Goal: Task Accomplishment & Management: Complete application form

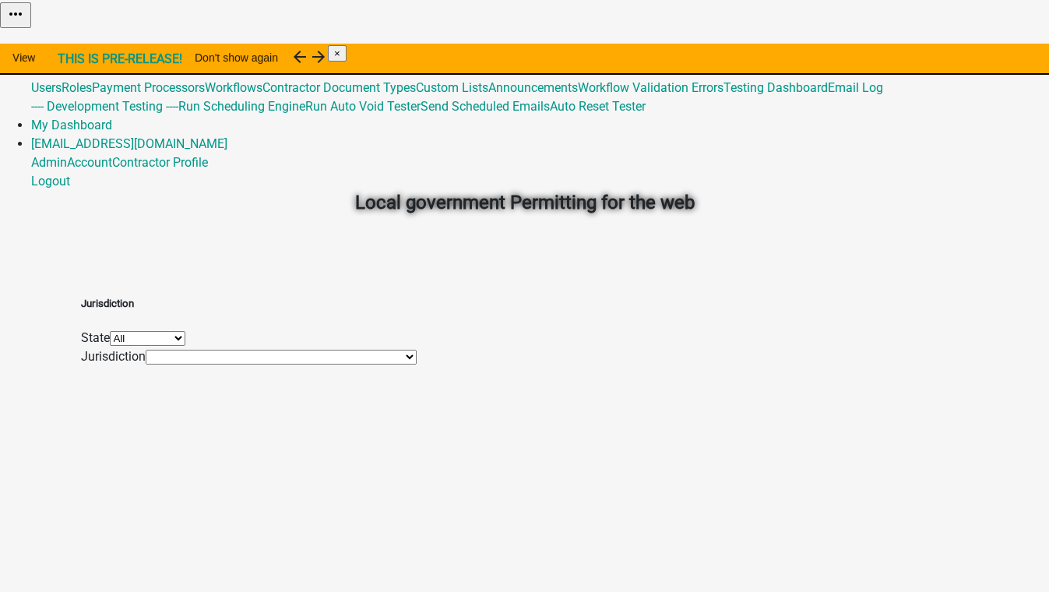
click at [67, 43] on link "Admin" at bounding box center [49, 50] width 36 height 15
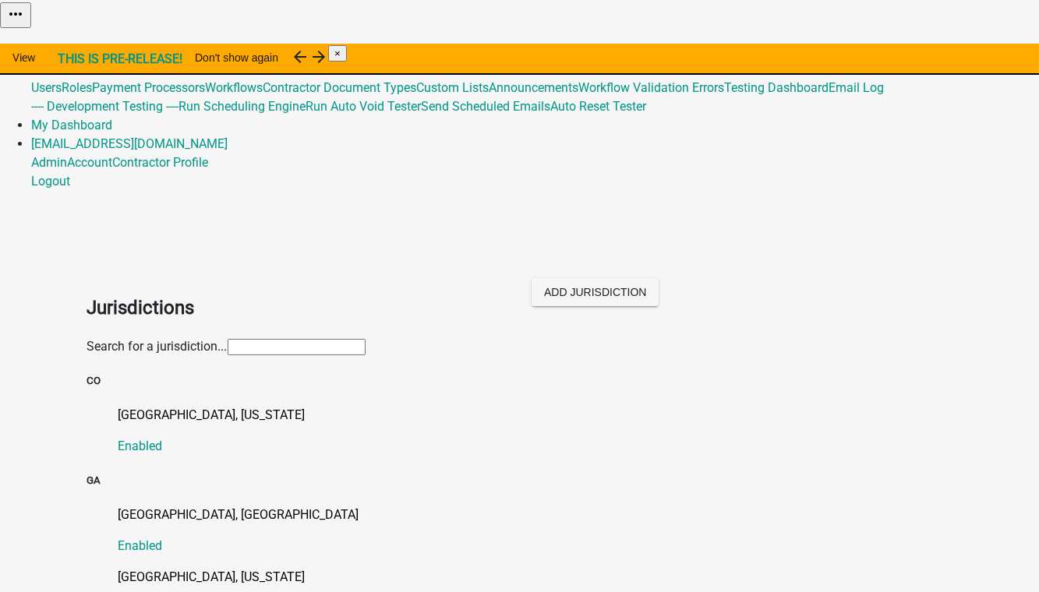
click at [228, 339] on input "text" at bounding box center [297, 347] width 138 height 16
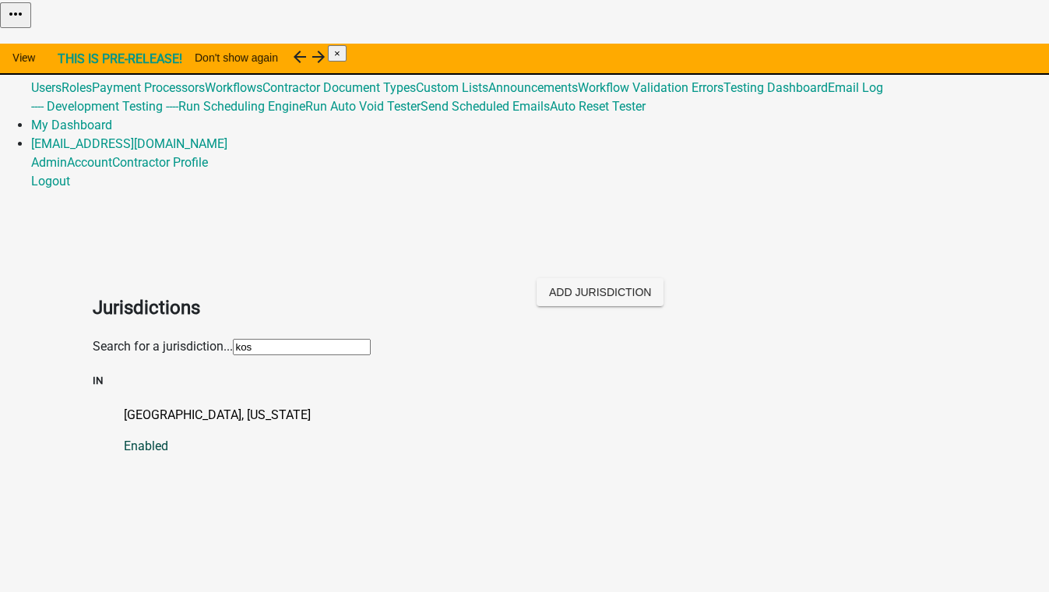
type input "kos"
click at [124, 406] on p "[GEOGRAPHIC_DATA], [US_STATE]" at bounding box center [541, 415] width 834 height 19
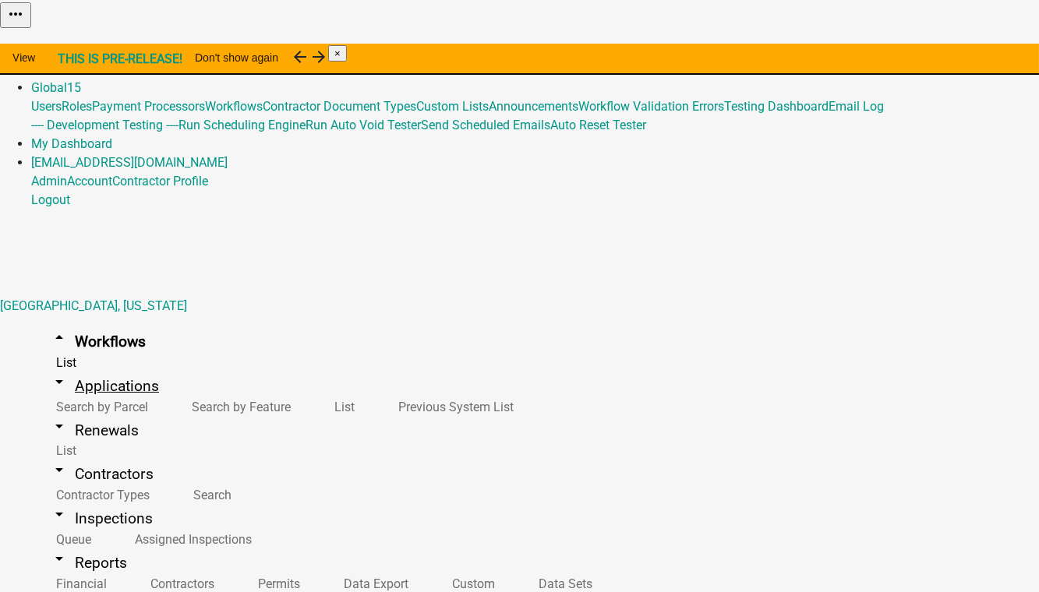
click at [93, 368] on link "arrow_drop_down Applications" at bounding box center [104, 386] width 146 height 37
click at [309, 390] on link "List" at bounding box center [341, 407] width 64 height 34
paste input "ILP2025-1152"
drag, startPoint x: 277, startPoint y: 266, endPoint x: 162, endPoint y: 256, distance: 115.1
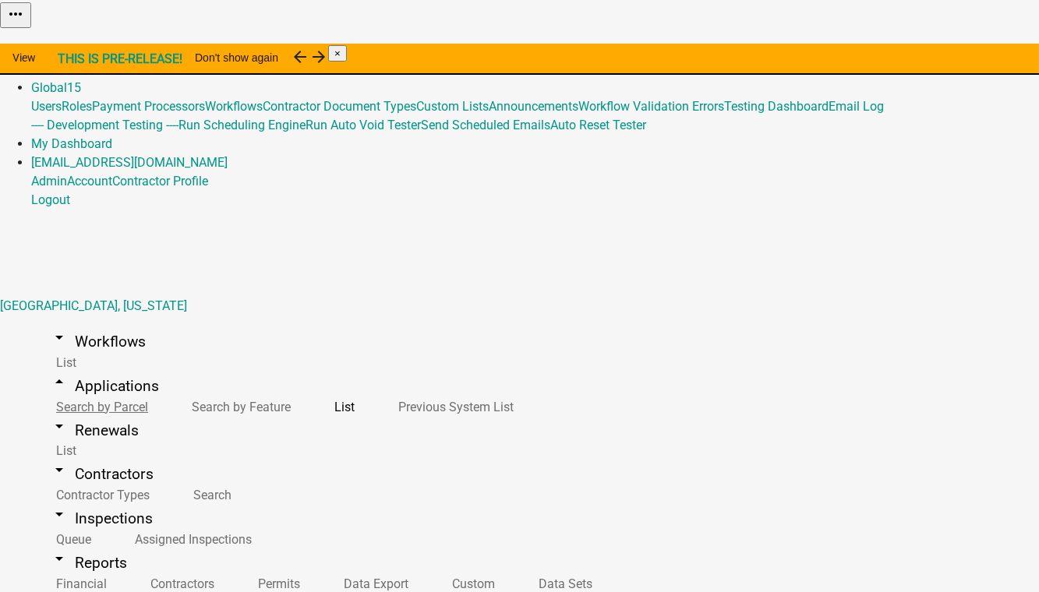
paste input "ILP2025-1151"
drag, startPoint x: 270, startPoint y: 269, endPoint x: 323, endPoint y: 263, distance: 52.5
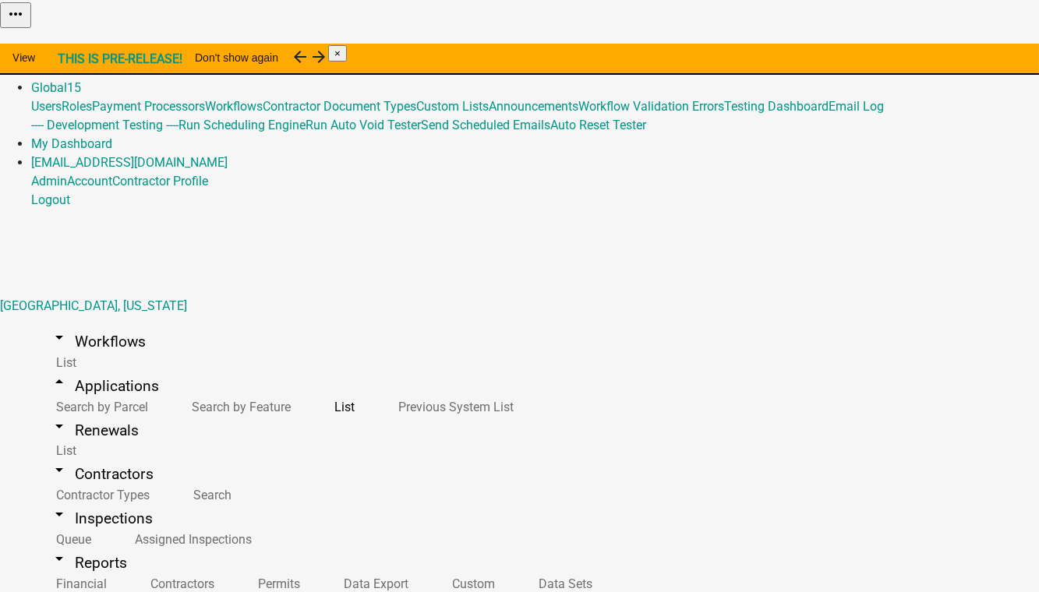
scroll to position [108, 0]
type input "ILP2025-"
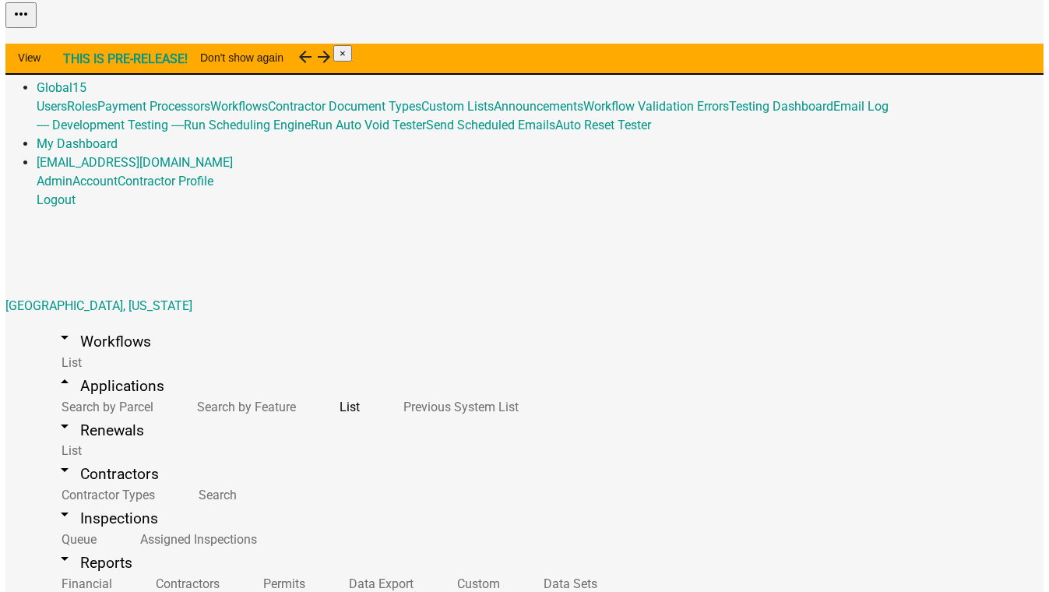
scroll to position [37, 0]
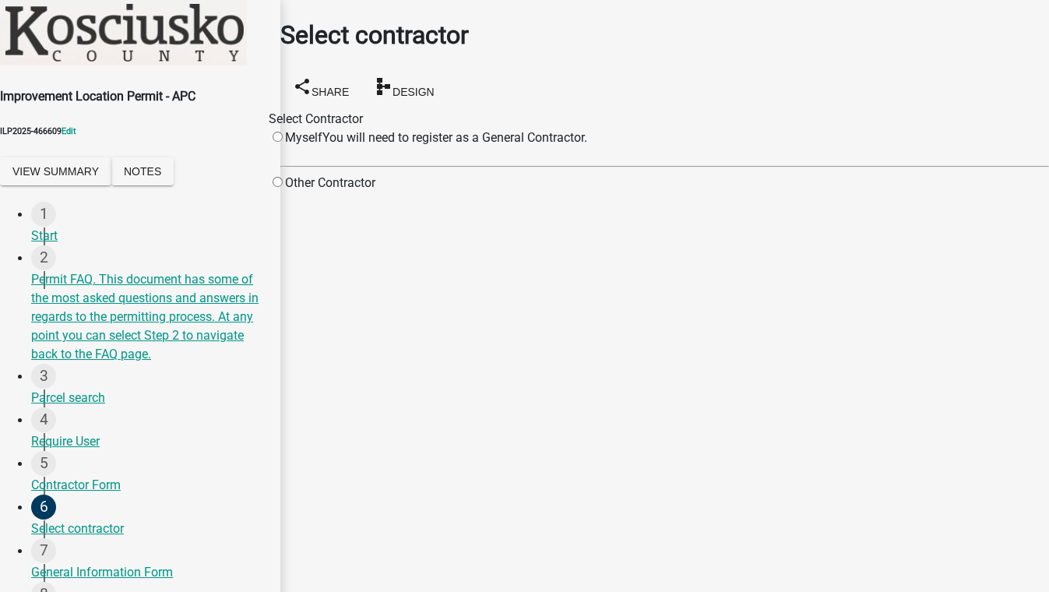
click at [283, 185] on input "radio" at bounding box center [278, 182] width 10 height 10
radio input "true"
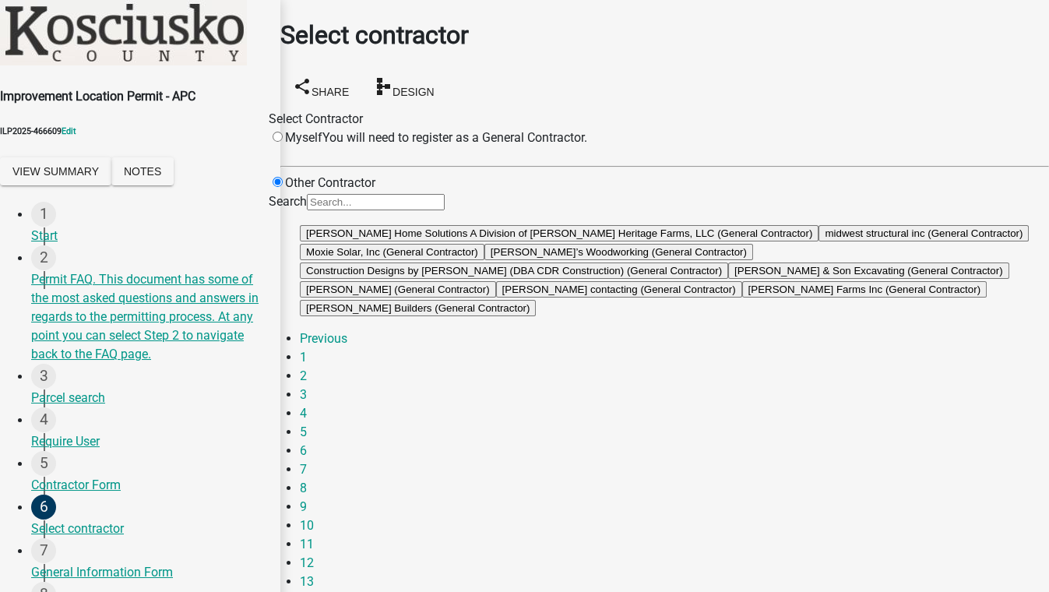
click at [819, 242] on button "midwest structural inc (General Contractor)" at bounding box center [924, 233] width 210 height 16
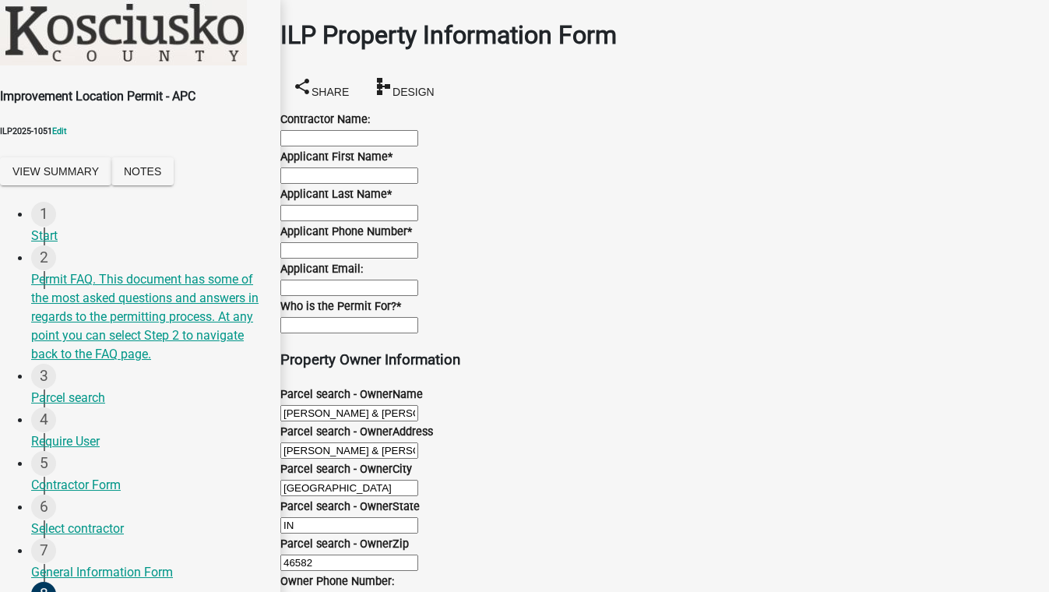
click at [385, 147] on wm-data-entity-input "Contractor Name:" at bounding box center [664, 128] width 769 height 37
click at [391, 131] on input "Contractor Name:" at bounding box center [349, 138] width 138 height 16
click at [379, 141] on input "Contractor Name:" at bounding box center [349, 138] width 138 height 16
type input "test"
click at [372, 184] on input "Applicant First Name *" at bounding box center [349, 176] width 138 height 16
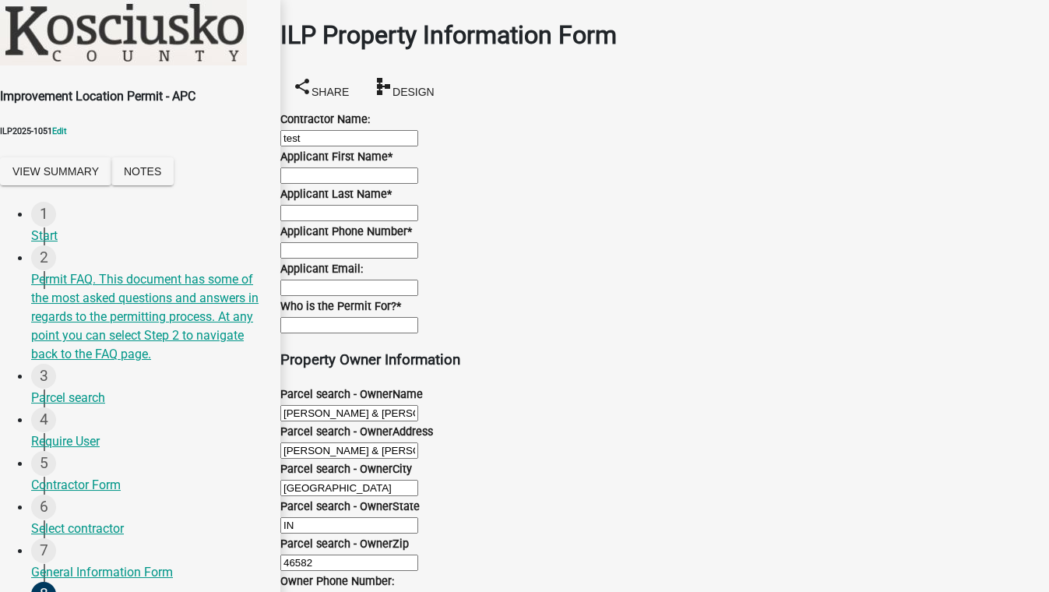
type input "test"
type input "5088"
type input "5555555555"
type input "[EMAIL_ADDRESS][DOMAIN_NAME]"
type input "MN"
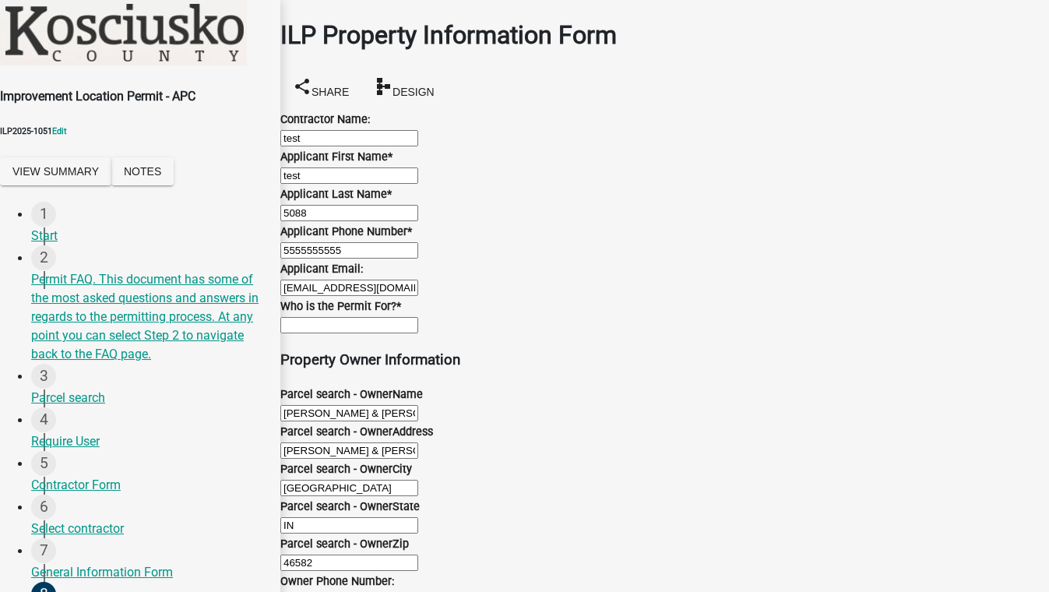
type input "MN"
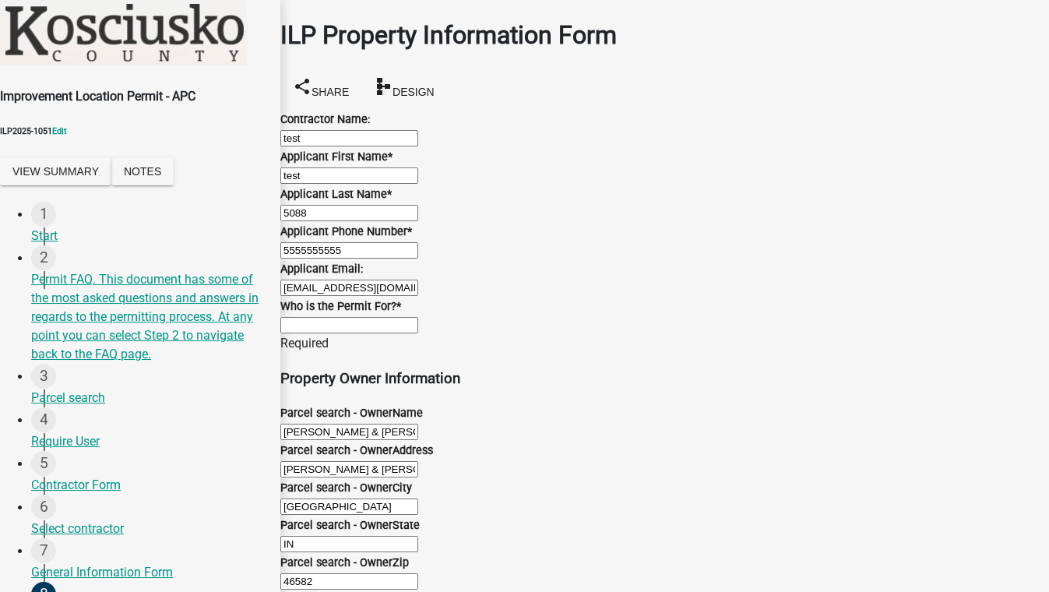
scroll to position [283, 0]
click at [375, 317] on input "Who is the Permit For? *" at bounding box center [349, 325] width 138 height 16
type input "atsdfg"
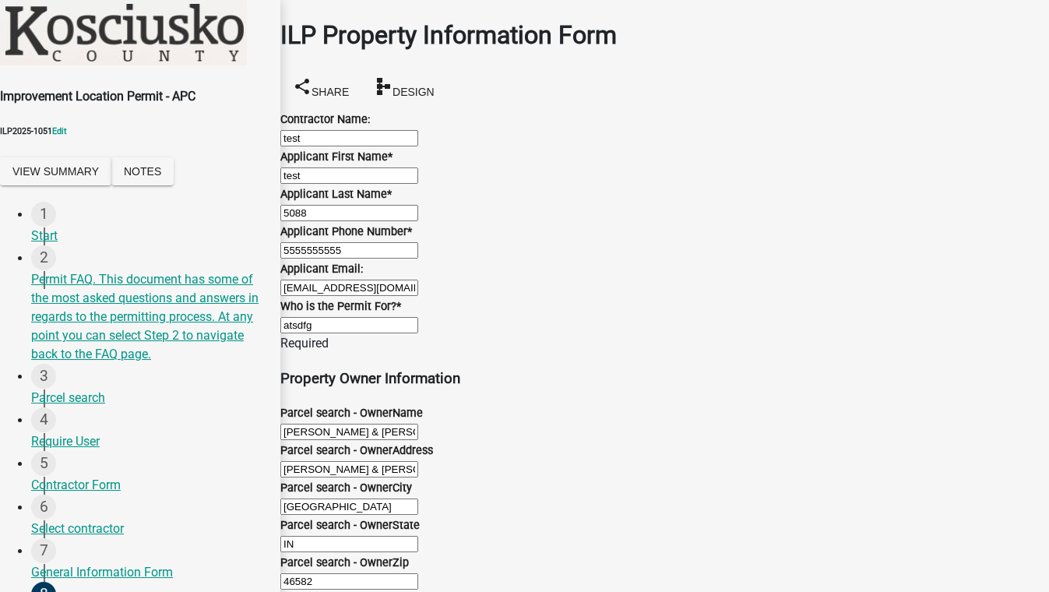
scroll to position [1043, 0]
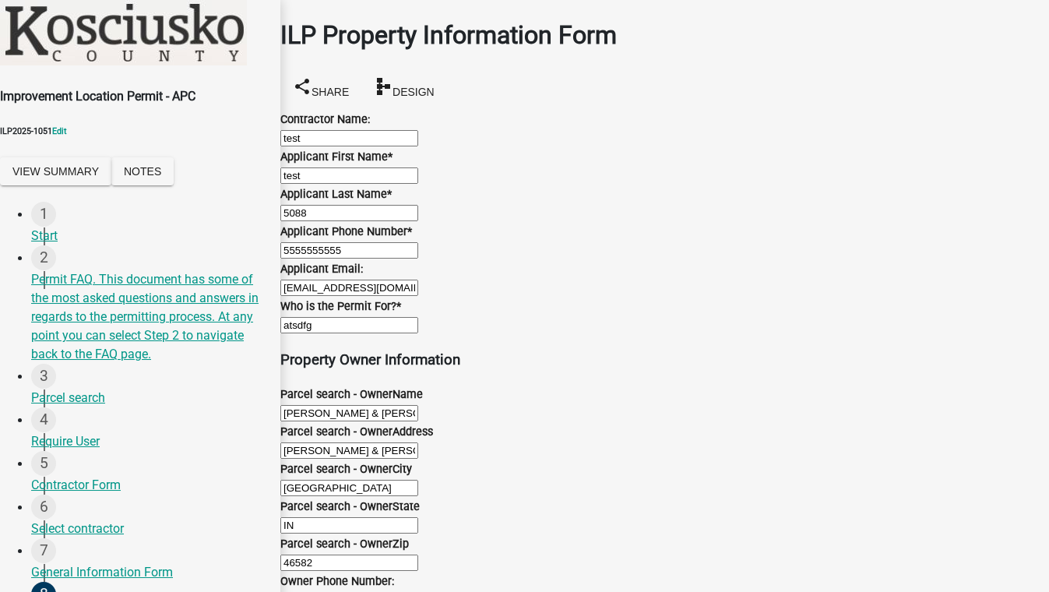
select select "c785d9ed-c86a-432d-9bd7-a6969d607853"
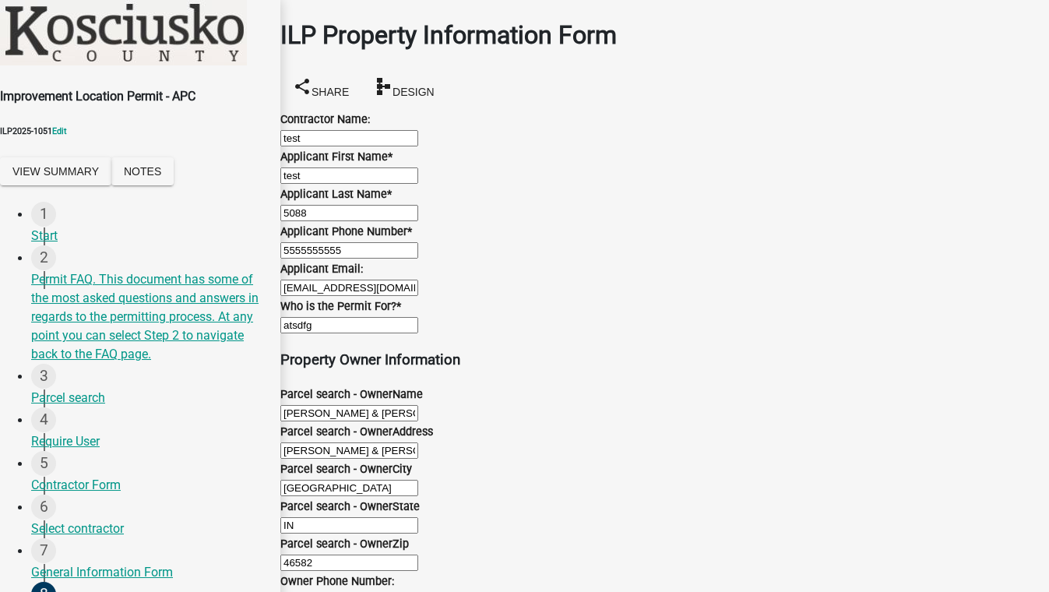
scroll to position [0, 0]
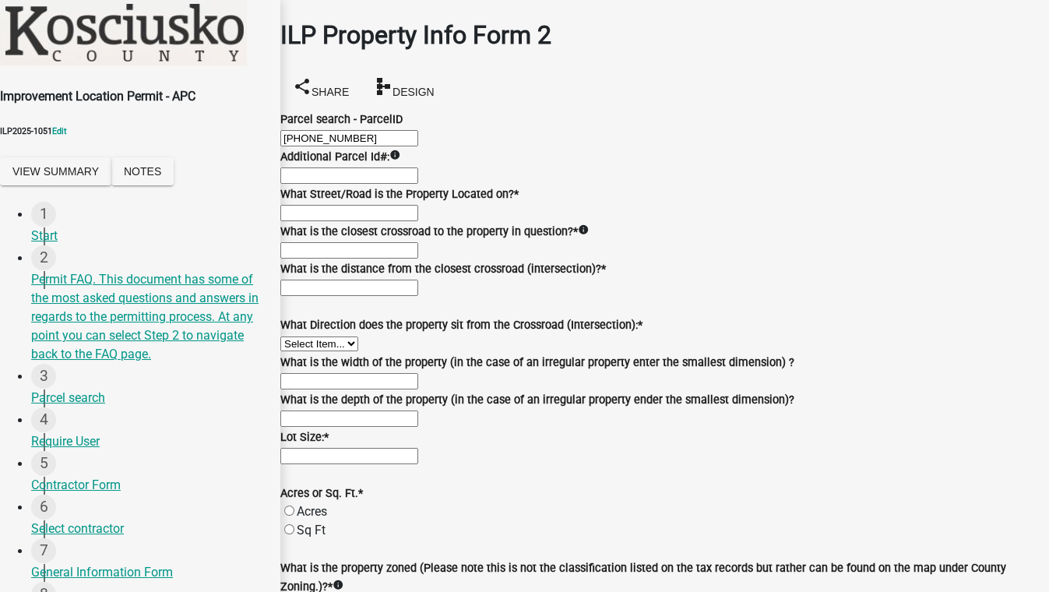
click at [418, 221] on input "What Street/Road is the Property Located on? *" at bounding box center [349, 213] width 138 height 16
type input "test"
click at [380, 259] on input "What is the closest crossroad to the property in question? *" at bounding box center [349, 250] width 138 height 16
type input "test"
click at [405, 296] on input "text" at bounding box center [349, 288] width 138 height 16
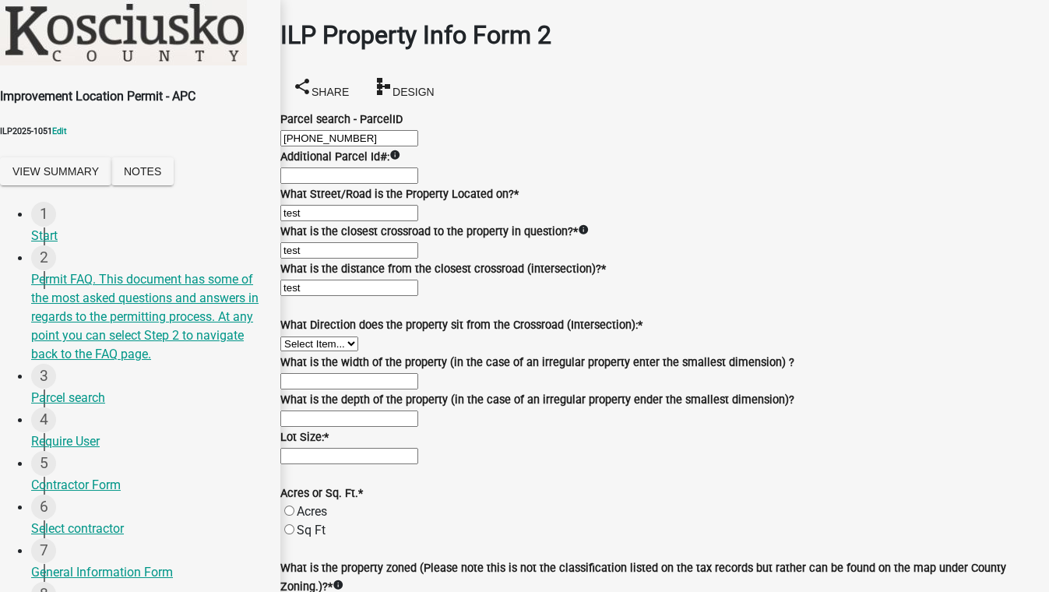
scroll to position [212, 0]
type input "0"
click at [358, 351] on select "Select Item... N NE NW S SE SW E W" at bounding box center [319, 344] width 78 height 15
click at [299, 351] on select "Select Item... N NE NW S SE SW E W" at bounding box center [319, 344] width 78 height 15
select select "d5ef8917-5513-464f-93cd-11bc9adf3566"
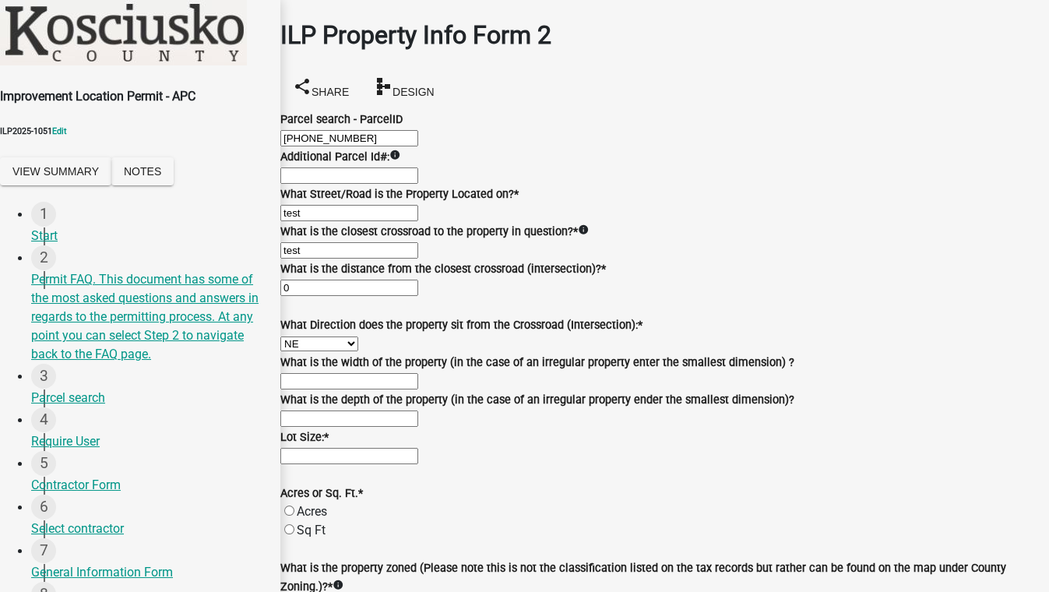
scroll to position [425, 0]
click at [418, 448] on input "text" at bounding box center [349, 456] width 138 height 16
type input "10"
click at [326, 523] on label "Sq Ft" at bounding box center [311, 530] width 29 height 15
click at [295, 524] on input "Sq Ft" at bounding box center [289, 529] width 10 height 10
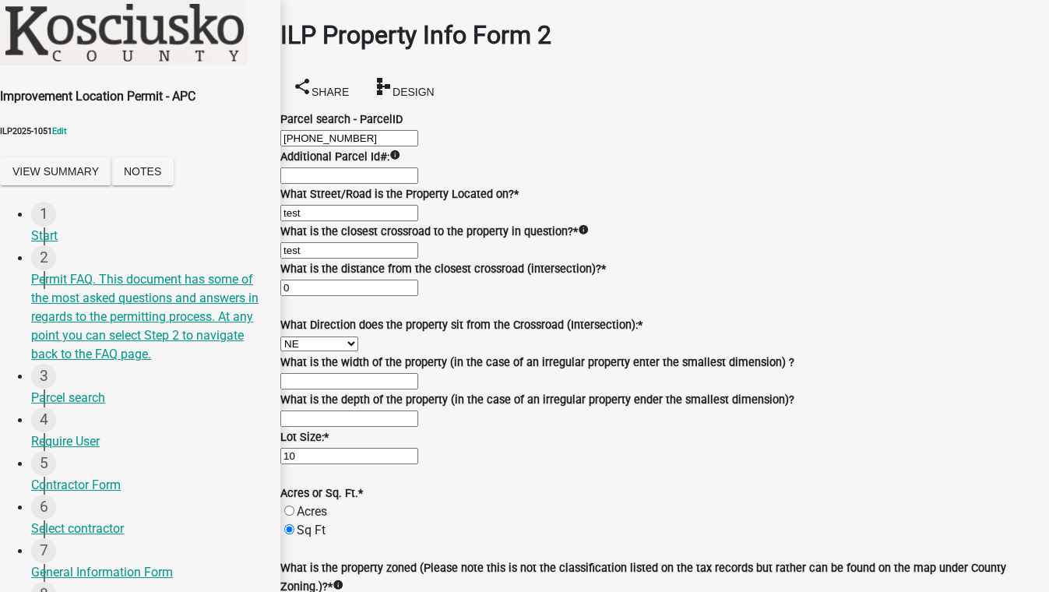
radio input "true"
select select "1a0df9d1-9b85-4f0f-a9bd-f69fcb724106"
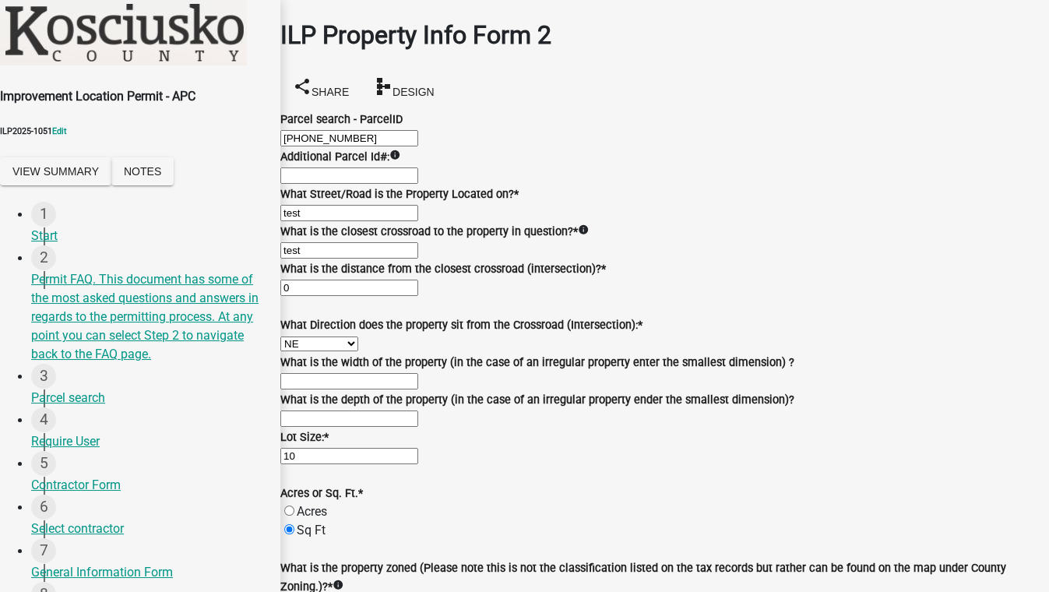
type textarea "rfret,k"
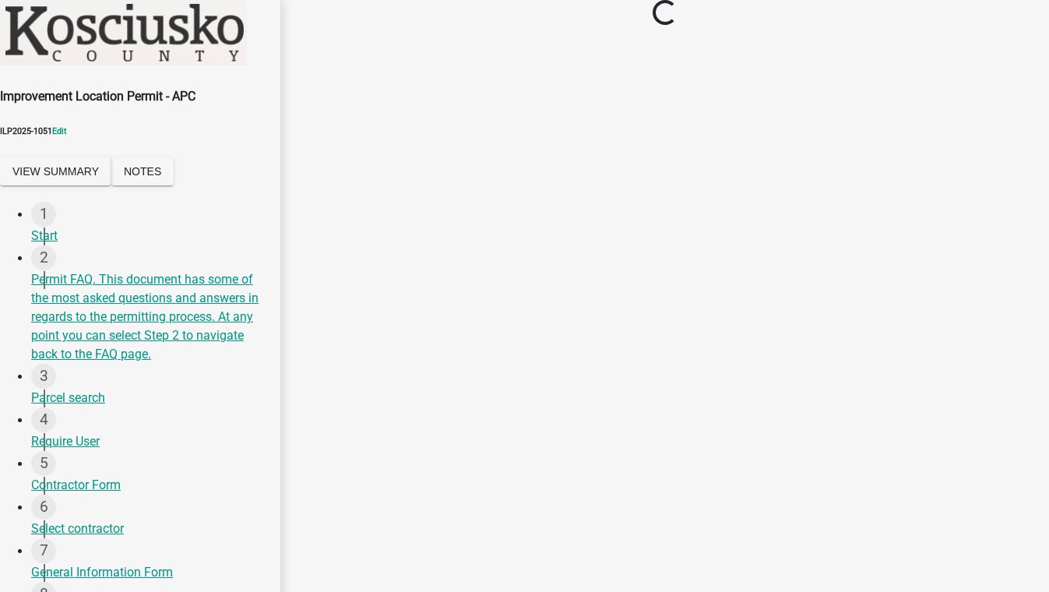
scroll to position [0, 0]
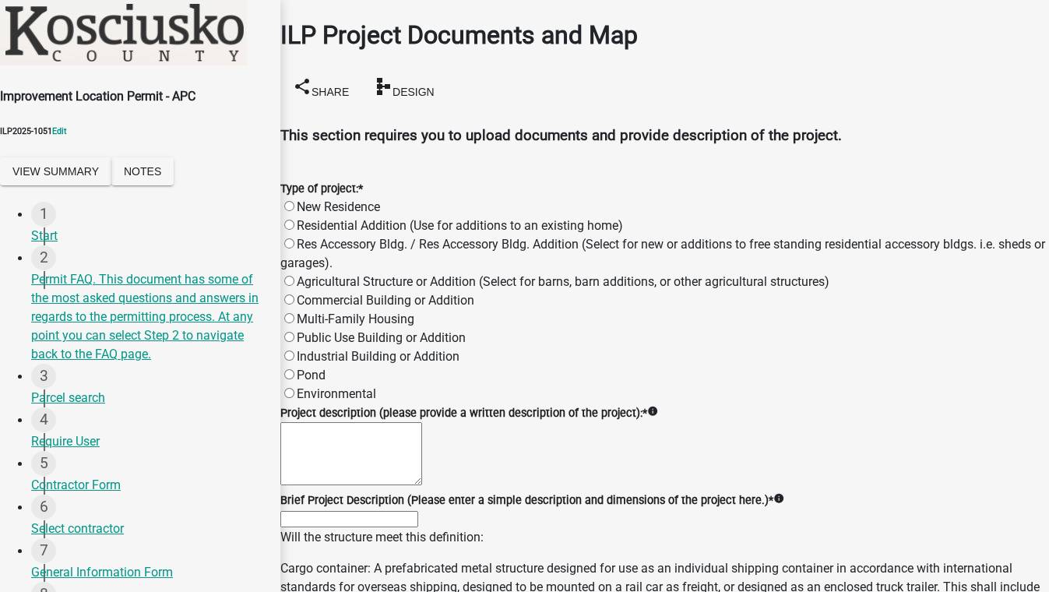
click at [302, 220] on label "Residential Addition (Use for additions to an existing home)" at bounding box center [460, 225] width 326 height 15
click at [295, 220] on input "Residential Addition (Use for additions to an existing home)" at bounding box center [289, 225] width 10 height 10
radio input "true"
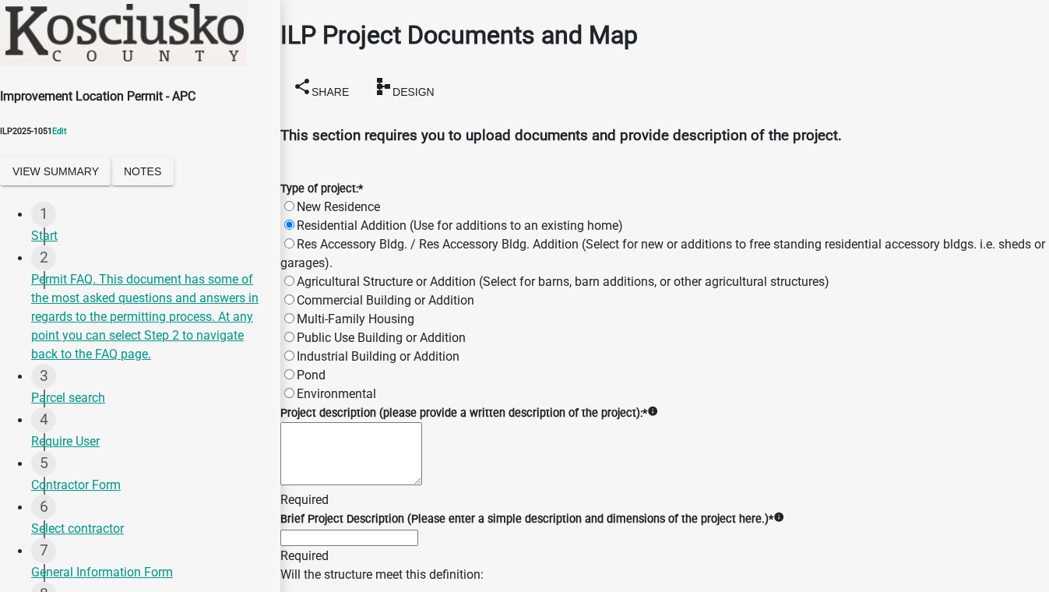
click at [323, 471] on textarea "Project description (please provide a written description of the project): *" at bounding box center [351, 453] width 142 height 63
type textarea "ewrftyghuijok"
click at [327, 530] on input "Brief Project Description (Please enter a simple description and dimensions of …" at bounding box center [349, 538] width 138 height 16
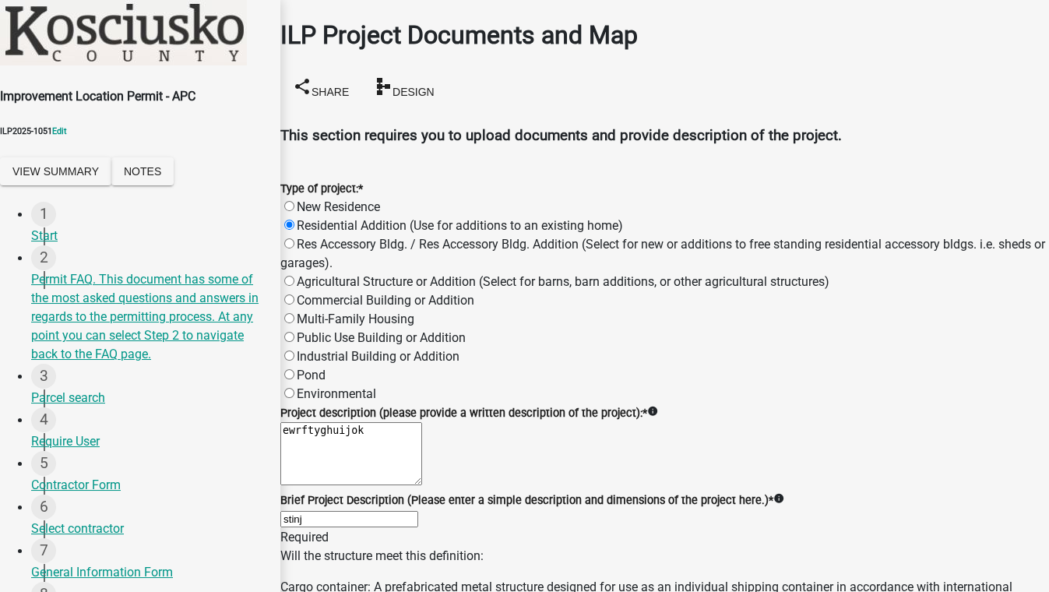
scroll to position [425, 0]
type input "stinj"
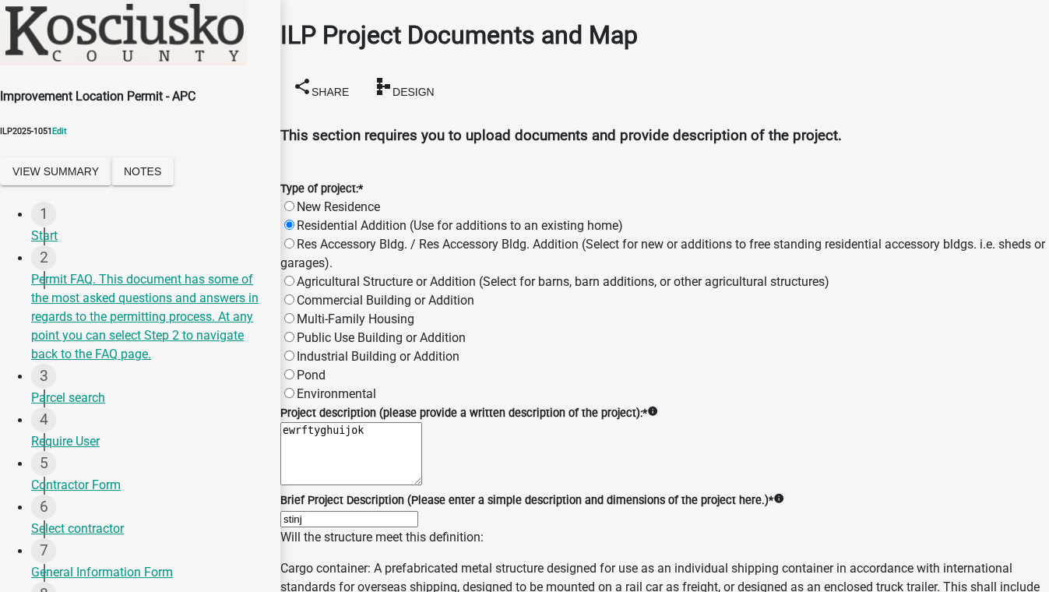
scroll to position [566, 0]
radio input "true"
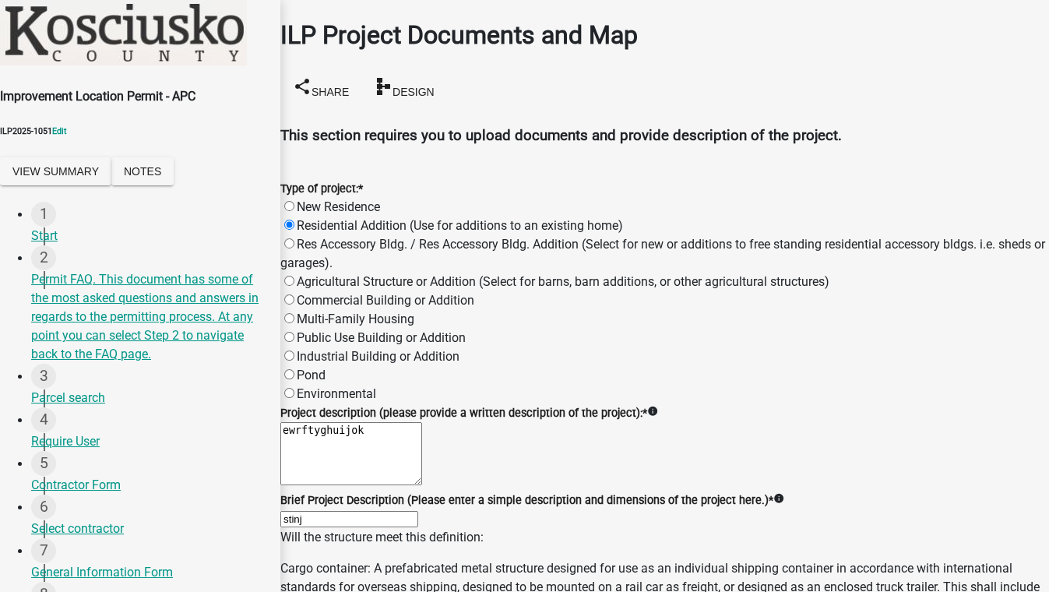
scroll to position [1787, 0]
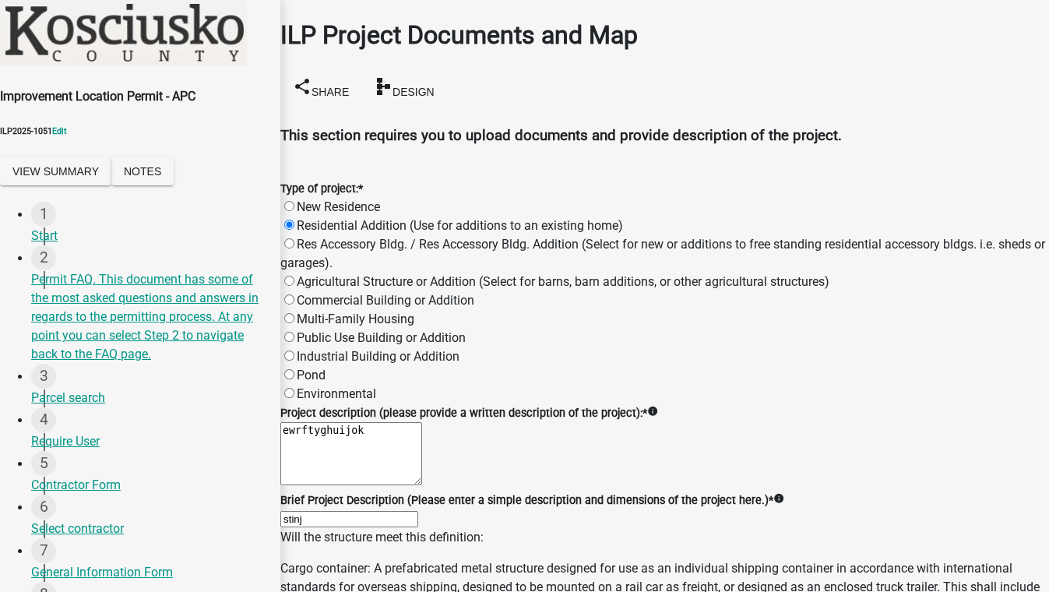
scroll to position [489, 0]
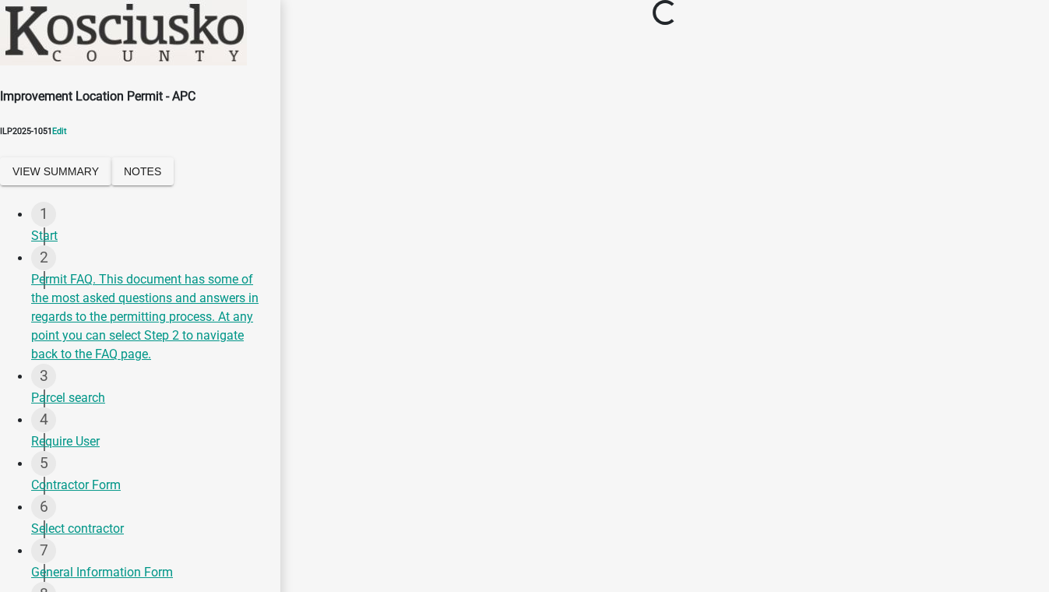
scroll to position [0, 0]
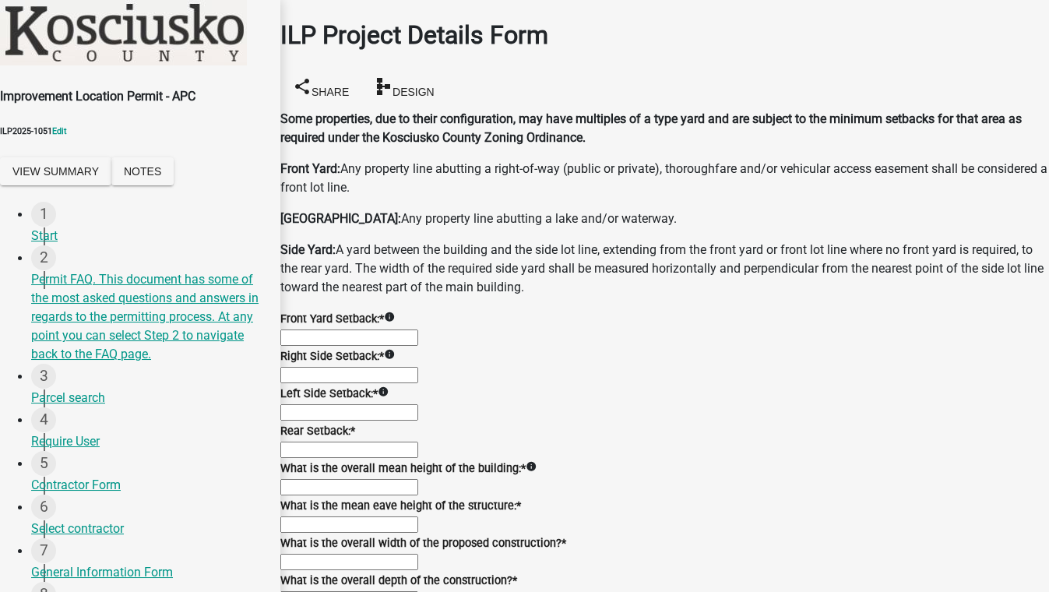
click at [340, 345] on input "text" at bounding box center [349, 338] width 138 height 16
type input "5.0"
click at [342, 384] on wm-data-entity-input "Right Side Setback: * info" at bounding box center [664, 365] width 769 height 37
click at [341, 383] on input "text" at bounding box center [349, 375] width 138 height 16
type input "5.0"
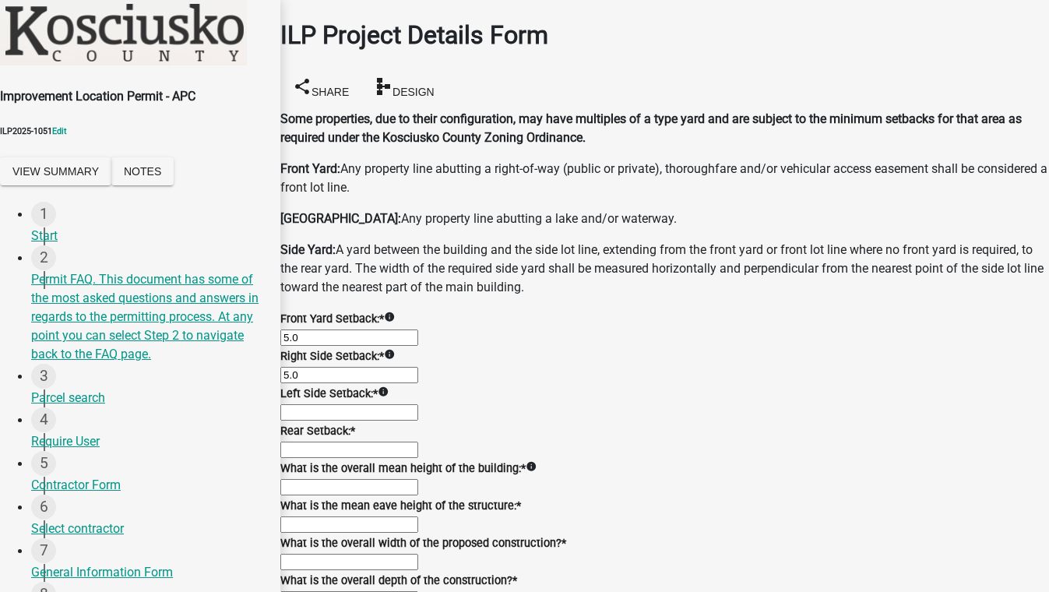
click at [338, 421] on input "text" at bounding box center [349, 412] width 138 height 16
type input "5.0"
click at [316, 458] on input "text" at bounding box center [349, 450] width 138 height 16
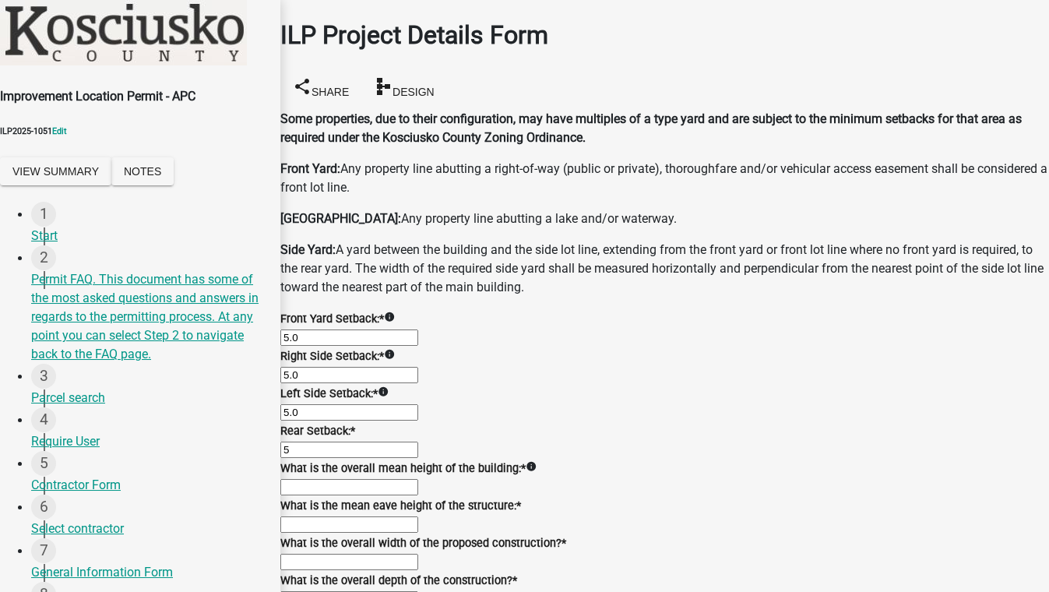
type input "5.0"
click at [372, 479] on input "text" at bounding box center [349, 487] width 138 height 16
type input "20.0"
click at [399, 517] on input "text" at bounding box center [349, 525] width 138 height 16
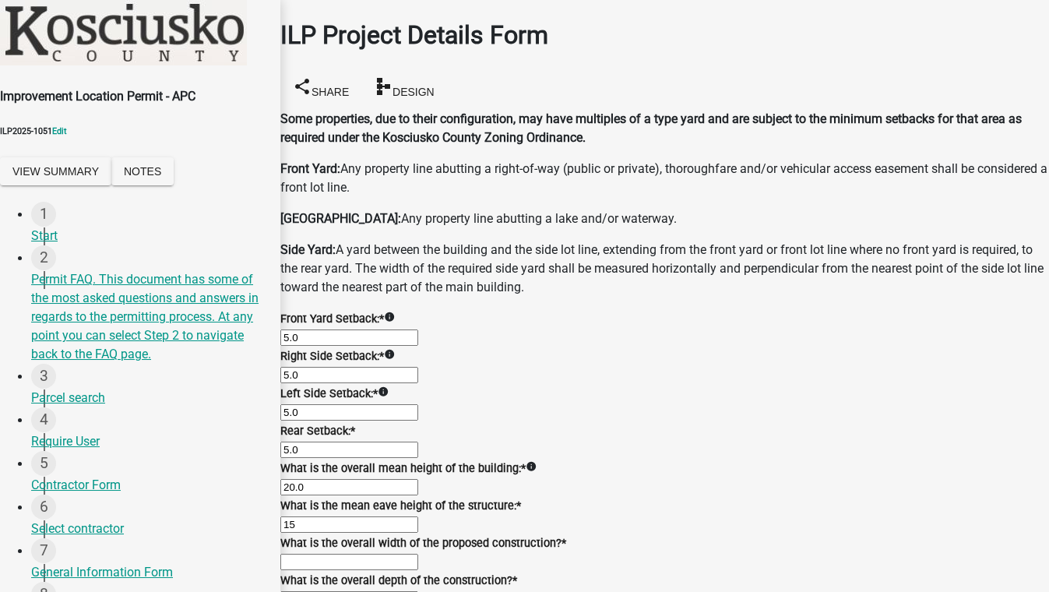
type input "15.0"
click at [393, 554] on input "text" at bounding box center [349, 562] width 138 height 16
type input "2.00"
click at [395, 591] on input "text" at bounding box center [349, 599] width 138 height 16
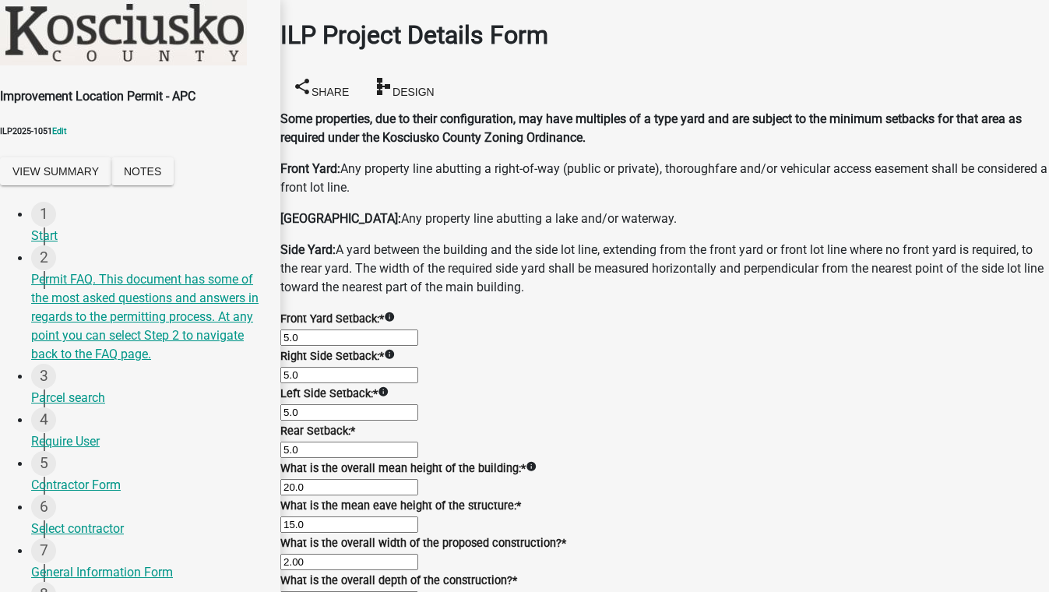
type input "2.00"
type input "1"
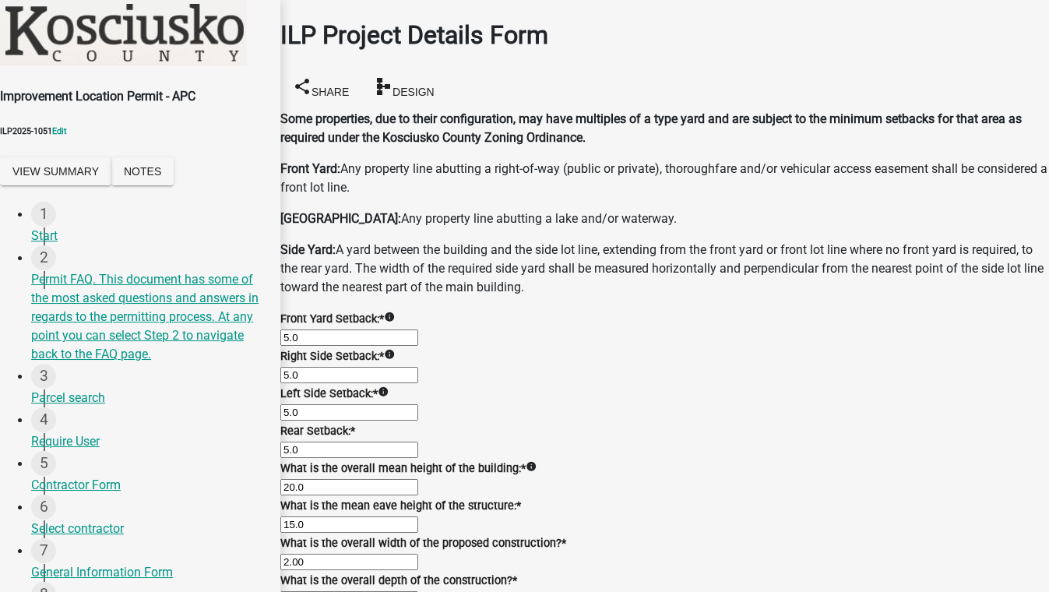
radio input "true"
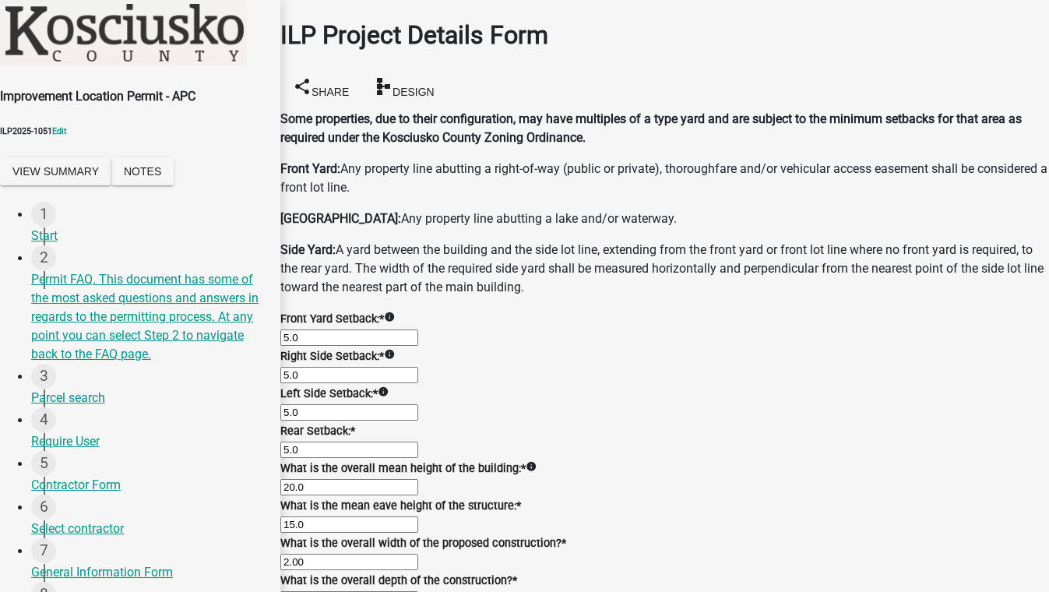
radio input "true"
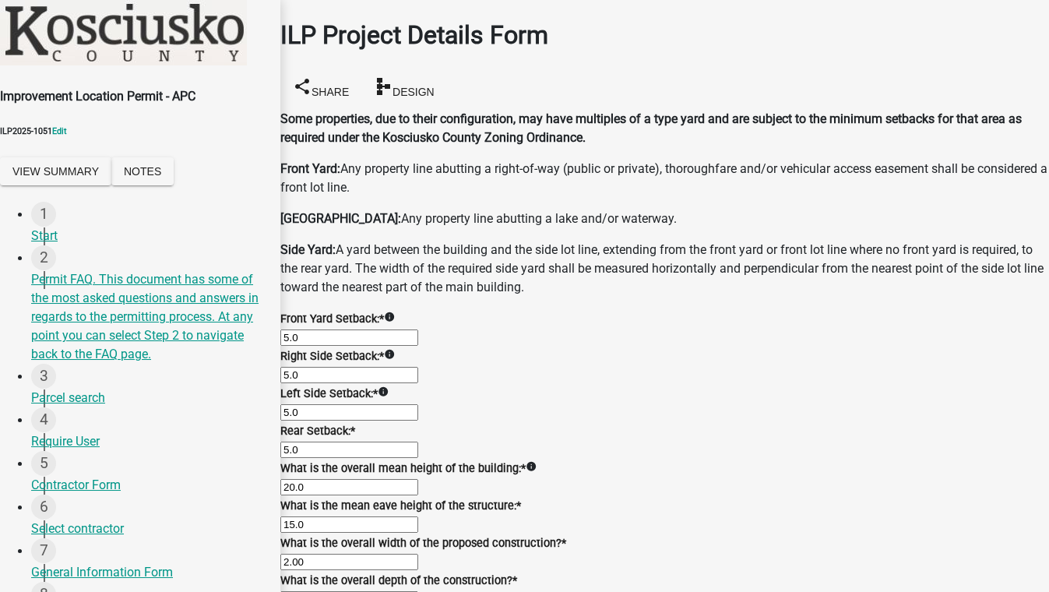
type input "8500"
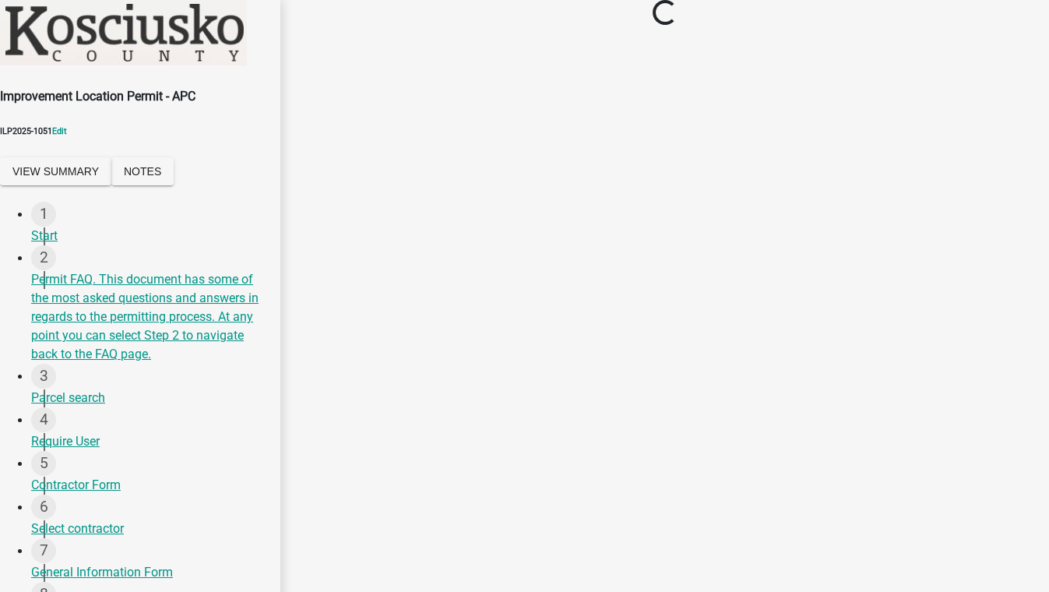
scroll to position [0, 0]
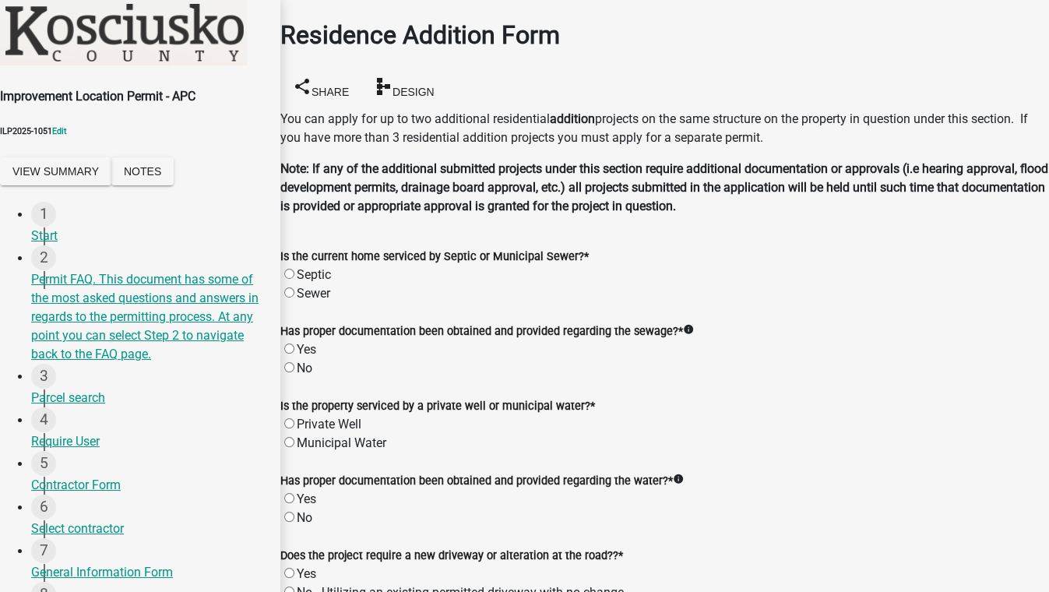
click at [305, 286] on label "Sewer" at bounding box center [314, 293] width 34 height 15
click at [295, 287] on input "Sewer" at bounding box center [289, 292] width 10 height 10
radio input "true"
click at [308, 361] on label "No" at bounding box center [305, 368] width 16 height 15
click at [295, 362] on input "No" at bounding box center [289, 367] width 10 height 10
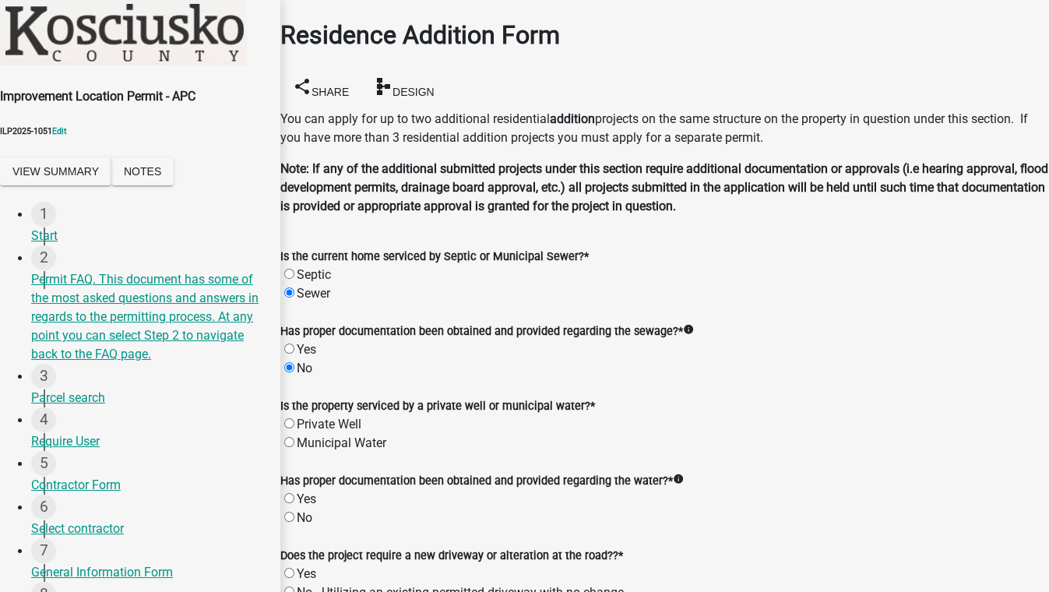
radio input "true"
click at [303, 432] on label "Private Well" at bounding box center [329, 424] width 65 height 15
click at [295, 429] on input "Private Well" at bounding box center [289, 423] width 10 height 10
radio input "true"
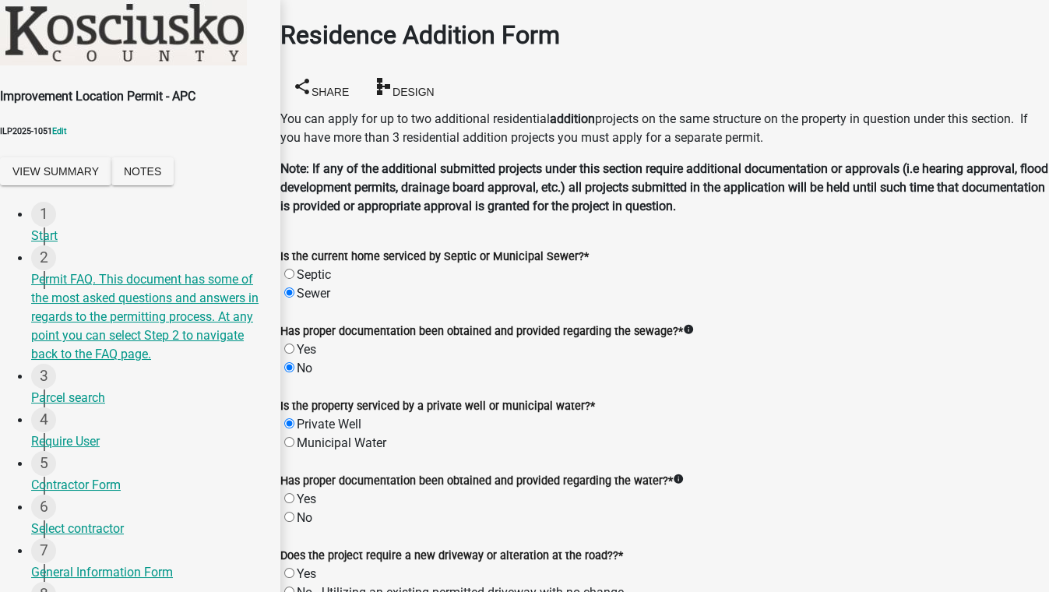
click at [305, 492] on label "Yes" at bounding box center [306, 499] width 19 height 15
click at [295, 493] on input "Yes" at bounding box center [289, 498] width 10 height 10
radio input "true"
click at [307, 566] on label "Yes" at bounding box center [306, 573] width 19 height 15
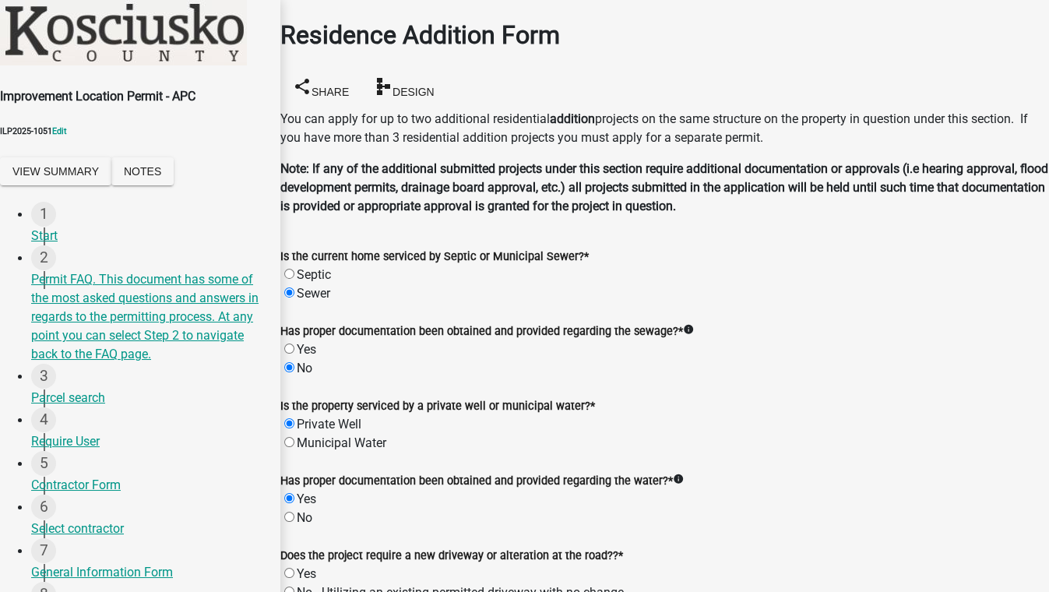
click at [295, 568] on input "Yes" at bounding box center [289, 573] width 10 height 10
radio input "true"
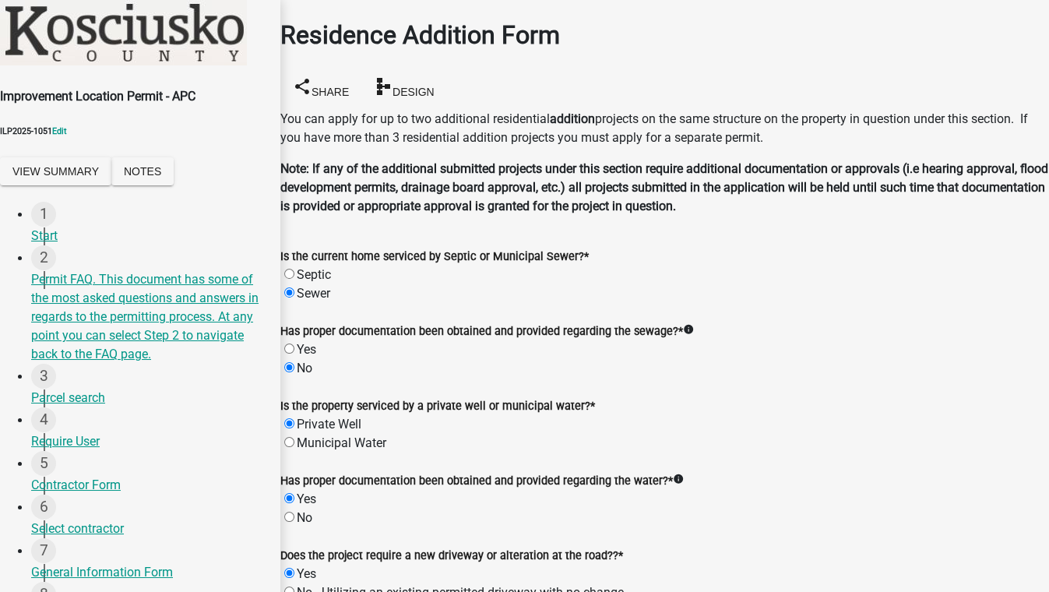
radio input "true"
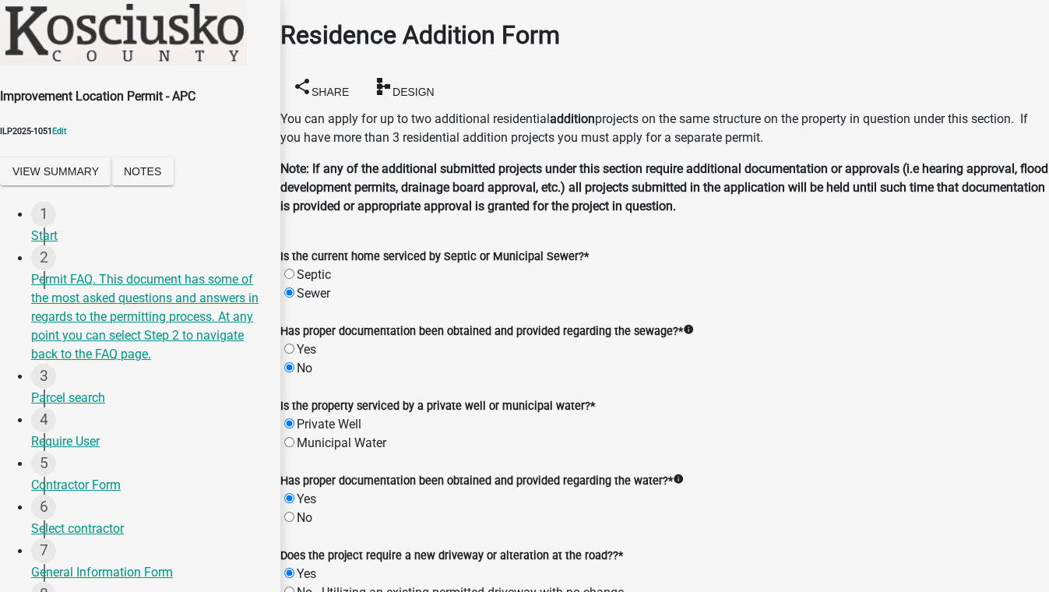
radio input "true"
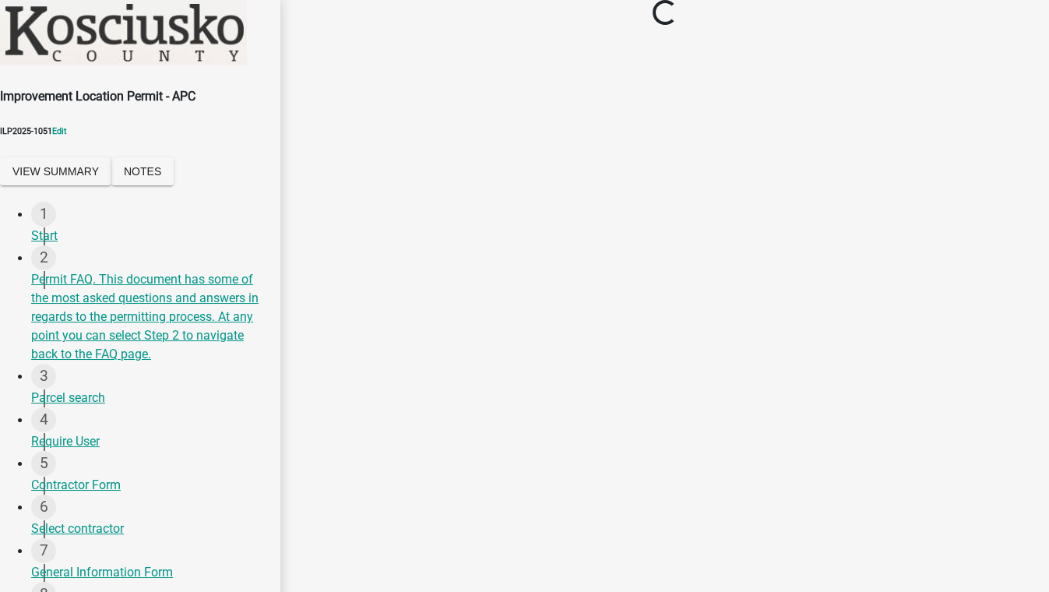
scroll to position [0, 0]
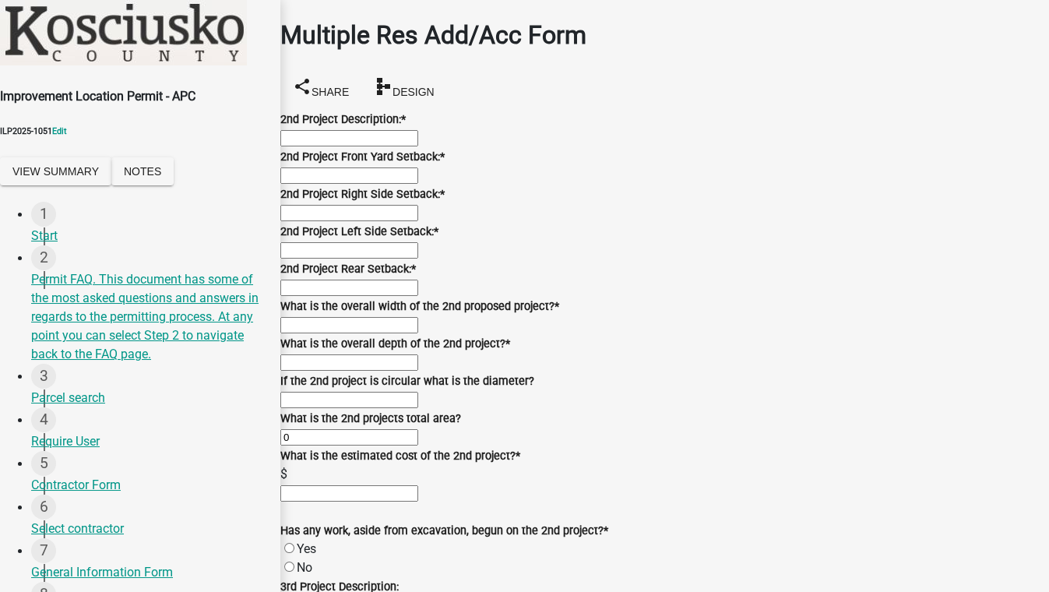
click at [397, 146] on input "2nd Project Description: *" at bounding box center [349, 138] width 138 height 16
type input "nutyt"
click at [386, 184] on input "text" at bounding box center [349, 176] width 138 height 16
type input "5"
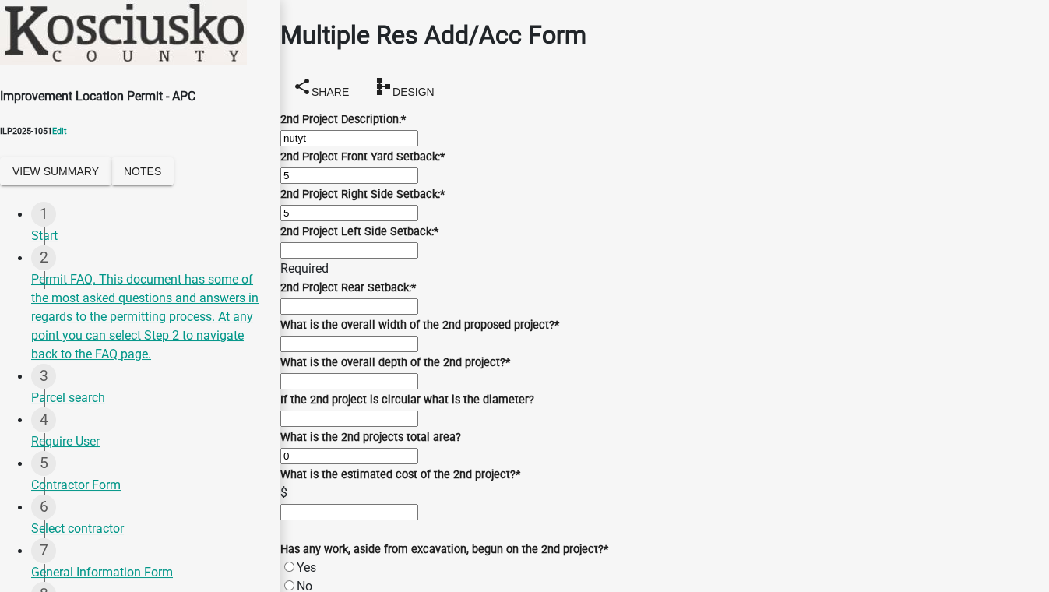
click at [333, 259] on input "text" at bounding box center [349, 250] width 138 height 16
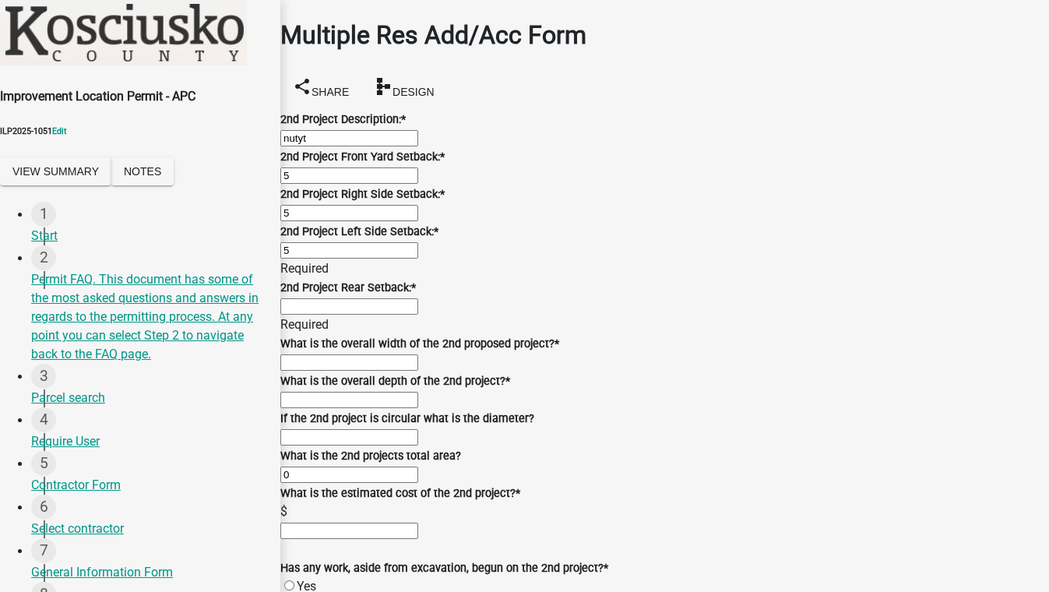
type input "5"
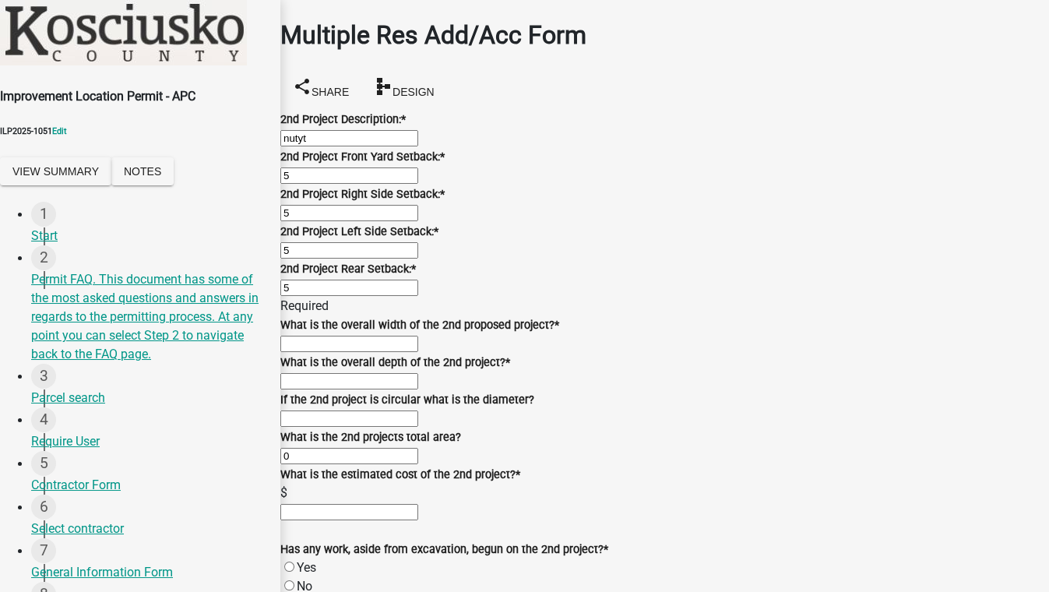
type input "5"
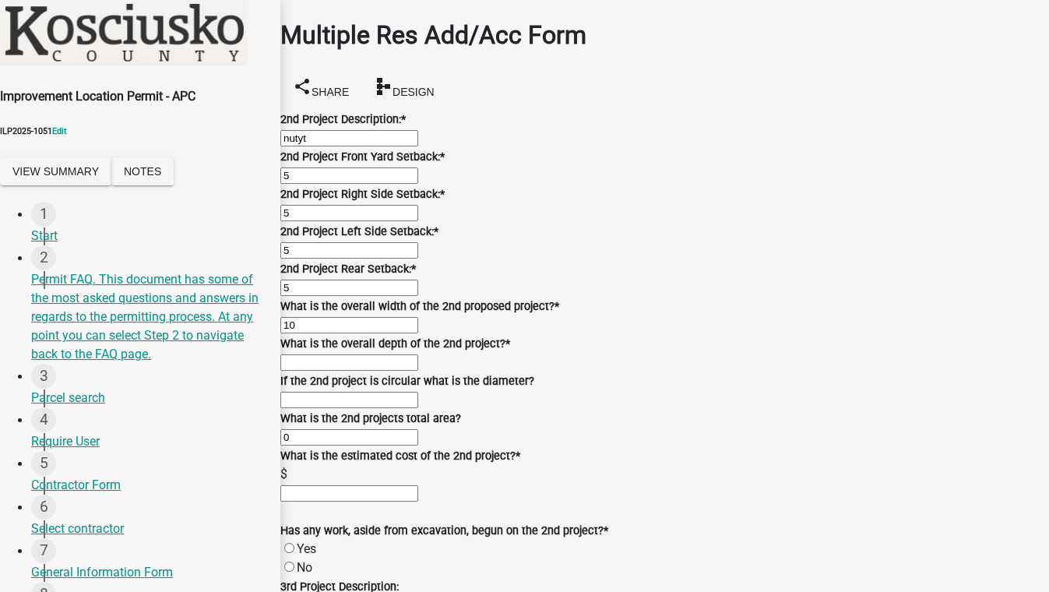
type input "10"
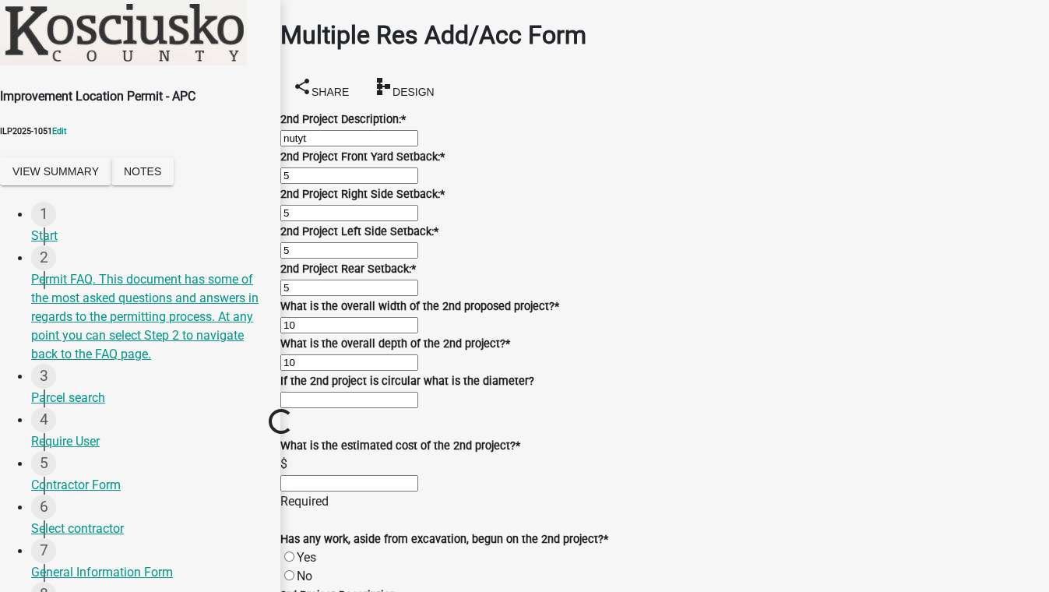
scroll to position [692, 0]
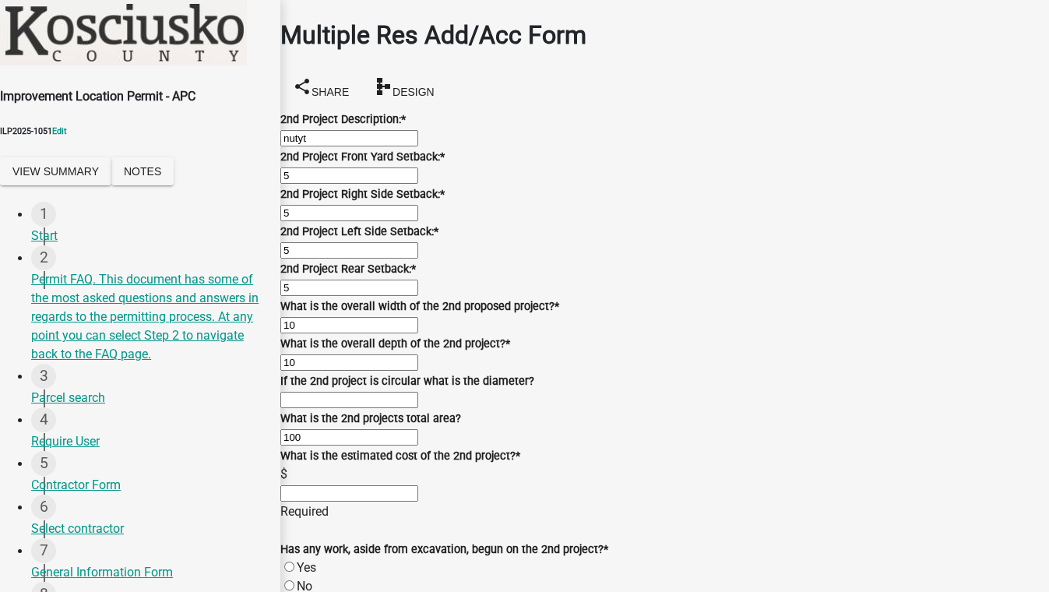
click at [418, 485] on input "text" at bounding box center [349, 493] width 138 height 16
type input "2500"
click at [307, 521] on div "Has any work, aside from excavation, begun on the 2nd project? * Yes No Required" at bounding box center [664, 567] width 769 height 93
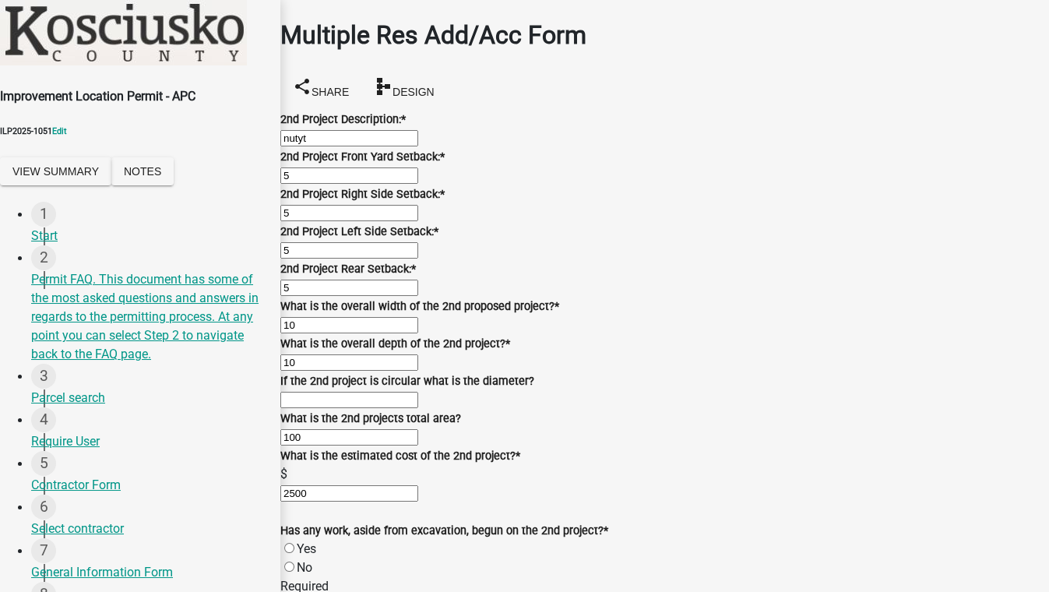
click at [310, 560] on label "No" at bounding box center [305, 567] width 16 height 15
click at [295, 562] on input "No" at bounding box center [289, 567] width 10 height 10
radio input "true"
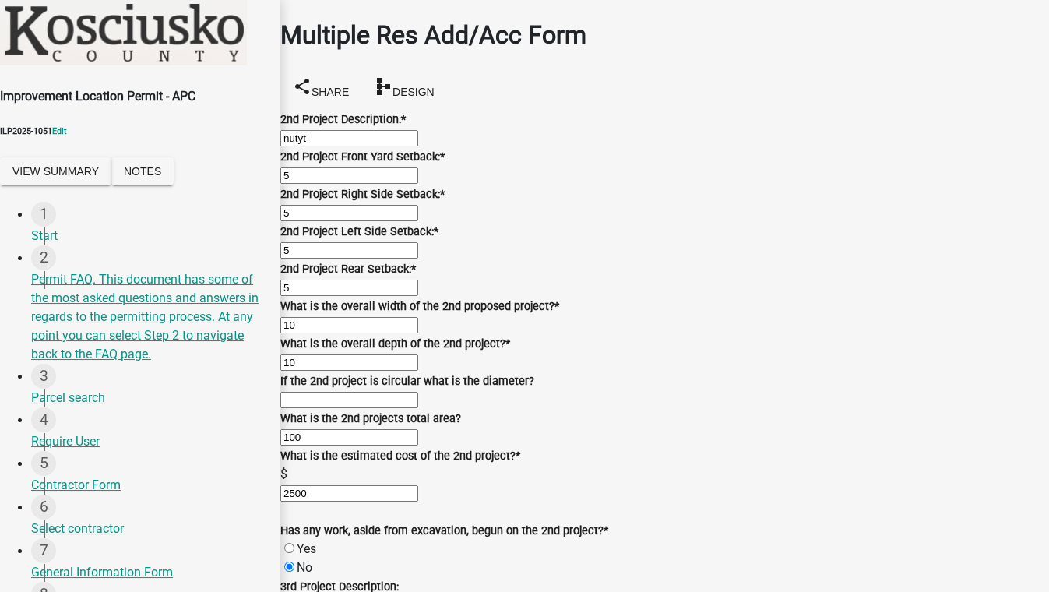
scroll to position [0, 0]
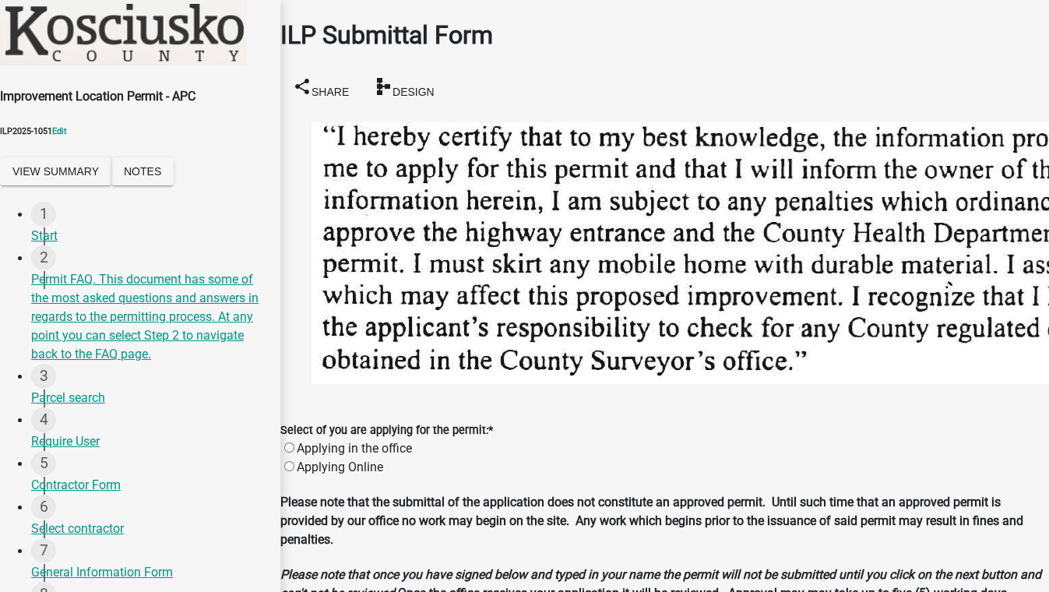
click at [312, 458] on div "Applying Online" at bounding box center [664, 467] width 769 height 19
click at [308, 460] on label "Applying Online" at bounding box center [340, 467] width 86 height 15
click at [295, 461] on input "Applying Online" at bounding box center [289, 466] width 10 height 10
radio input "true"
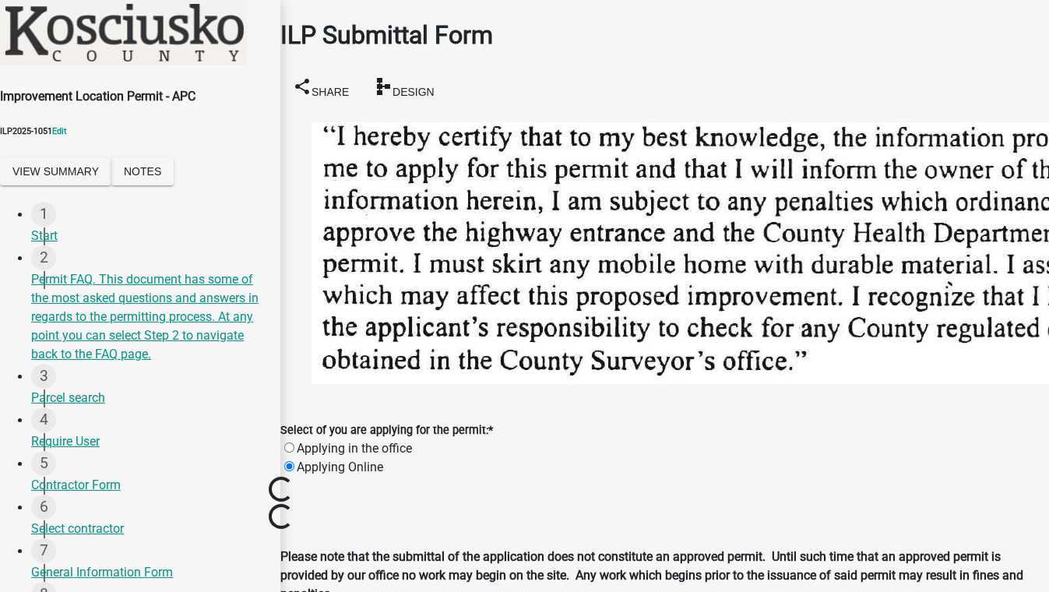
scroll to position [212, 0]
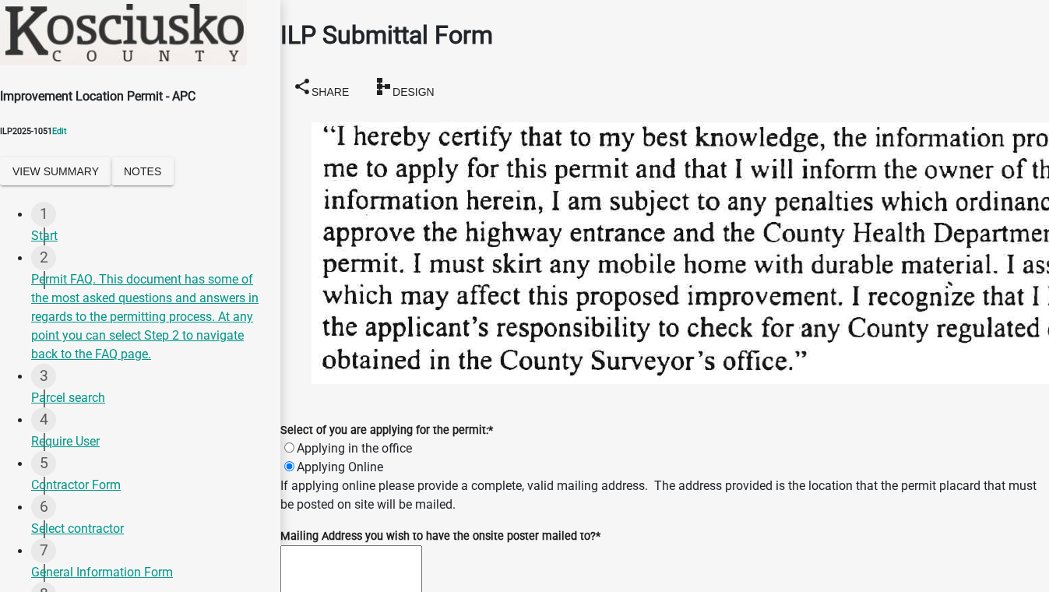
drag, startPoint x: 391, startPoint y: 481, endPoint x: 810, endPoint y: 467, distance: 418.6
click at [405, 545] on textarea "Mailing Address you wish to have the onsite poster mailed to? *" at bounding box center [351, 576] width 142 height 63
type textarea "rextyuiop["
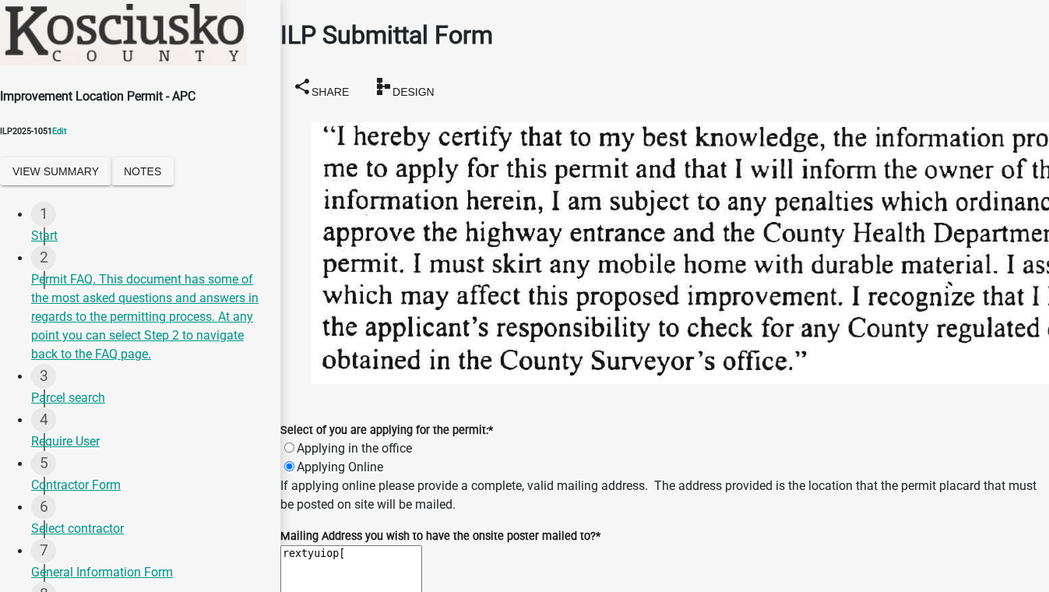
type input "test"
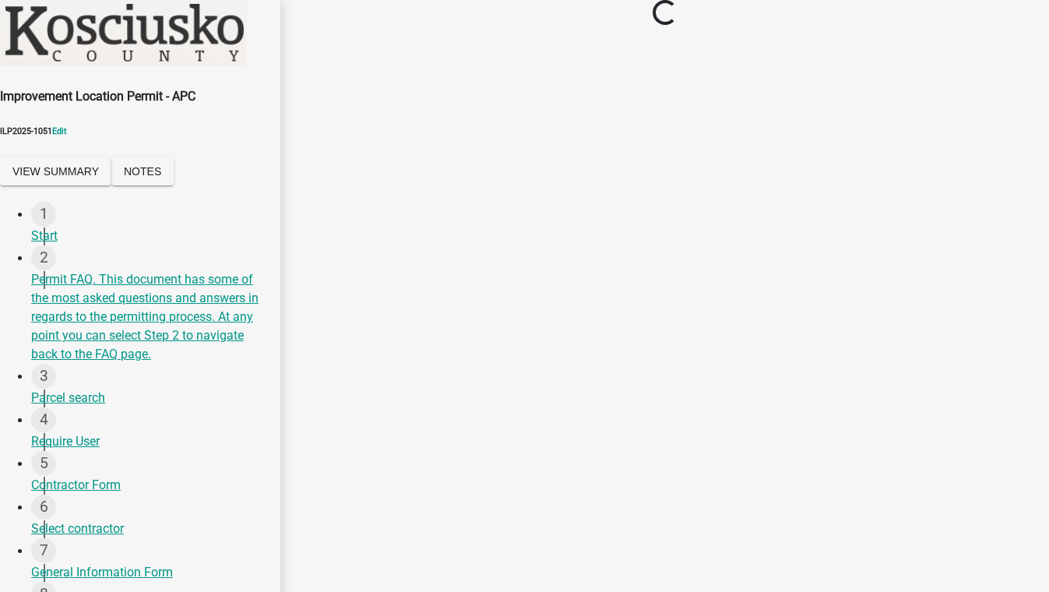
scroll to position [0, 0]
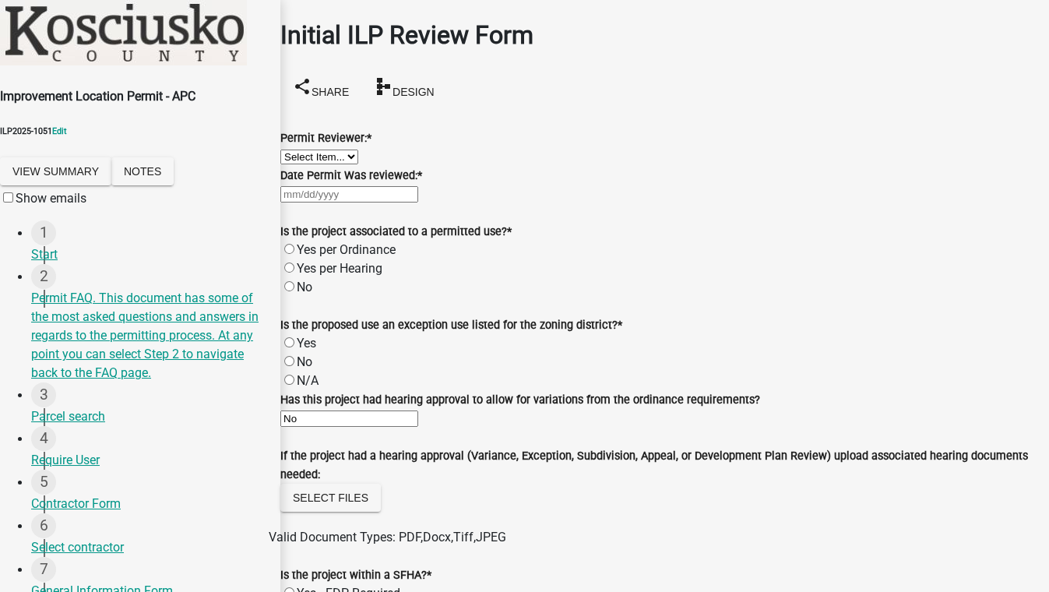
click at [358, 164] on select "Select Item... MMS LT AT CS [PERSON_NAME]" at bounding box center [319, 157] width 78 height 15
click at [299, 150] on select "Select Item... MMS LT AT CS [PERSON_NAME]" at bounding box center [319, 157] width 78 height 15
select select "fc758b50-acba-4166-9f24-5248f0f78016"
click at [363, 203] on div at bounding box center [664, 194] width 769 height 19
select select "9"
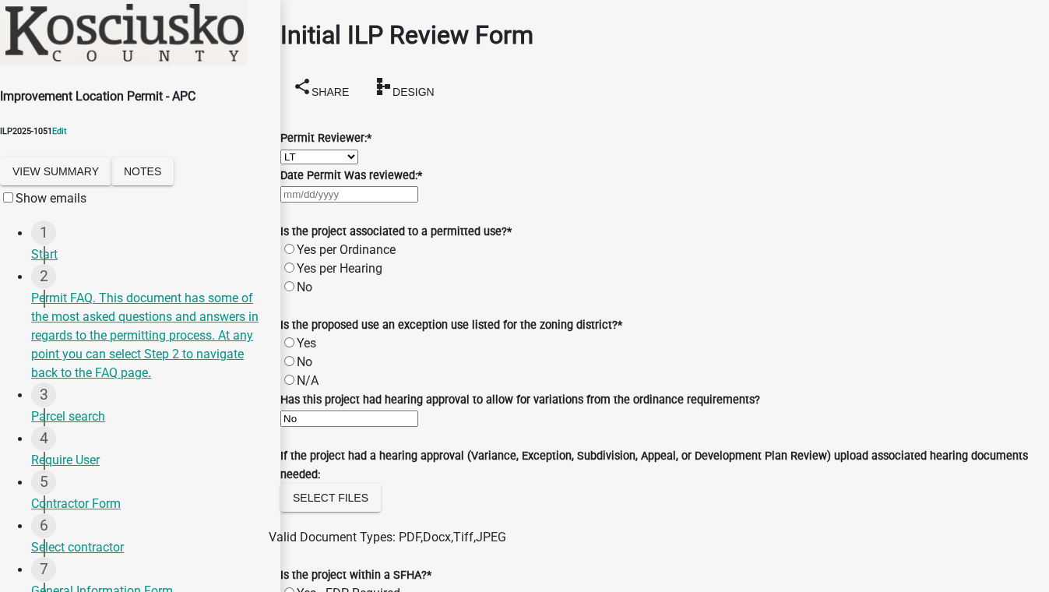
select select "2025"
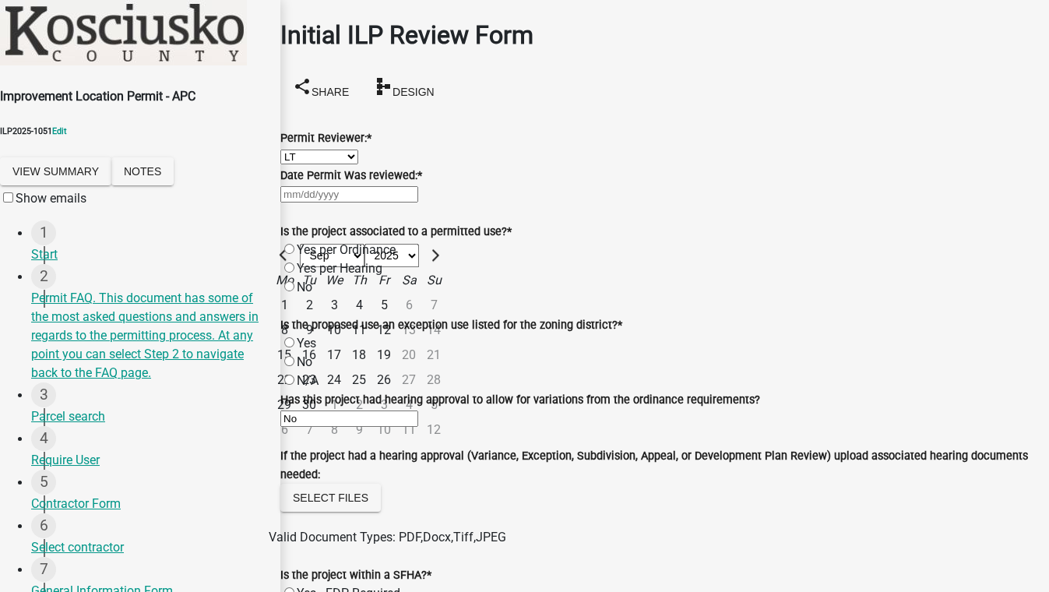
click at [397, 343] on div "12" at bounding box center [384, 330] width 25 height 25
type input "[DATE]"
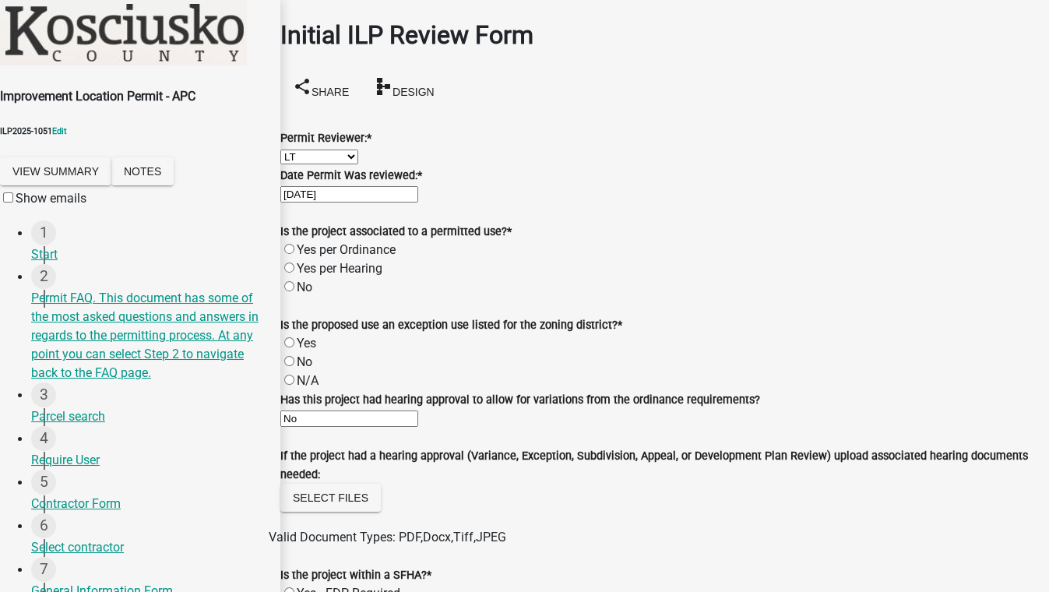
click at [304, 257] on label "Yes per Ordinance" at bounding box center [346, 249] width 99 height 15
click at [295, 254] on input "Yes per Ordinance" at bounding box center [289, 249] width 10 height 10
radio input "true"
click at [305, 351] on label "Yes" at bounding box center [306, 343] width 19 height 15
click at [295, 347] on input "Yes" at bounding box center [289, 342] width 10 height 10
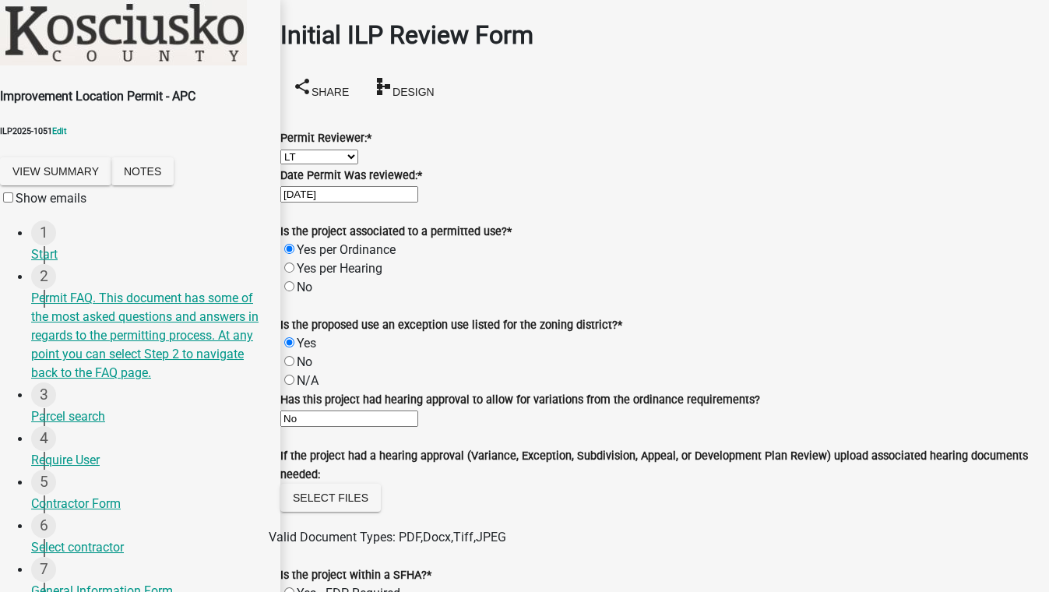
radio input "true"
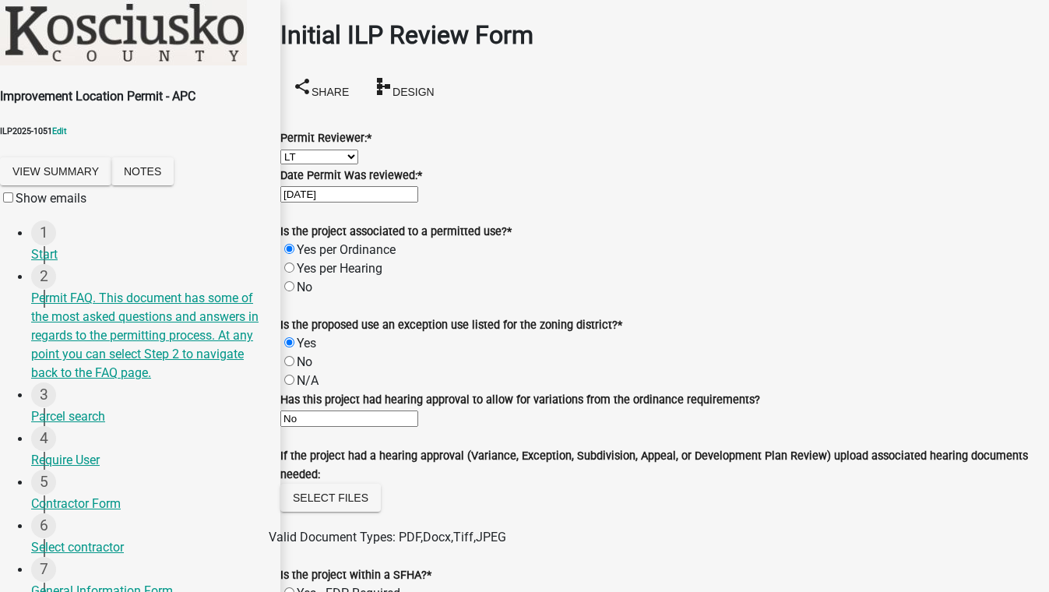
scroll to position [637, 0]
radio input "true"
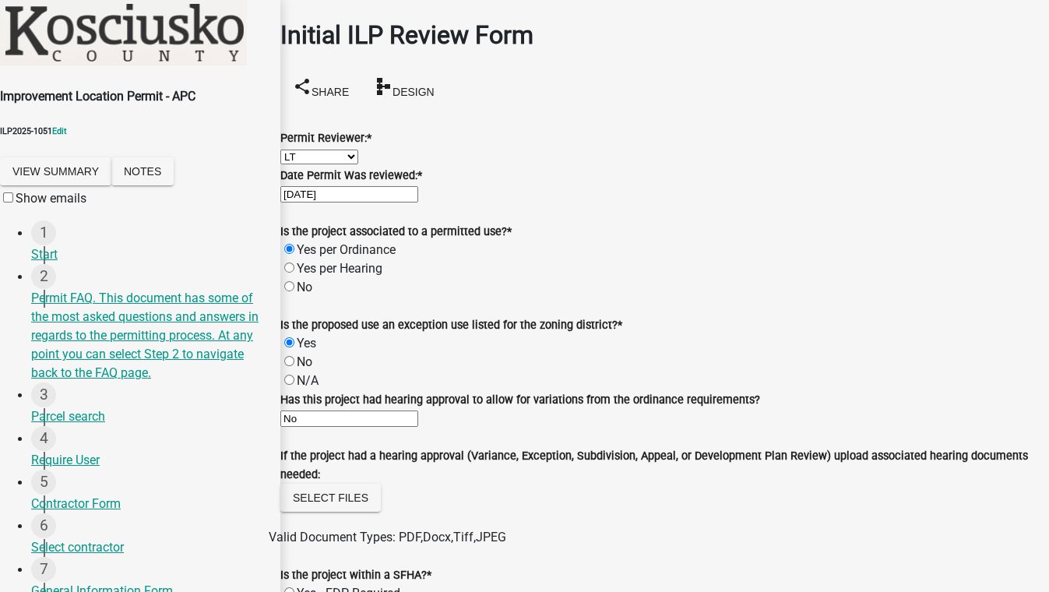
radio input "true"
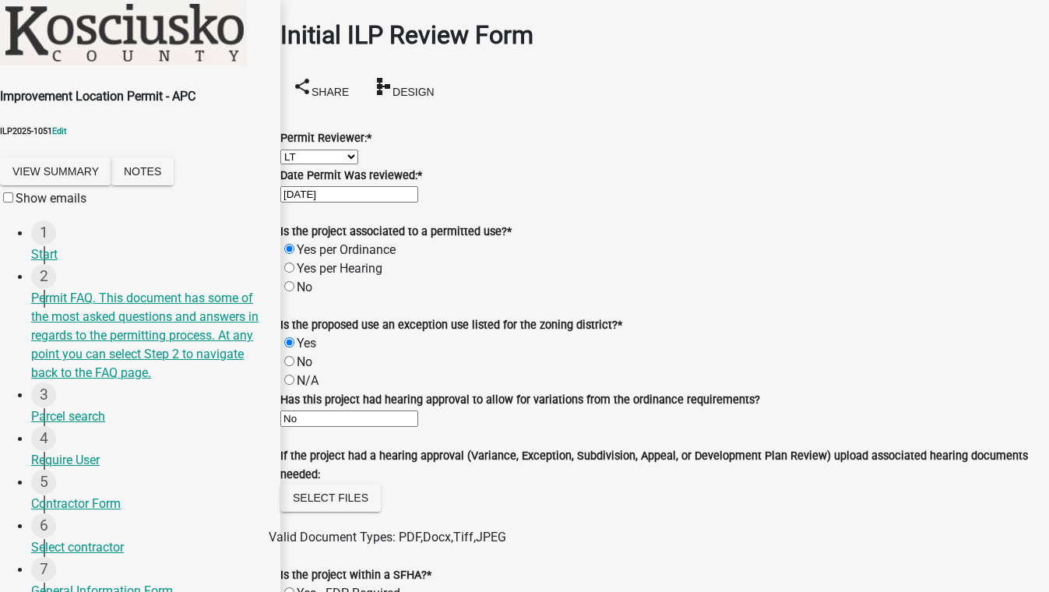
radio input "true"
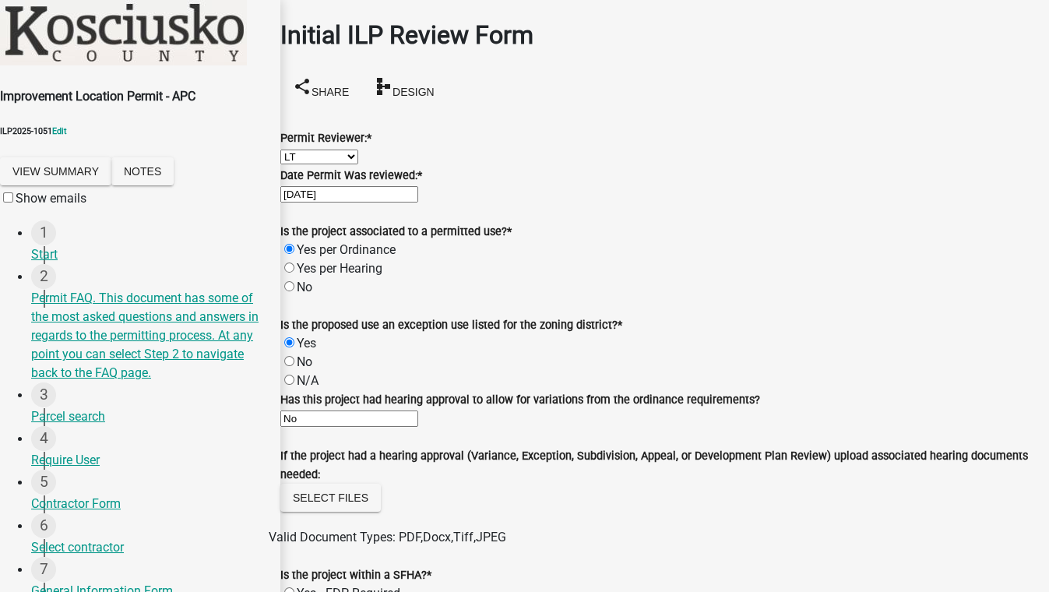
radio input "true"
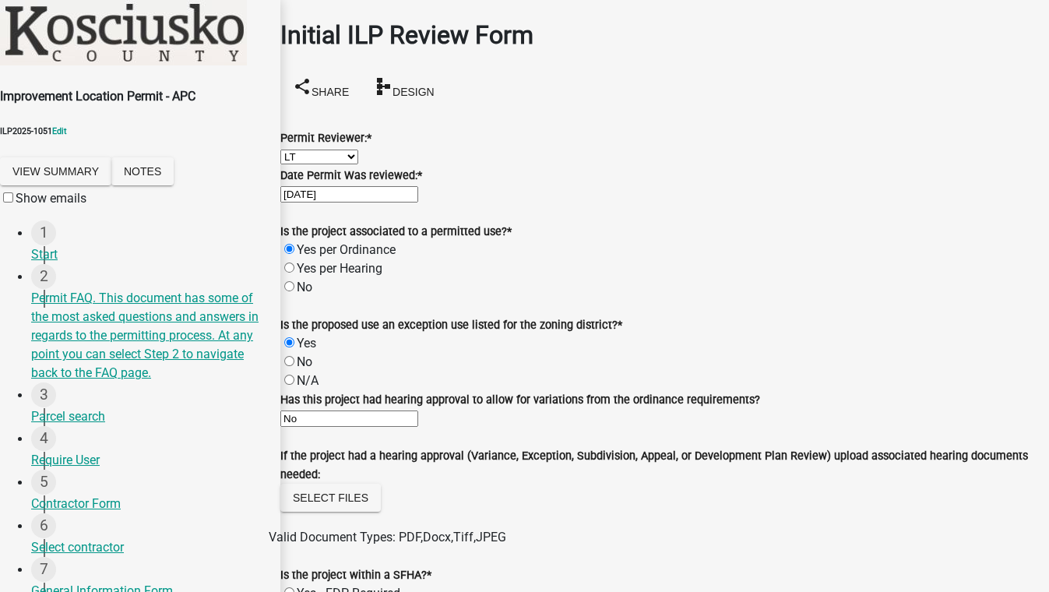
radio input "true"
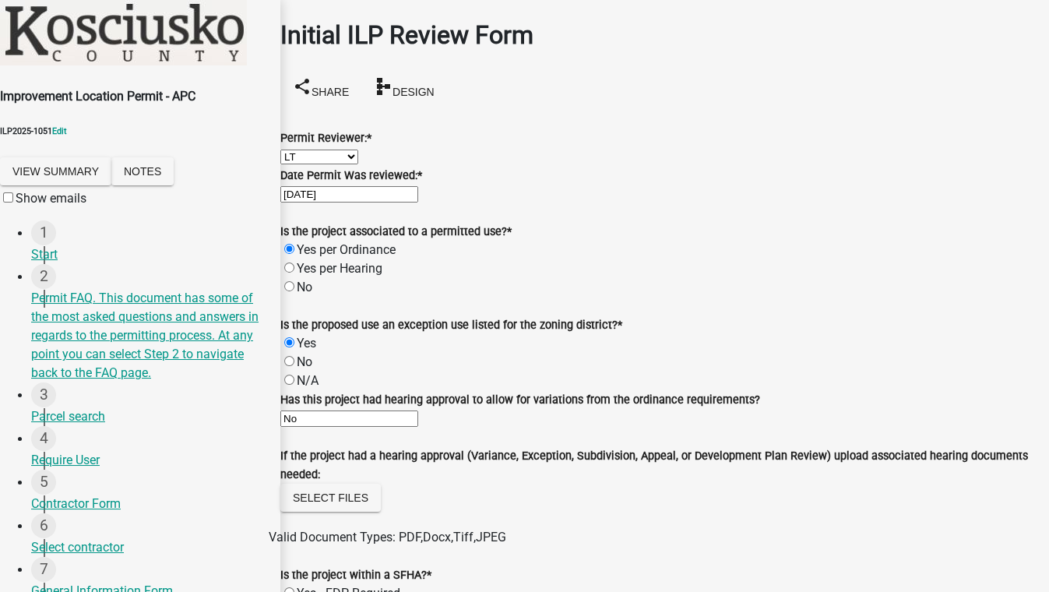
radio input "true"
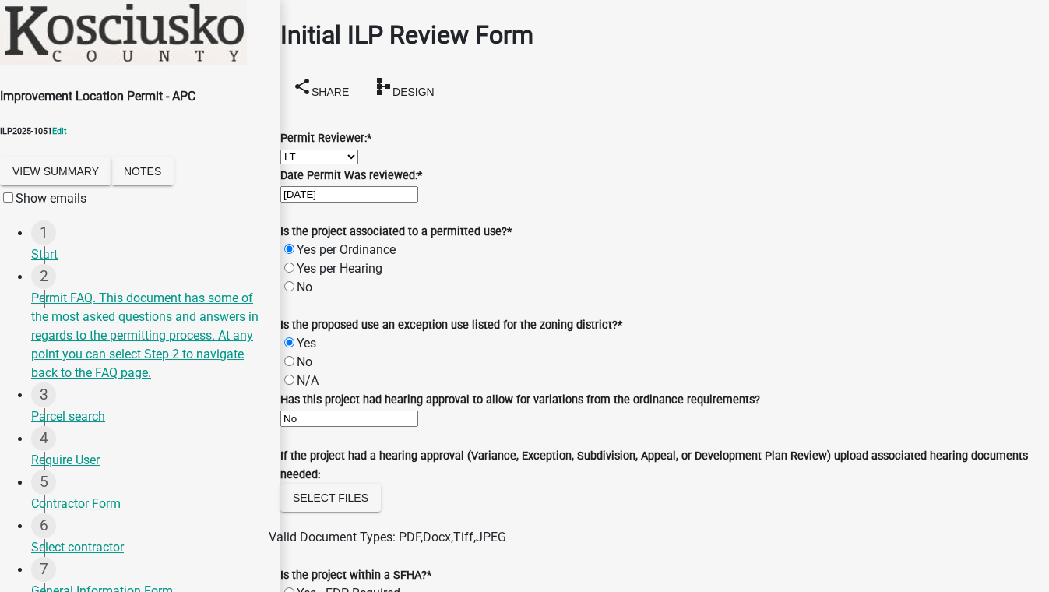
radio input "true"
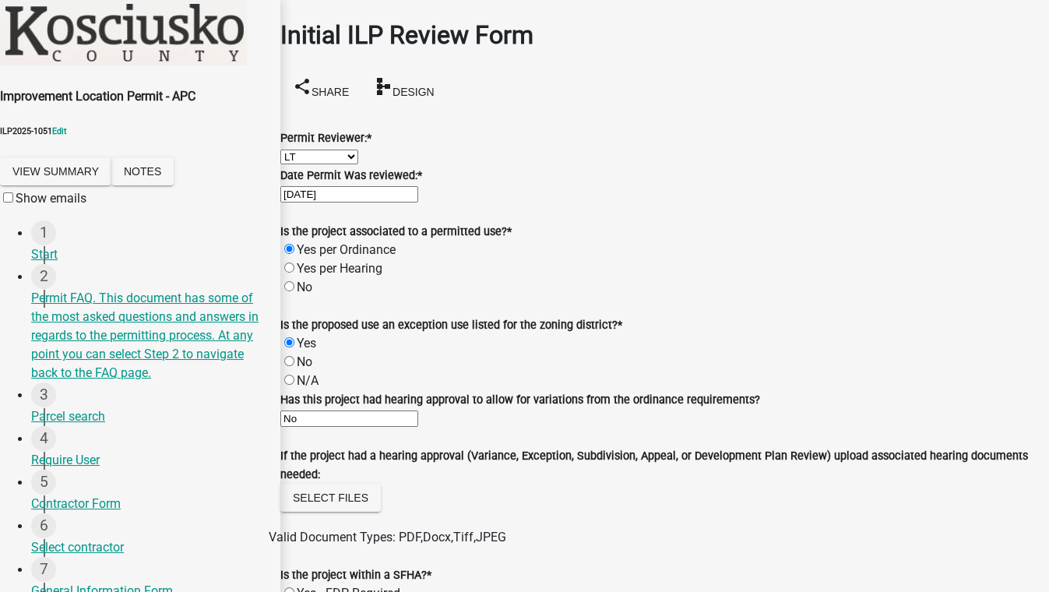
radio input "true"
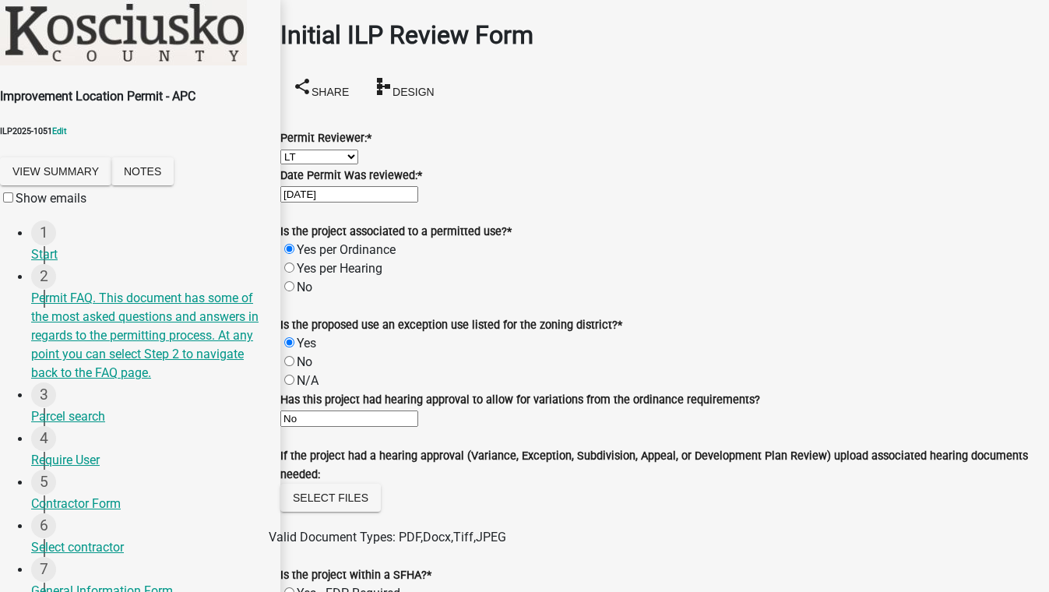
radio input "true"
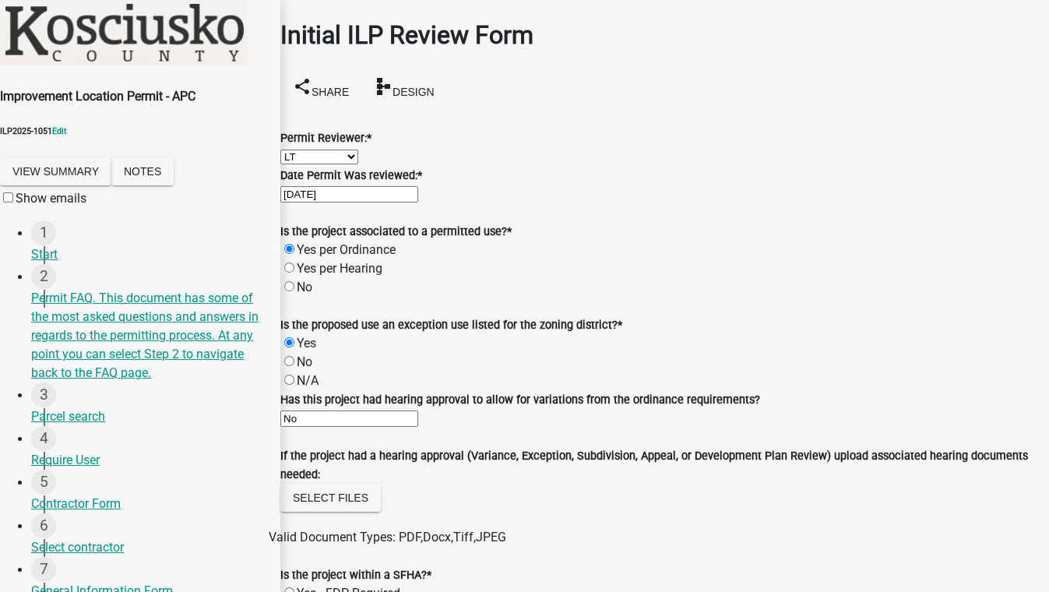
radio input "true"
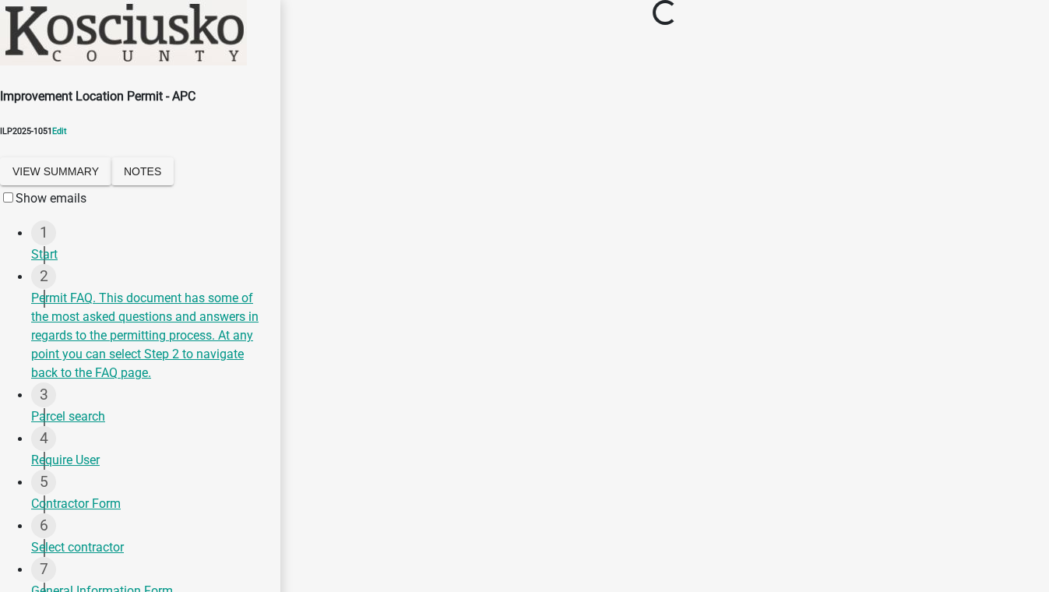
scroll to position [0, 0]
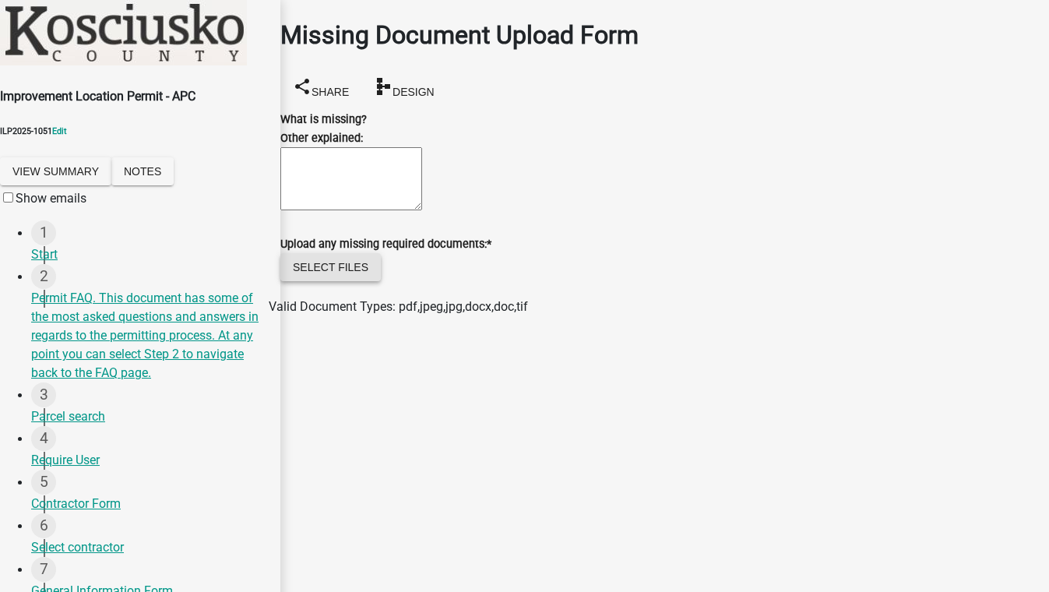
click at [337, 281] on button "Select files" at bounding box center [330, 267] width 101 height 28
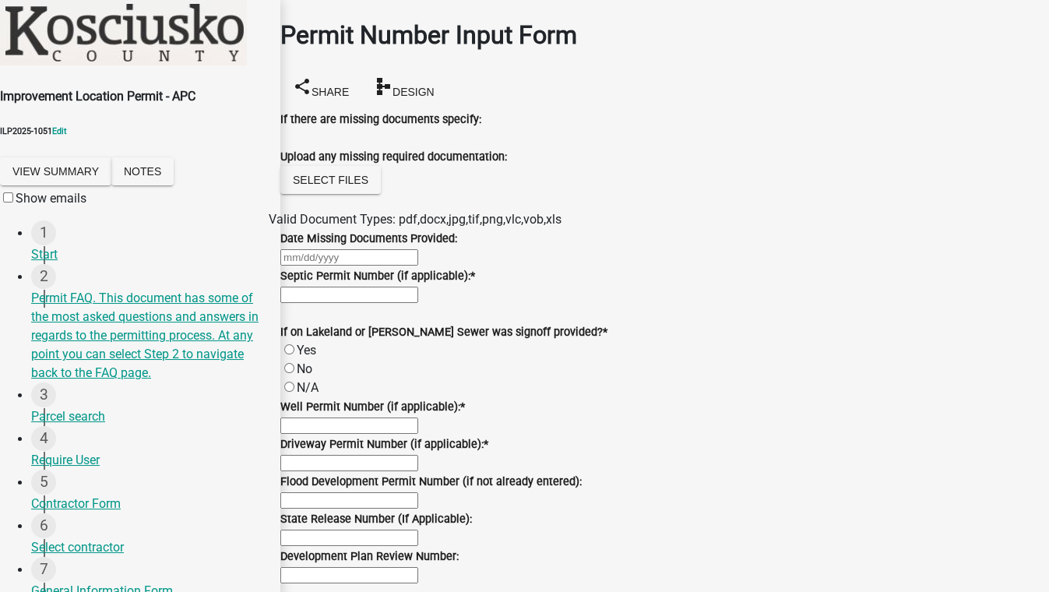
click at [418, 303] on input "Septic Permit Number (if applicable): *" at bounding box center [349, 295] width 138 height 16
type input "12"
click at [306, 395] on label "N/A" at bounding box center [308, 387] width 22 height 15
click at [295, 392] on input "N/A" at bounding box center [289, 387] width 10 height 10
radio input "true"
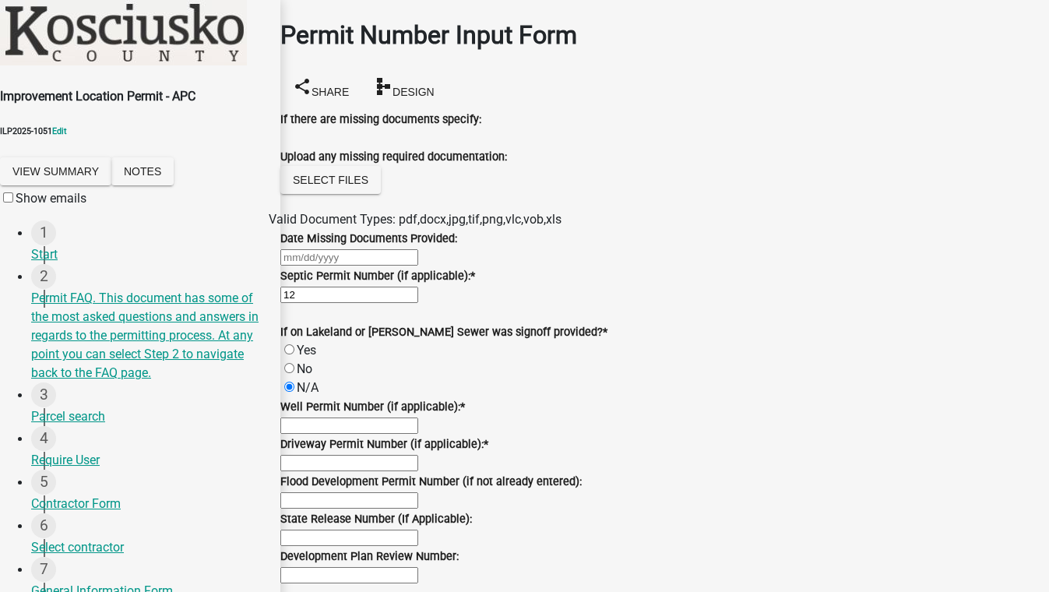
scroll to position [283, 0]
click at [353, 418] on input "Well Permit Number (if applicable): *" at bounding box center [349, 426] width 138 height 16
type input "12"
click at [359, 455] on input "Driveway Permit Number (if applicable): *" at bounding box center [349, 463] width 138 height 16
drag, startPoint x: 359, startPoint y: 386, endPoint x: 284, endPoint y: 386, distance: 75.6
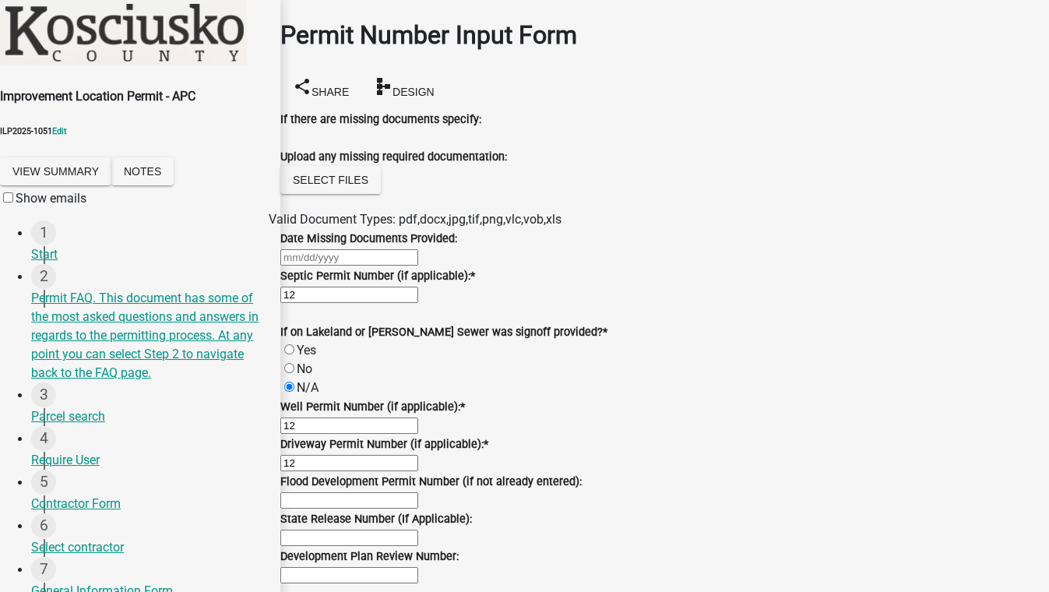
click at [284, 386] on div "Permit Number Input Form share Share schema Design If there are missing documen…" at bounding box center [664, 436] width 769 height 873
type input "NQ"
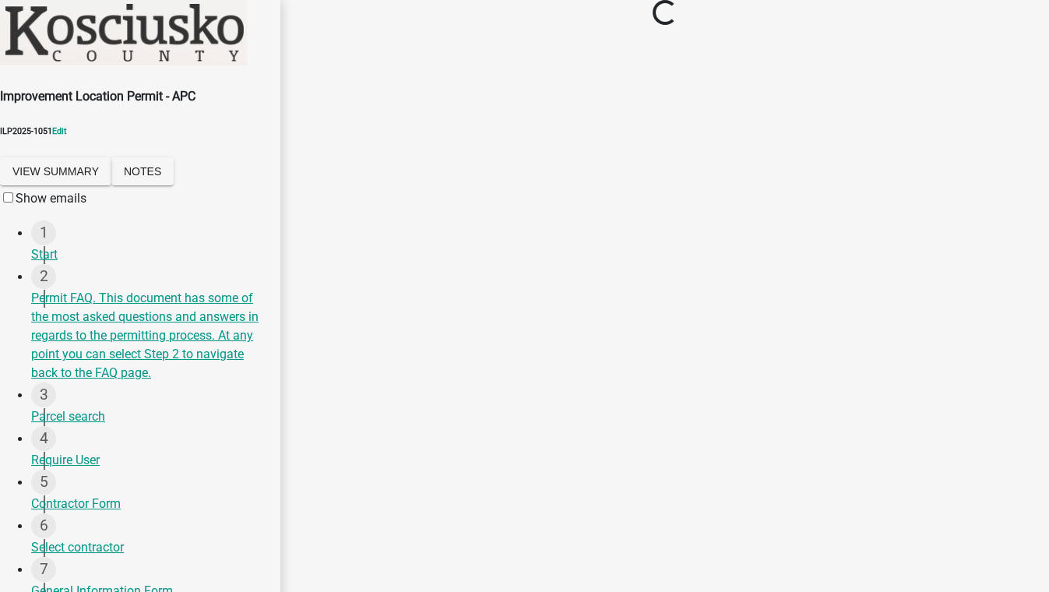
scroll to position [0, 0]
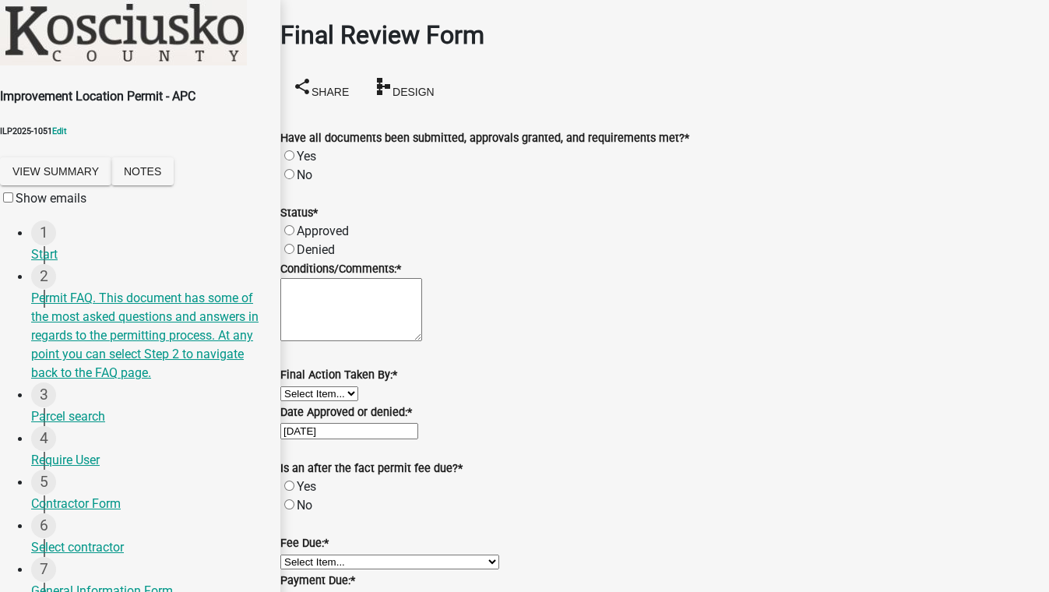
click at [306, 224] on label "Approved" at bounding box center [323, 231] width 52 height 15
click at [295, 225] on input "Approved" at bounding box center [289, 230] width 10 height 10
radio input "true"
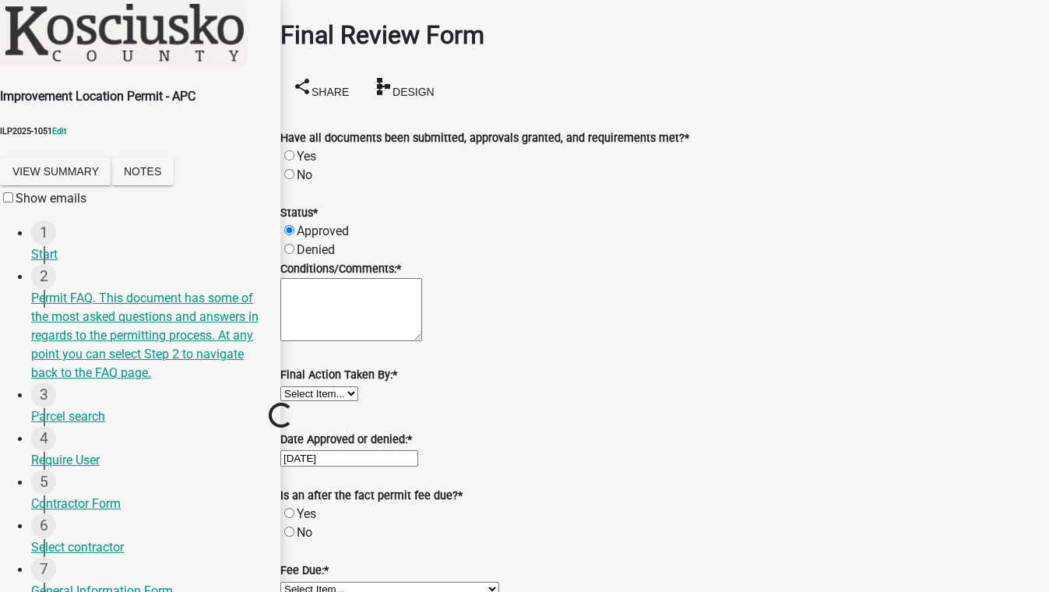
click at [325, 337] on textarea "Conditions/Comments: *" at bounding box center [351, 309] width 142 height 63
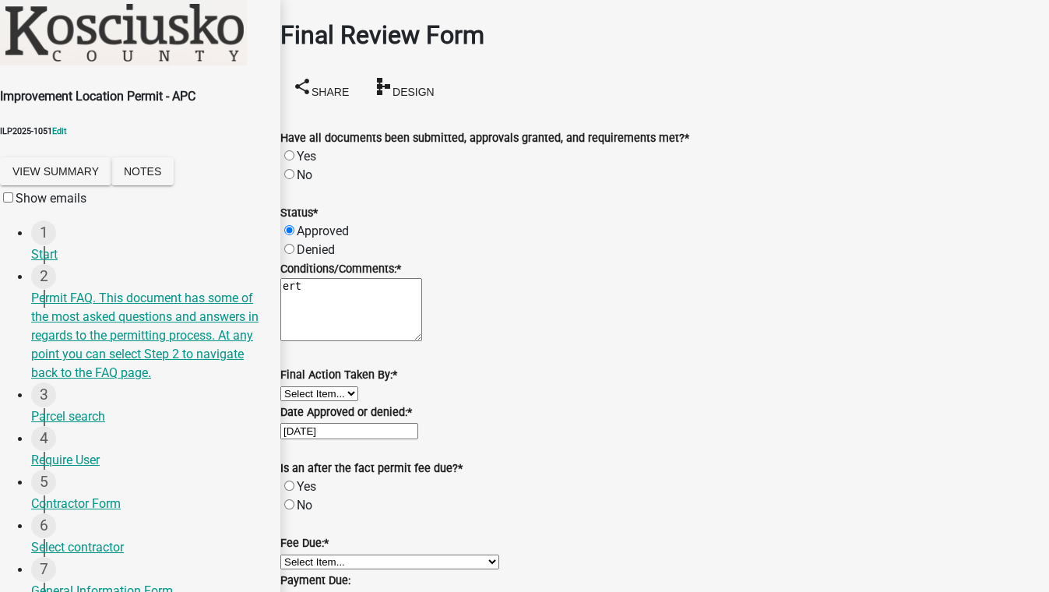
type textarea "ert"
click at [310, 149] on label "Yes" at bounding box center [306, 156] width 19 height 15
click at [295, 150] on input "Yes" at bounding box center [289, 155] width 10 height 10
radio input "true"
click at [358, 401] on select "Select Item... MMS LT AT CS [PERSON_NAME]" at bounding box center [319, 393] width 78 height 15
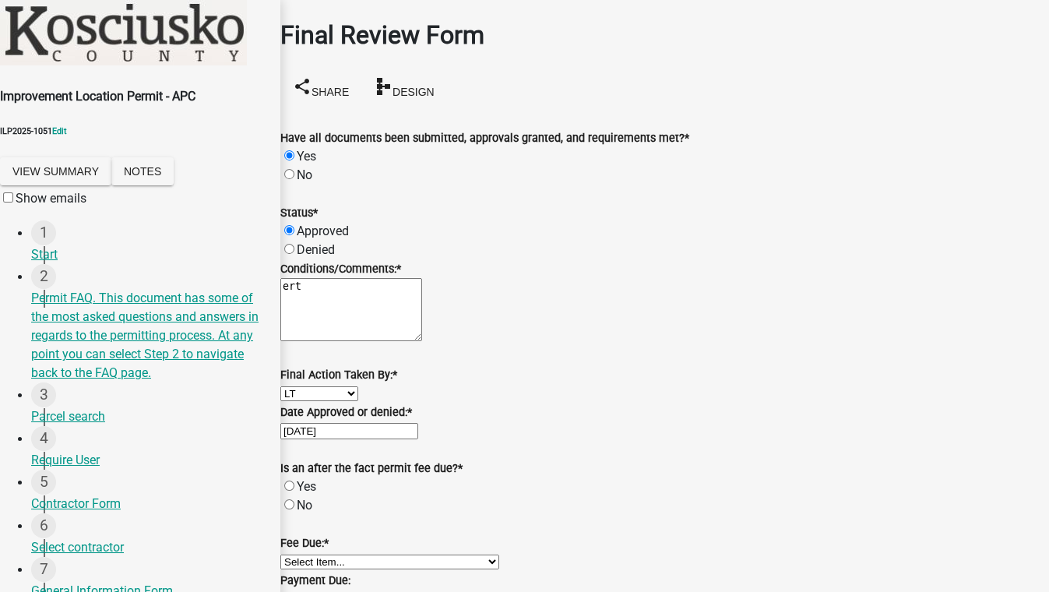
click at [299, 401] on select "Select Item... MMS LT AT CS [PERSON_NAME]" at bounding box center [319, 393] width 78 height 15
select select "fc758b50-acba-4166-9f24-5248f0f78016"
click at [368, 555] on select "Select Item... N/A $10.00 $25.00 $125.00 $250 $500 $500 + $10.00 for every 10 s…" at bounding box center [389, 562] width 219 height 15
click at [299, 555] on select "Select Item... N/A $10.00 $25.00 $125.00 $250 $500 $500 + $10.00 for every 10 s…" at bounding box center [389, 562] width 219 height 15
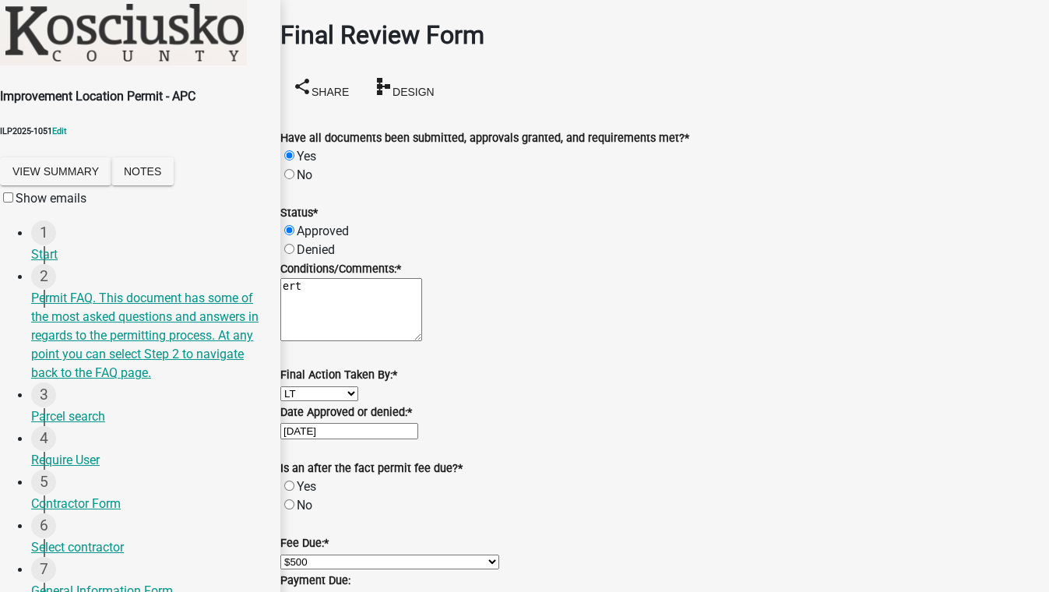
select select "6fbf8733-b42f-4780-a6e0-2154506baf0f"
click at [307, 498] on label "No" at bounding box center [305, 505] width 16 height 15
click at [295, 499] on input "No" at bounding box center [289, 504] width 10 height 10
radio input "true"
click at [305, 479] on label "Yes" at bounding box center [306, 486] width 19 height 15
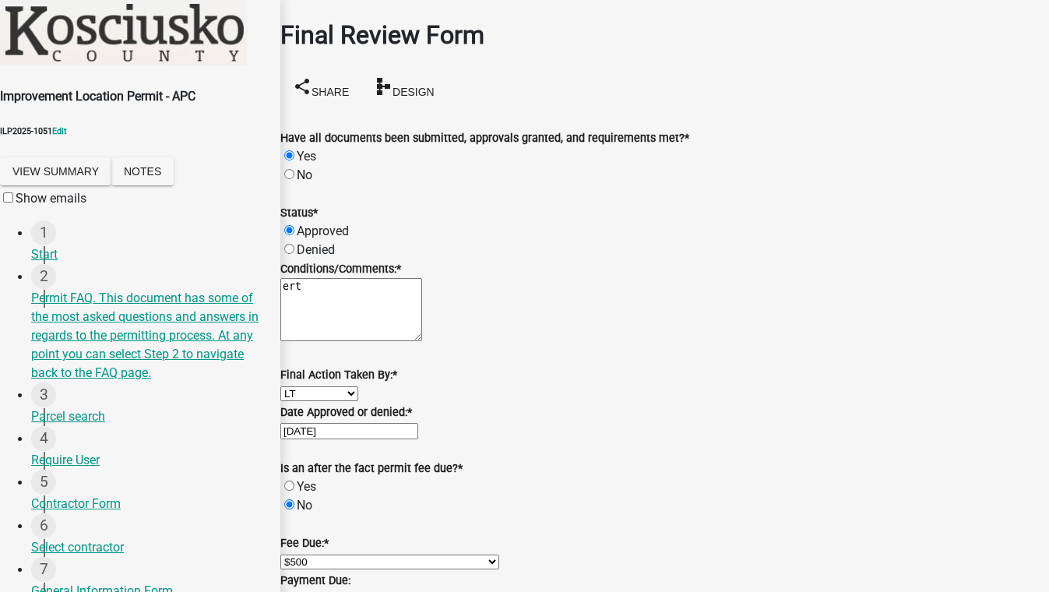
click at [295, 481] on input "Yes" at bounding box center [289, 486] width 10 height 10
radio input "true"
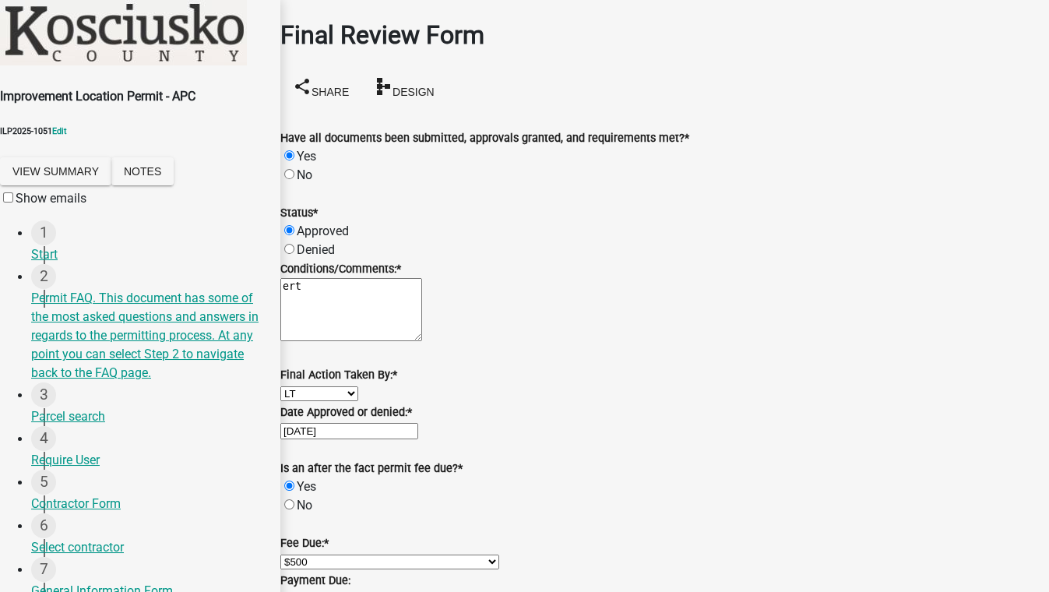
radio input "true"
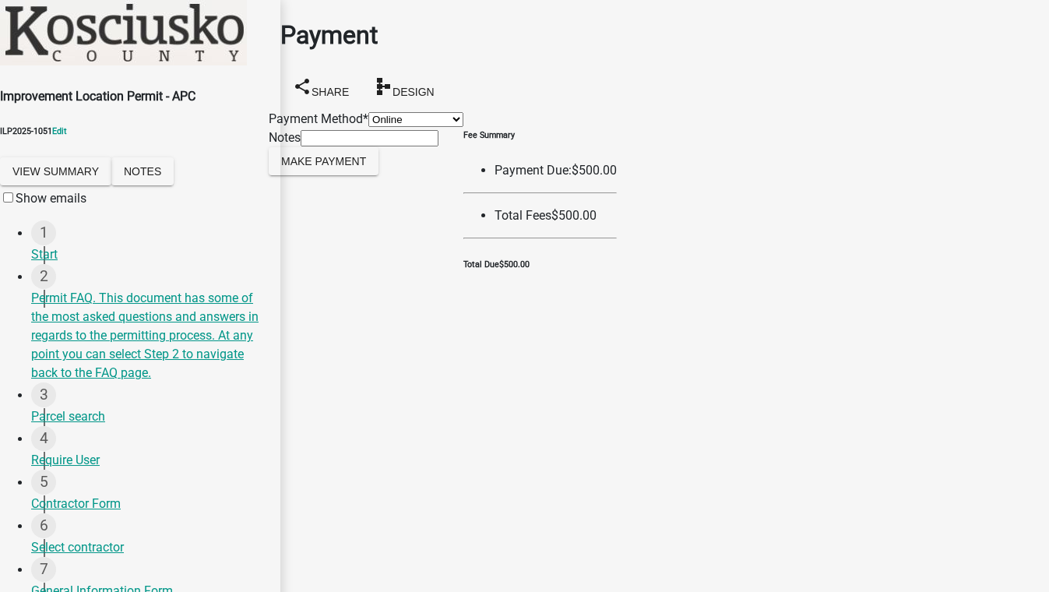
click at [412, 125] on select "Credit Card POS Check Cash Online" at bounding box center [416, 119] width 95 height 15
select select "1: 0"
click at [369, 112] on select "Credit Card POS Check Cash Online" at bounding box center [416, 119] width 95 height 15
click at [328, 167] on span "Make Payment" at bounding box center [323, 160] width 85 height 12
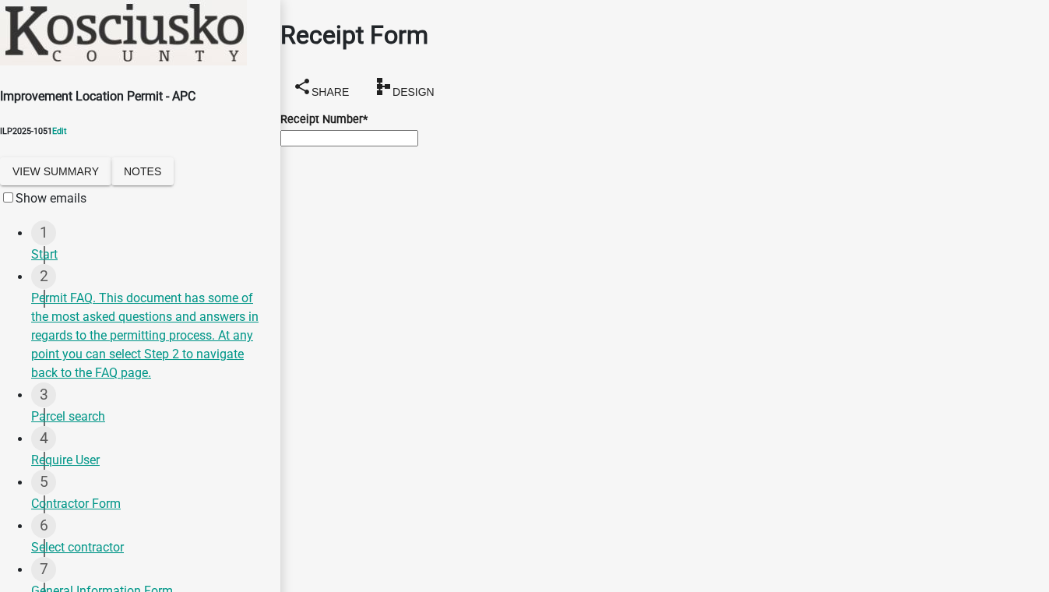
click at [312, 146] on input "Receipt Number *" at bounding box center [349, 138] width 138 height 16
type input "12"
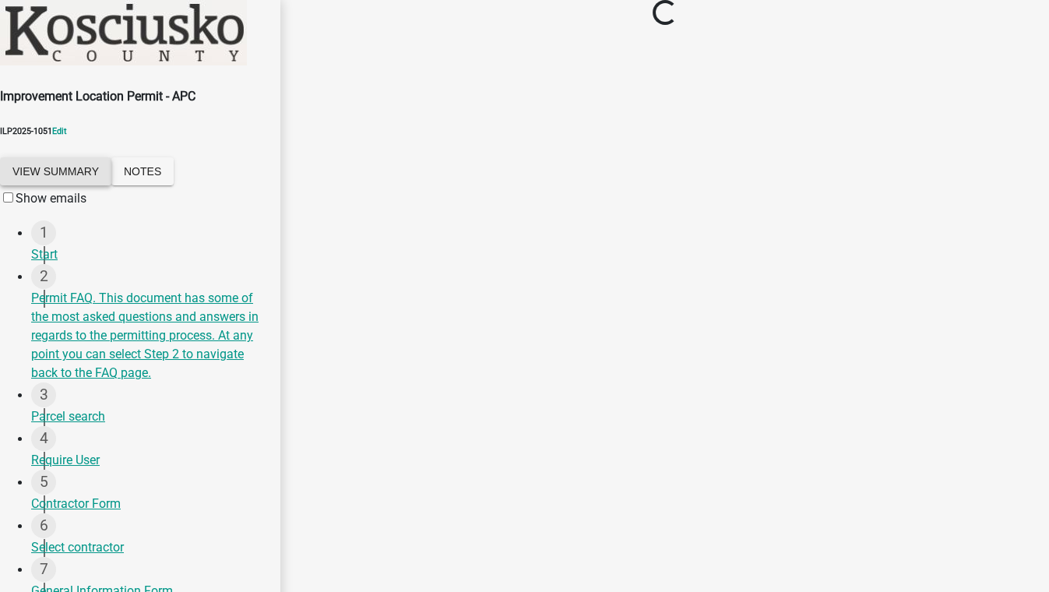
click at [96, 172] on button "View Summary" at bounding box center [55, 171] width 111 height 28
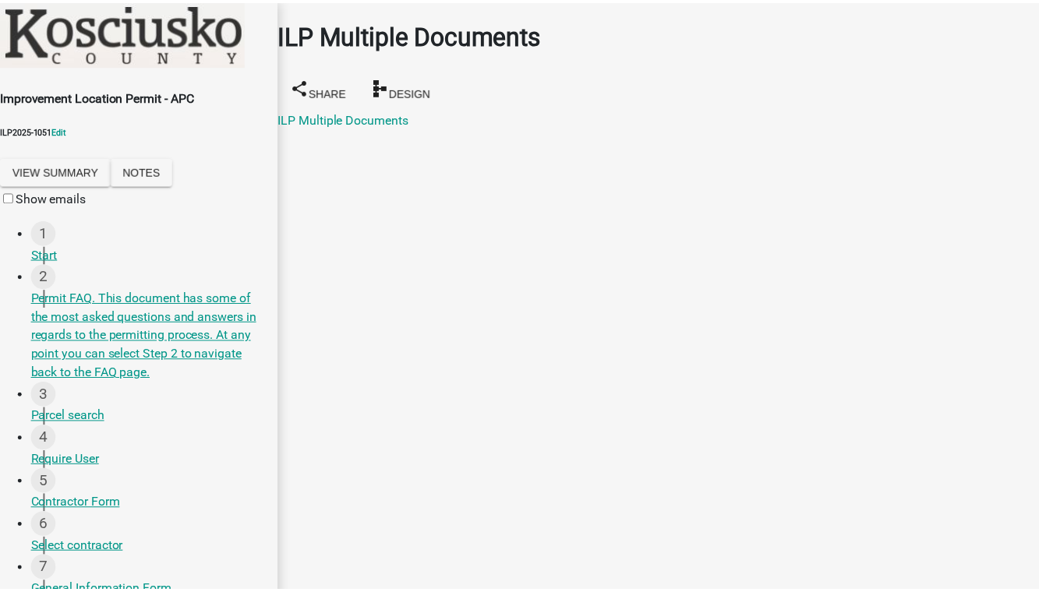
scroll to position [106, 0]
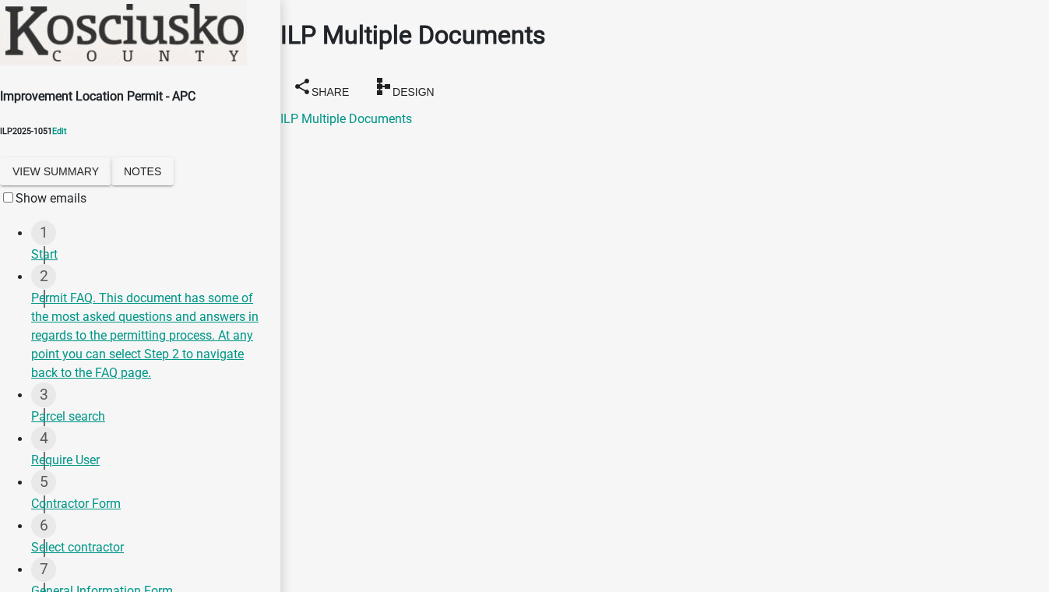
click at [404, 111] on link "ILP Multiple Documents" at bounding box center [346, 118] width 132 height 15
click at [379, 111] on link "ILP Multiple Documents" at bounding box center [346, 118] width 132 height 15
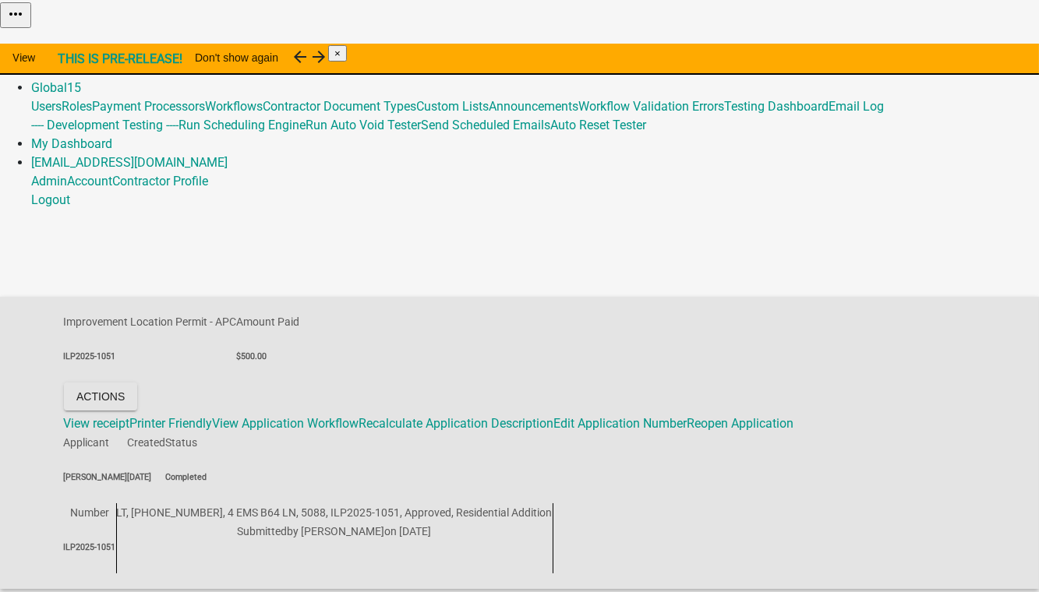
click at [67, 62] on link "Admin" at bounding box center [49, 69] width 36 height 15
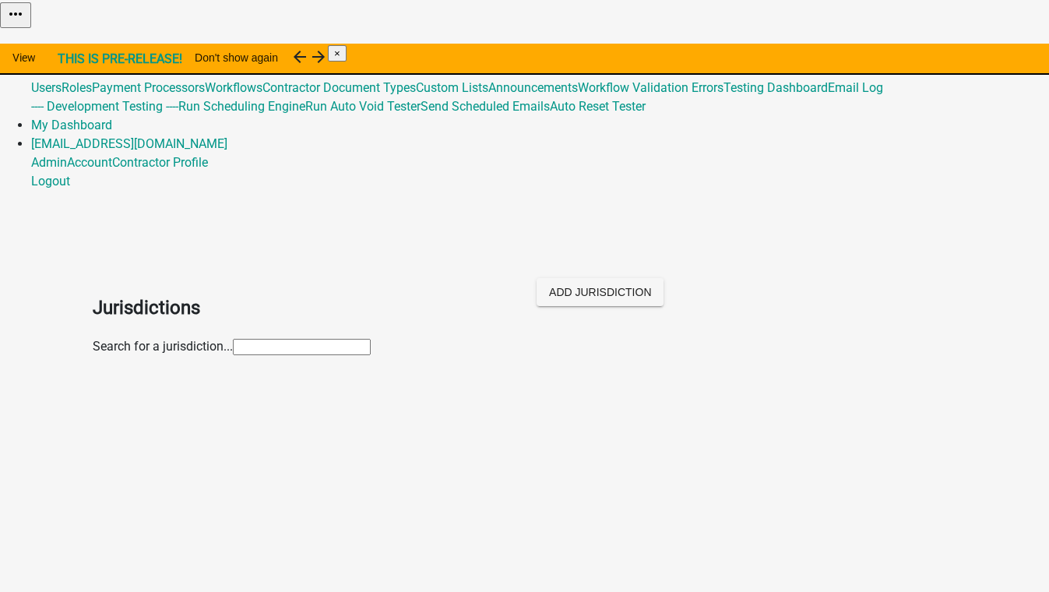
click at [233, 339] on input "text" at bounding box center [302, 347] width 138 height 16
type input "more"
click at [164, 406] on p "[GEOGRAPHIC_DATA], [US_STATE]" at bounding box center [541, 415] width 834 height 19
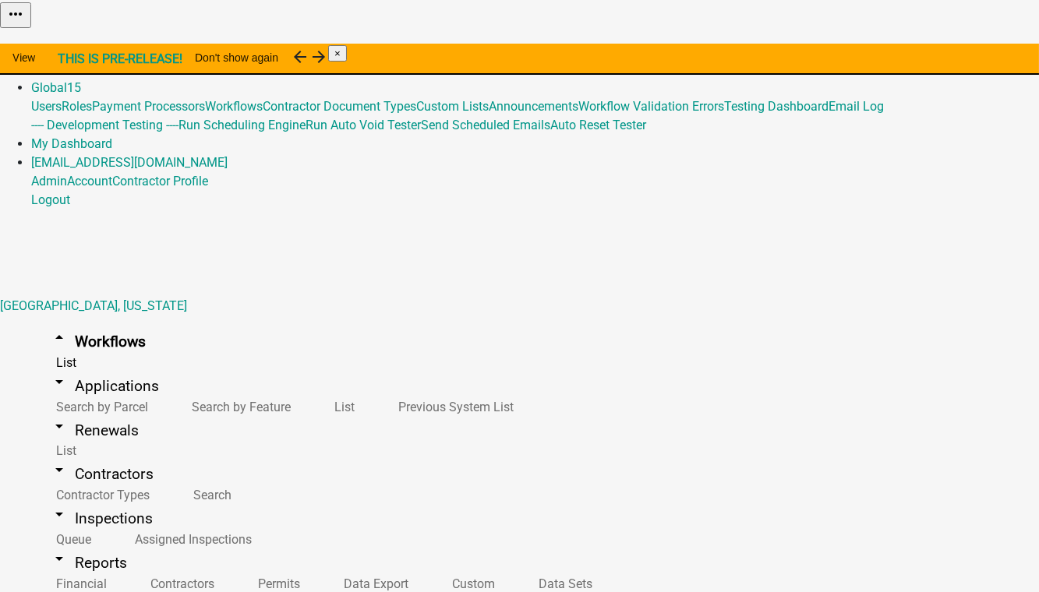
scroll to position [212, 0]
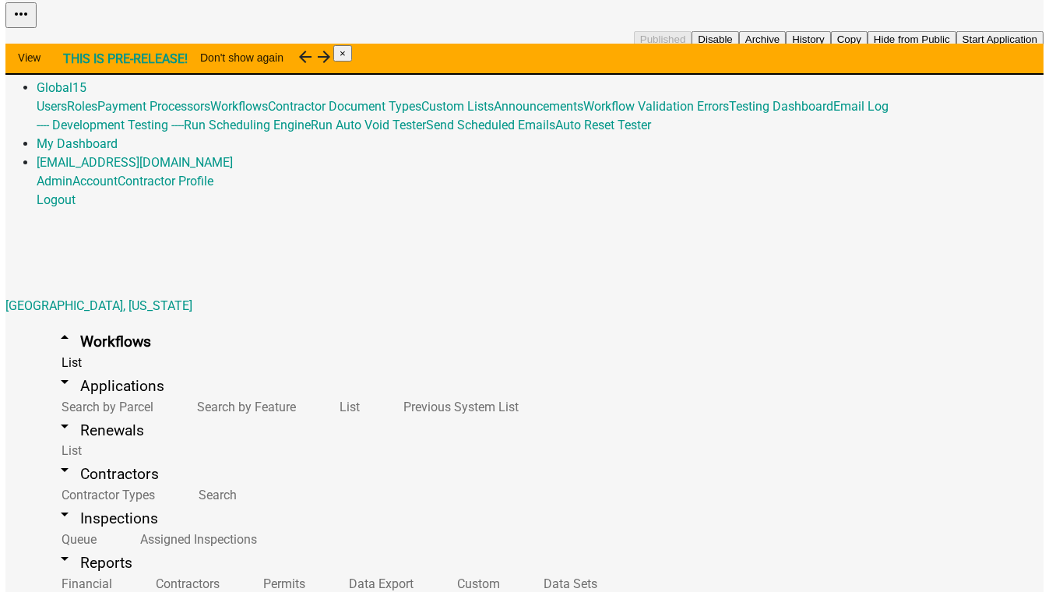
scroll to position [283, 0]
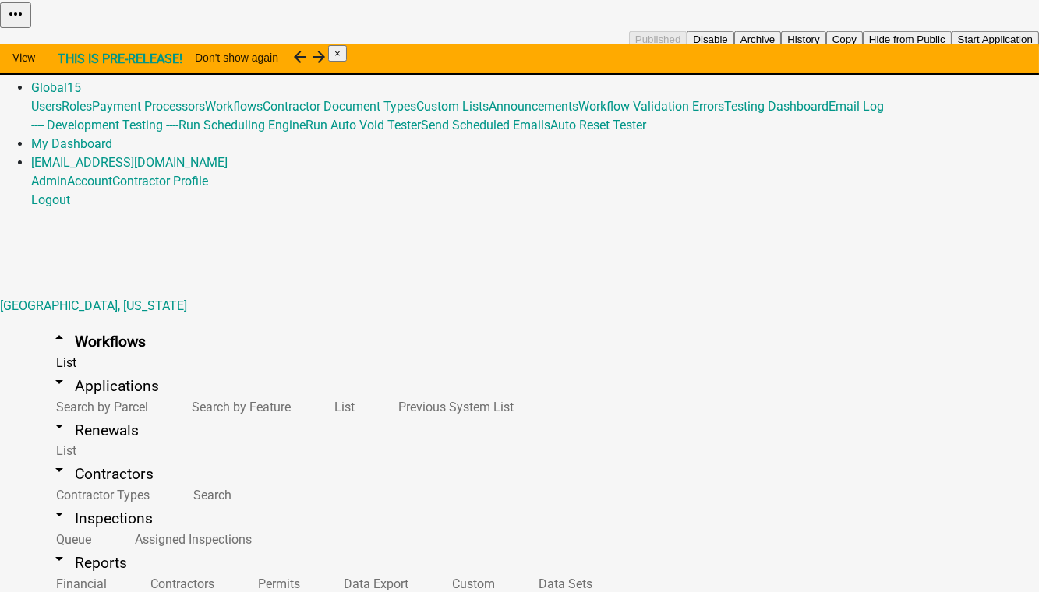
click at [951, 48] on button "Start Application" at bounding box center [994, 39] width 87 height 16
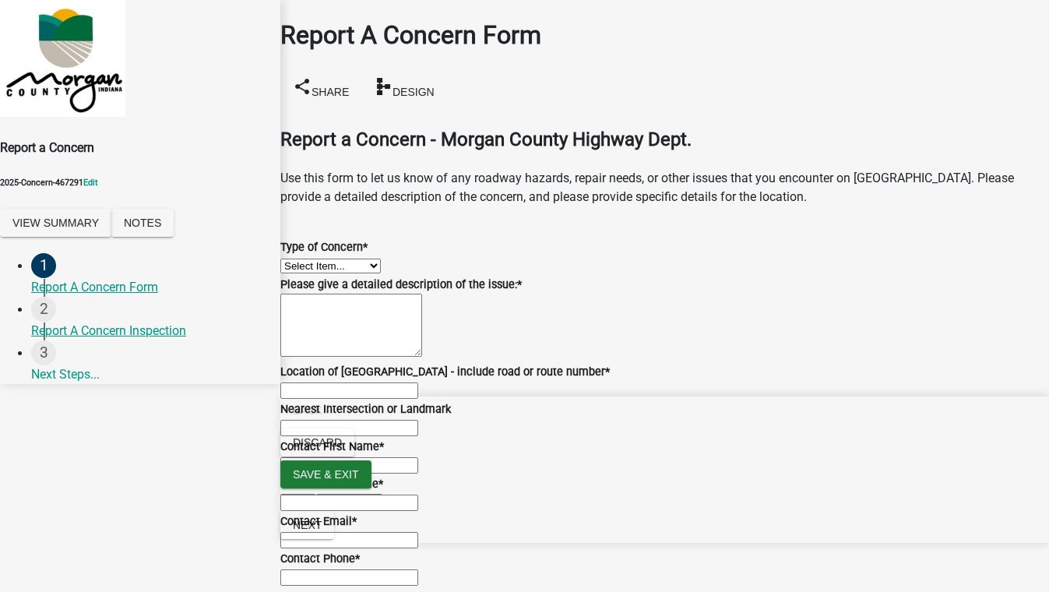
click at [362, 259] on select "Select Item... Pot Hole Patching Ditch Tree Sign Mowing Culvert Other" at bounding box center [330, 266] width 101 height 15
click at [299, 259] on select "Select Item... Pot Hole Patching Ditch Tree Sign Mowing Culvert Other" at bounding box center [330, 266] width 101 height 15
select select "f58357d3-2fcc-42b6-bd16-bc1d6cecba7a"
click at [376, 330] on textarea "Please give a detailed description of the issue: *" at bounding box center [351, 325] width 142 height 63
click at [332, 351] on textarea "Please give a detailed description of the issue: *" at bounding box center [351, 325] width 142 height 63
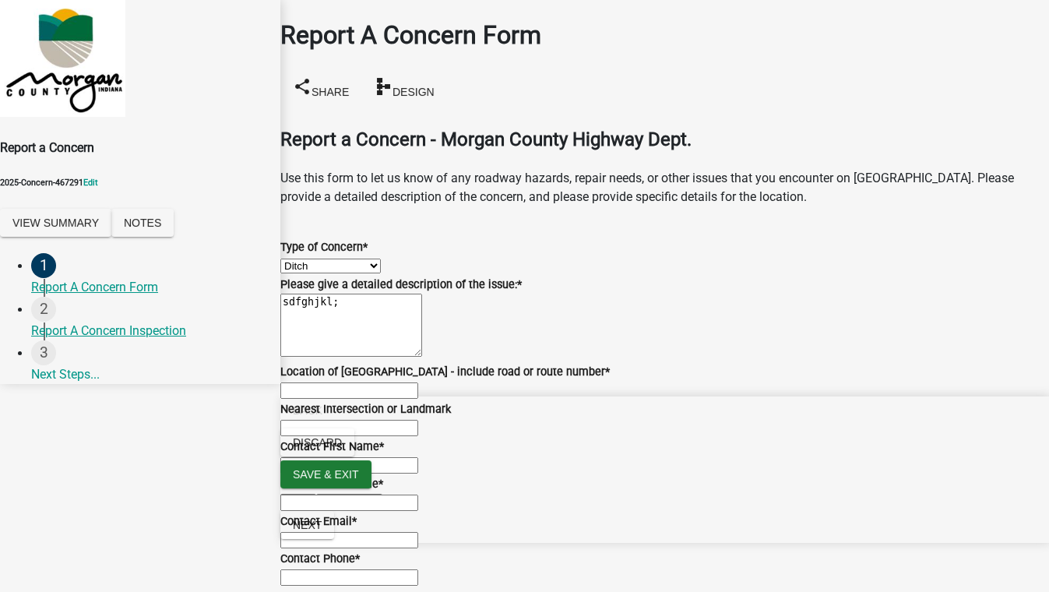
type textarea "sdfghjkl;"
click at [339, 399] on input "Location of Concern - include road or route number *" at bounding box center [349, 391] width 138 height 16
click at [351, 399] on input "Location of Concern - include road or route number *" at bounding box center [349, 391] width 138 height 16
click at [389, 383] on input "Location of Concern - include road or route number *" at bounding box center [349, 391] width 138 height 16
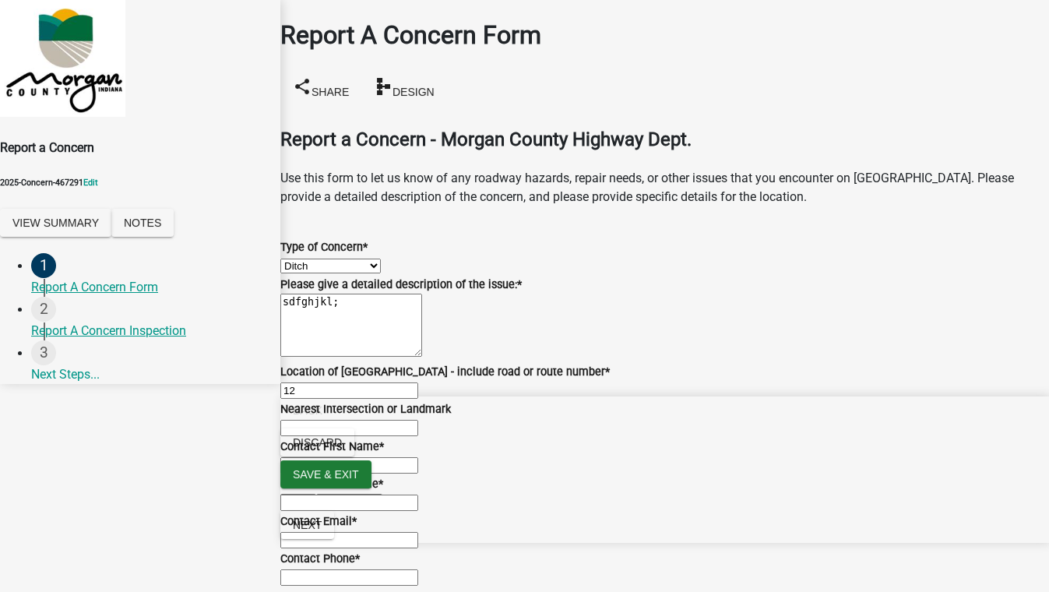
scroll to position [141, 0]
type input "12"
click at [332, 474] on input "Contact First Name *" at bounding box center [349, 465] width 138 height 16
type input "test"
type input "MN"
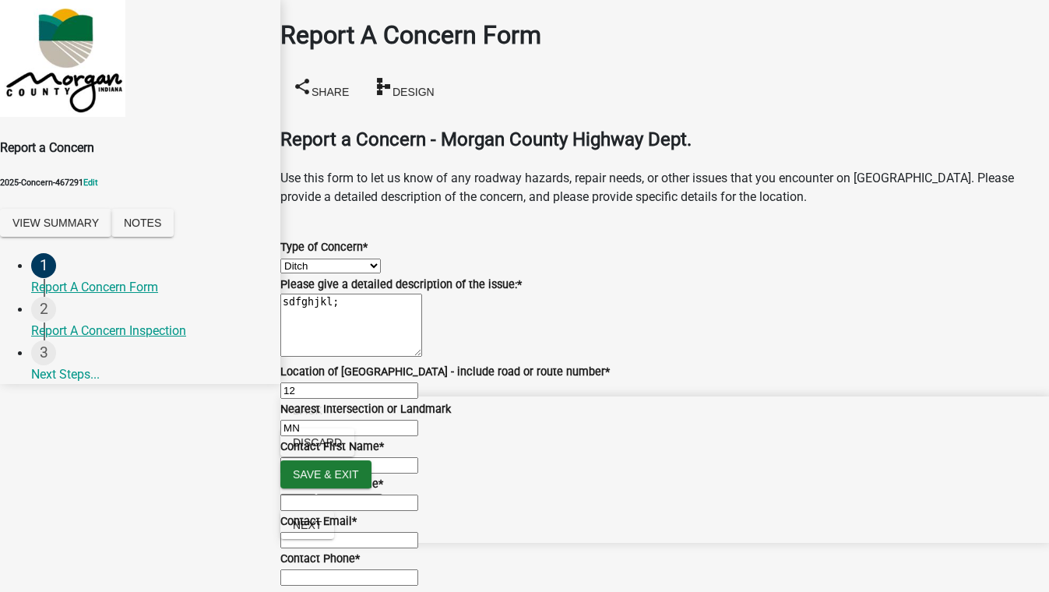
type input "5088"
type input "[EMAIL_ADDRESS][DOMAIN_NAME]"
type input "5555555555"
click at [322, 531] on span "Next" at bounding box center [307, 525] width 29 height 12
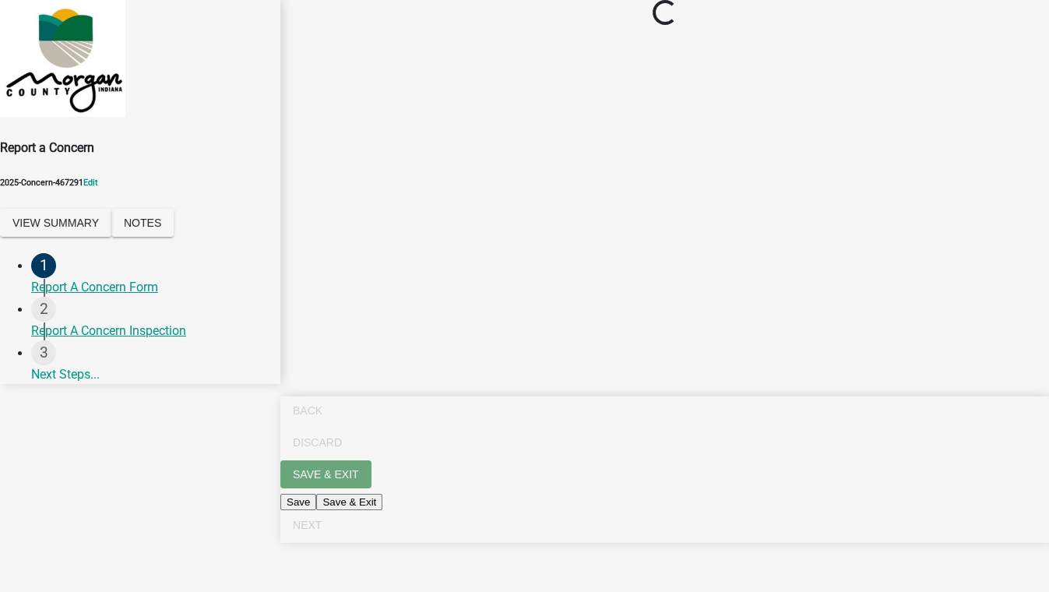
scroll to position [0, 0]
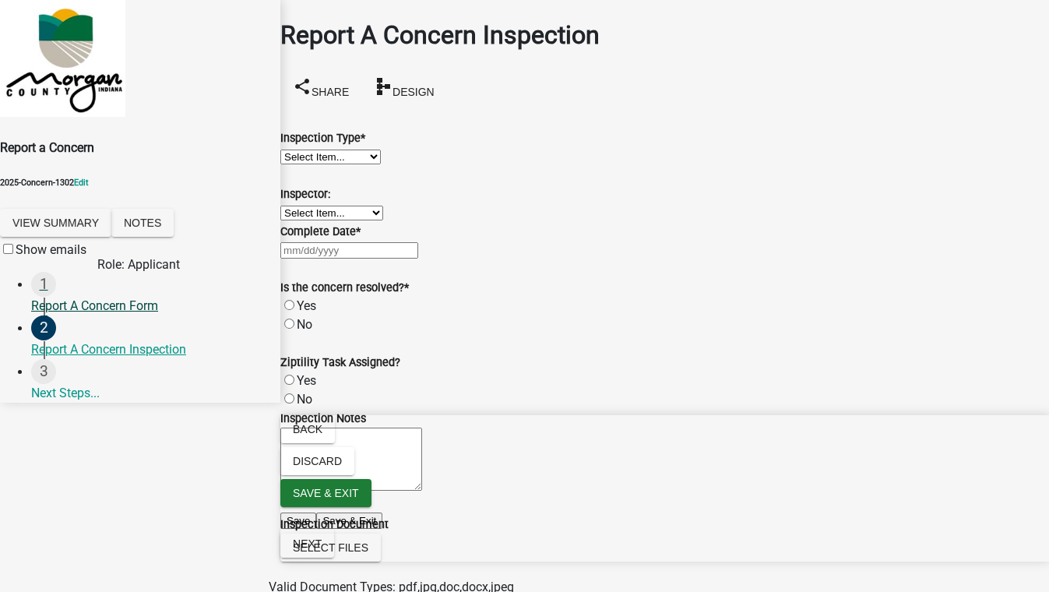
click at [79, 302] on div "Report A Concern Form" at bounding box center [149, 306] width 237 height 19
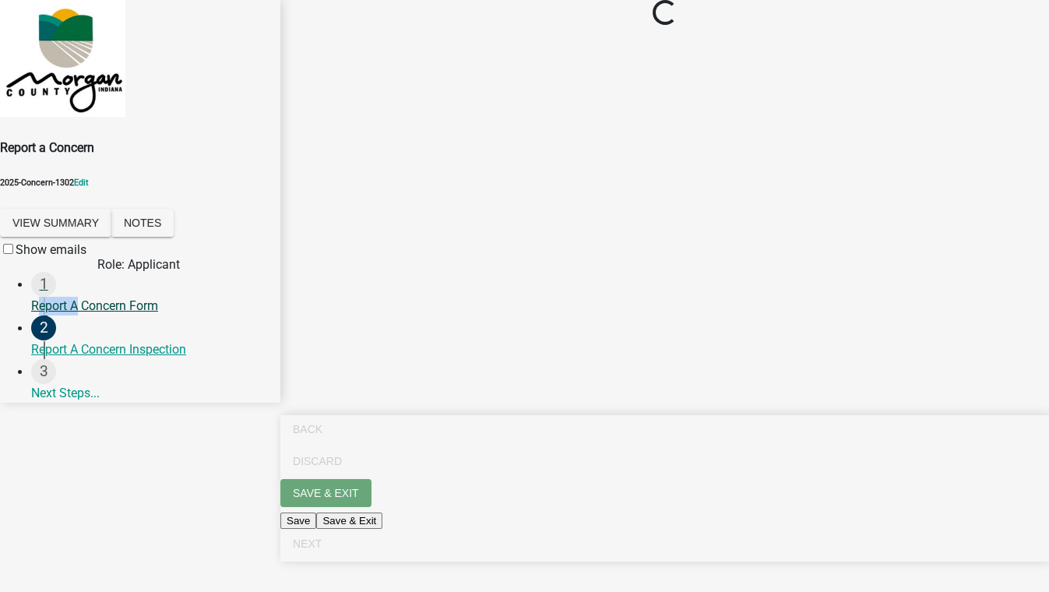
select select "f58357d3-2fcc-42b6-bd16-bc1d6cecba7a"
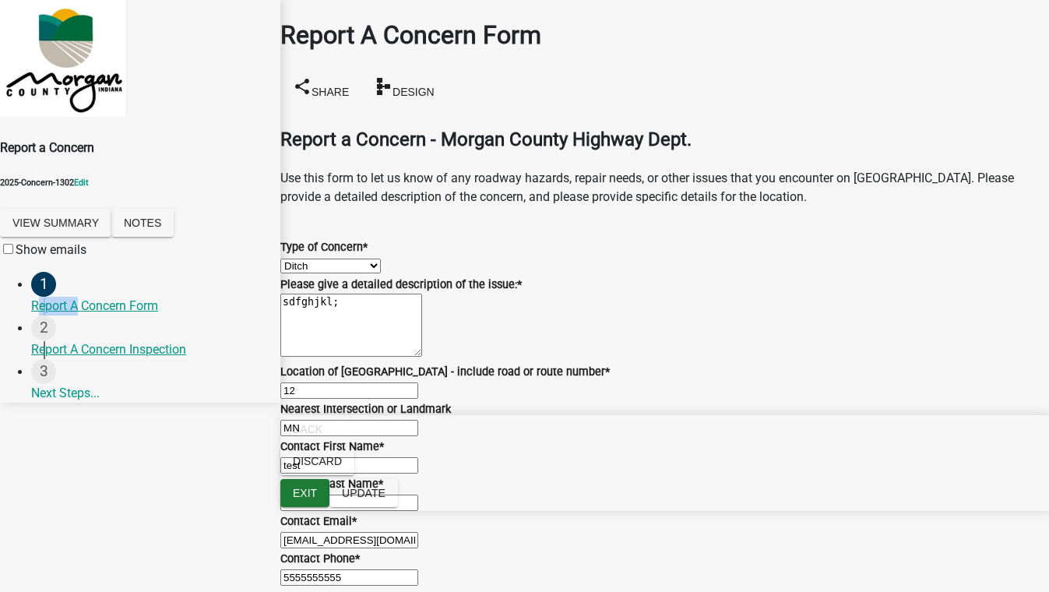
click at [381, 259] on select "Select Item... Pot Hole Patching Ditch Tree Sign Mowing Culvert Other" at bounding box center [330, 266] width 101 height 15
click at [299, 259] on select "Select Item... Pot Hole Patching Ditch Tree Sign Mowing Culvert Other" at bounding box center [330, 266] width 101 height 15
select select "4e8cd194-75cf-41f7-bca6-0f810dd08e04"
click at [386, 499] on span "Update" at bounding box center [364, 493] width 44 height 12
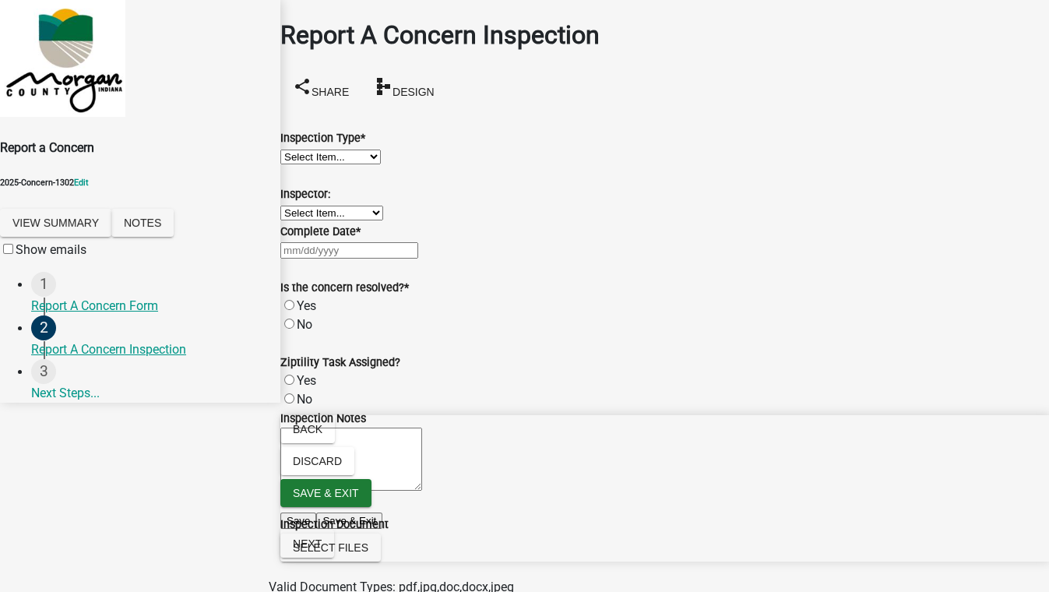
scroll to position [34, 0]
click at [371, 150] on select "Select Item... Pot Hole Patching Ditch Tree Sign Mowing Culvert Other" at bounding box center [330, 157] width 101 height 15
click at [299, 150] on select "Select Item... Pot Hole Patching Ditch Tree Sign Mowing Culvert Other" at bounding box center [330, 157] width 101 height 15
select select "f58357d3-2fcc-42b6-bd16-bc1d6cecba7a"
click at [326, 220] on select "Select Item... [PERSON_NAME] [PERSON_NAME] [PERSON_NAME] [PERSON_NAME] [PERSON_…" at bounding box center [331, 213] width 103 height 15
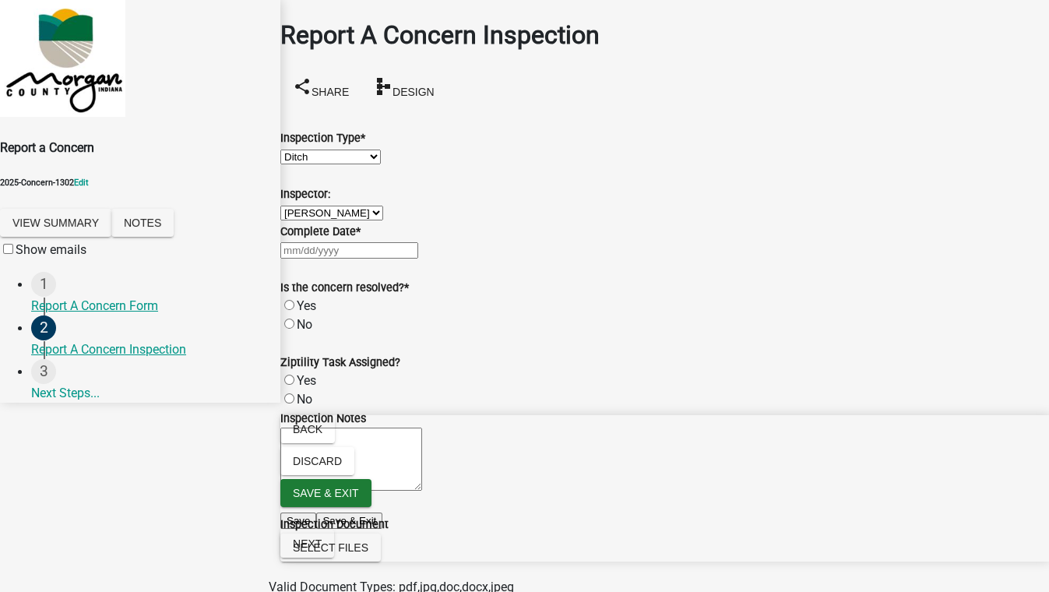
click at [299, 217] on select "Select Item... [PERSON_NAME] [PERSON_NAME] [PERSON_NAME] [PERSON_NAME] [PERSON_…" at bounding box center [331, 213] width 103 height 15
select select "8bda91b2-ac7b-41e2-ae5b-cef6dd645a83"
select select "9"
select select "2025"
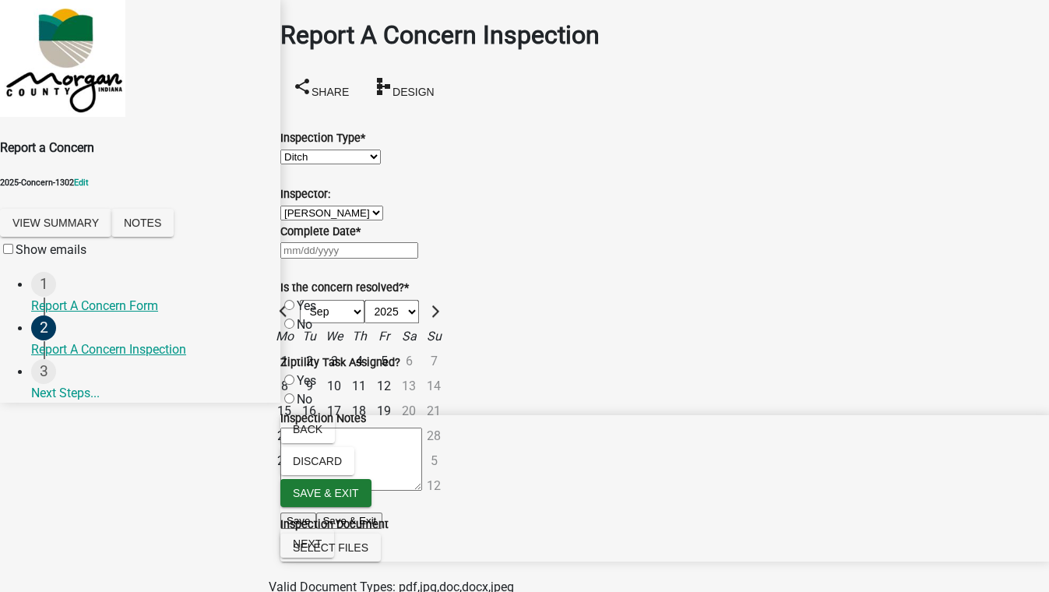
click at [369, 259] on div "[PERSON_NAME] Feb Mar Apr [PERSON_NAME][DATE] Oct Nov [DATE] 1526 1527 1528 152…" at bounding box center [664, 250] width 769 height 19
click at [397, 399] on div "12" at bounding box center [384, 386] width 25 height 25
type input "[DATE]"
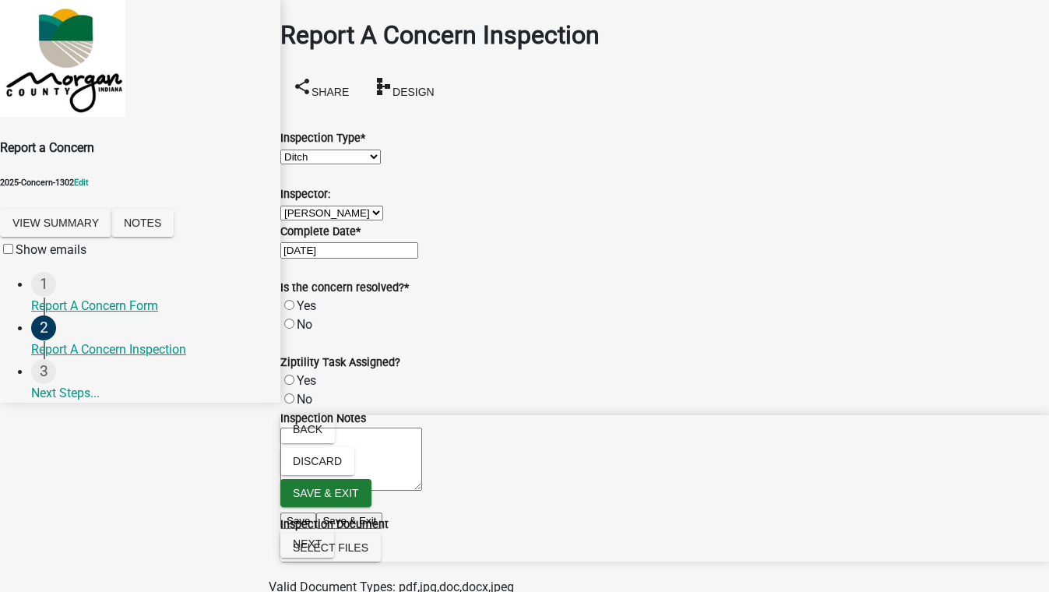
click at [306, 313] on label "Yes" at bounding box center [306, 305] width 19 height 15
click at [295, 310] on input "Yes" at bounding box center [289, 305] width 10 height 10
radio input "true"
click at [322, 550] on span "Next" at bounding box center [307, 544] width 29 height 12
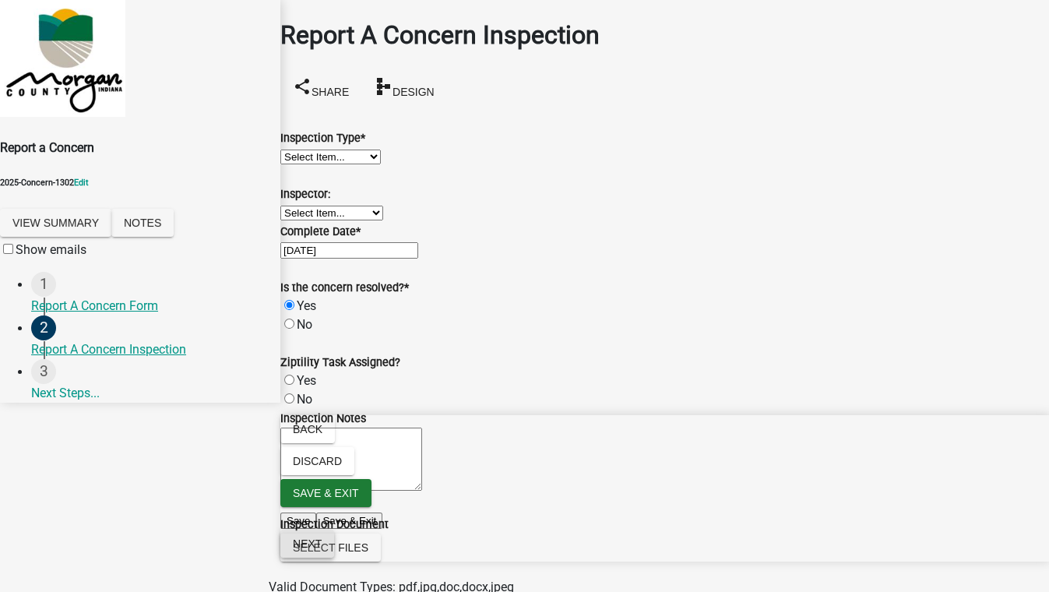
scroll to position [0, 0]
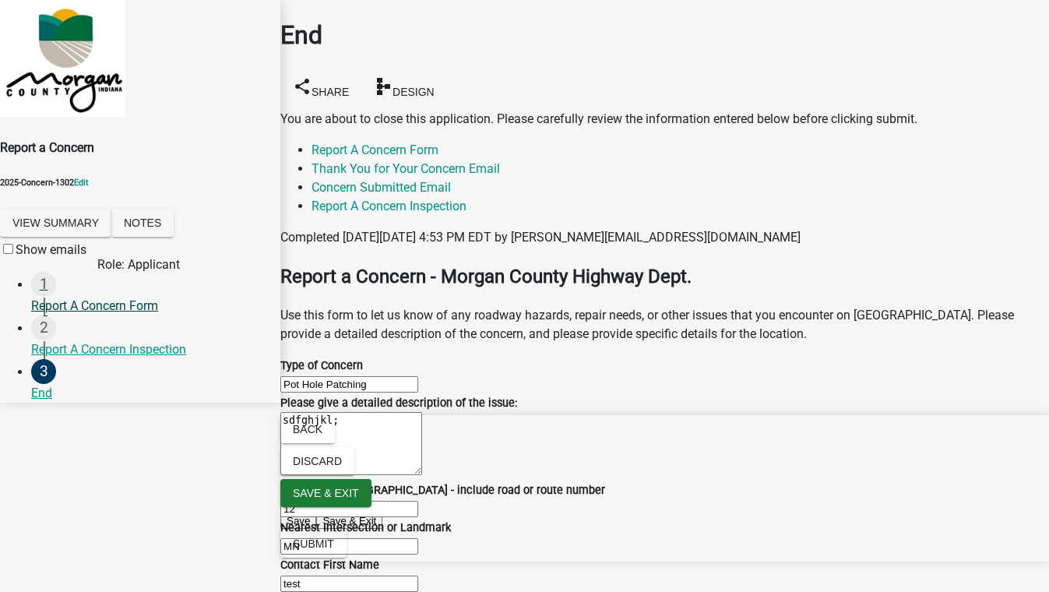
click at [115, 300] on div "Report A Concern Form" at bounding box center [149, 306] width 237 height 19
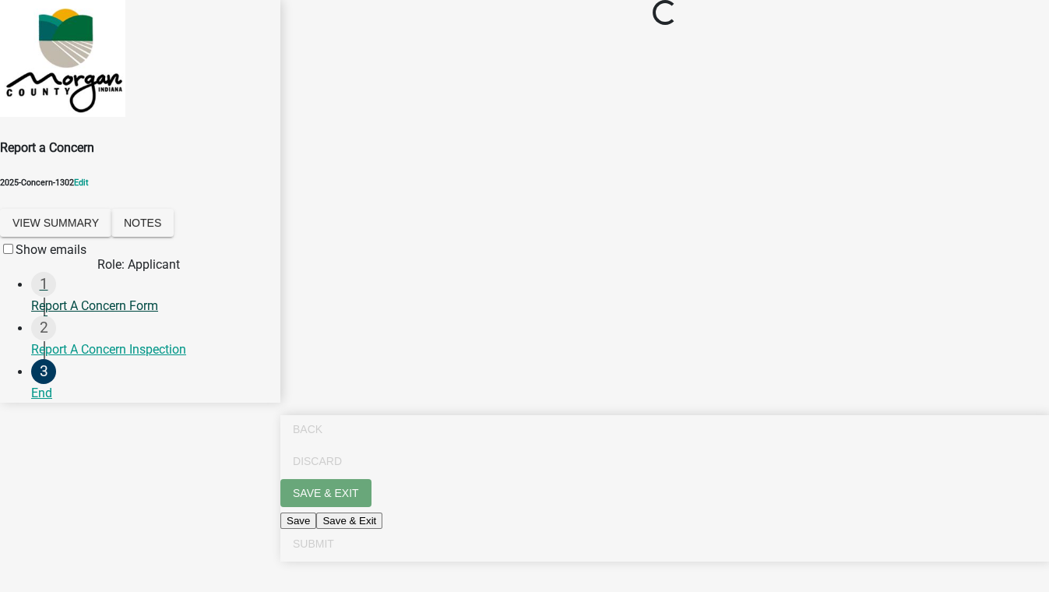
select select "4e8cd194-75cf-41f7-bca6-0f810dd08e04"
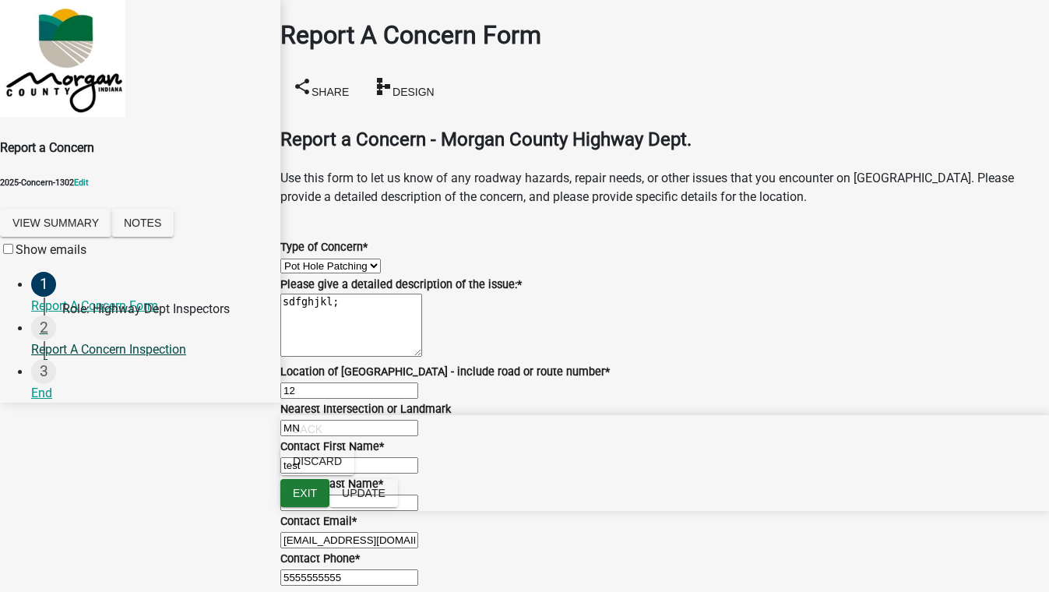
click at [111, 344] on div "Report A Concern Inspection" at bounding box center [149, 349] width 237 height 19
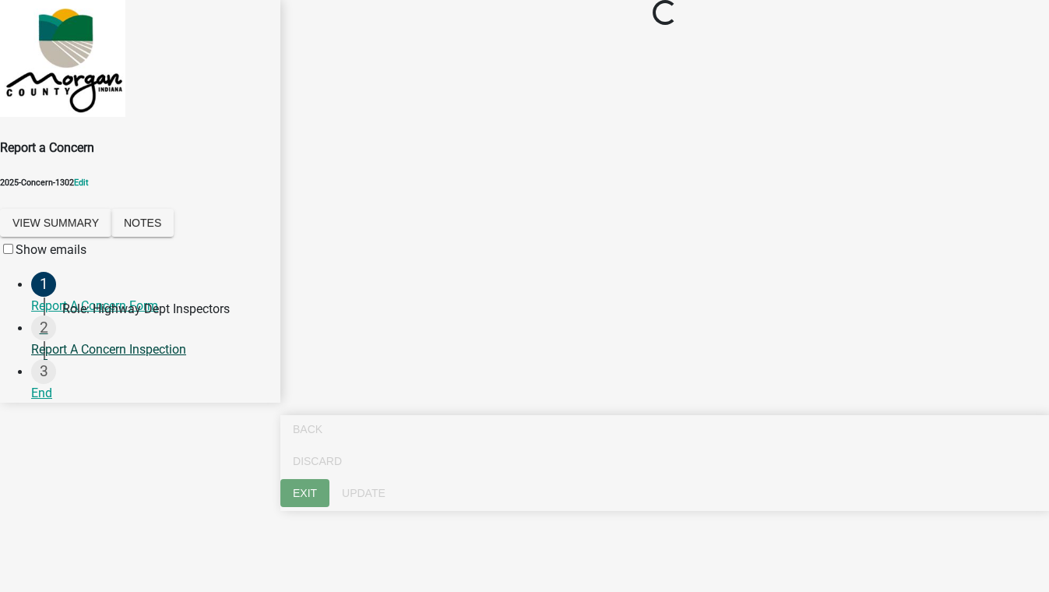
select select "f58357d3-2fcc-42b6-bd16-bc1d6cecba7a"
select select "8bda91b2-ac7b-41e2-ae5b-cef6dd645a83"
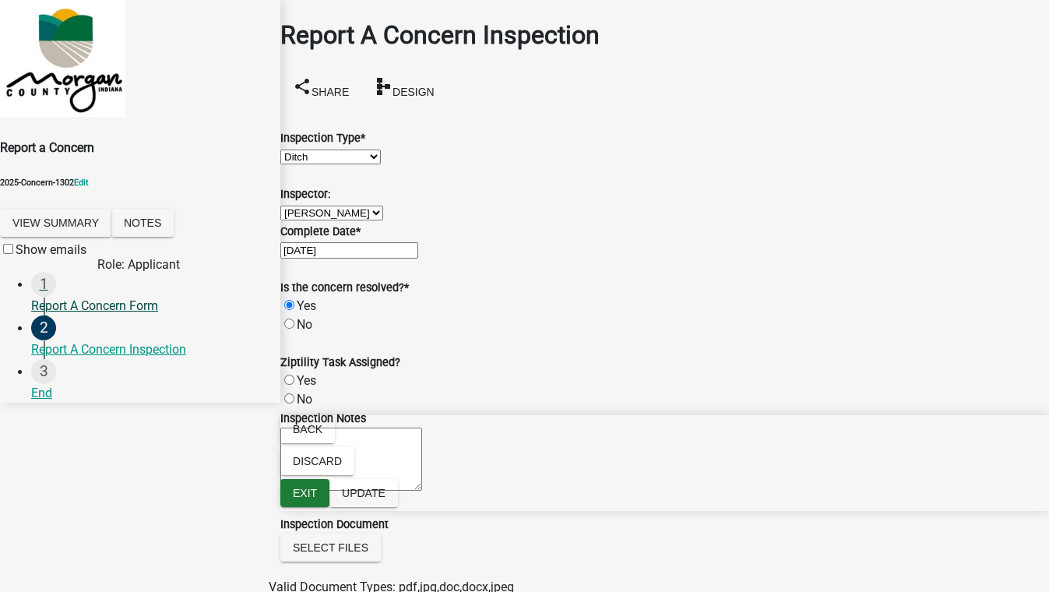
click at [136, 302] on div "Report A Concern Form" at bounding box center [149, 306] width 237 height 19
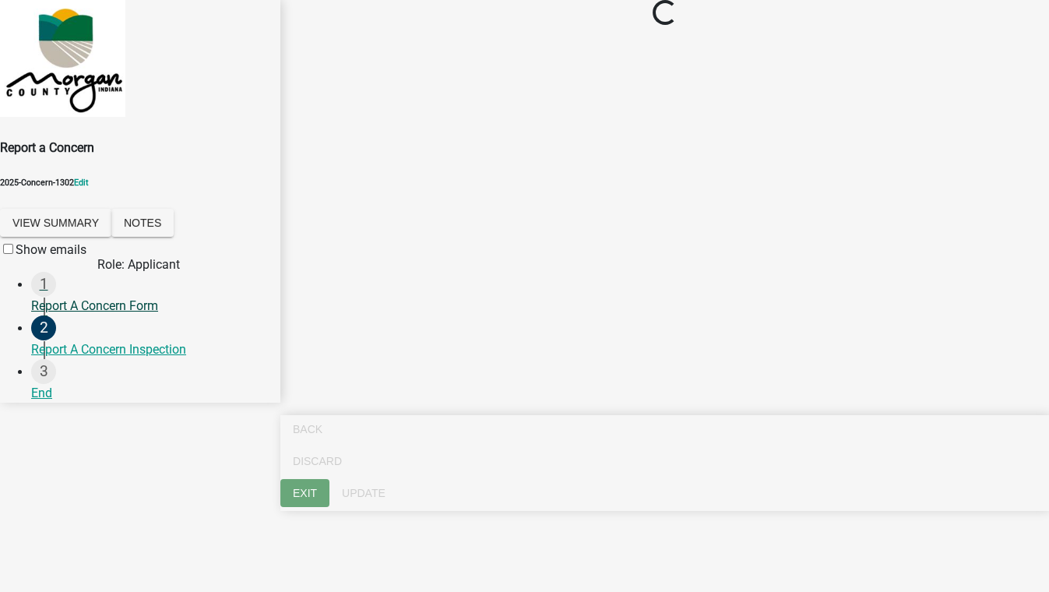
select select "4e8cd194-75cf-41f7-bca6-0f810dd08e04"
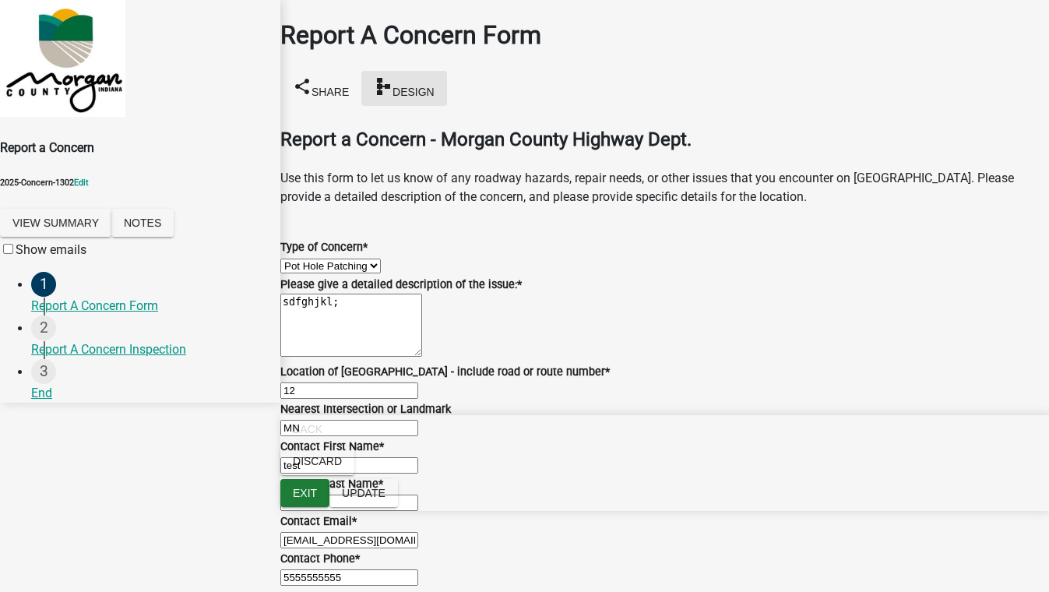
click at [435, 85] on span "Design" at bounding box center [414, 91] width 42 height 12
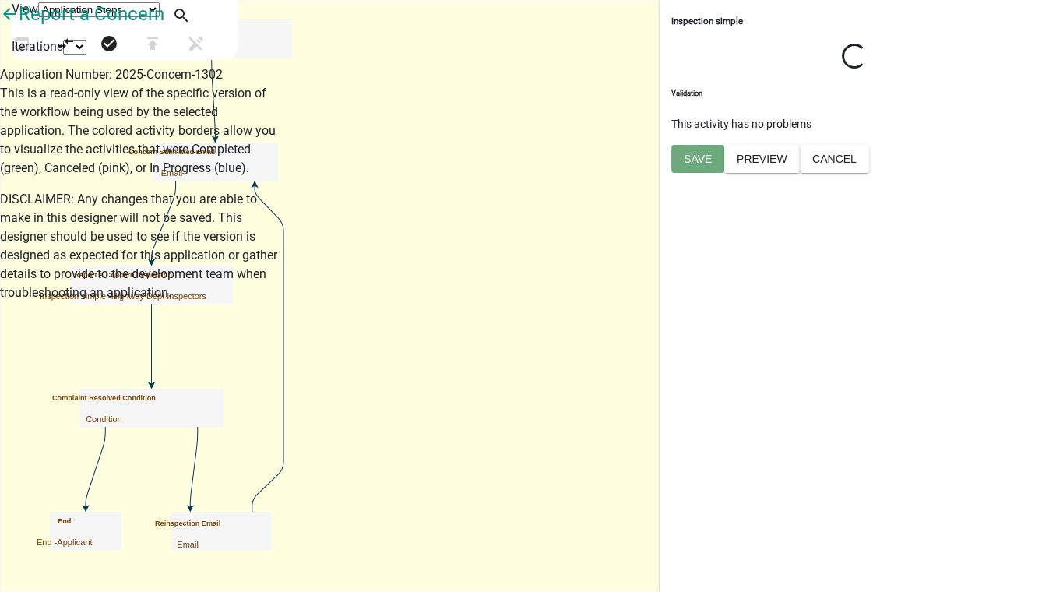
select select "1658ec2b-5df6-4a4e-9daf-3d6db8f23cdf"
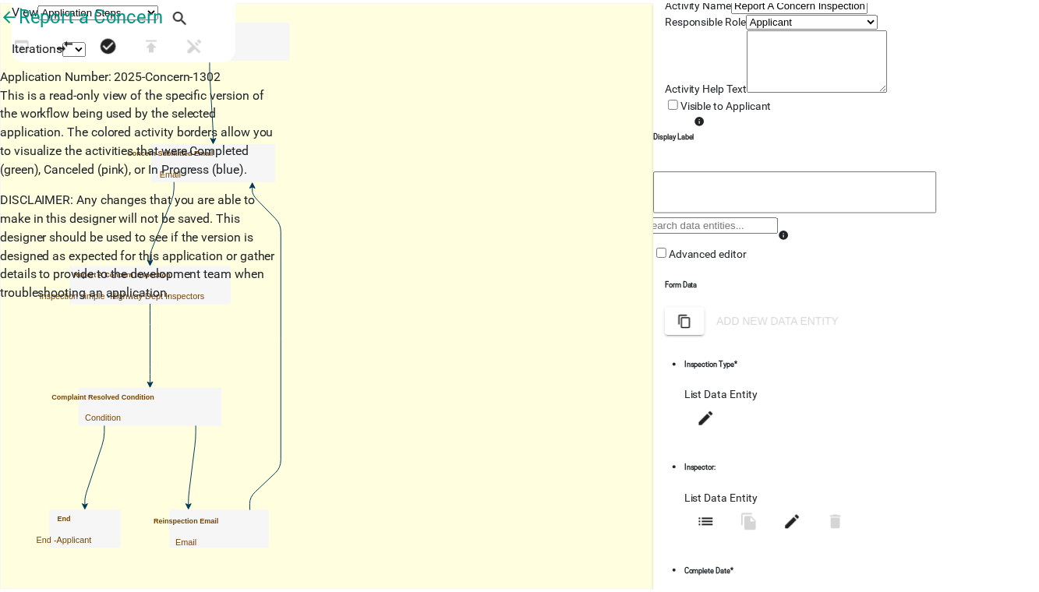
scroll to position [70, 0]
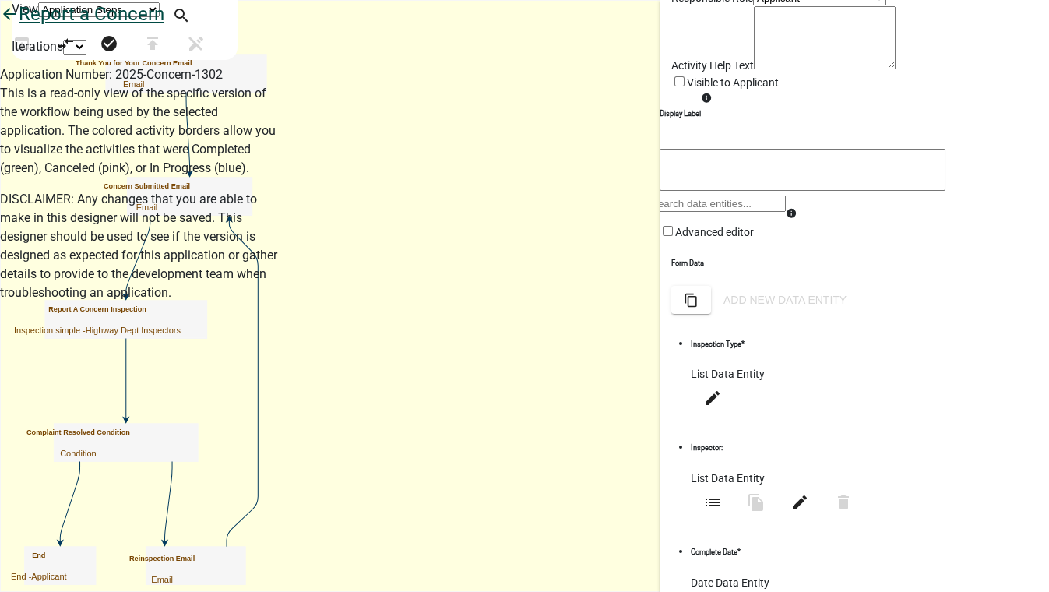
click at [19, 26] on icon "arrow_back" at bounding box center [9, 16] width 19 height 22
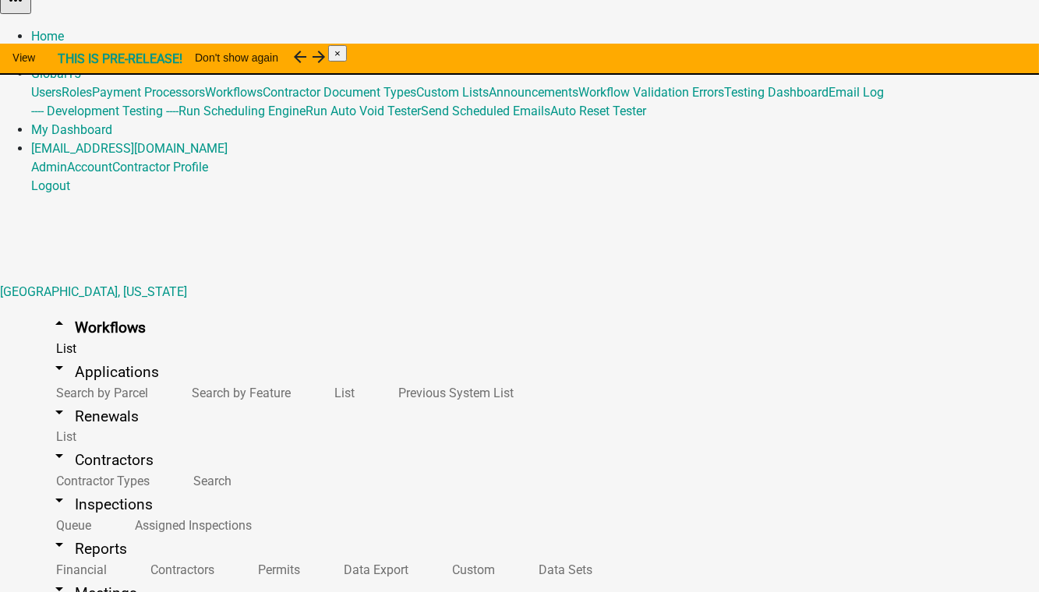
scroll to position [19, 0]
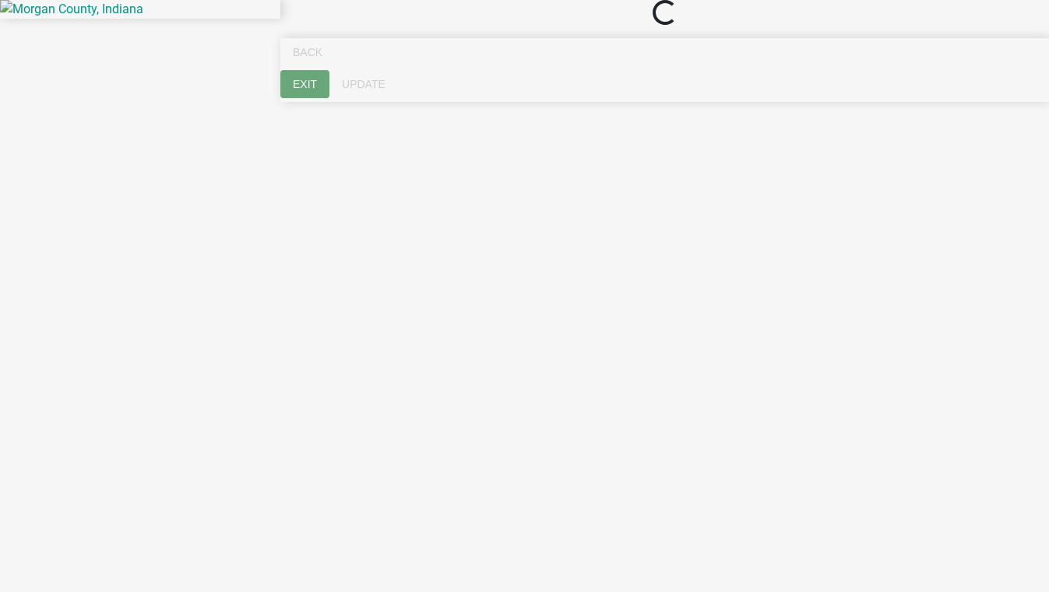
select select "4e8cd194-75cf-41f7-bca6-0f810dd08e04"
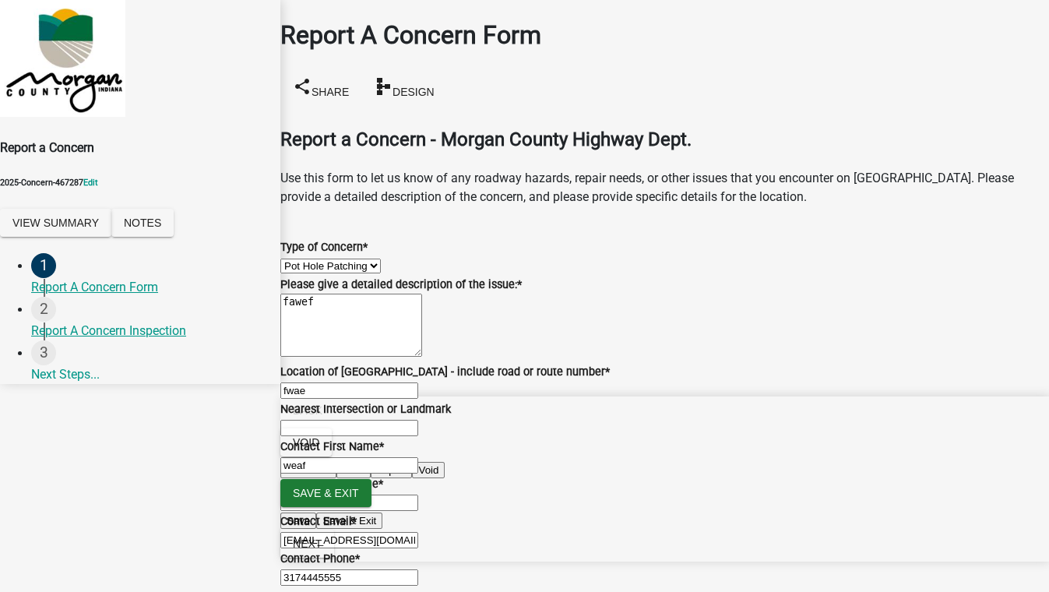
scroll to position [575, 0]
click at [334, 558] on button "Next" at bounding box center [307, 544] width 54 height 28
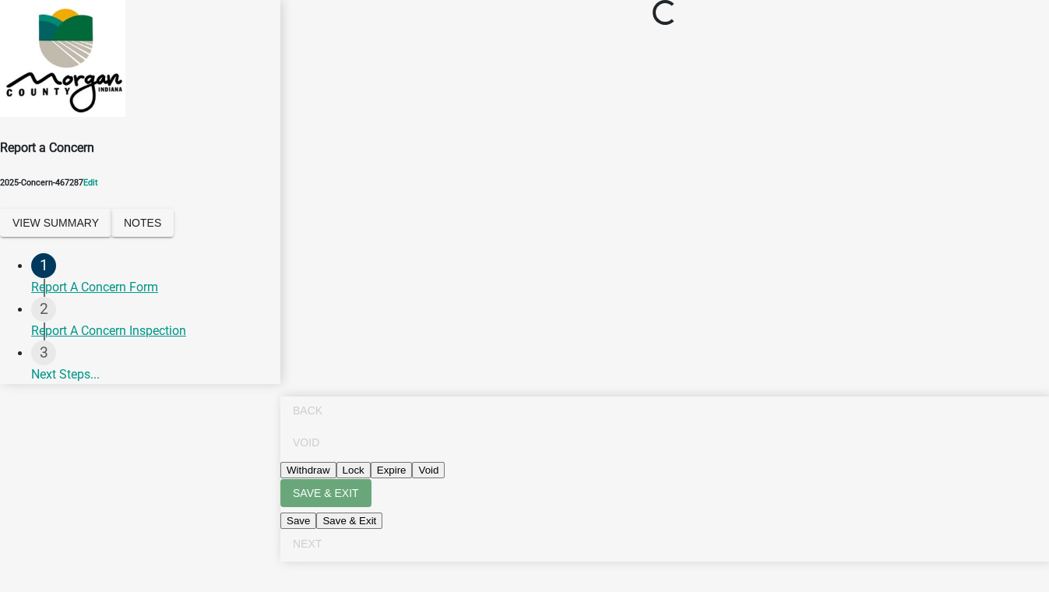
scroll to position [0, 0]
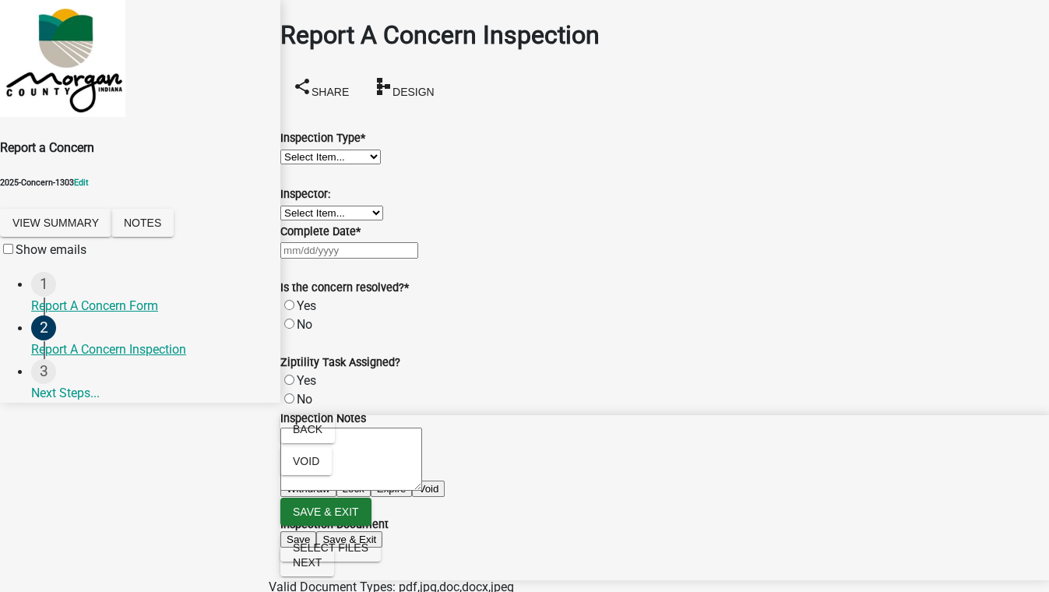
click at [325, 156] on select "Select Item... Pot Hole Patching Ditch Tree Sign Mowing Culvert Other" at bounding box center [330, 157] width 101 height 15
click at [299, 150] on select "Select Item... Pot Hole Patching Ditch Tree Sign Mowing Culvert Other" at bounding box center [330, 157] width 101 height 15
select select "05549d27-706b-4fc5-87d5-786b3b3055f9"
click at [318, 220] on select "Select Item... Charlie Wilson Justin Schneck Ron Owens John Grenier Eddie Fishe…" at bounding box center [331, 213] width 103 height 15
click at [299, 220] on select "Select Item... Charlie Wilson Justin Schneck Ron Owens John Grenier Eddie Fishe…" at bounding box center [331, 213] width 103 height 15
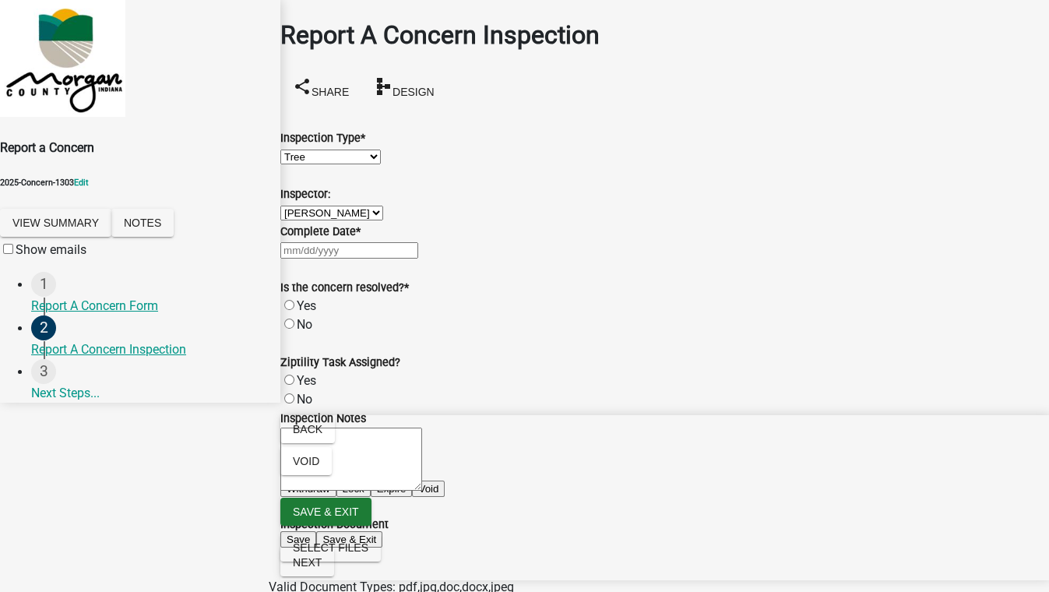
select select "8bda91b2-ac7b-41e2-ae5b-cef6dd645a83"
select select "9"
select select "2025"
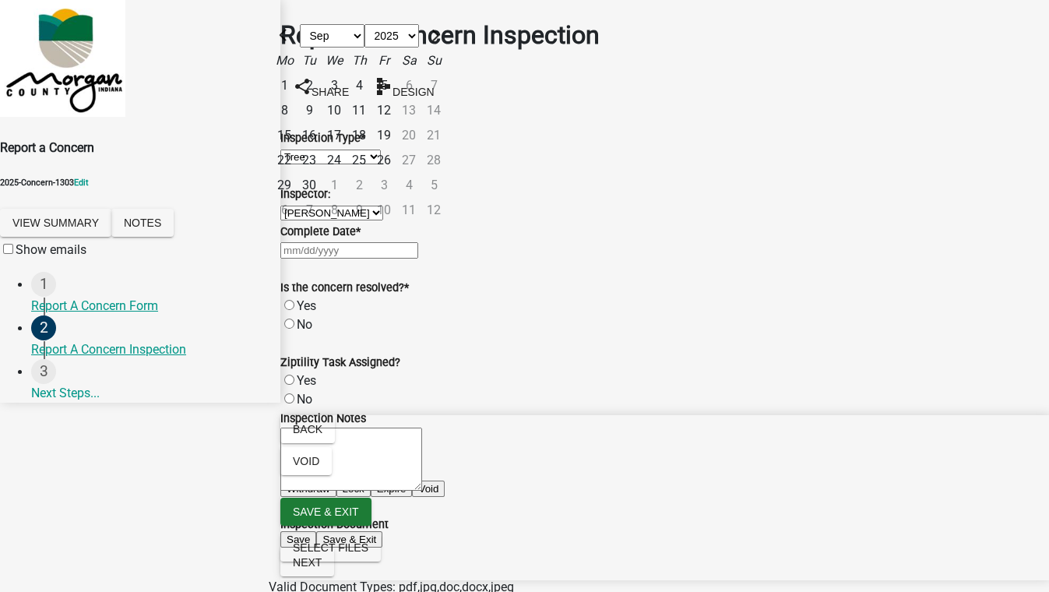
click at [338, 259] on div "[PERSON_NAME] Feb Mar Apr [PERSON_NAME][DATE] Oct Nov [DATE] 1526 1527 1528 152…" at bounding box center [664, 250] width 769 height 19
click at [397, 123] on div "12" at bounding box center [384, 110] width 25 height 25
type input "[DATE]"
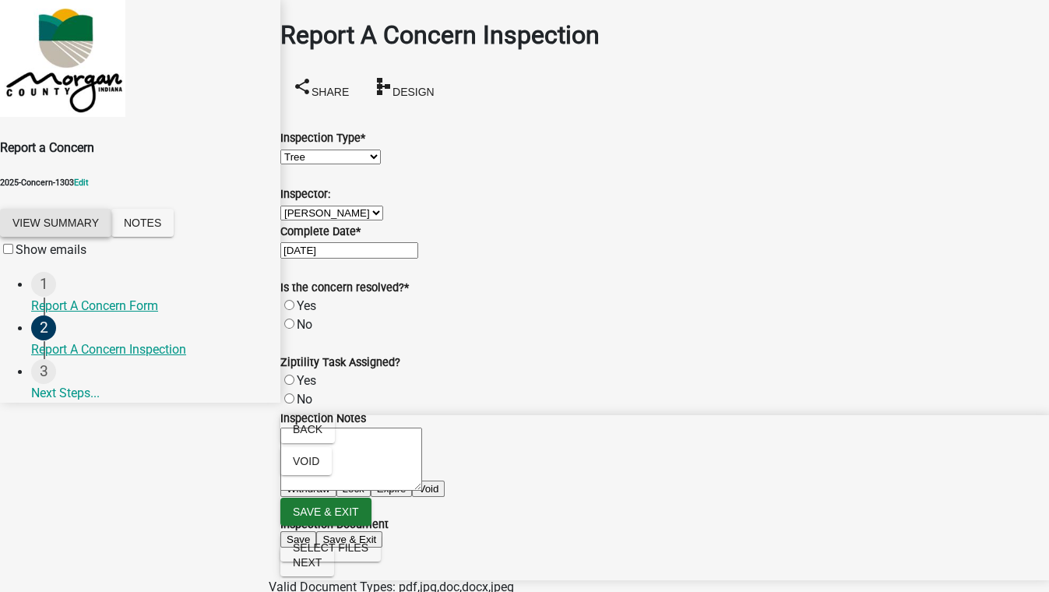
click at [111, 209] on button "View Summary" at bounding box center [55, 223] width 111 height 28
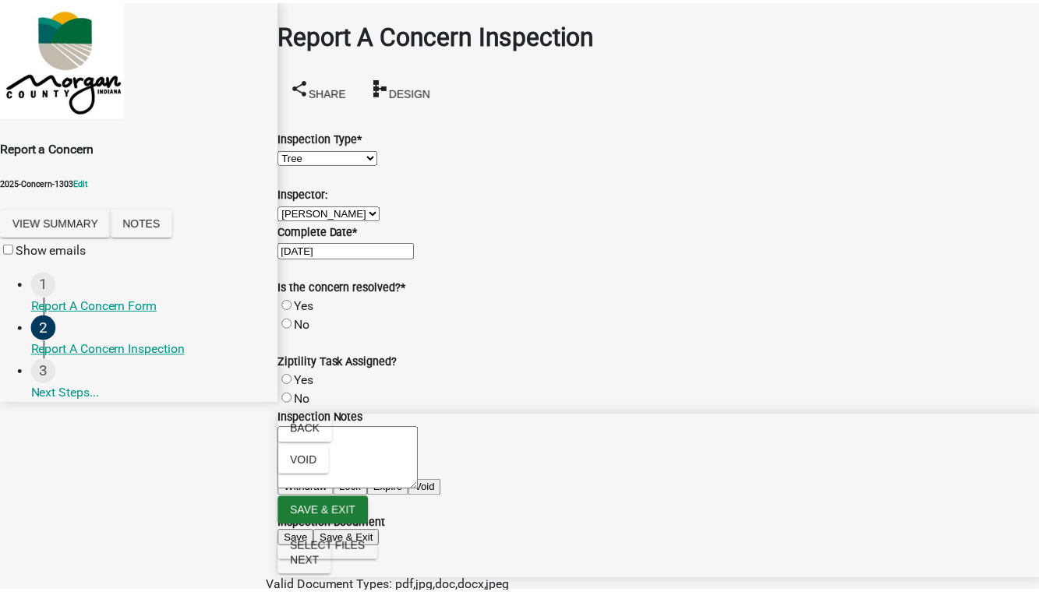
scroll to position [410, 0]
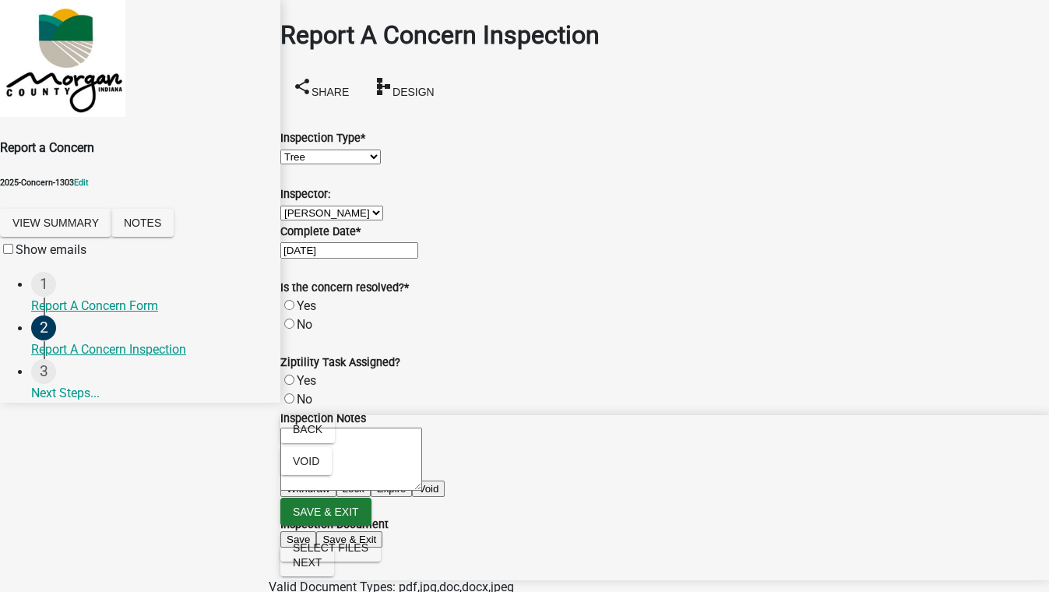
click at [316, 313] on label "Yes" at bounding box center [306, 305] width 19 height 15
click at [295, 310] on input "Yes" at bounding box center [289, 305] width 10 height 10
radio input "true"
click at [322, 569] on span "Next" at bounding box center [307, 562] width 29 height 12
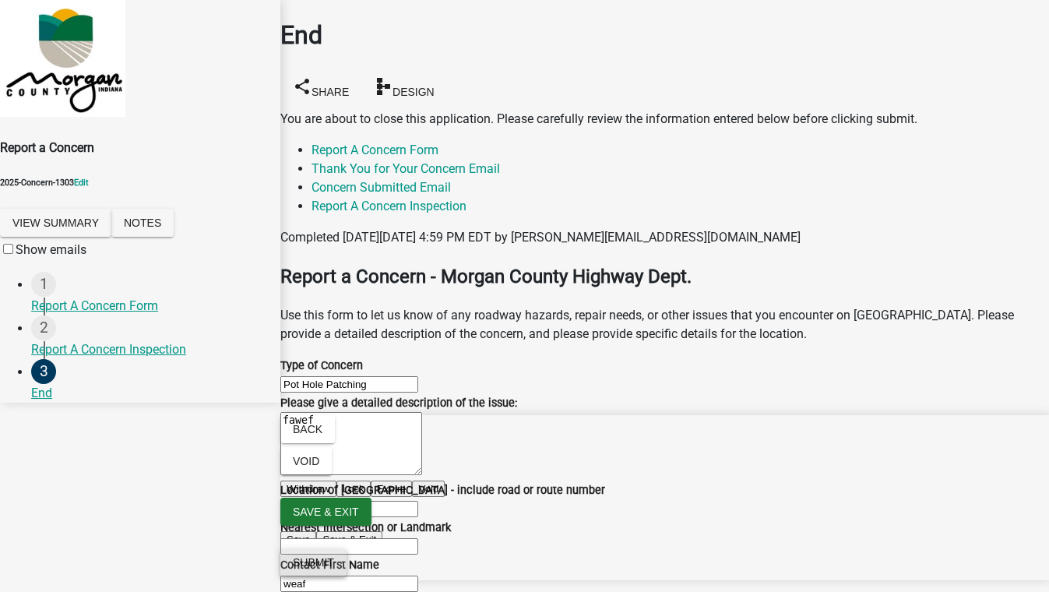
click at [347, 577] on button "Submit" at bounding box center [313, 563] width 66 height 28
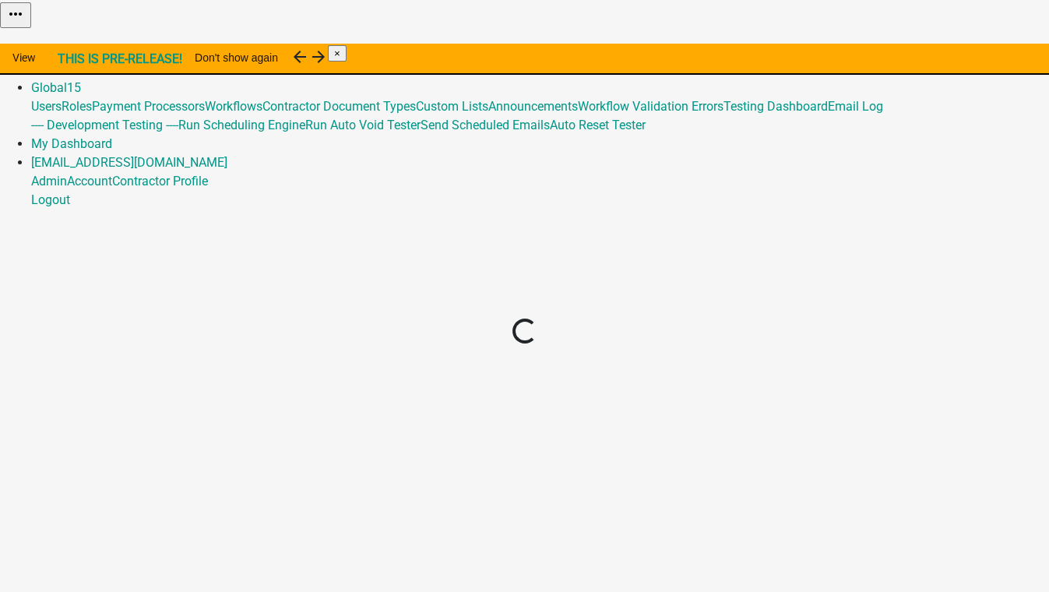
click at [291, 271] on body "Internet Explorer does NOT work with GeoPermits. Get a new browser for more sec…" at bounding box center [524, 296] width 1049 height 592
click at [0, 19] on img at bounding box center [0, 11] width 0 height 23
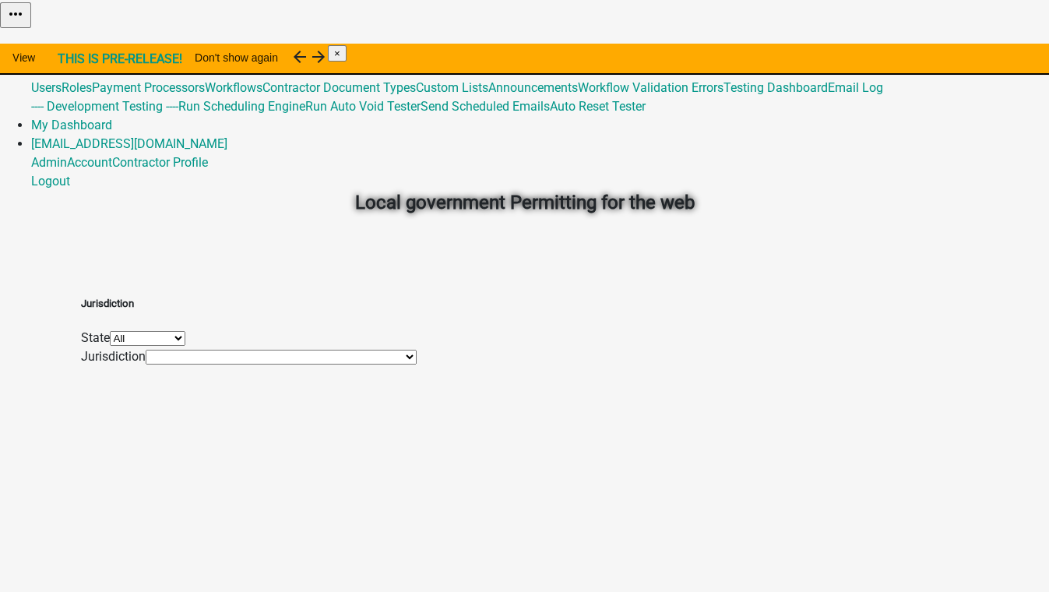
click at [67, 43] on link "Admin" at bounding box center [49, 50] width 36 height 15
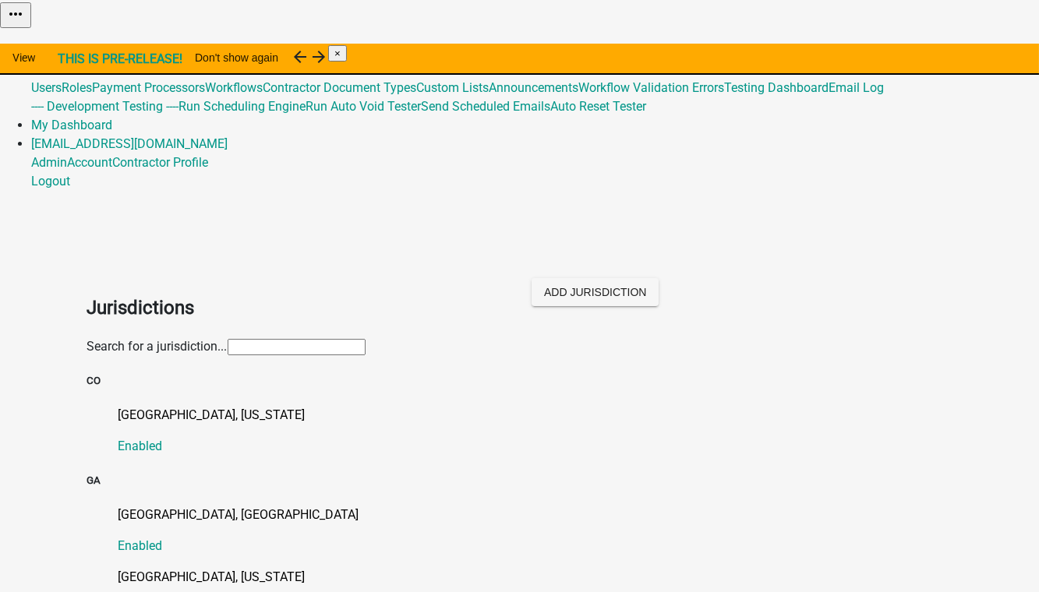
click at [228, 339] on input "text" at bounding box center [297, 347] width 138 height 16
type input "s"
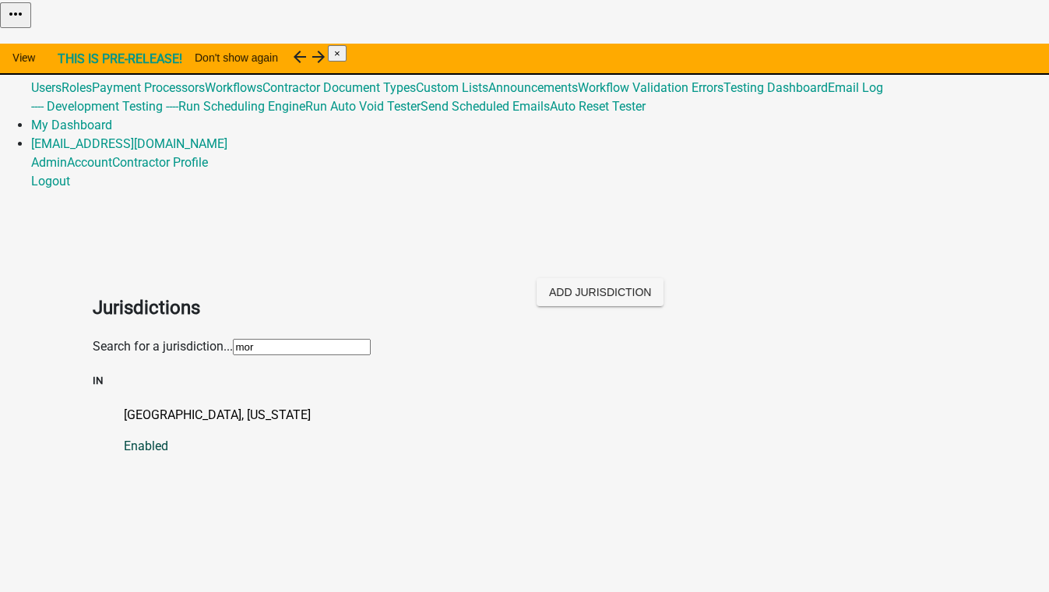
type input "mor"
click at [124, 406] on p "[GEOGRAPHIC_DATA], [US_STATE]" at bounding box center [541, 415] width 834 height 19
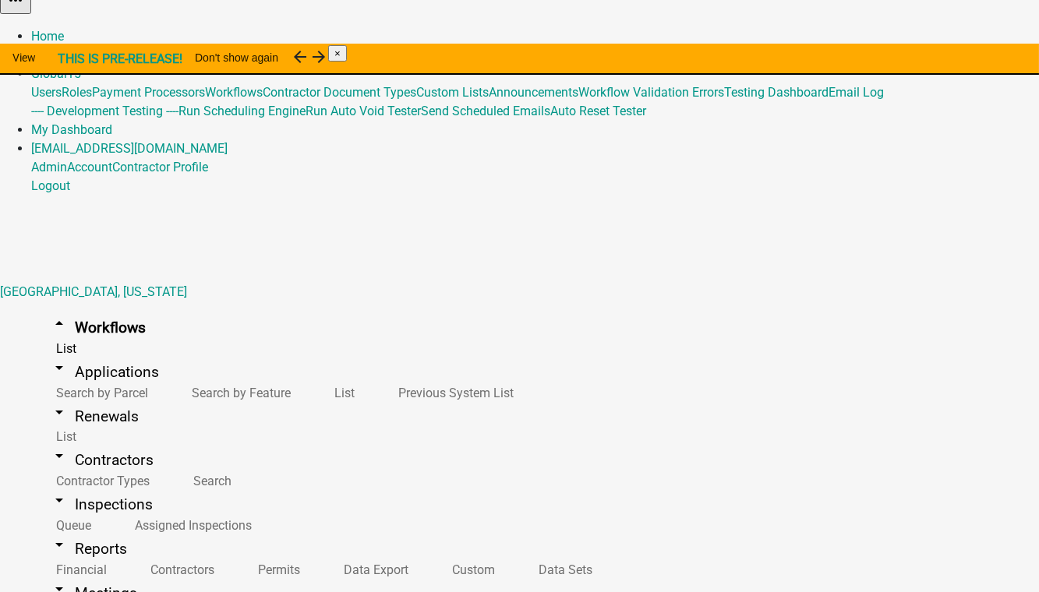
scroll to position [19, 0]
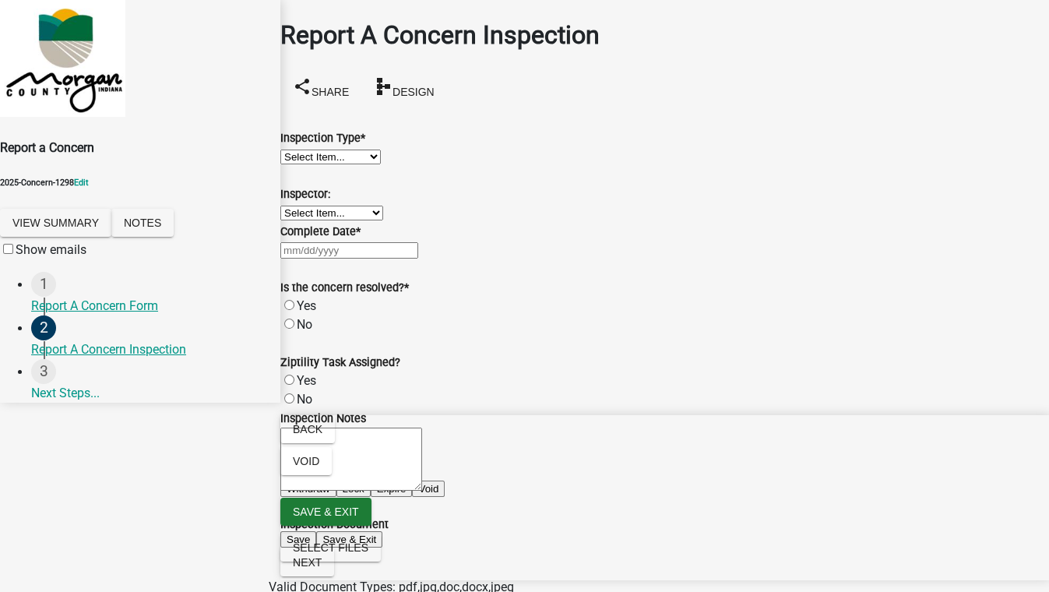
click at [342, 157] on select "Select Item... Pot Hole Patching Ditch Tree Sign Mowing Culvert Other" at bounding box center [330, 157] width 101 height 15
click at [299, 150] on select "Select Item... Pot Hole Patching Ditch Tree Sign Mowing Culvert Other" at bounding box center [330, 157] width 101 height 15
select select "4e8cd194-75cf-41f7-bca6-0f810dd08e04"
click at [302, 220] on select "Select Item... [PERSON_NAME] [PERSON_NAME] [PERSON_NAME] [PERSON_NAME] [PERSON_…" at bounding box center [331, 213] width 103 height 15
click at [299, 220] on select "Select Item... [PERSON_NAME] [PERSON_NAME] [PERSON_NAME] [PERSON_NAME] [PERSON_…" at bounding box center [331, 213] width 103 height 15
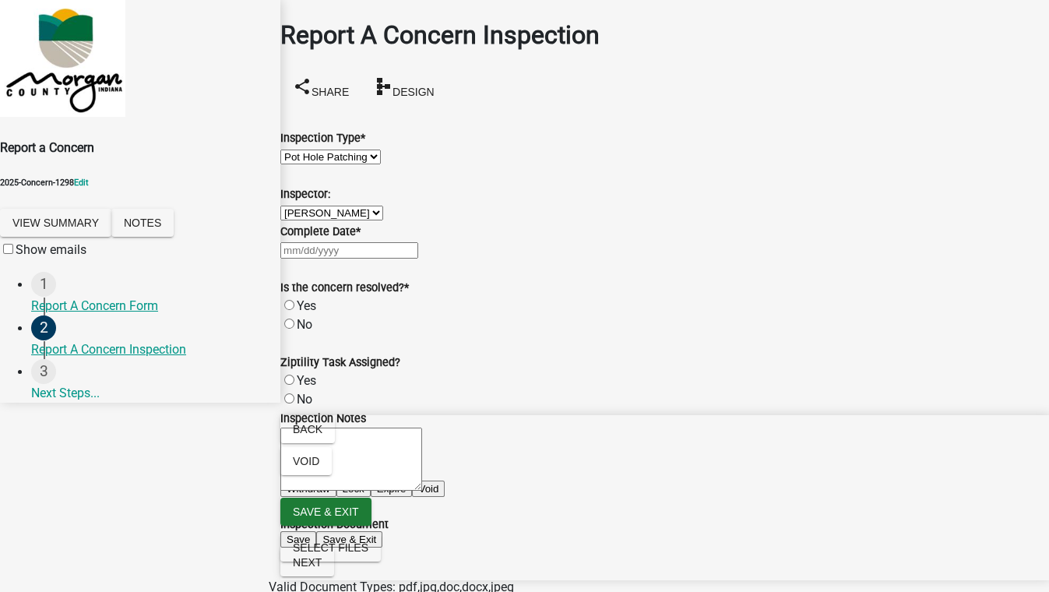
select select "b1bb33da-7a84-40a6-818b-8ac1eeabd13e"
click at [308, 313] on label "Yes" at bounding box center [306, 305] width 19 height 15
click at [295, 310] on input "Yes" at bounding box center [289, 305] width 10 height 10
radio input "true"
click at [374, 259] on div at bounding box center [664, 250] width 769 height 19
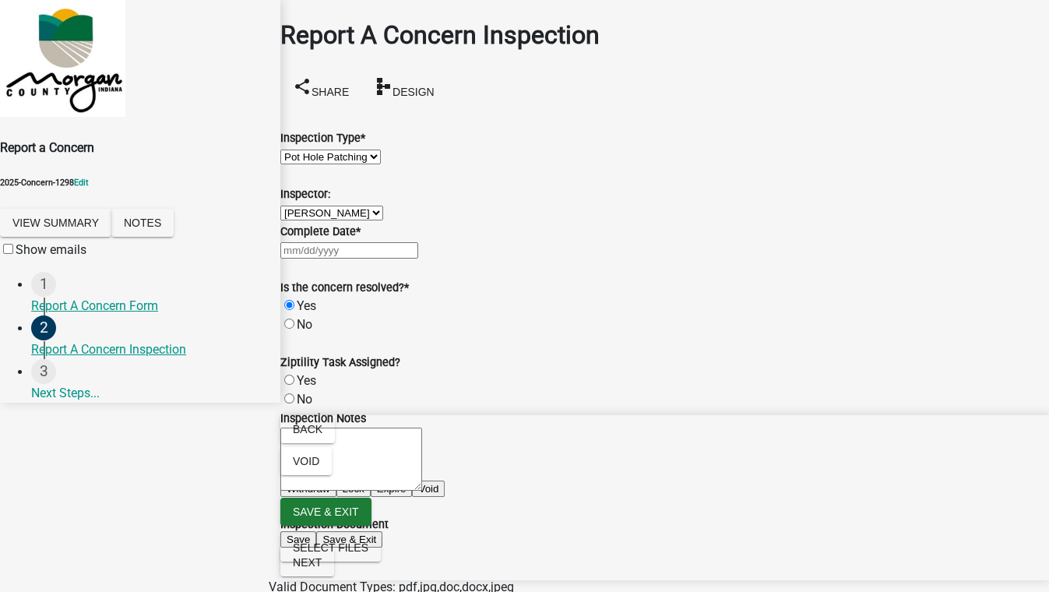
select select "9"
select select "2025"
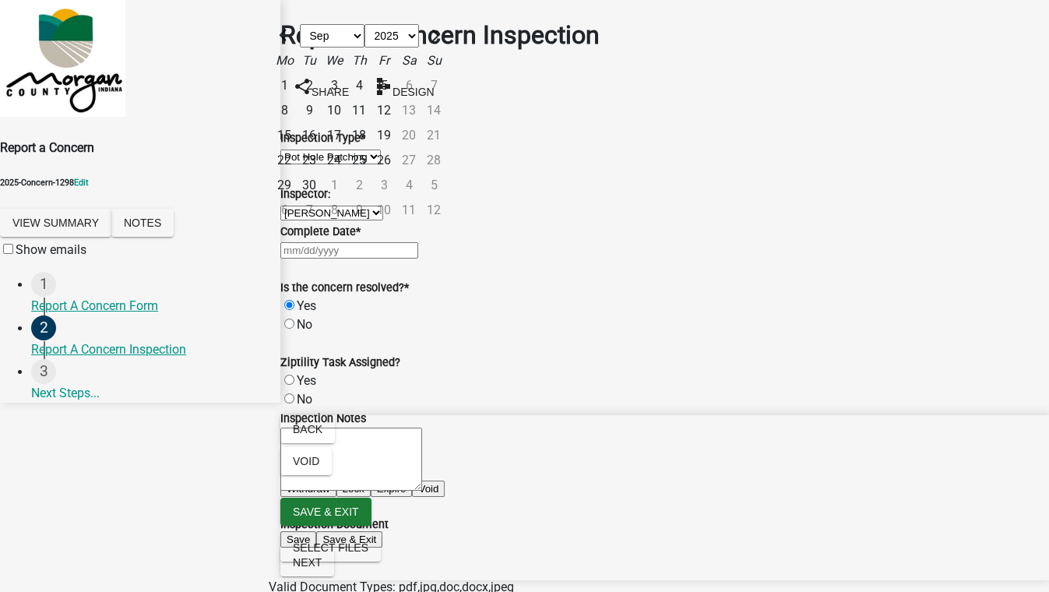
click at [397, 148] on div "19" at bounding box center [384, 135] width 25 height 25
type input "[DATE]"
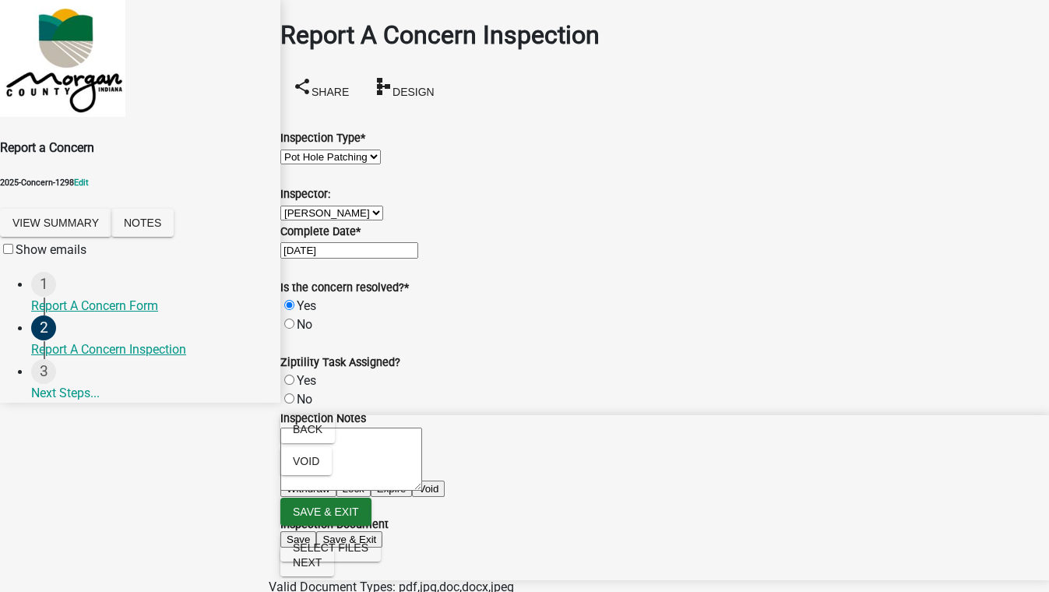
scroll to position [318, 0]
click at [322, 569] on span "Next" at bounding box center [307, 562] width 29 height 12
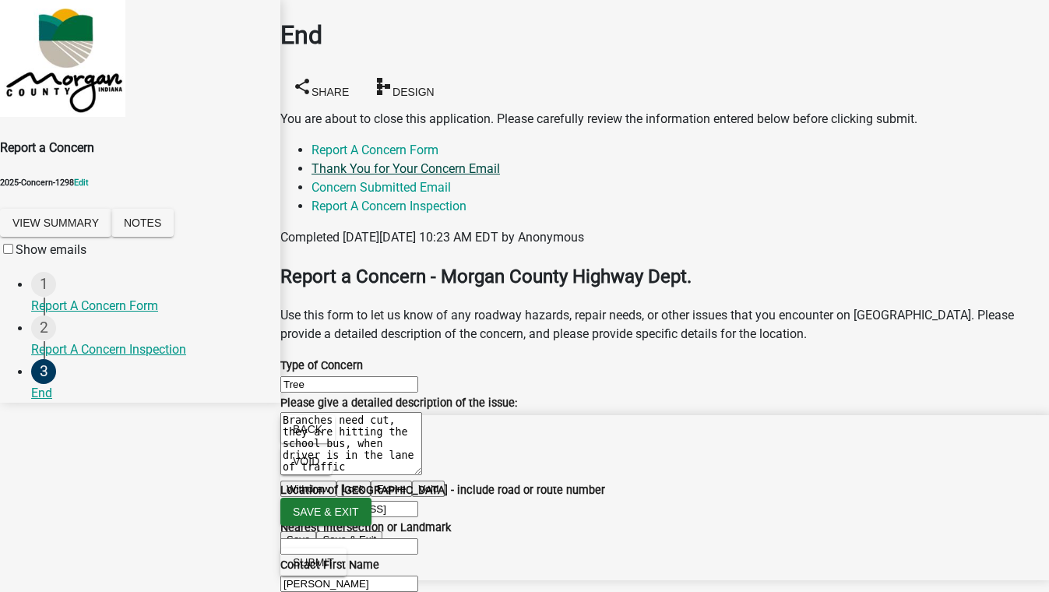
click at [500, 161] on link "Thank You for Your Concern Email" at bounding box center [406, 168] width 189 height 15
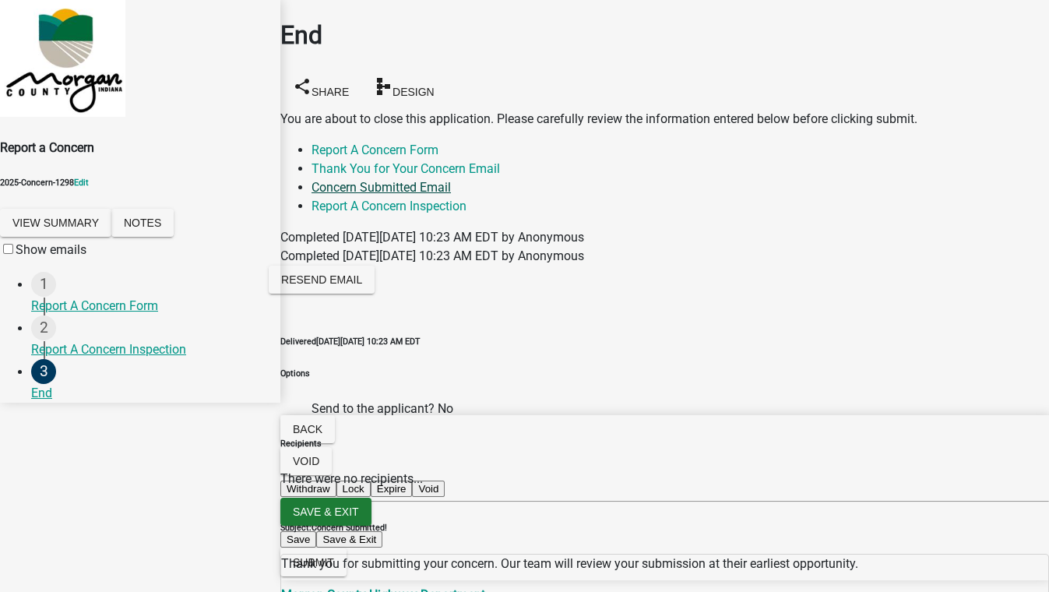
click at [451, 180] on link "Concern Submitted Email" at bounding box center [381, 187] width 139 height 15
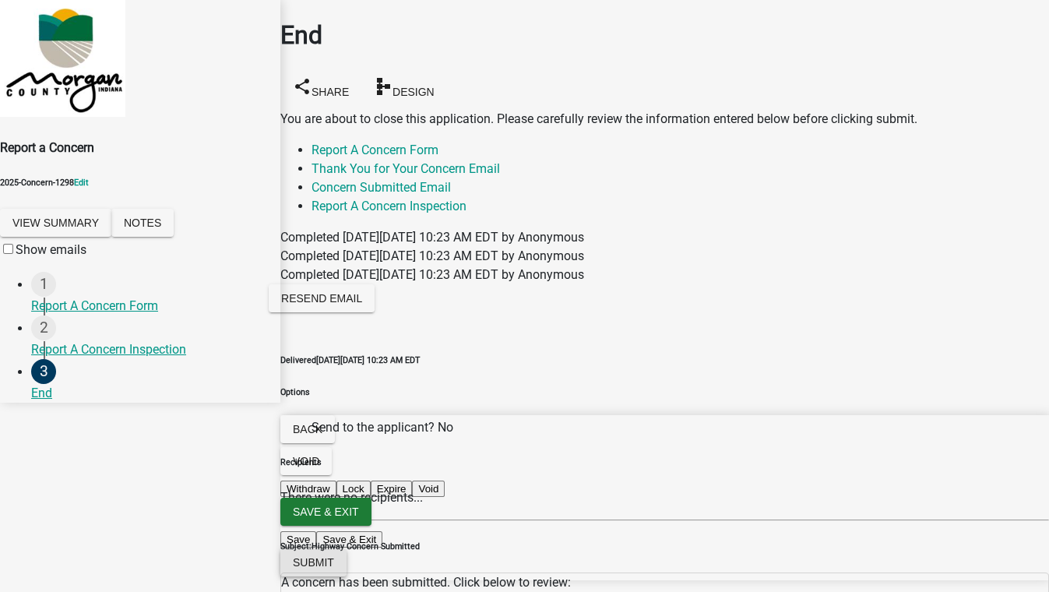
click at [334, 569] on span "Submit" at bounding box center [313, 562] width 41 height 12
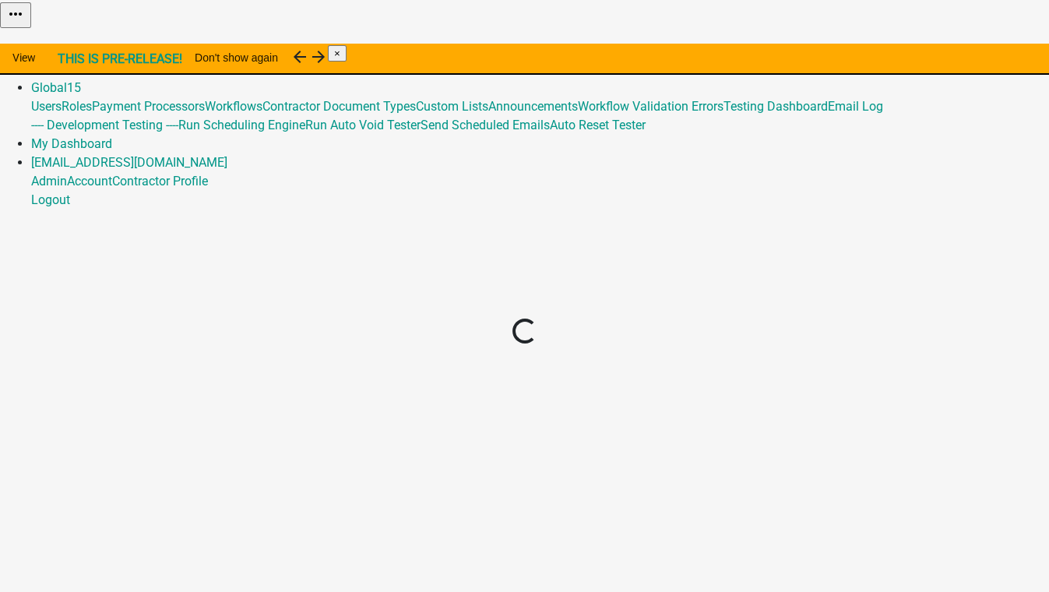
click at [0, 23] on img at bounding box center [0, 11] width 0 height 23
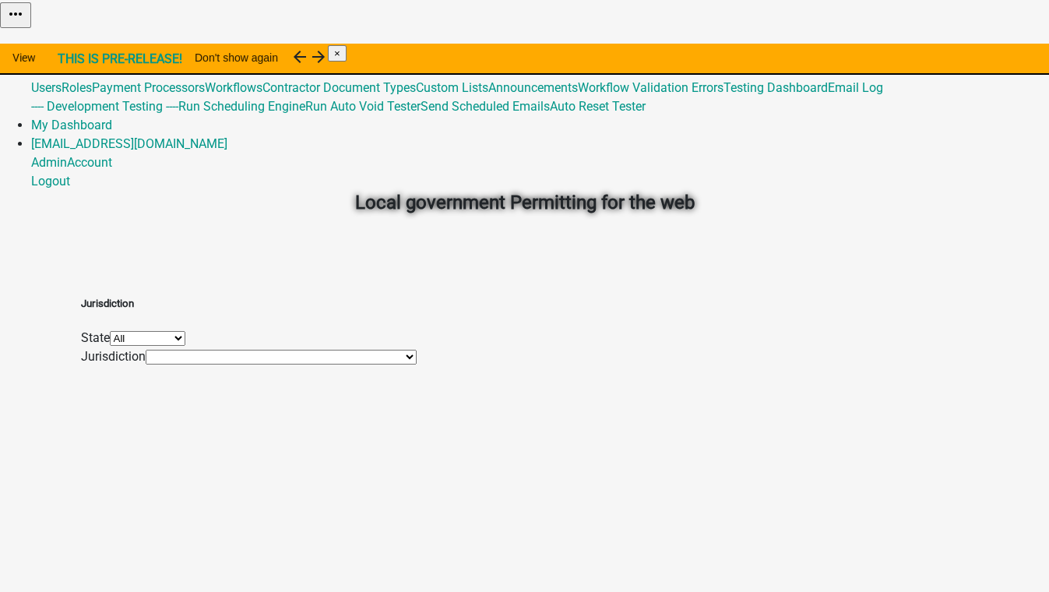
click at [67, 43] on link "Admin" at bounding box center [49, 50] width 36 height 15
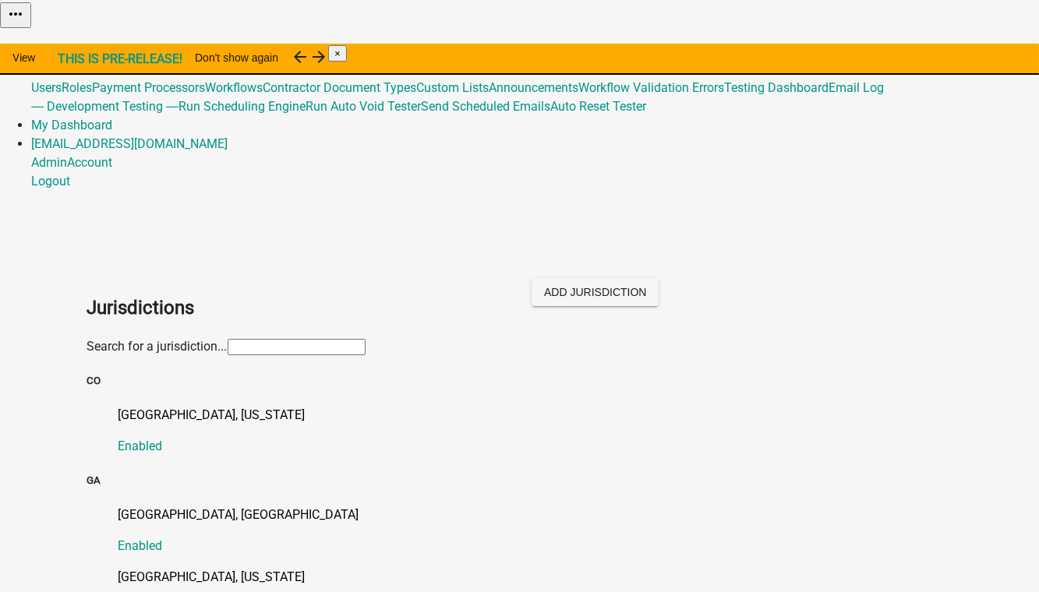
click at [228, 339] on input "text" at bounding box center [297, 347] width 138 height 16
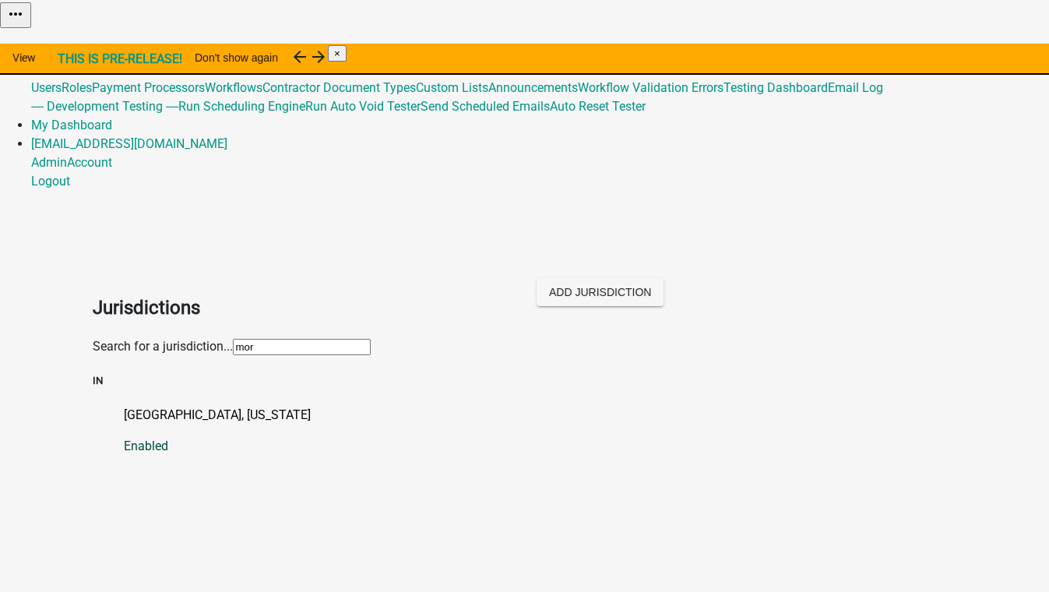
type input "mor"
click at [124, 406] on p "[GEOGRAPHIC_DATA], [US_STATE]" at bounding box center [541, 415] width 834 height 19
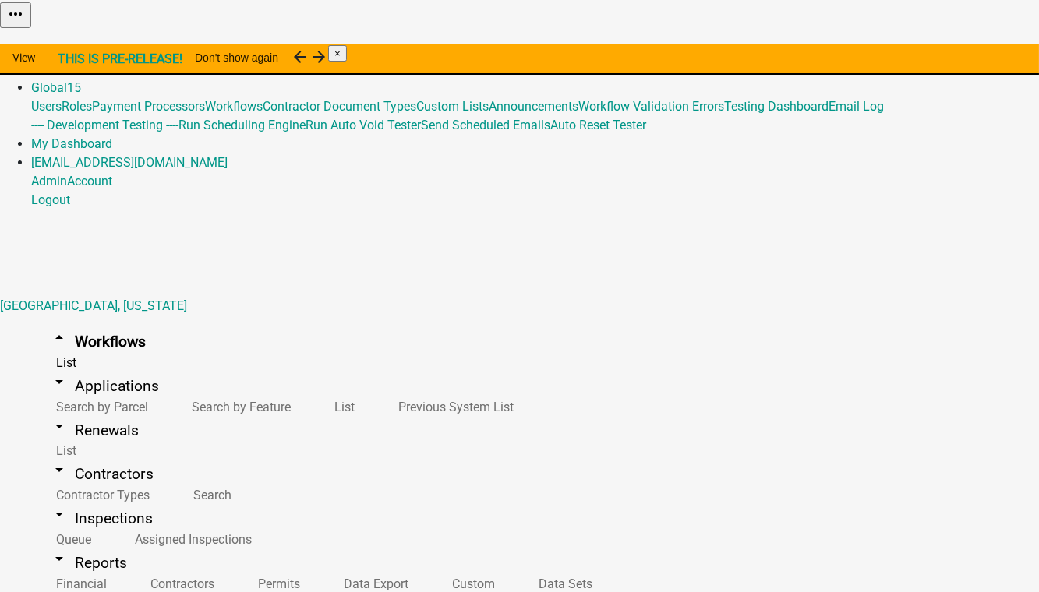
scroll to position [399, 0]
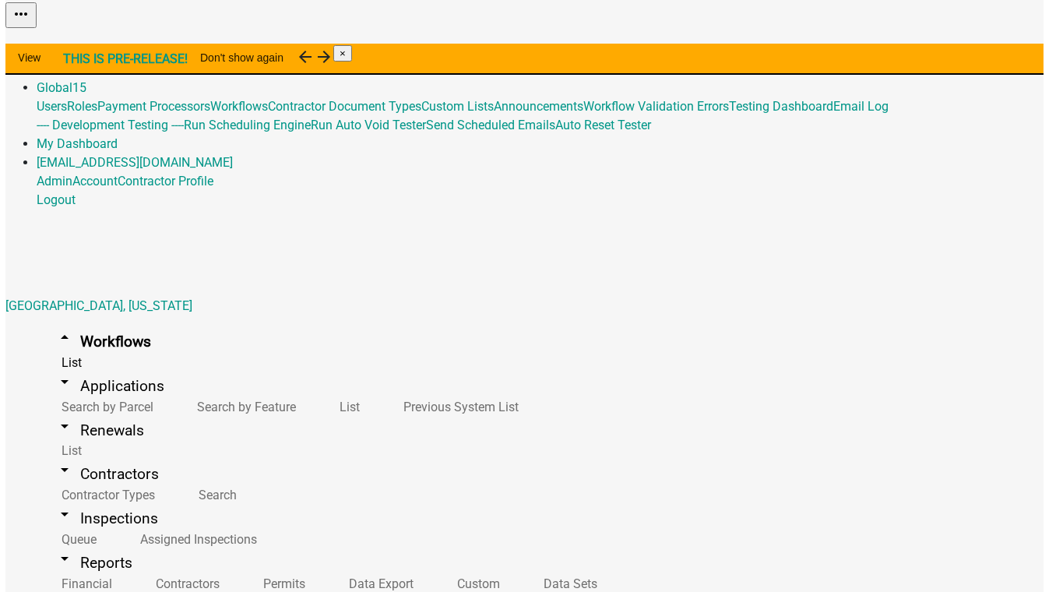
scroll to position [354, 0]
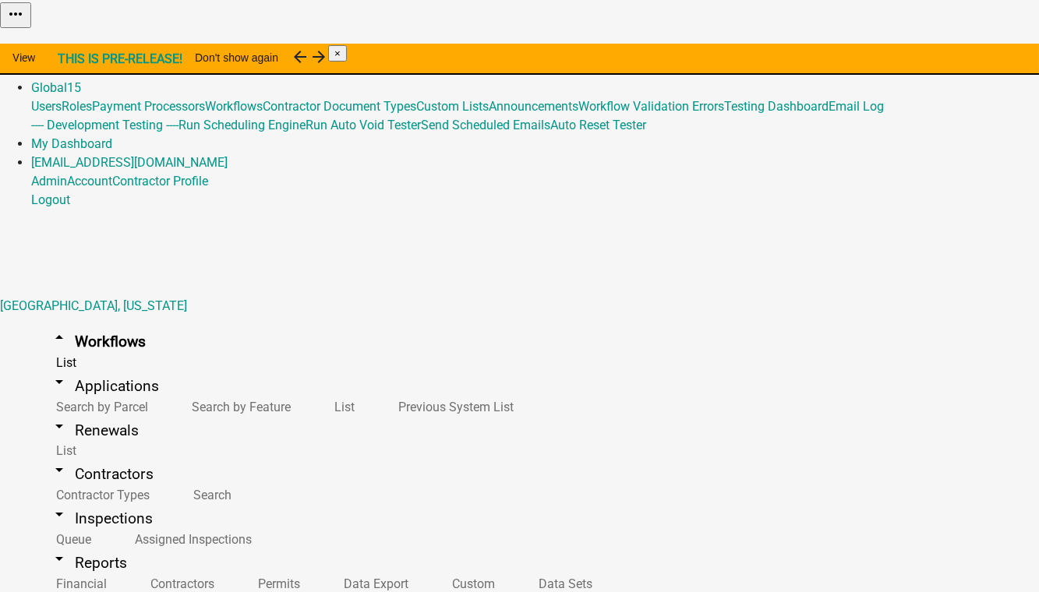
click at [951, 48] on button "Start Application" at bounding box center [994, 39] width 87 height 16
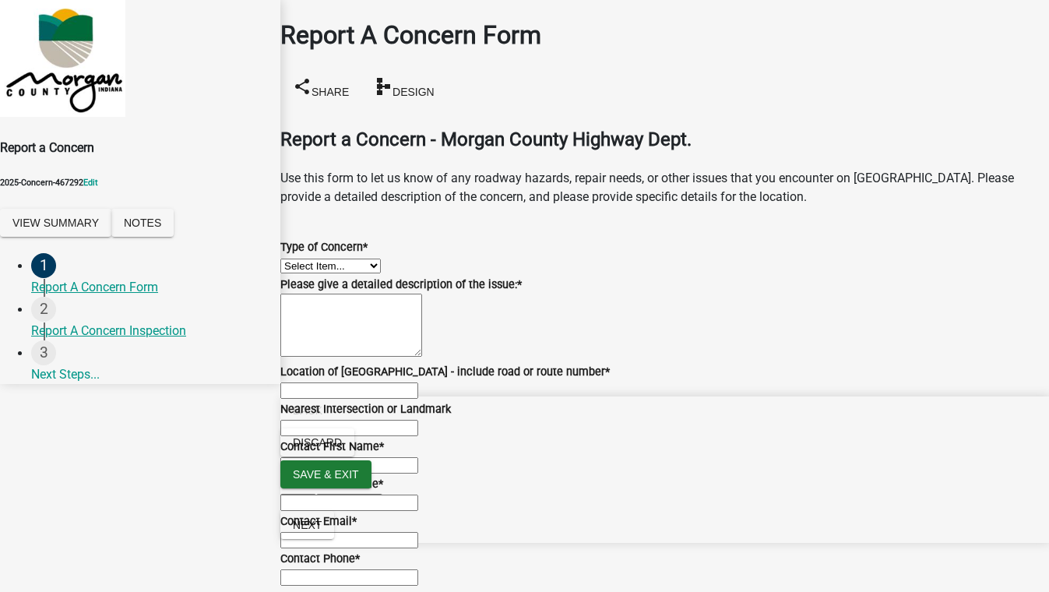
click at [334, 259] on select "Select Item... Pot Hole Patching Ditch Tree Sign Mowing Culvert Other" at bounding box center [330, 266] width 101 height 15
click at [299, 259] on select "Select Item... Pot Hole Patching Ditch Tree Sign Mowing Culvert Other" at bounding box center [330, 266] width 101 height 15
select select "4e8cd194-75cf-41f7-bca6-0f810dd08e04"
click at [340, 349] on textarea "Please give a detailed description of the issue: *" at bounding box center [351, 325] width 142 height 63
type textarea "sdfghjkl;"
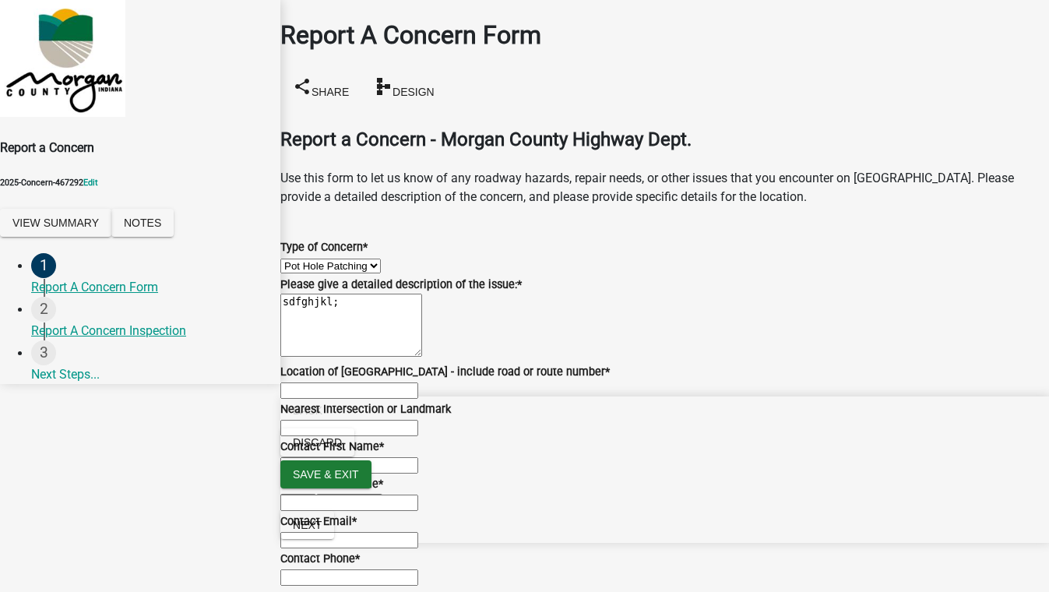
type input "12"
type input "MN"
type input "test"
type input "5088"
type input "[EMAIL_ADDRESS][DOMAIN_NAME]"
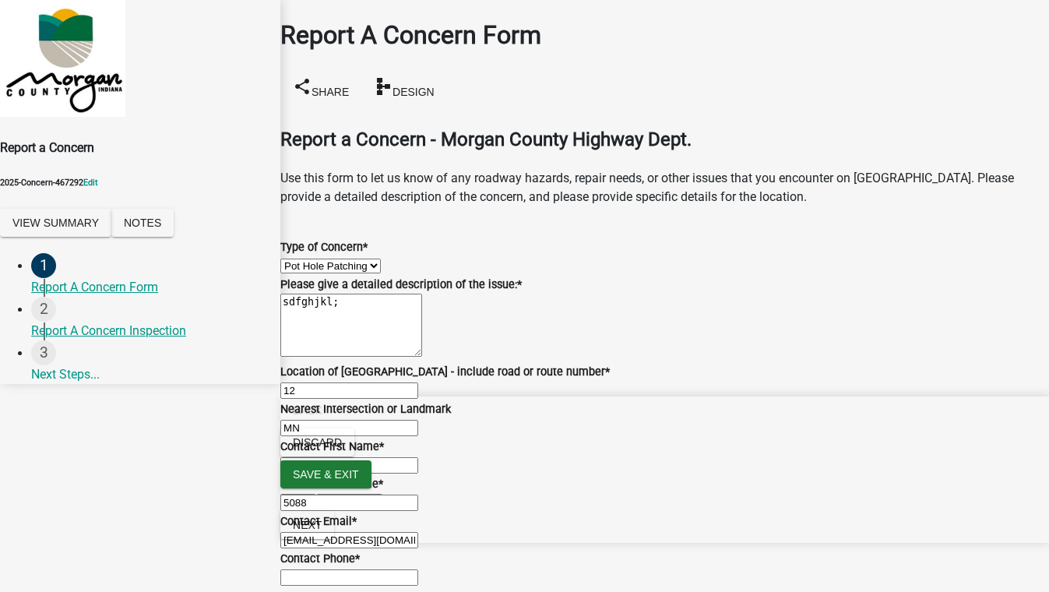
type input "5555555555"
click at [322, 531] on span "Next" at bounding box center [307, 525] width 29 height 12
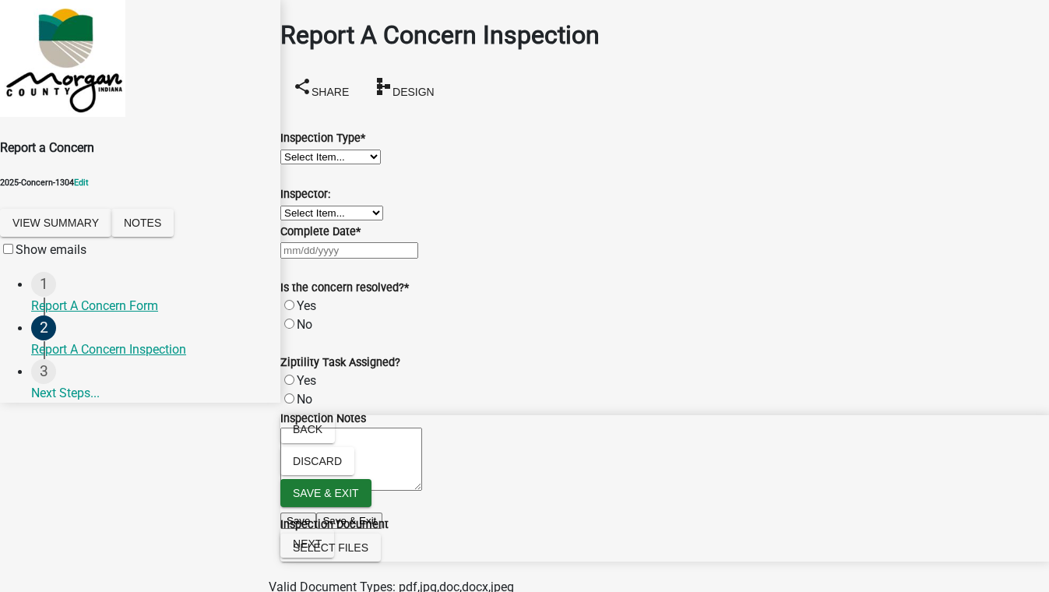
click at [317, 164] on select "Select Item... Pot Hole Patching Ditch Tree Sign Mowing Culvert Other" at bounding box center [330, 157] width 101 height 15
click at [299, 150] on select "Select Item... Pot Hole Patching Ditch Tree Sign Mowing Culvert Other" at bounding box center [330, 157] width 101 height 15
select select "f58357d3-2fcc-42b6-bd16-bc1d6cecba7a"
click at [143, 303] on div "Report A Concern Form" at bounding box center [149, 306] width 237 height 19
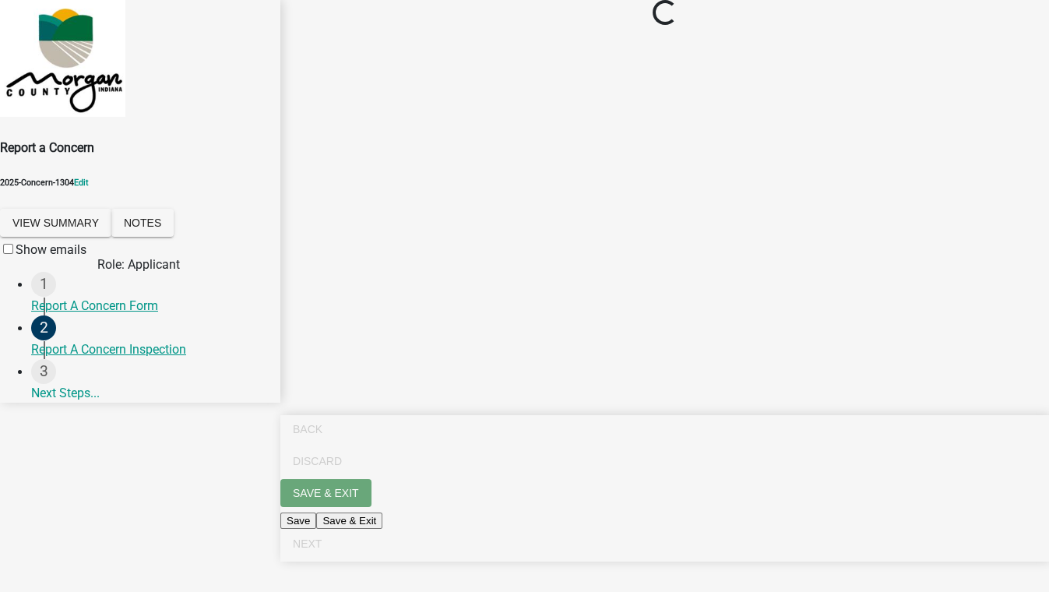
select select "4e8cd194-75cf-41f7-bca6-0f810dd08e04"
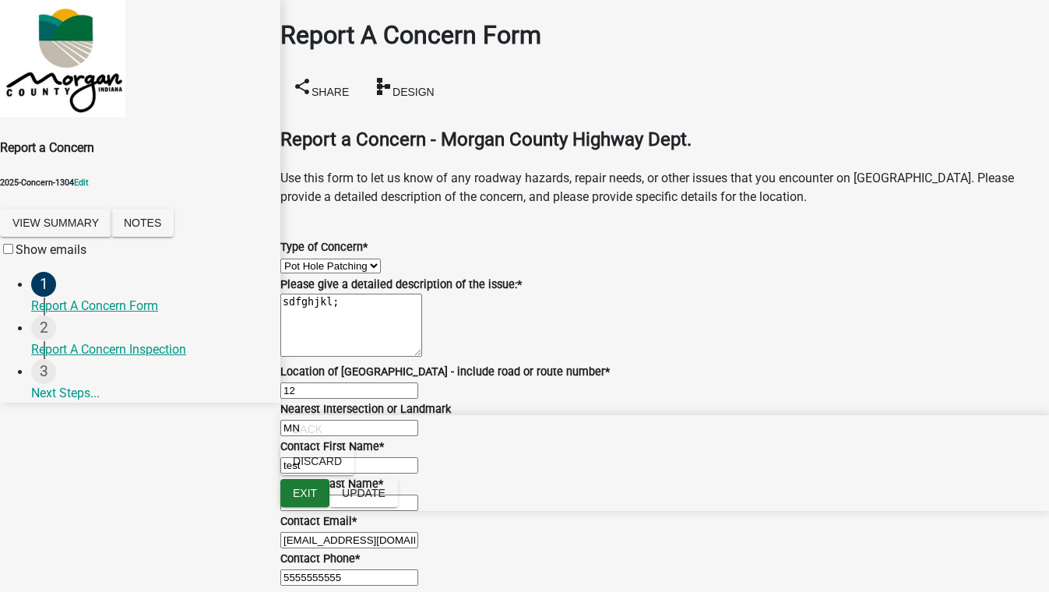
click at [381, 259] on select "Select Item... Pot Hole Patching Ditch Tree Sign Mowing Culvert Other" at bounding box center [330, 266] width 101 height 15
click at [299, 259] on select "Select Item... Pot Hole Patching Ditch Tree Sign Mowing Culvert Other" at bounding box center [330, 266] width 101 height 15
click at [386, 499] on span "Update" at bounding box center [364, 493] width 44 height 12
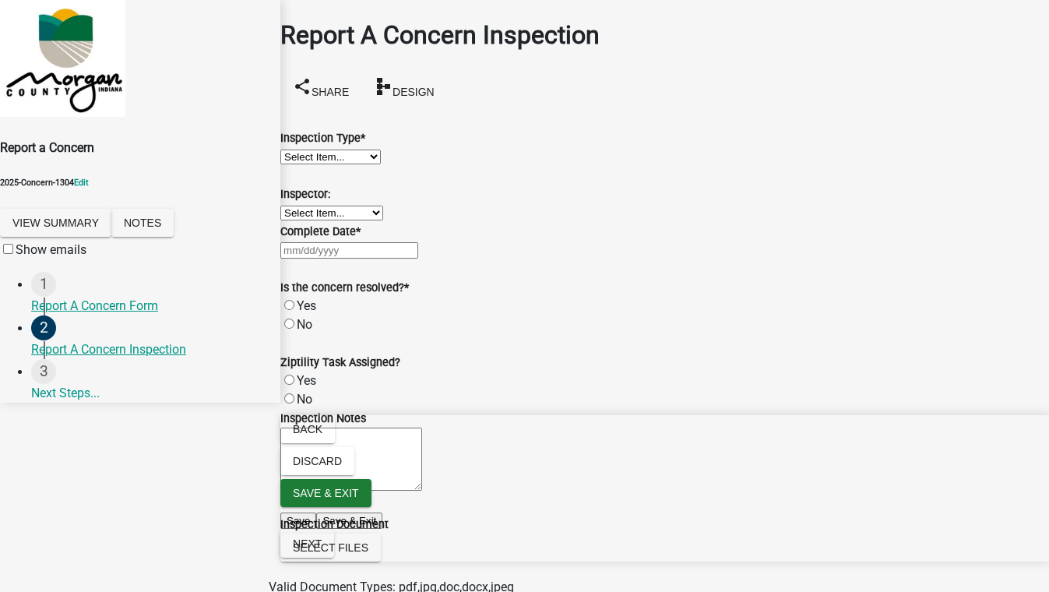
click at [368, 162] on select "Select Item... Pot Hole Patching Ditch Tree Sign Mowing Culvert Other" at bounding box center [330, 157] width 101 height 15
click at [299, 150] on select "Select Item... Pot Hole Patching Ditch Tree Sign Mowing Culvert Other" at bounding box center [330, 157] width 101 height 15
select select "f58357d3-2fcc-42b6-bd16-bc1d6cecba7a"
click at [331, 220] on select "Select Item... [PERSON_NAME] [PERSON_NAME] [PERSON_NAME] [PERSON_NAME] [PERSON_…" at bounding box center [331, 213] width 103 height 15
click at [299, 220] on select "Select Item... [PERSON_NAME] [PERSON_NAME] [PERSON_NAME] [PERSON_NAME] [PERSON_…" at bounding box center [331, 213] width 103 height 15
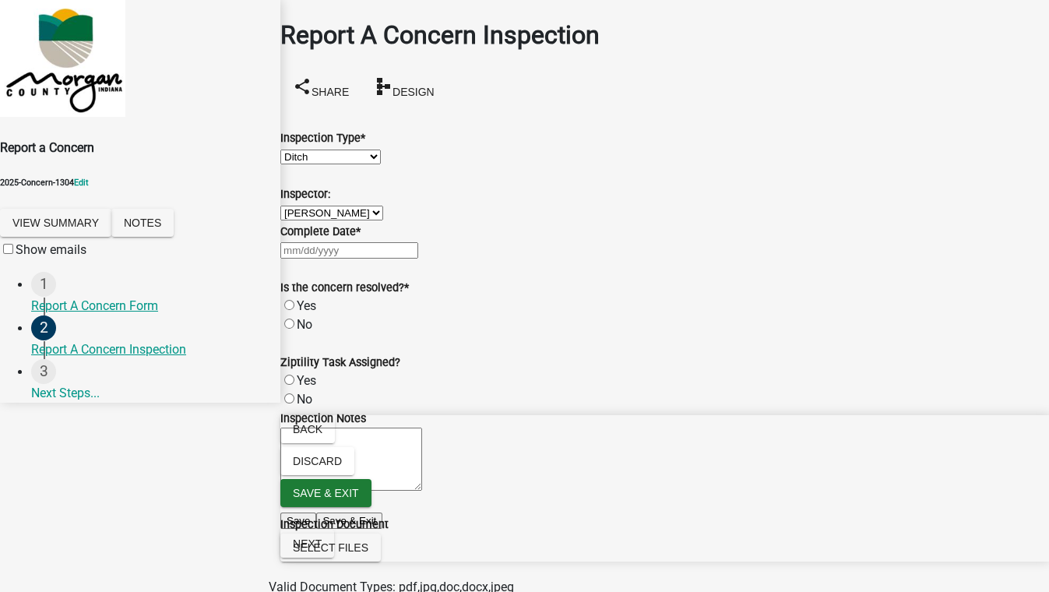
select select "8bda91b2-ac7b-41e2-ae5b-cef6dd645a83"
click at [369, 259] on div at bounding box center [664, 250] width 769 height 19
select select "9"
select select "2025"
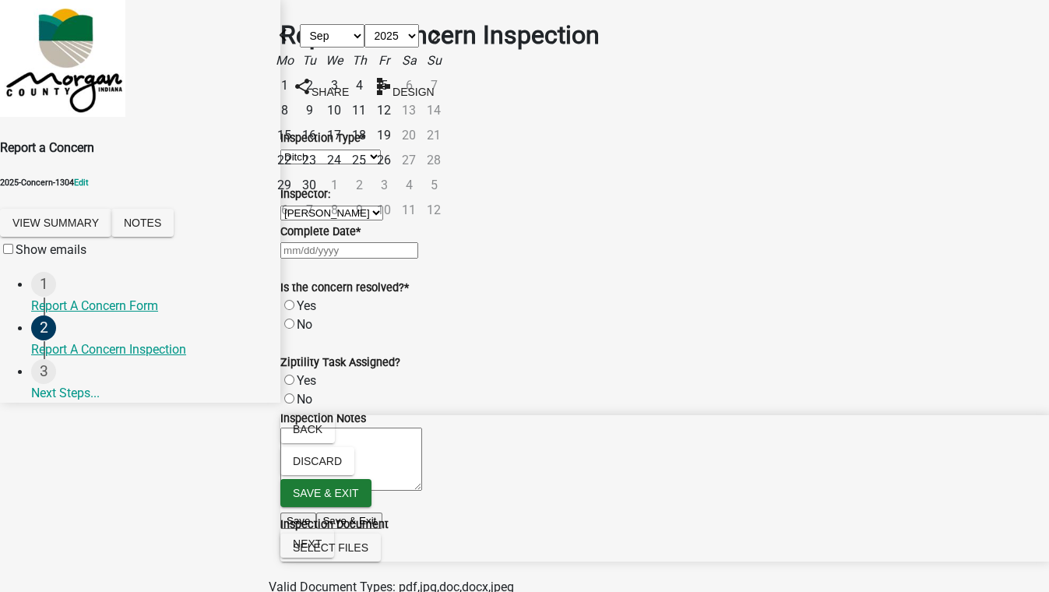
click at [397, 148] on div "19" at bounding box center [384, 135] width 25 height 25
type input "[DATE]"
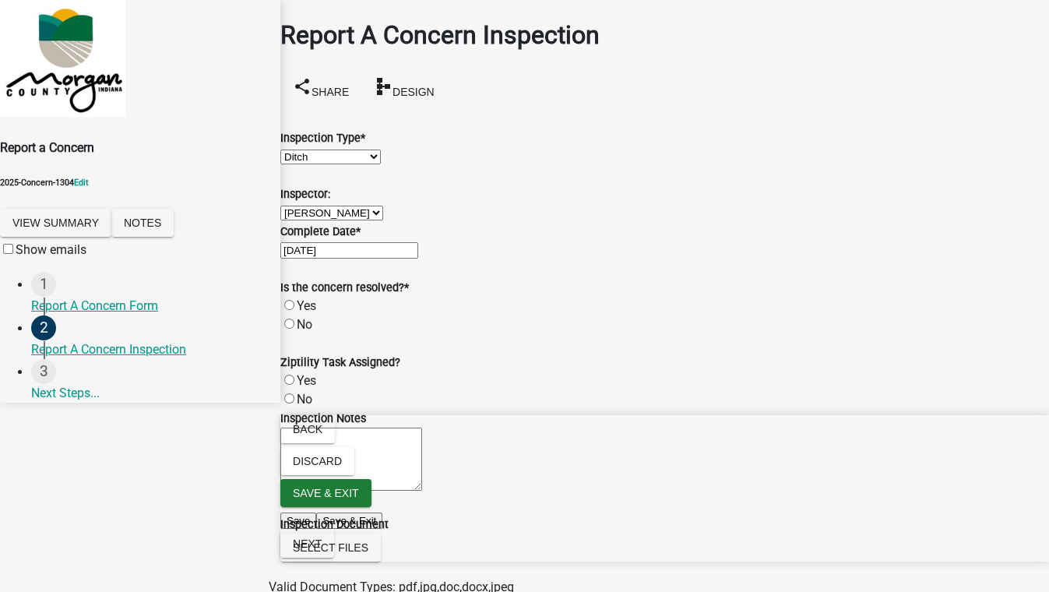
click at [305, 313] on label "Yes" at bounding box center [306, 305] width 19 height 15
click at [295, 310] on input "Yes" at bounding box center [289, 305] width 10 height 10
radio input "true"
click at [322, 550] on span "Next" at bounding box center [307, 544] width 29 height 12
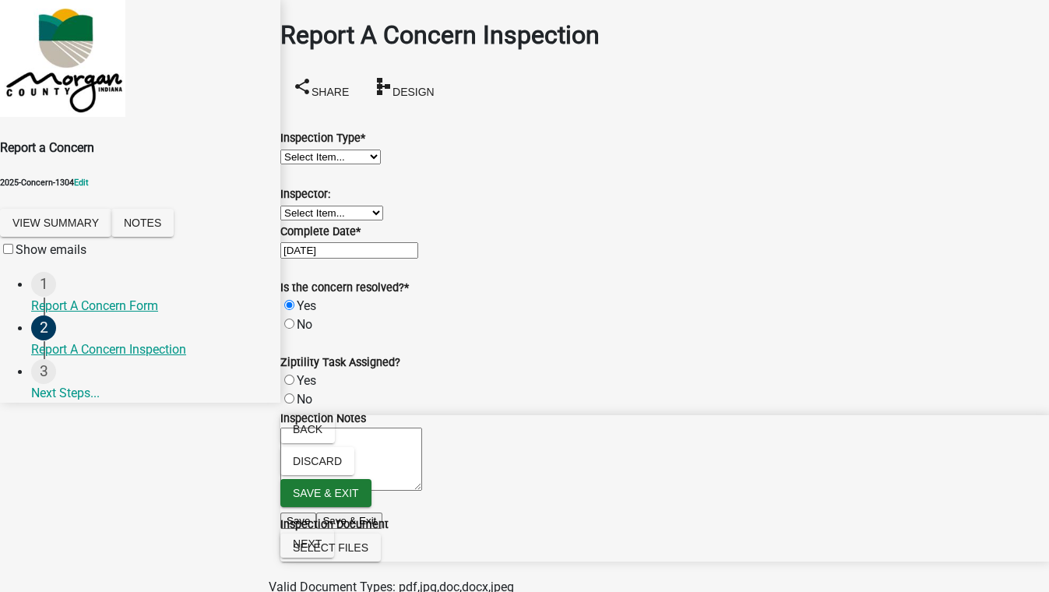
scroll to position [0, 0]
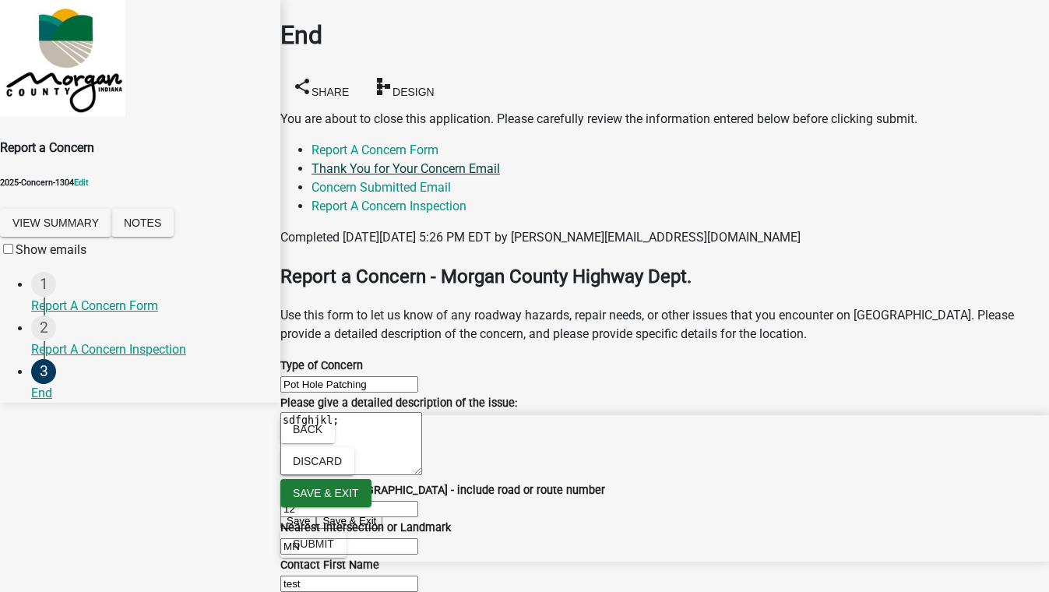
click at [500, 161] on link "Thank You for Your Concern Email" at bounding box center [406, 168] width 189 height 15
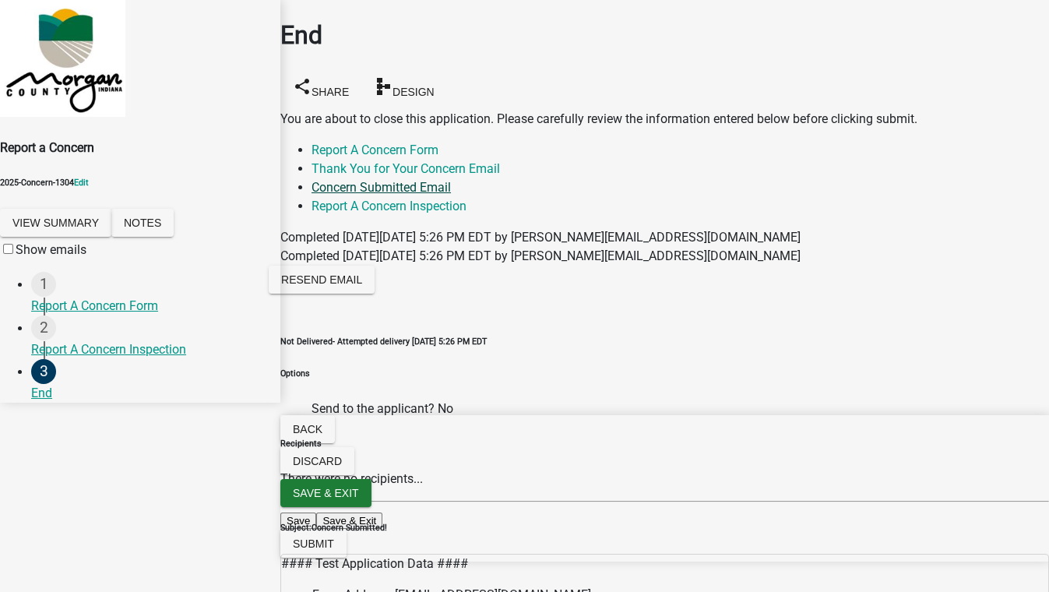
click at [451, 180] on link "Concern Submitted Email" at bounding box center [381, 187] width 139 height 15
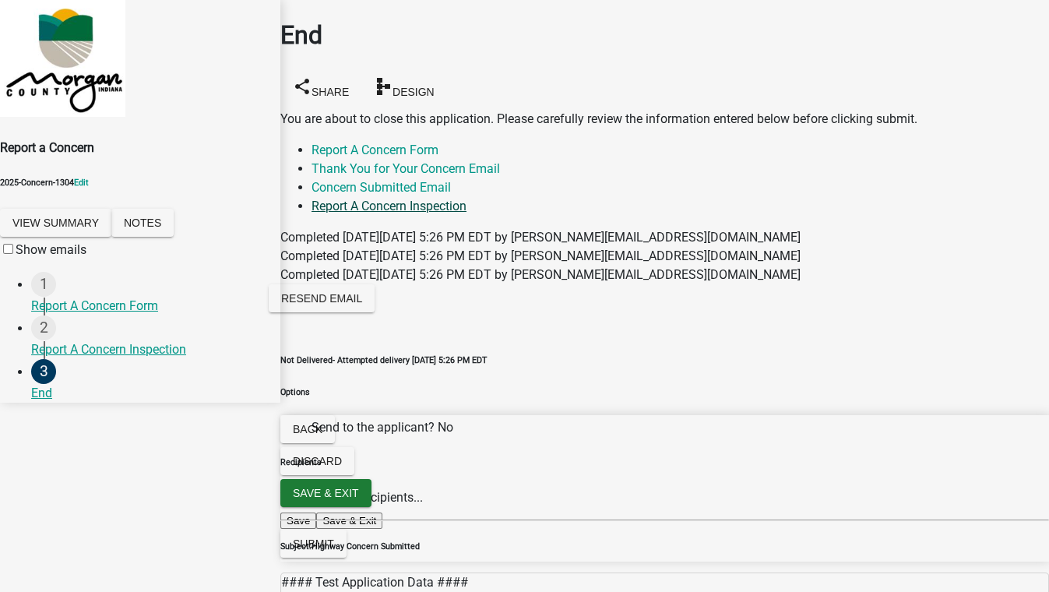
click at [333, 199] on link "Report A Concern Inspection" at bounding box center [389, 206] width 155 height 15
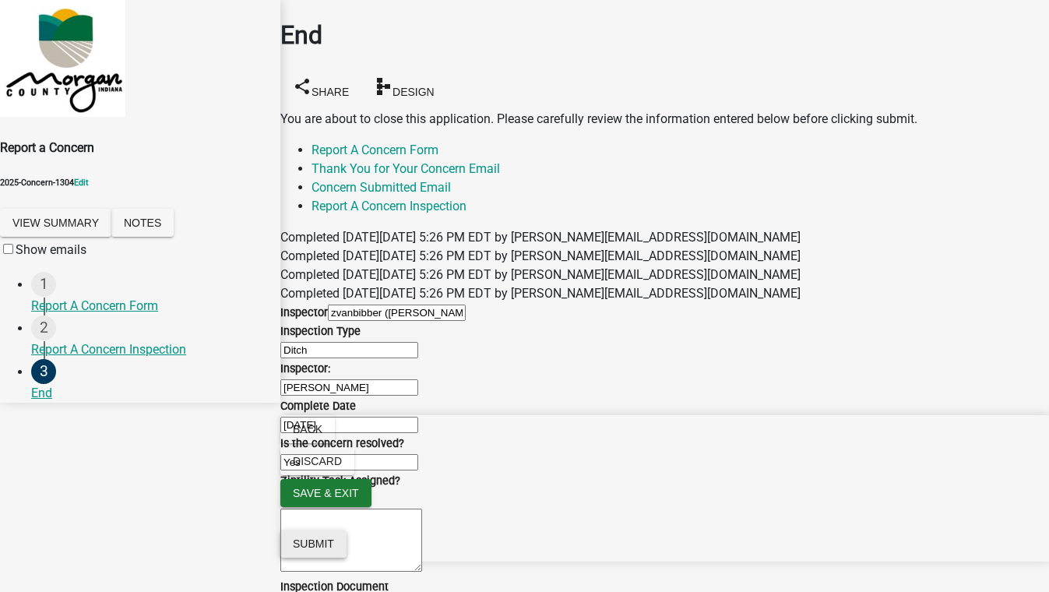
click at [334, 550] on span "Submit" at bounding box center [313, 544] width 41 height 12
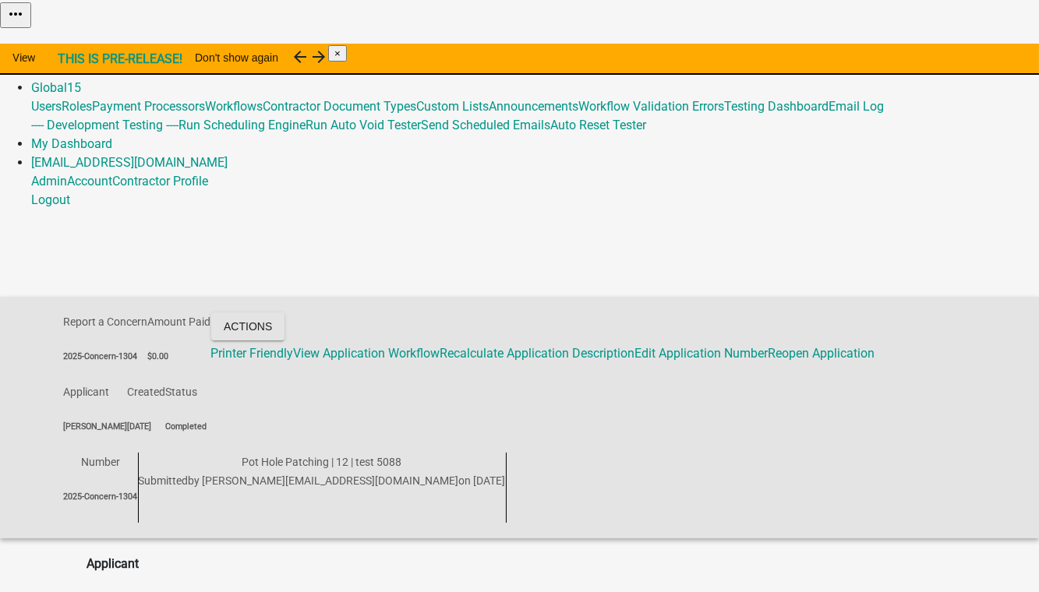
click at [67, 62] on link "Admin" at bounding box center [49, 69] width 36 height 15
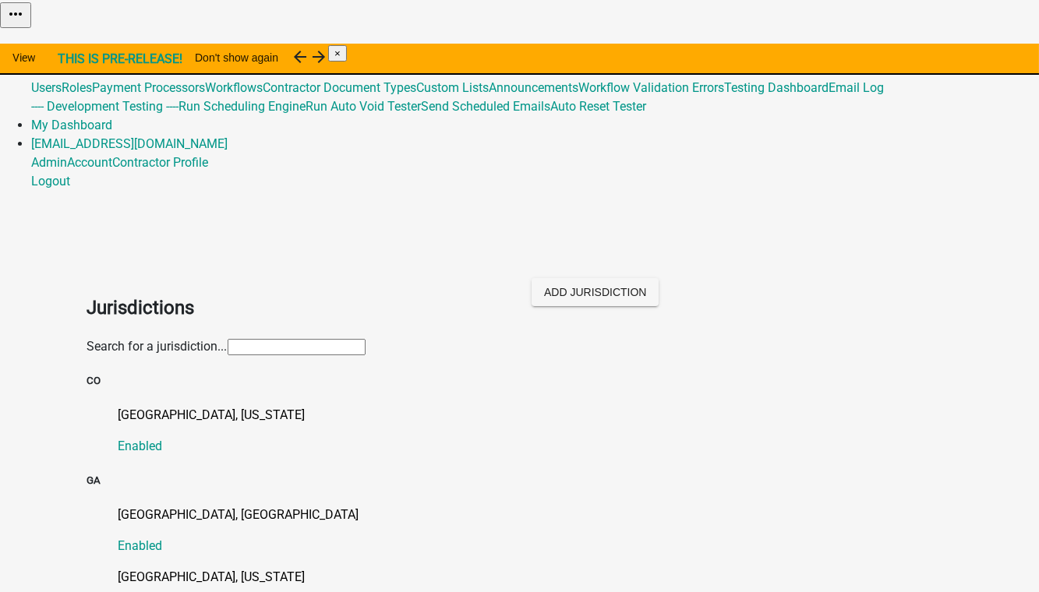
click at [228, 339] on input "text" at bounding box center [297, 347] width 138 height 16
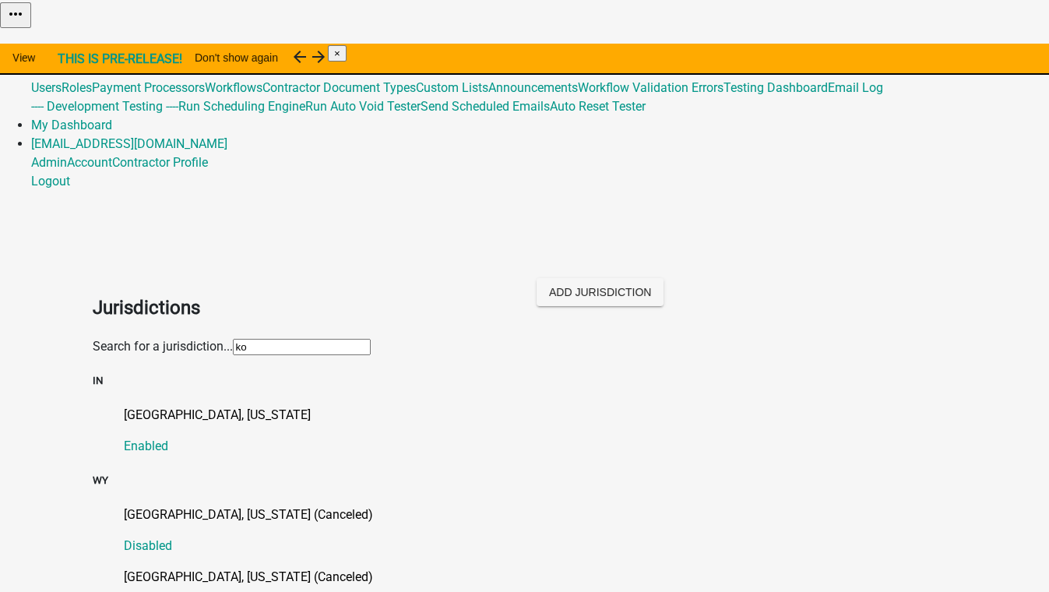
type input "ko"
click at [526, 506] on ul "[GEOGRAPHIC_DATA], [US_STATE] (Canceled) Disabled [GEOGRAPHIC_DATA], [US_STATE]…" at bounding box center [525, 562] width 865 height 112
click at [171, 406] on p "[GEOGRAPHIC_DATA], [US_STATE]" at bounding box center [541, 415] width 834 height 19
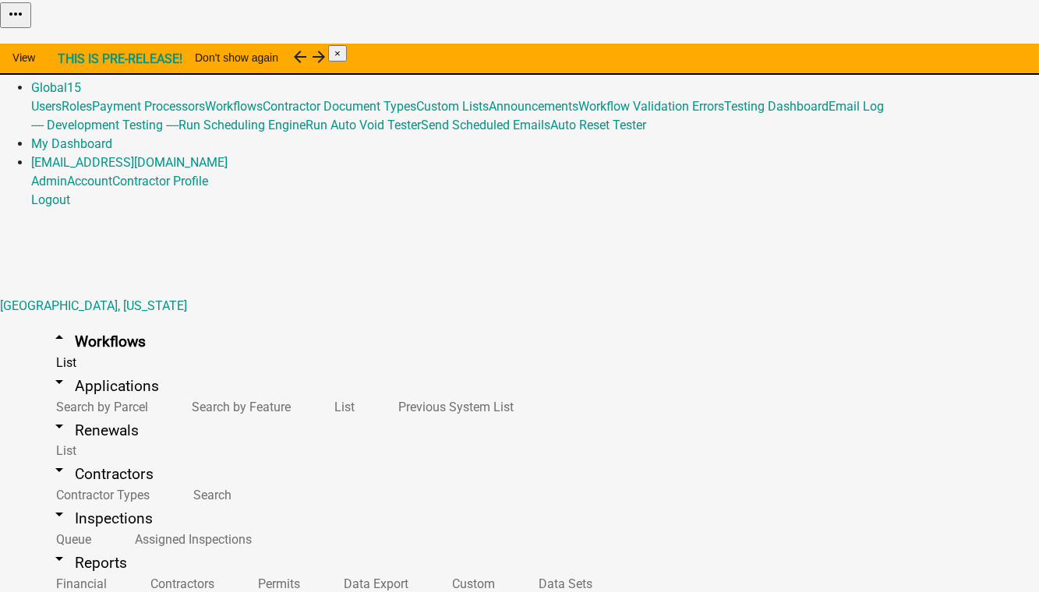
scroll to position [1841, 0]
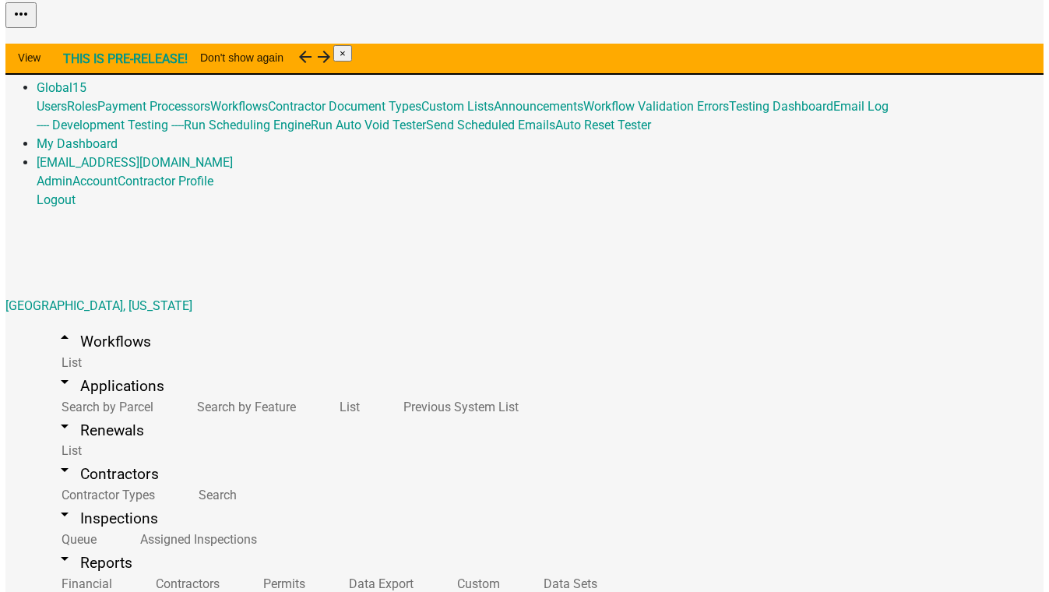
scroll to position [708, 0]
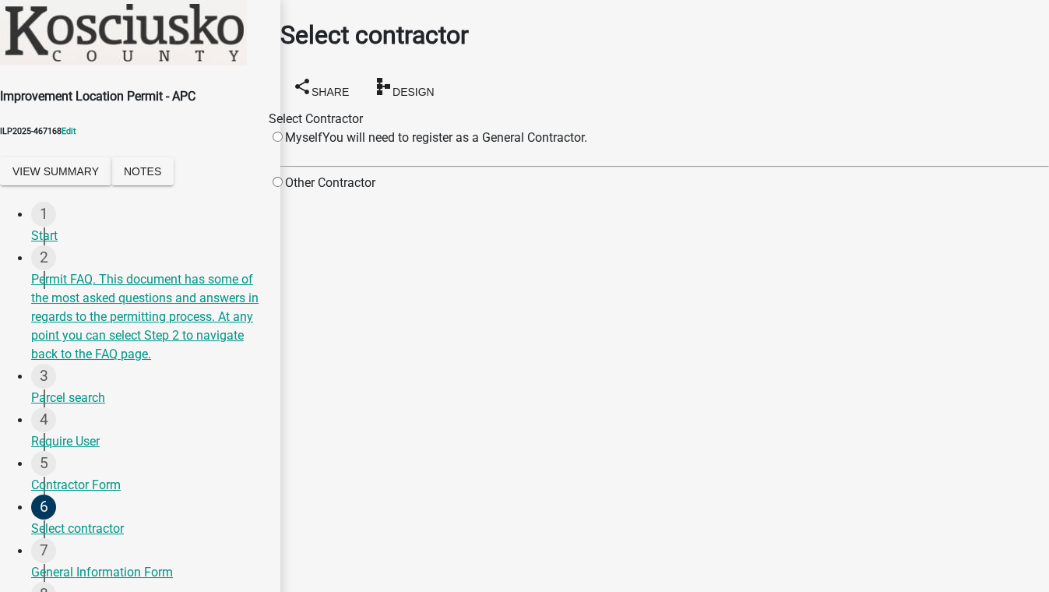
click at [376, 188] on div "Other Contractor" at bounding box center [322, 183] width 107 height 19
click at [283, 184] on input "radio" at bounding box center [278, 182] width 10 height 10
radio input "true"
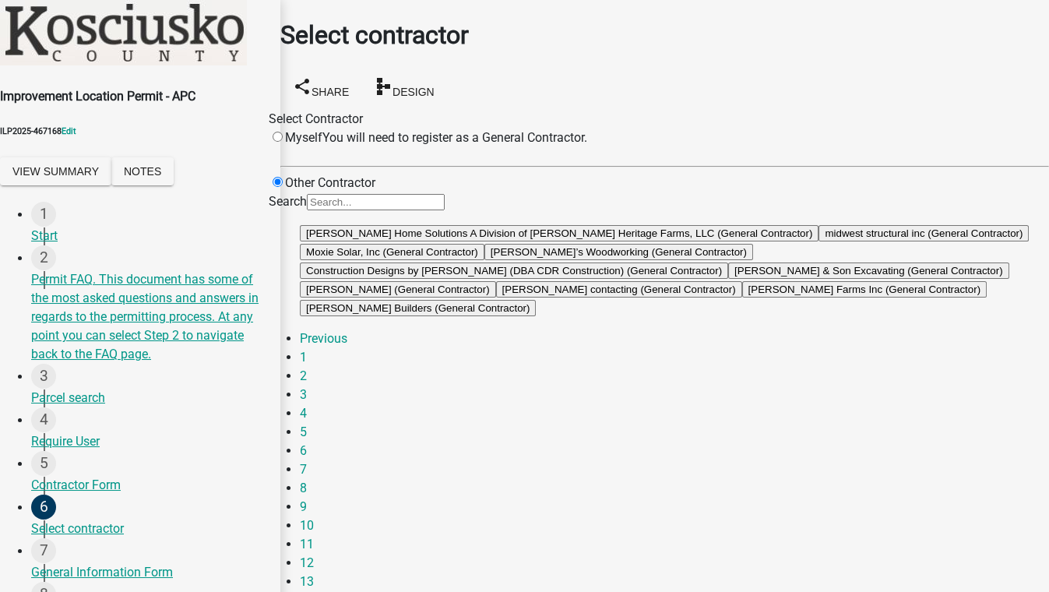
click at [582, 242] on button "[PERSON_NAME] Home Solutions A Division of [PERSON_NAME] Heritage Farms, LLC (G…" at bounding box center [559, 233] width 519 height 16
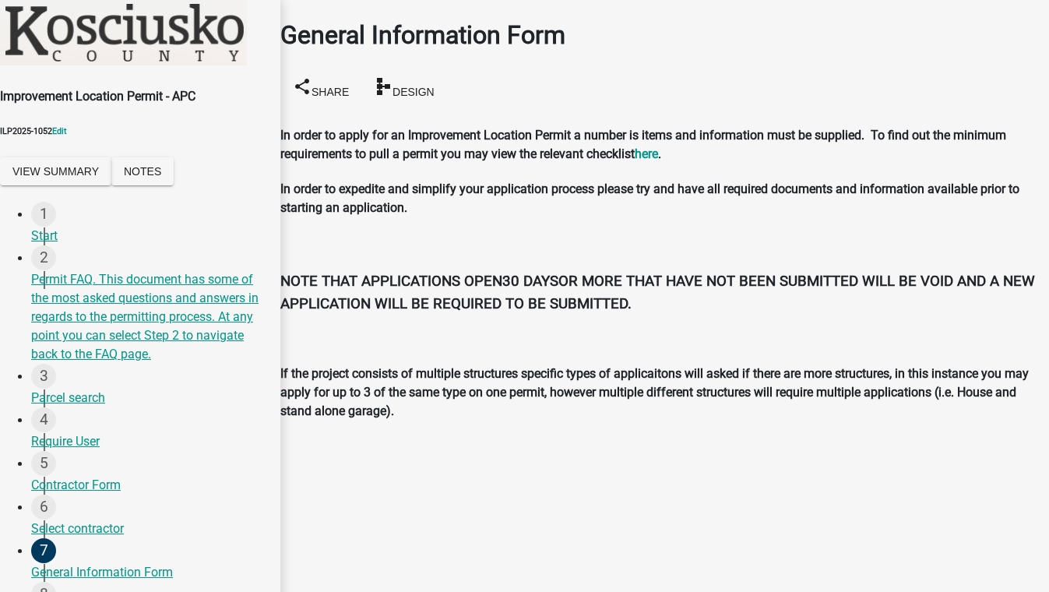
click at [709, 354] on div "In order to apply for an Improvement Location Permit a number is items and info…" at bounding box center [664, 273] width 769 height 294
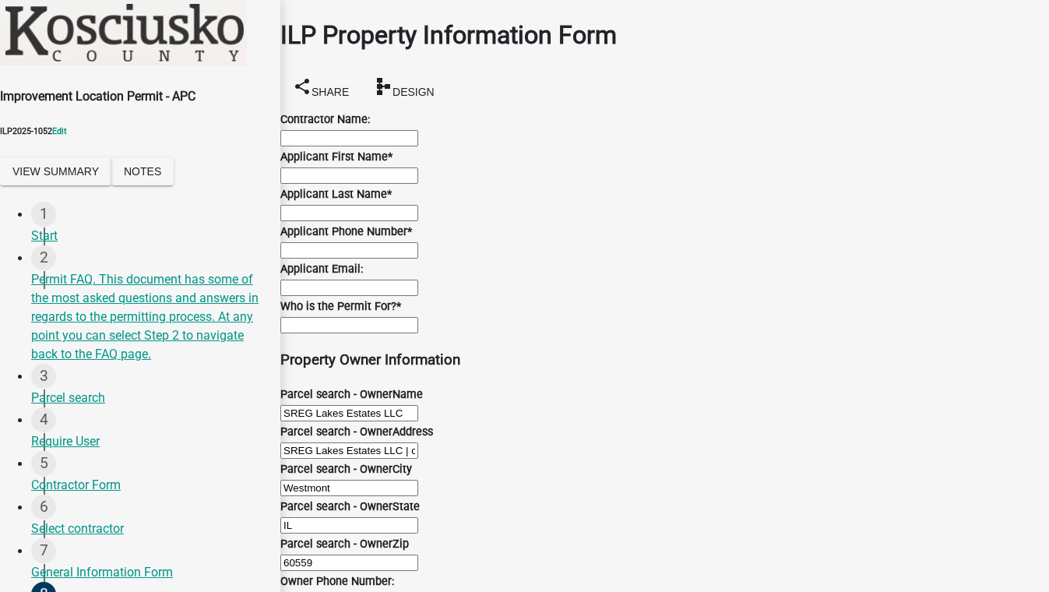
click at [351, 184] on input "Applicant First Name *" at bounding box center [349, 176] width 138 height 16
type input "test"
type input "5088"
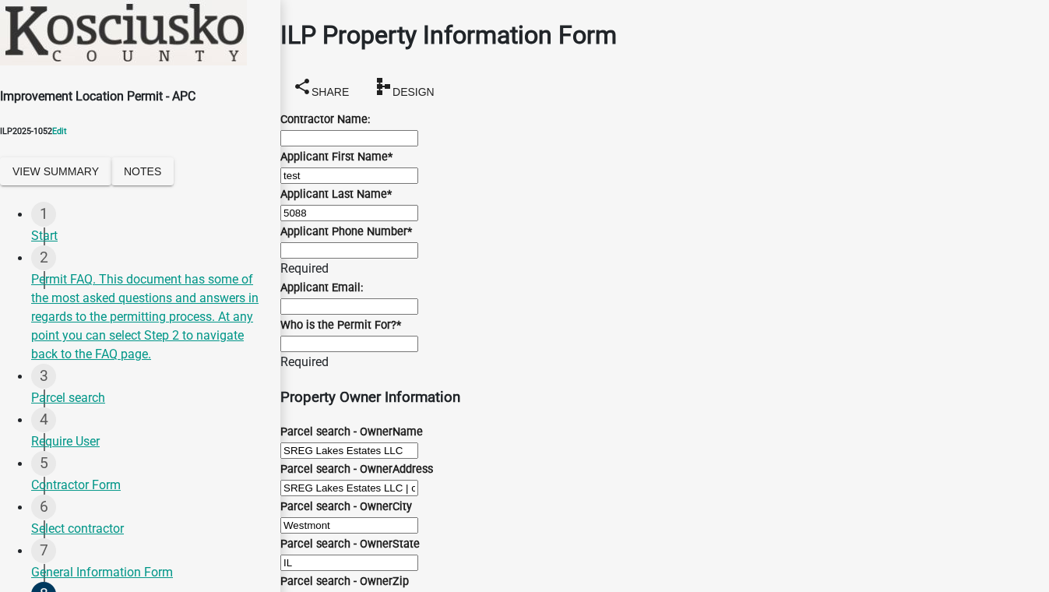
click at [363, 140] on input "Contractor Name:" at bounding box center [349, 138] width 138 height 16
type input "test"
click at [314, 259] on input "Applicant Phone Number *" at bounding box center [349, 250] width 138 height 16
type input "5555555555"
type input "[EMAIL_ADDRESS][DOMAIN_NAME]"
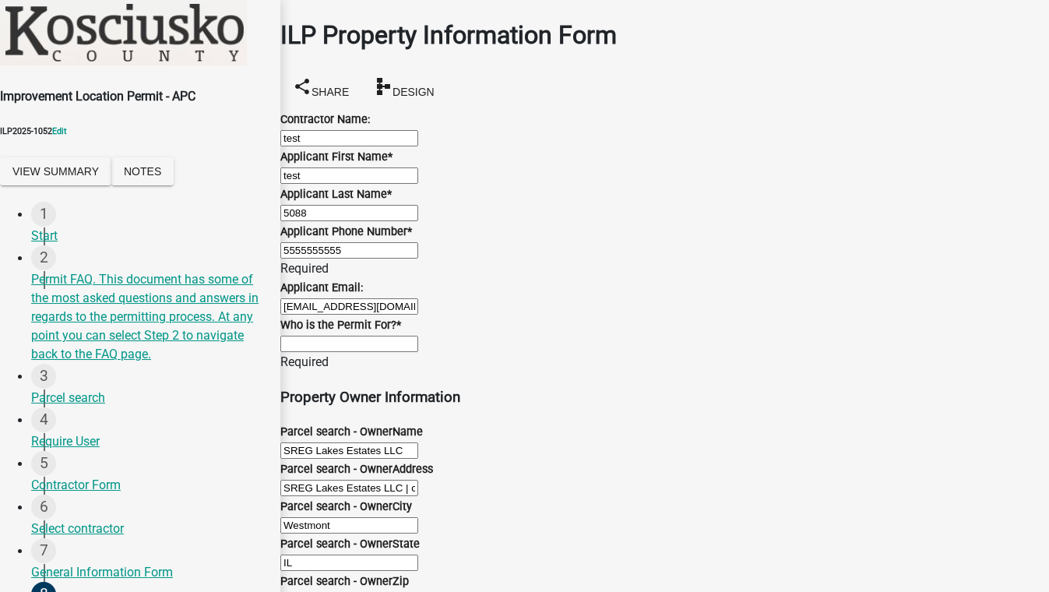
type input "MN"
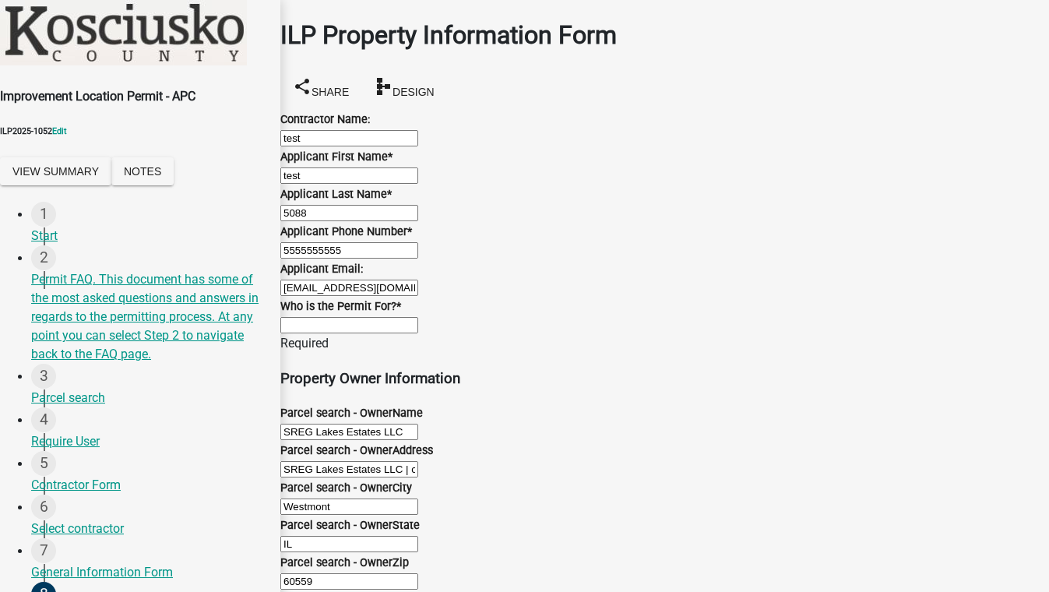
scroll to position [283, 0]
click at [326, 317] on input "Who is the Permit For? *" at bounding box center [349, 325] width 138 height 16
type input "atsdfg"
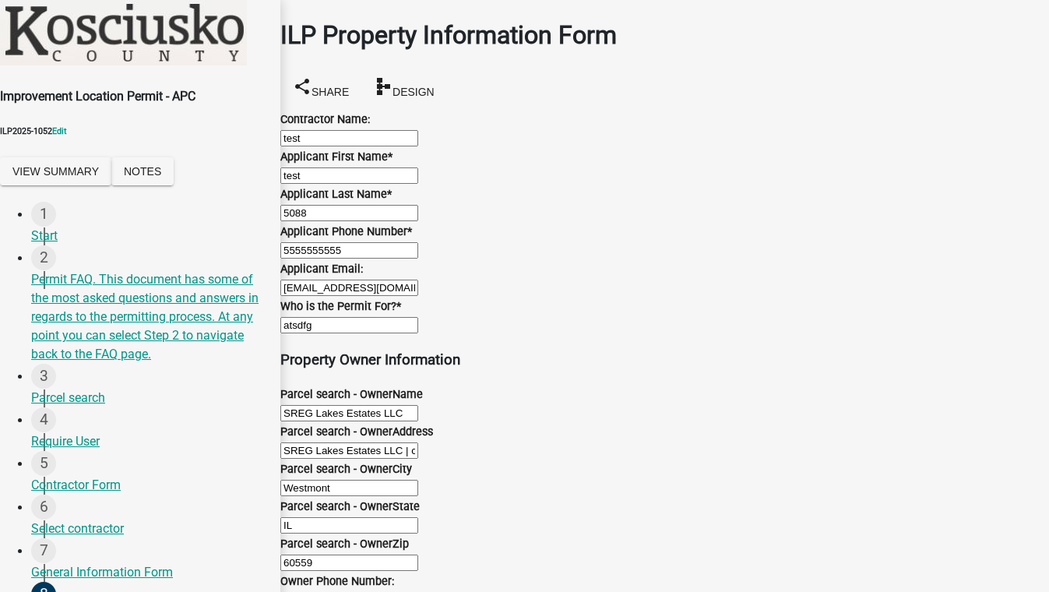
scroll to position [768, 0]
select select "ef3fb7ca-e19f-4eb5-bfeb-f79fea49208d"
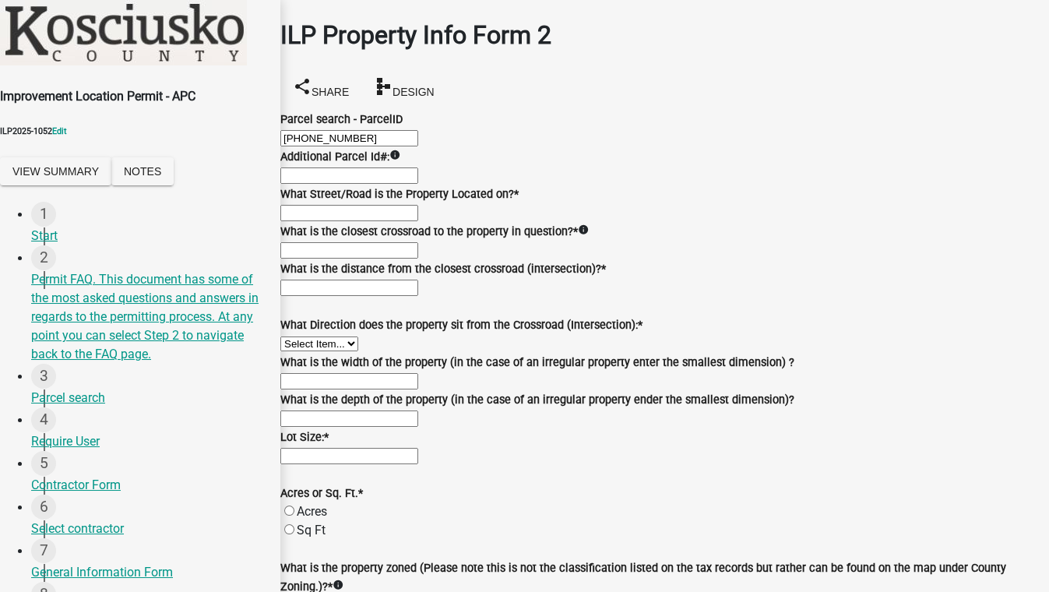
click at [418, 221] on input "What Street/Road is the Property Located on? *" at bounding box center [349, 213] width 138 height 16
type input "test"
click at [418, 259] on input "What is the closest crossroad to the property in question? *" at bounding box center [349, 250] width 138 height 16
type input "test"
click at [402, 296] on input "text" at bounding box center [349, 288] width 138 height 16
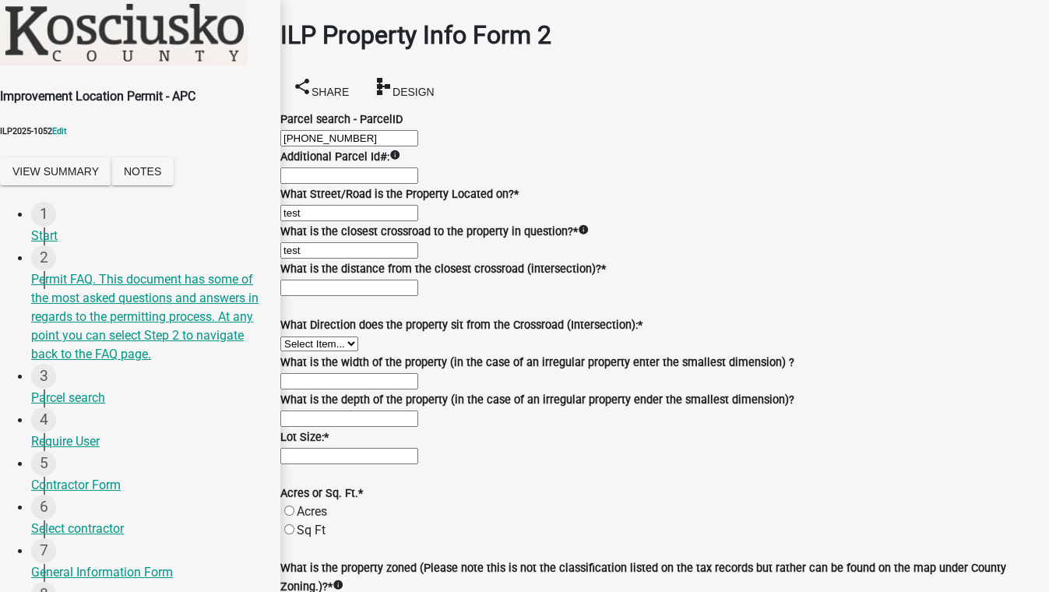
type input "0"
click at [358, 351] on select "Select Item... N NE NW S SE SW E W" at bounding box center [319, 344] width 78 height 15
click at [299, 351] on select "Select Item... N NE NW S SE SW E W" at bounding box center [319, 344] width 78 height 15
select select "d1e29b26-5d4c-45d9-9a17-32724f9b6679"
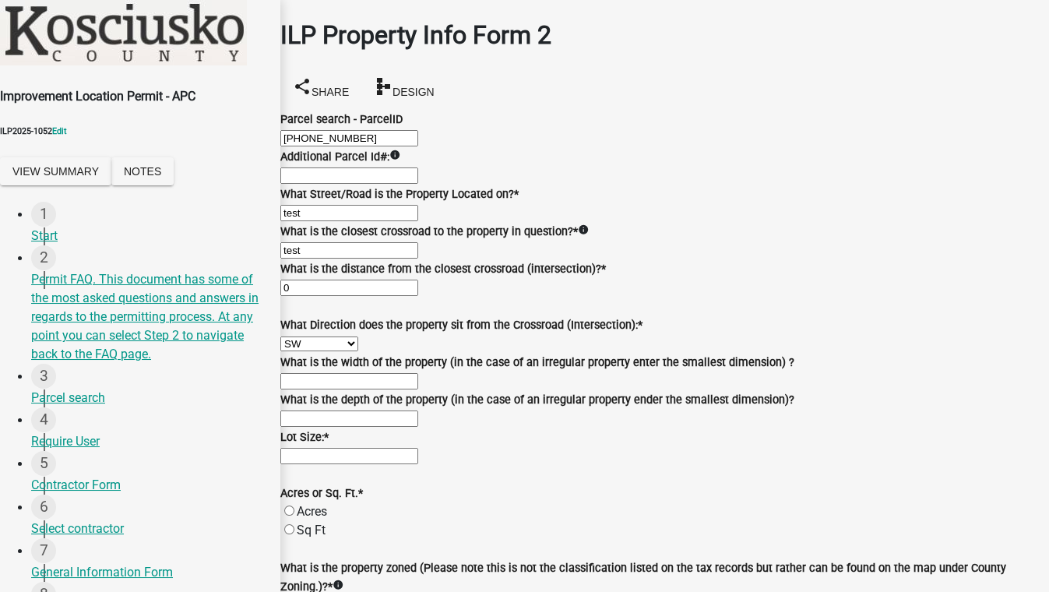
scroll to position [734, 0]
click at [345, 448] on input "text" at bounding box center [349, 456] width 138 height 16
type input "10"
click at [326, 523] on label "Sq Ft" at bounding box center [311, 530] width 29 height 15
click at [295, 524] on input "Sq Ft" at bounding box center [289, 529] width 10 height 10
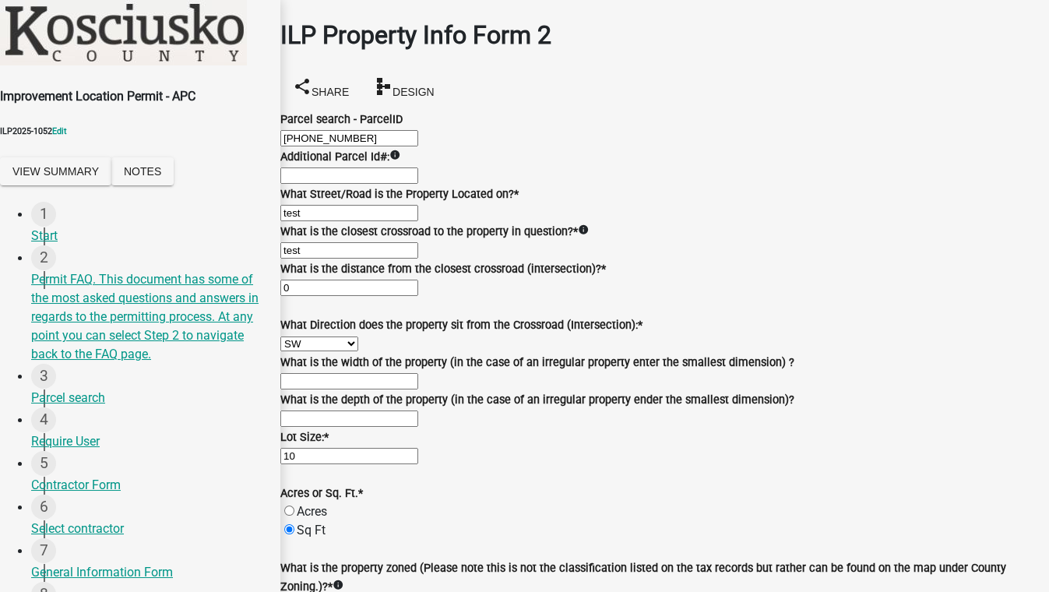
radio input "true"
select select "cf1c4573-26e4-4f45-849e-2e6b76ccdc15"
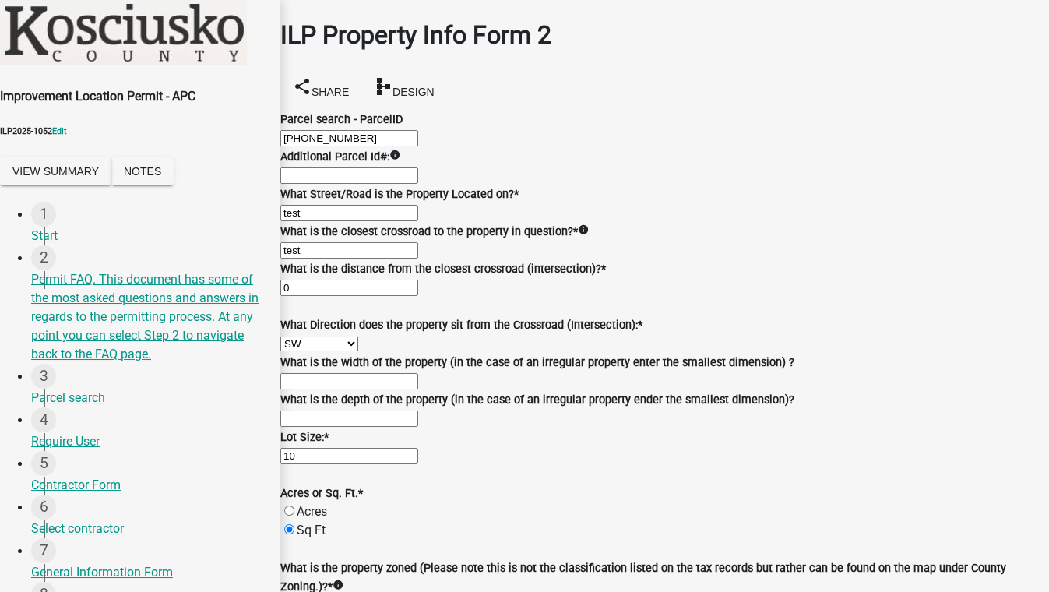
type textarea "ertyuiop"
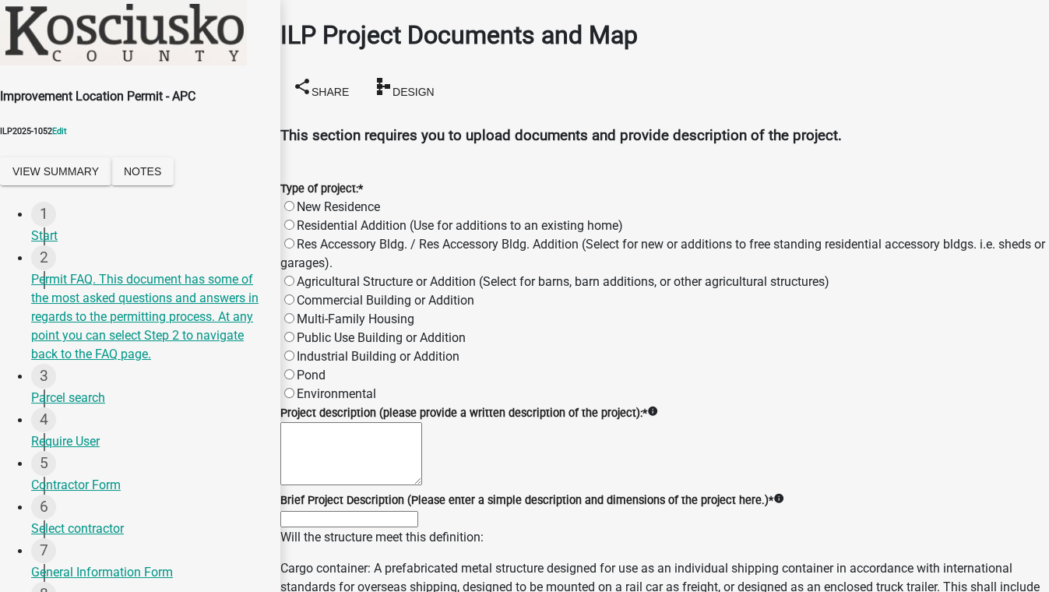
click at [309, 218] on label "Residential Addition (Use for additions to an existing home)" at bounding box center [460, 225] width 326 height 15
click at [295, 220] on input "Residential Addition (Use for additions to an existing home)" at bounding box center [289, 225] width 10 height 10
radio input "true"
click at [359, 467] on textarea "Project description (please provide a written description of the project): *" at bounding box center [351, 453] width 142 height 63
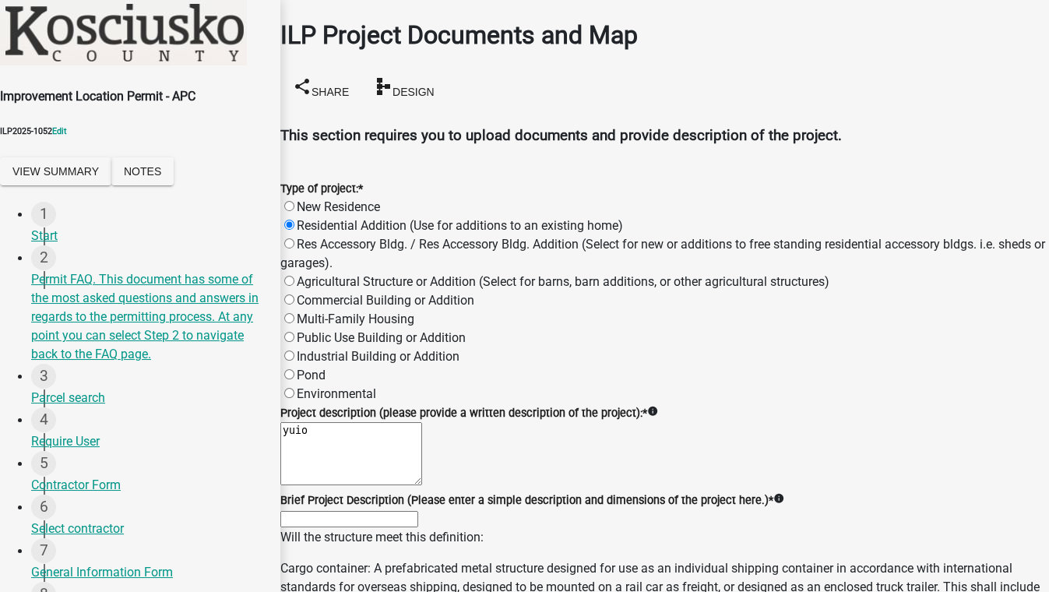
type textarea "yuio"
click at [364, 511] on input "Brief Project Description (Please enter a simple description and dimensions of …" at bounding box center [349, 519] width 138 height 16
type input "yuiop"
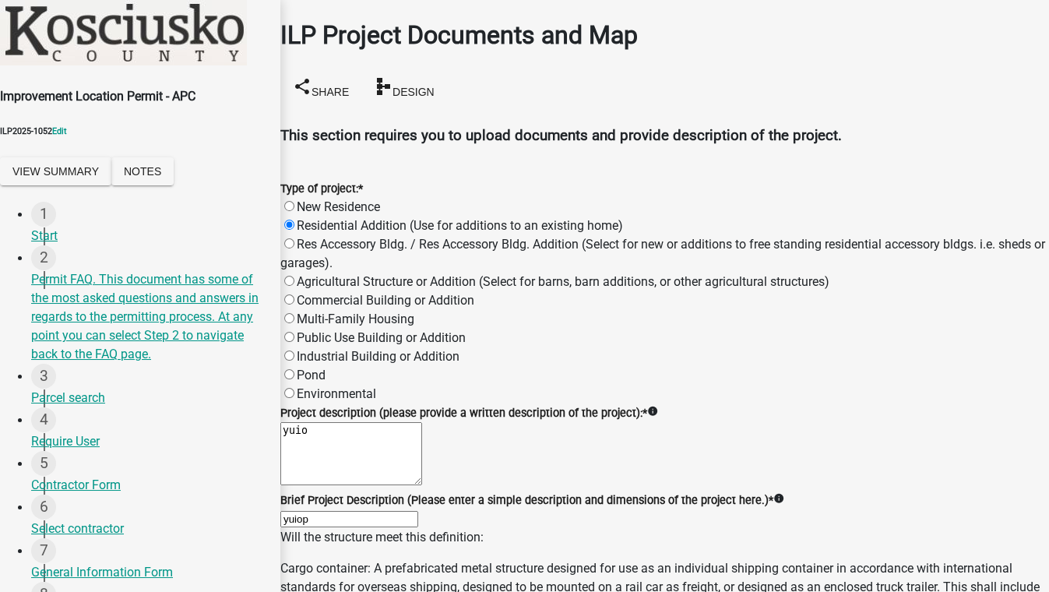
radio input "true"
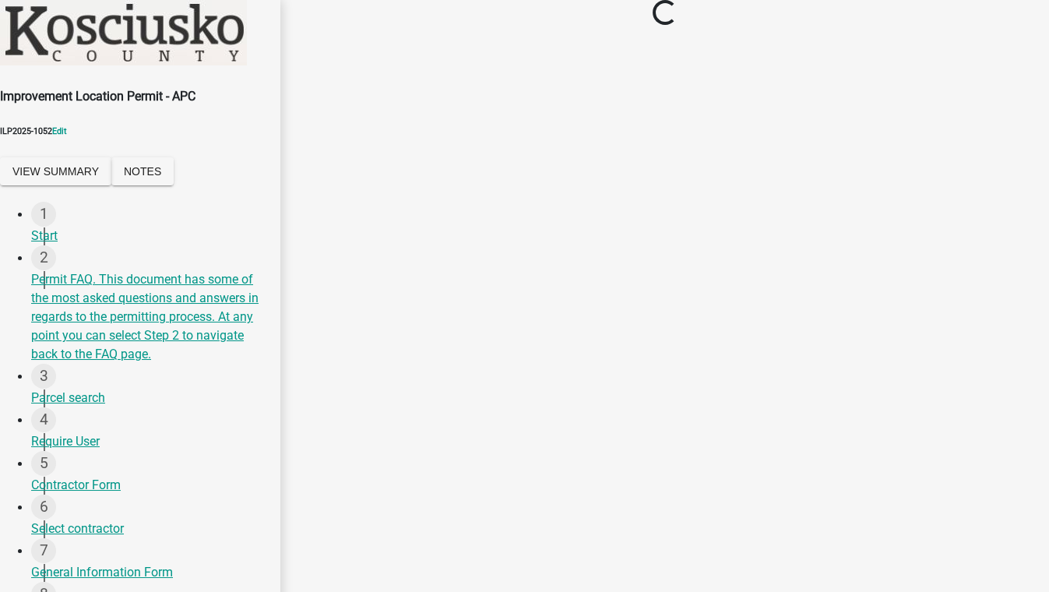
scroll to position [0, 0]
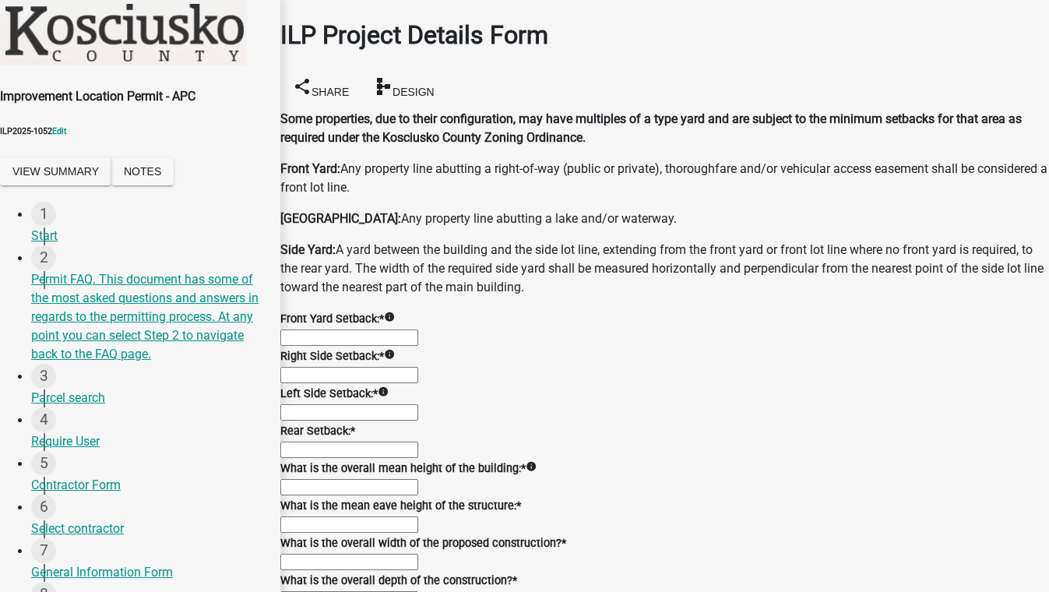
click at [418, 346] on input "text" at bounding box center [349, 338] width 138 height 16
click at [390, 384] on div "Right Side Setback: * info" at bounding box center [664, 365] width 769 height 37
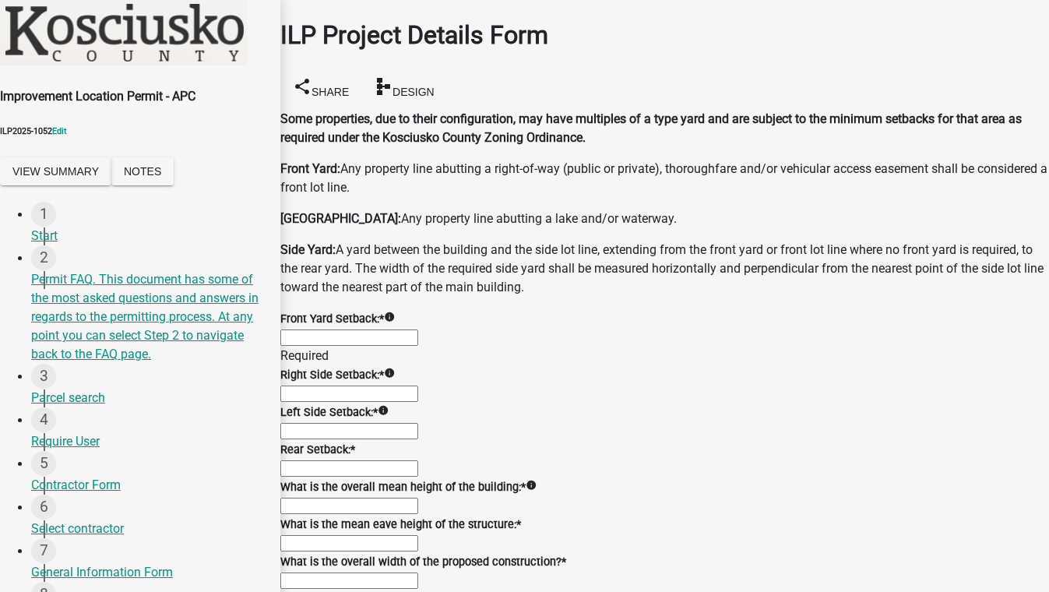
type input "5.0"
click at [349, 346] on input "text" at bounding box center [349, 338] width 138 height 16
type input "5.0"
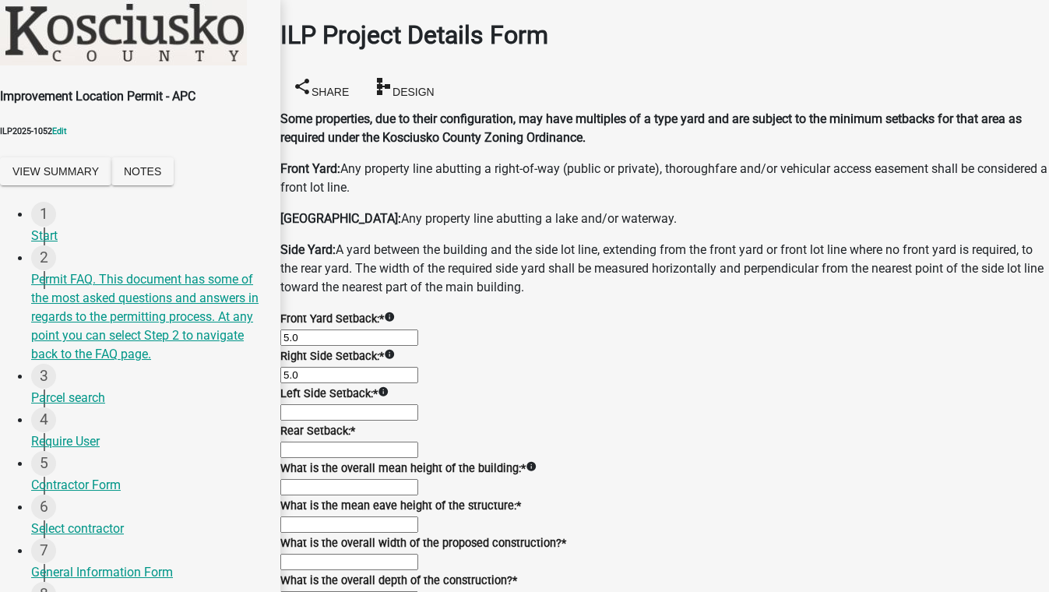
type input "5.0"
click at [398, 442] on input "text" at bounding box center [349, 450] width 138 height 16
type input "5.0"
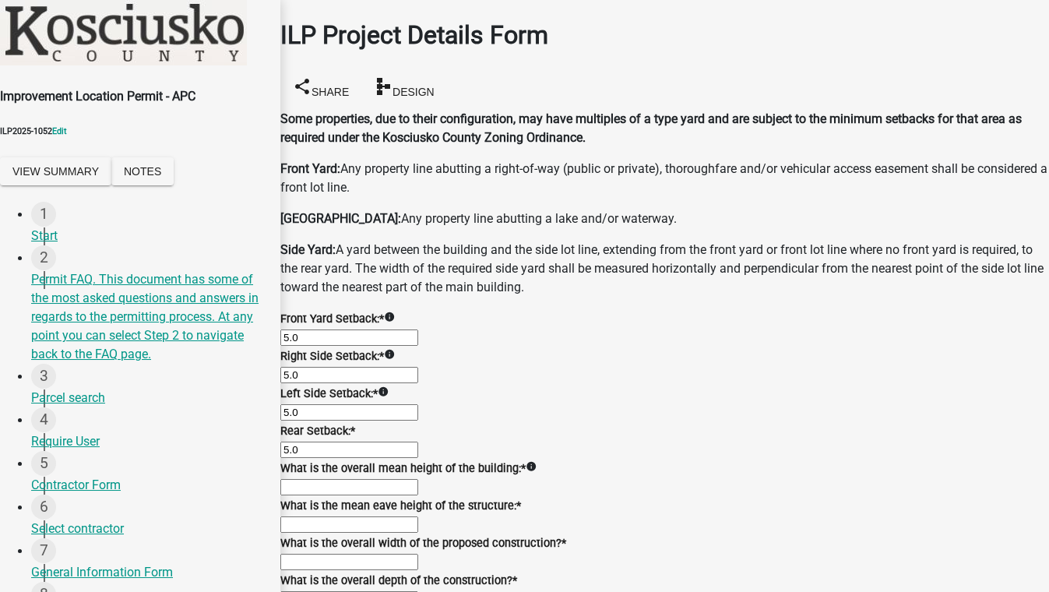
click at [418, 479] on input "text" at bounding box center [349, 487] width 138 height 16
type input "20.0"
click at [394, 517] on input "text" at bounding box center [349, 525] width 138 height 16
type input "15.0"
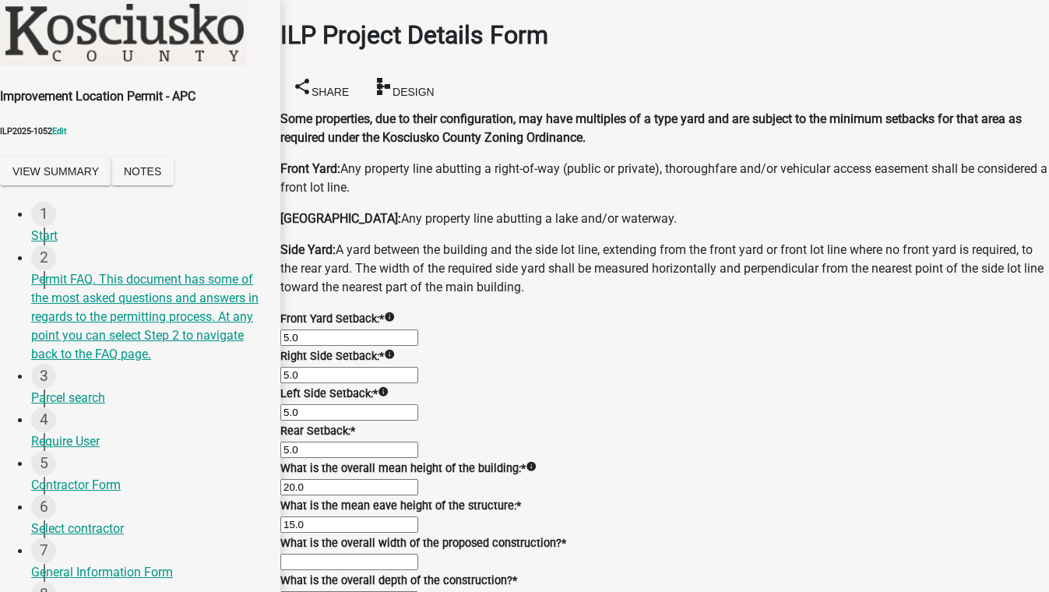
click at [418, 554] on input "text" at bounding box center [349, 562] width 138 height 16
type input "2.00"
click at [418, 591] on input "text" at bounding box center [349, 599] width 138 height 16
type input "2.00"
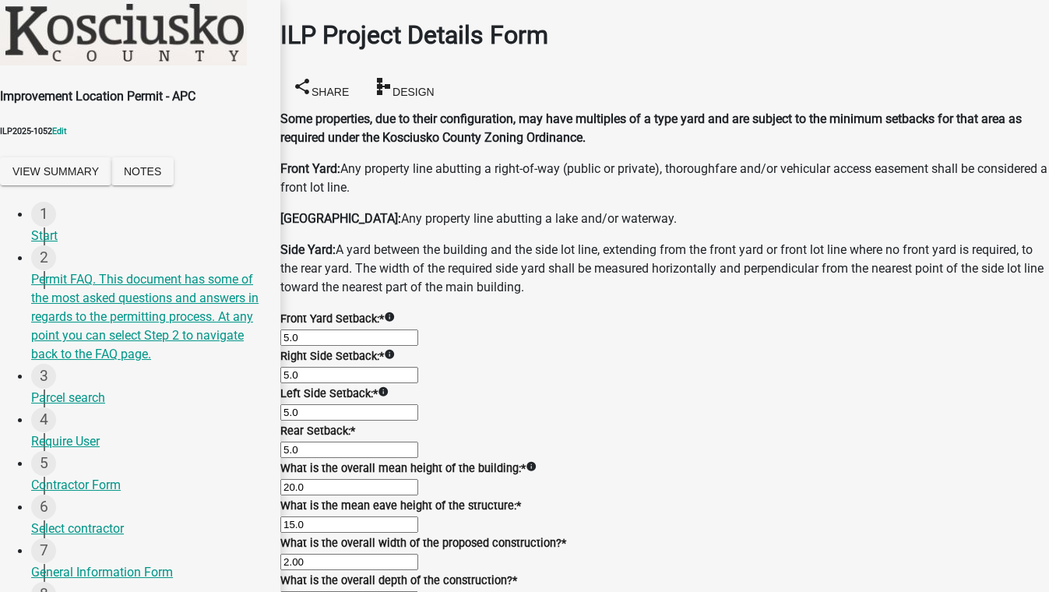
scroll to position [920, 0]
type input "1"
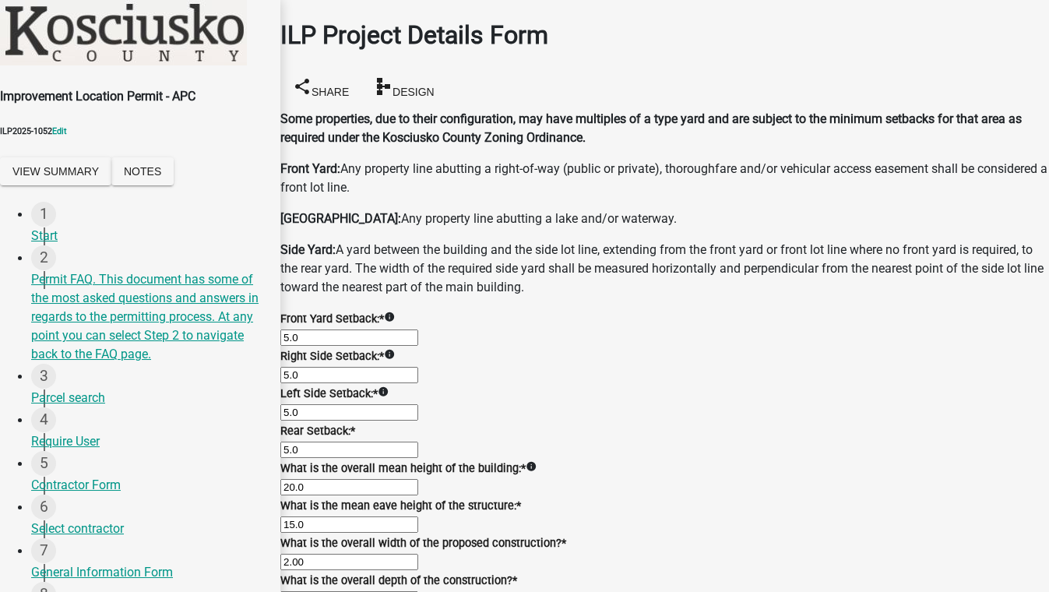
type input "8500"
radio input "true"
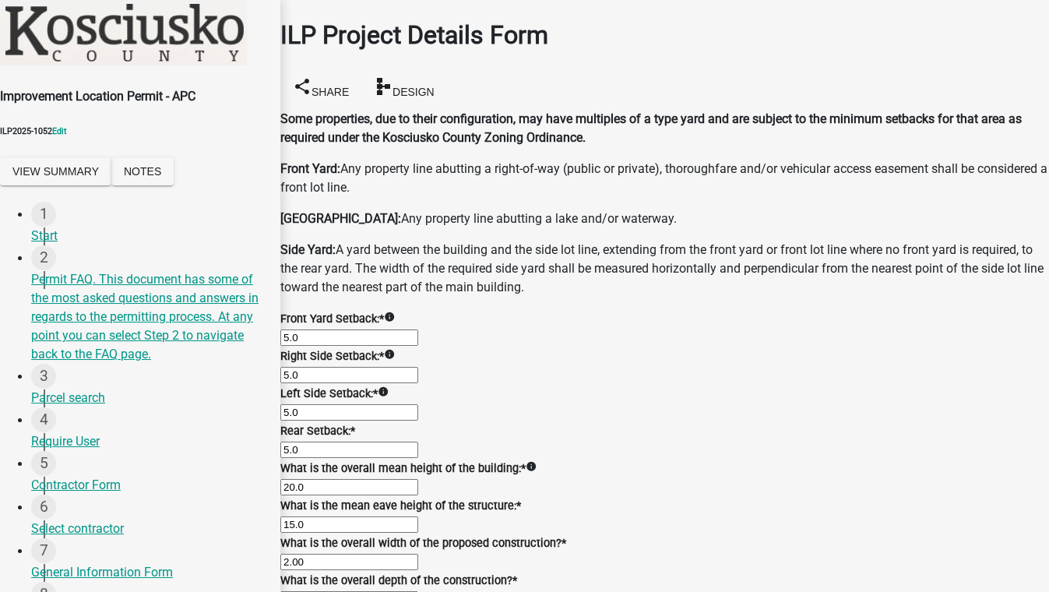
radio input "true"
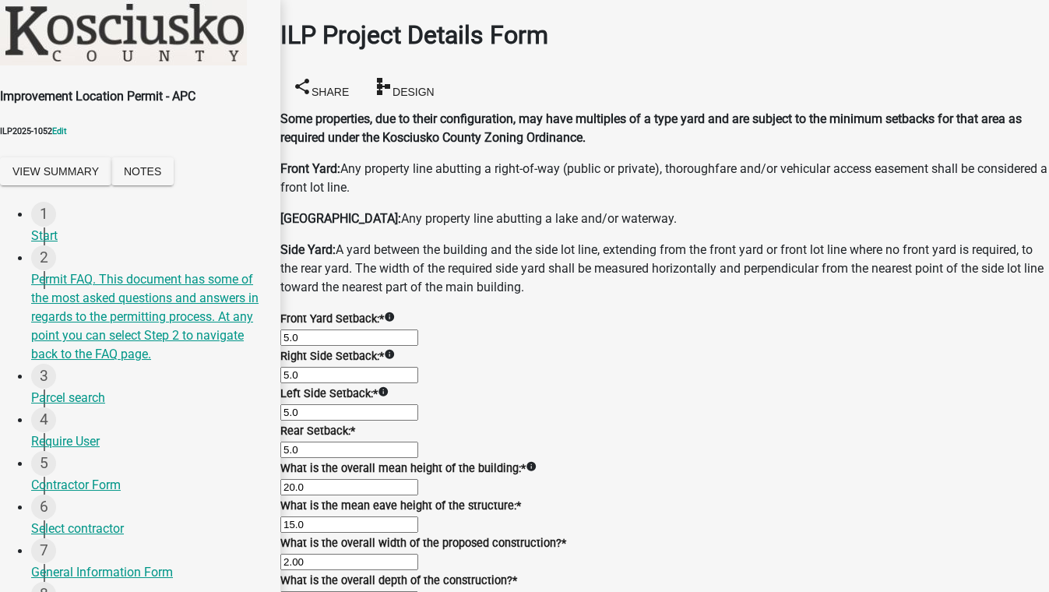
radio input "true"
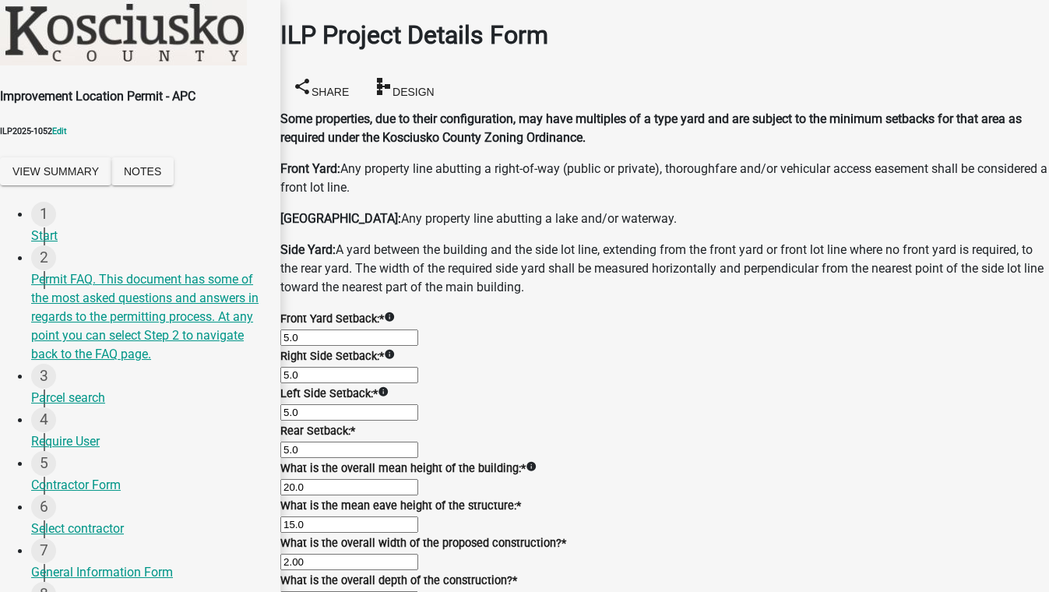
radio input "true"
select select "9"
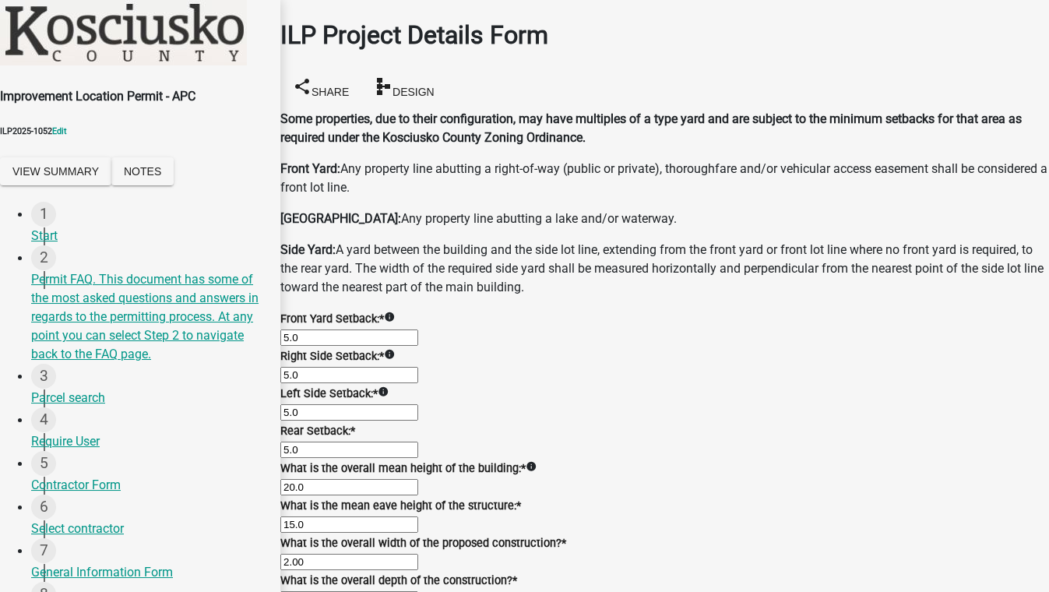
select select "2025"
type input "[DATE]"
select select "9"
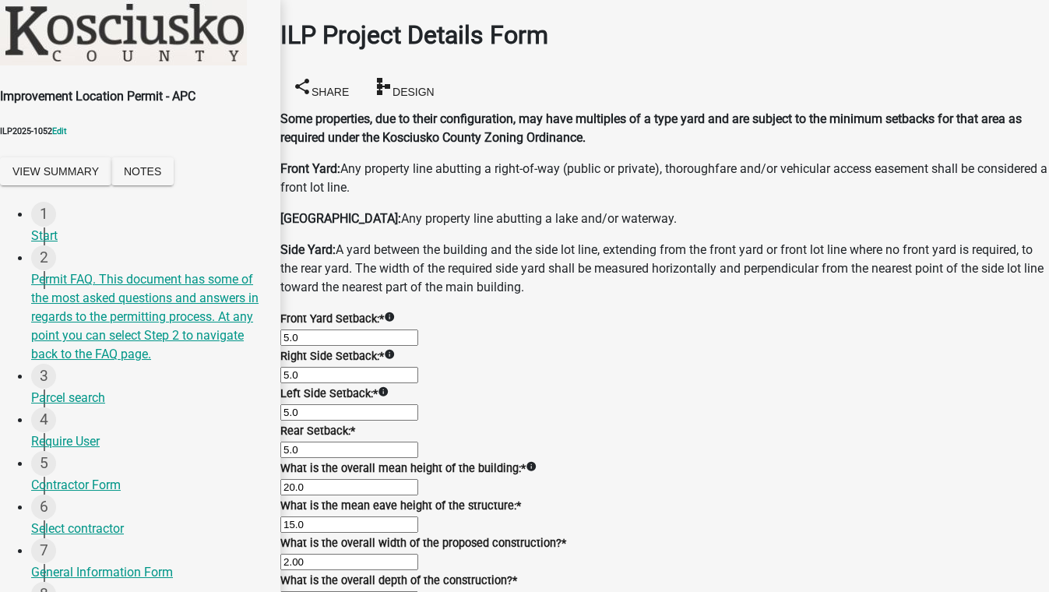
select select "2025"
radio input "true"
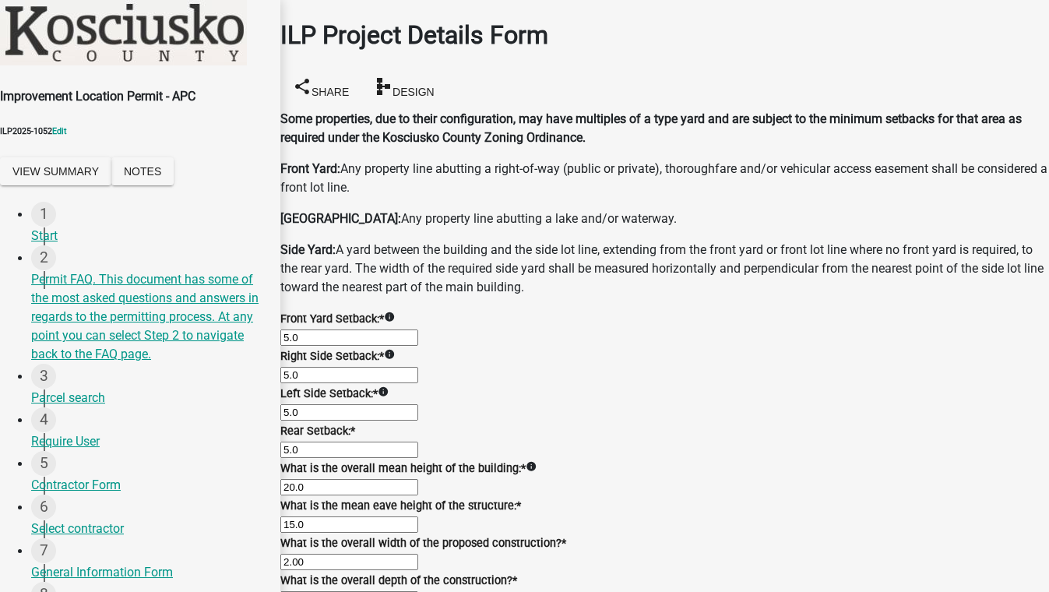
type textarea "sdfghjkl;"
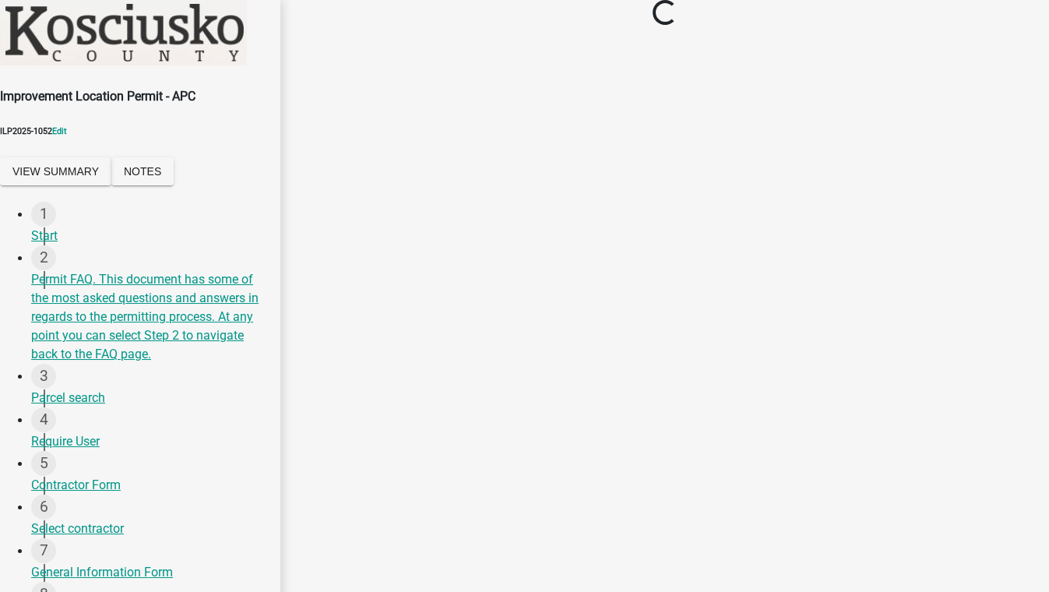
scroll to position [0, 0]
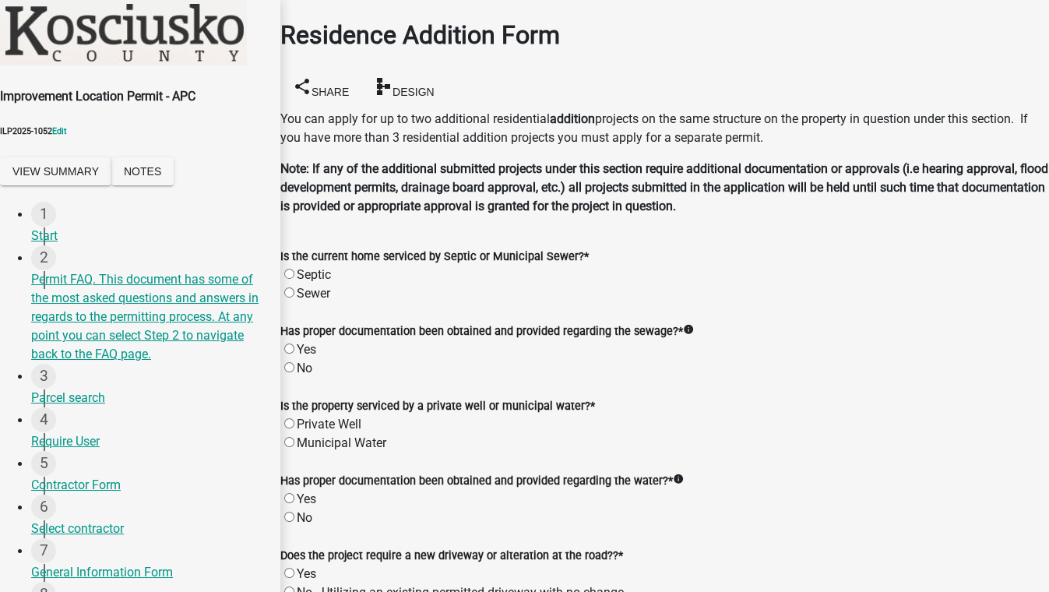
click at [304, 267] on label "Septic" at bounding box center [314, 274] width 34 height 15
click at [295, 269] on input "Septic" at bounding box center [289, 274] width 10 height 10
radio input "true"
click at [305, 342] on label "Yes" at bounding box center [306, 349] width 19 height 15
click at [295, 344] on input "Yes" at bounding box center [289, 349] width 10 height 10
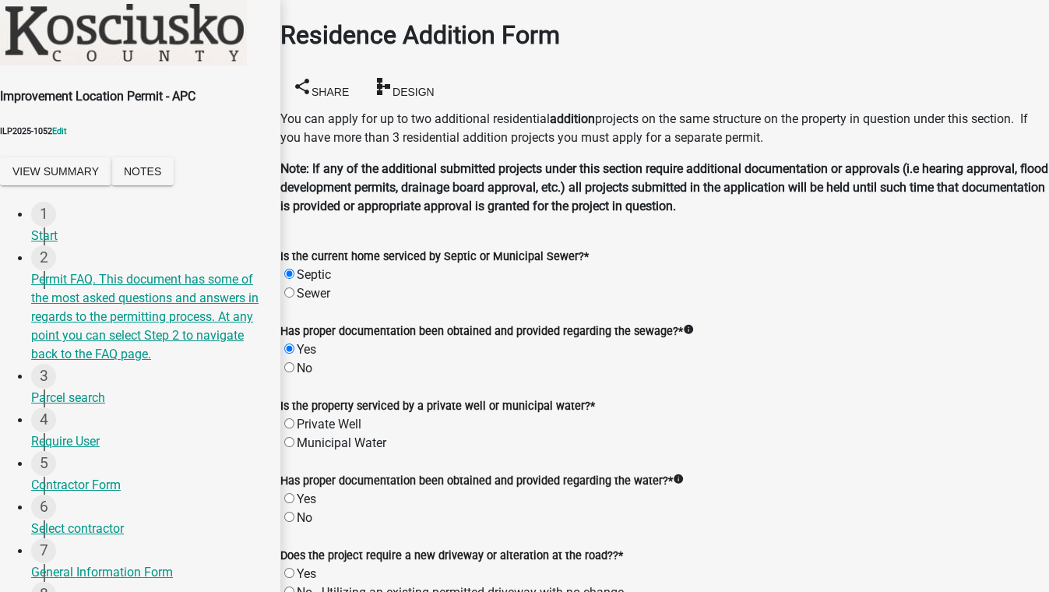
radio input "true"
click at [303, 430] on label "Private Well" at bounding box center [329, 424] width 65 height 15
click at [295, 429] on input "Private Well" at bounding box center [289, 423] width 10 height 10
radio input "true"
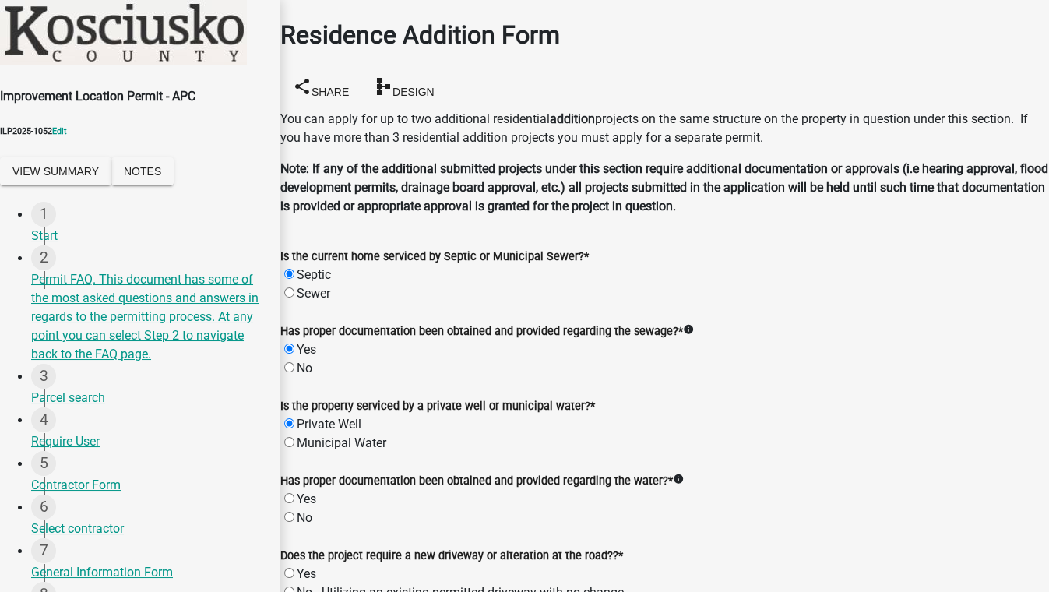
click at [304, 492] on label "Yes" at bounding box center [306, 499] width 19 height 15
click at [295, 493] on input "Yes" at bounding box center [289, 498] width 10 height 10
radio input "true"
click at [305, 585] on label "No - Utilizing an existing permitted driveway with no change" at bounding box center [460, 592] width 327 height 15
click at [295, 587] on input "No - Utilizing an existing permitted driveway with no change" at bounding box center [289, 592] width 10 height 10
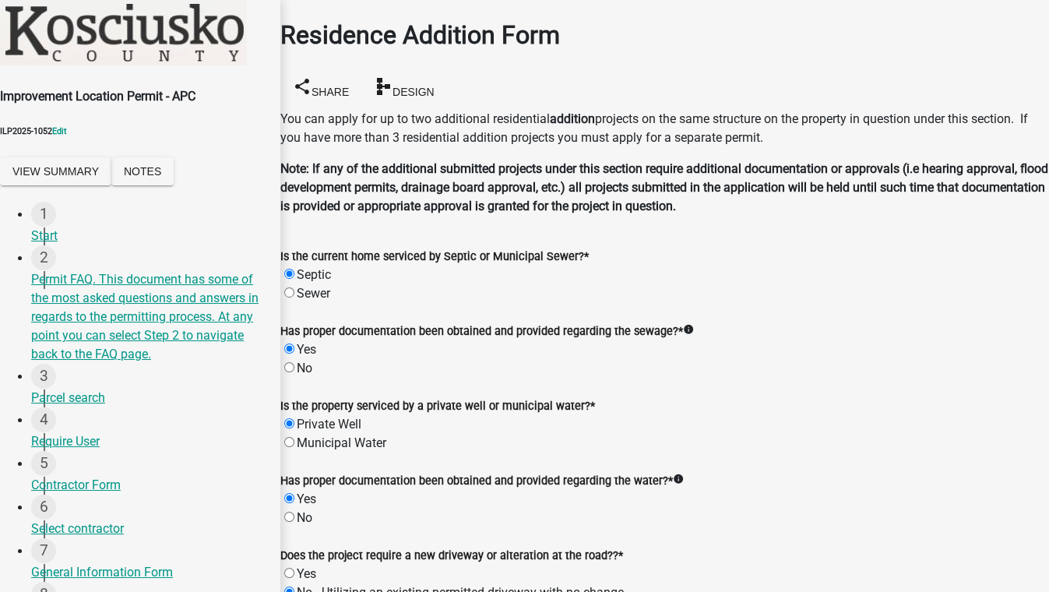
radio input "true"
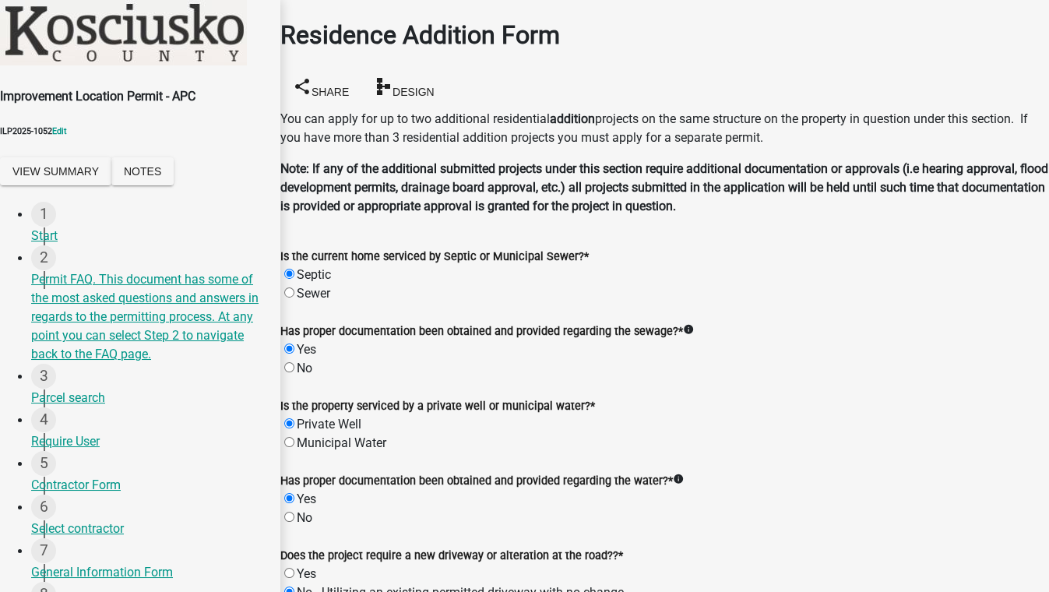
scroll to position [425, 0]
radio input "true"
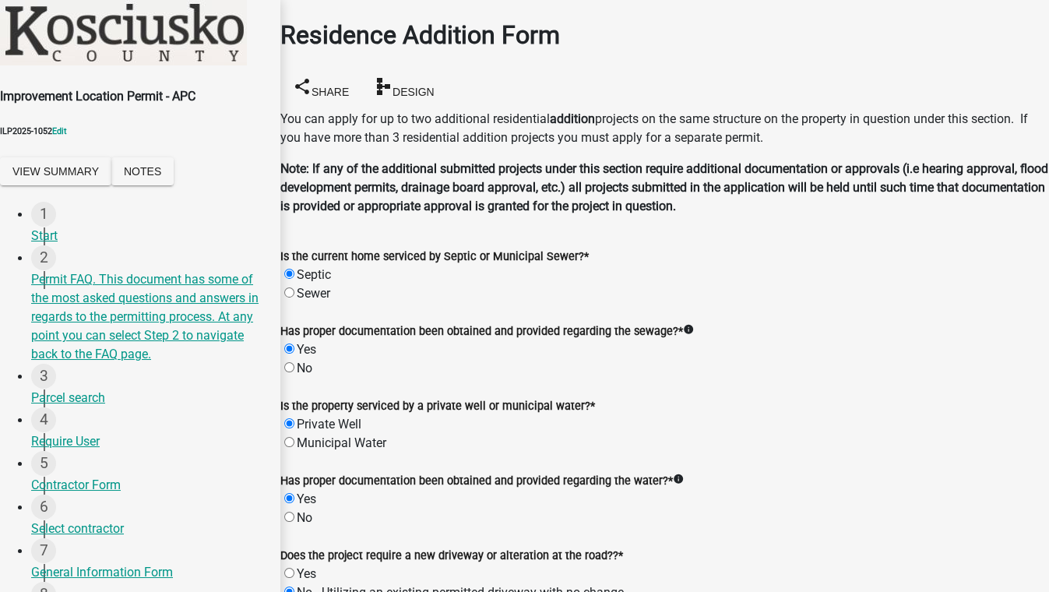
radio input "true"
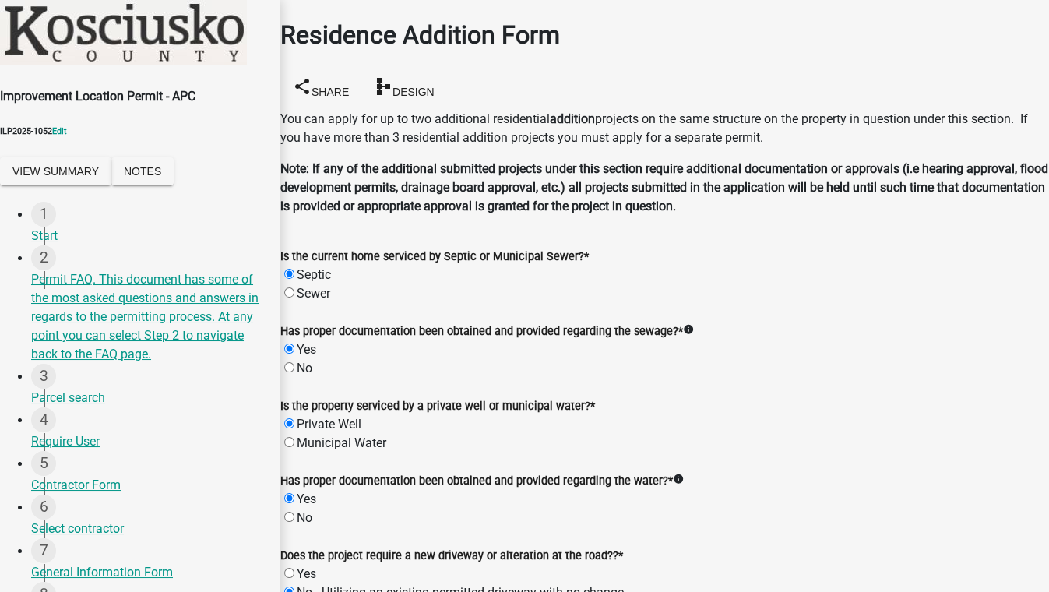
scroll to position [0, 0]
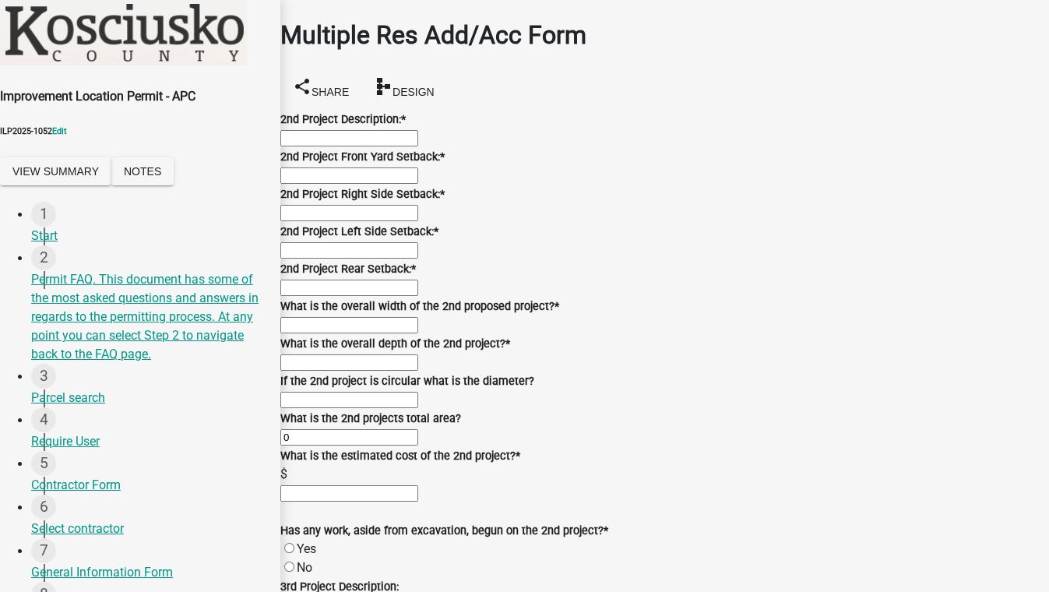
click at [347, 146] on input "2nd Project Description: *" at bounding box center [349, 138] width 138 height 16
type input "NA"
click at [330, 184] on input "text" at bounding box center [349, 176] width 138 height 16
type input "0"
click at [333, 221] on input "text" at bounding box center [349, 213] width 138 height 16
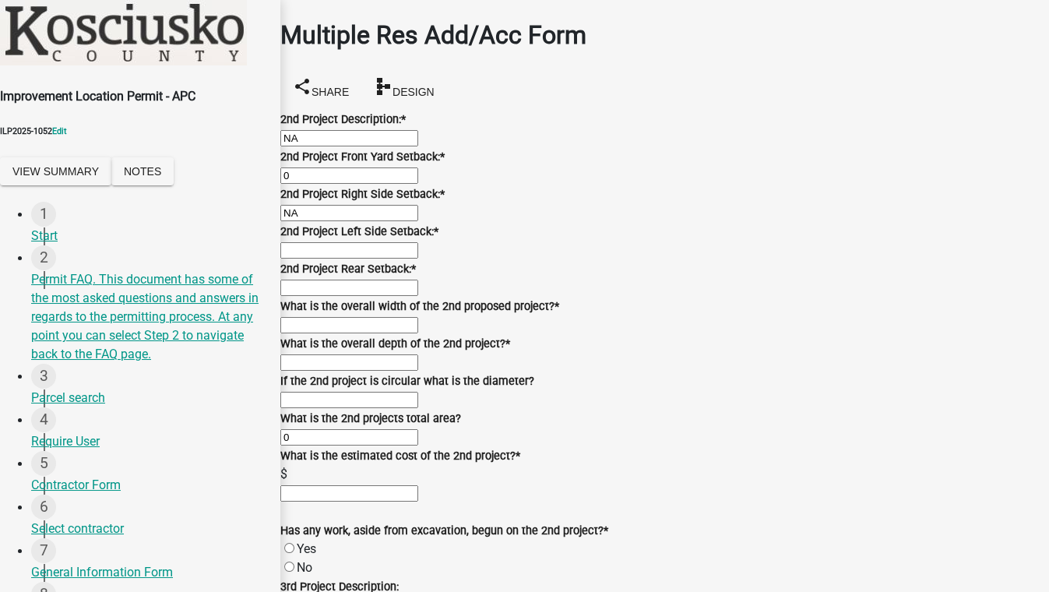
type input "0"
click at [325, 259] on input "text" at bounding box center [349, 250] width 138 height 16
type input "0"
click at [314, 296] on input "text" at bounding box center [349, 288] width 138 height 16
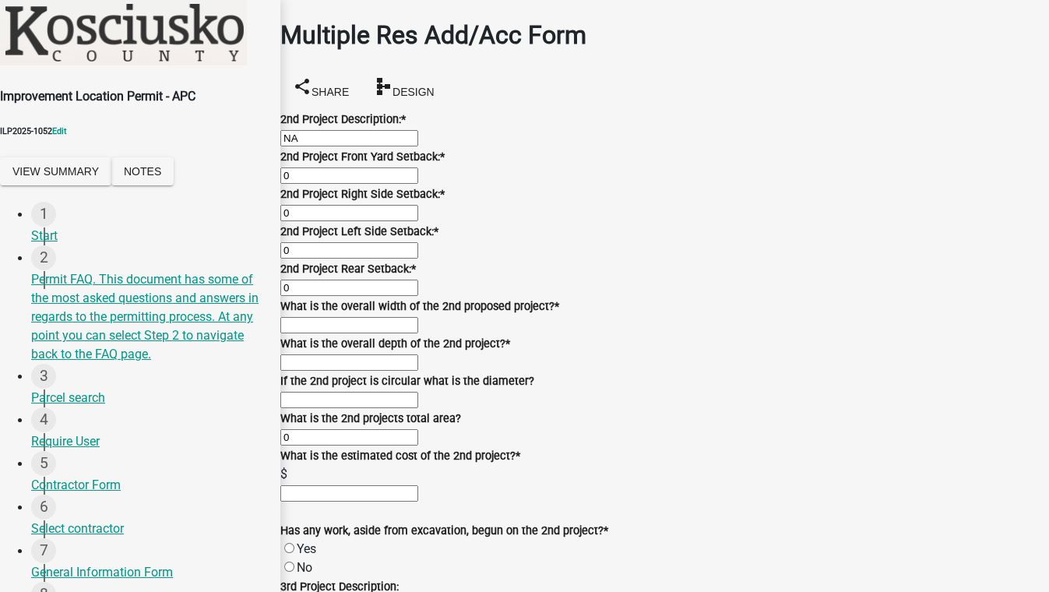
scroll to position [141, 0]
type input "0"
click at [319, 333] on input "text" at bounding box center [349, 325] width 138 height 16
type input "0"
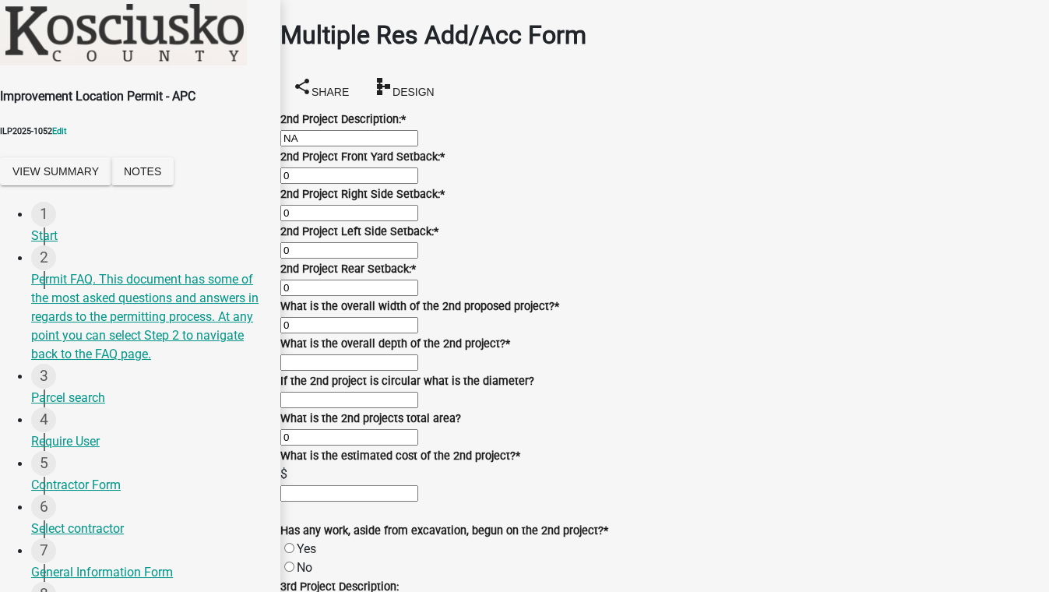
click at [318, 371] on input "text" at bounding box center [349, 363] width 138 height 16
type input "0"
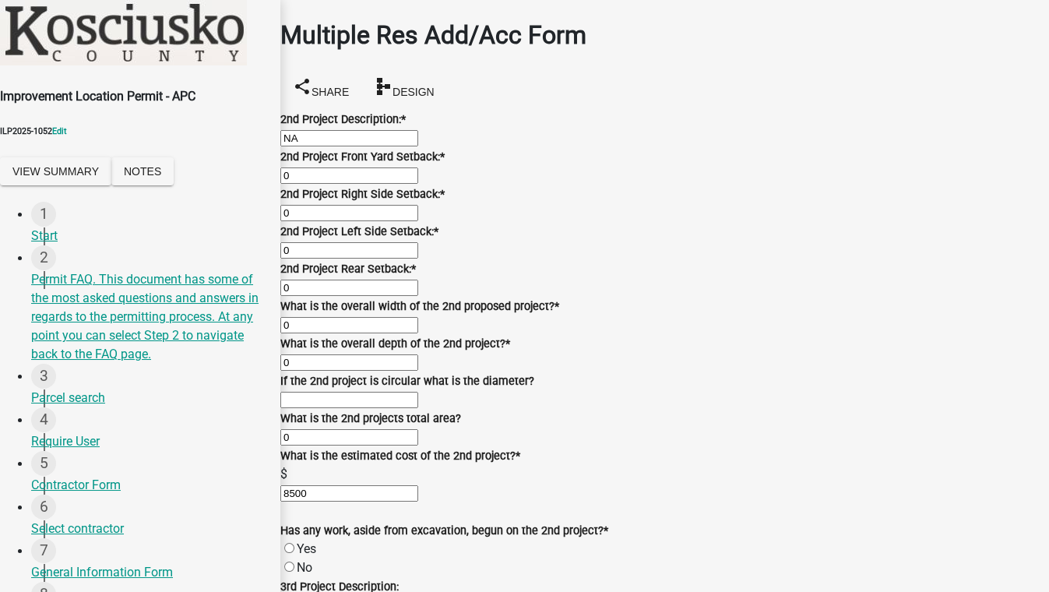
type input "8500"
drag, startPoint x: 303, startPoint y: 429, endPoint x: 312, endPoint y: 425, distance: 9.4
click at [306, 541] on label "Yes" at bounding box center [306, 548] width 19 height 15
click at [295, 543] on input "Yes" at bounding box center [289, 548] width 10 height 10
radio input "true"
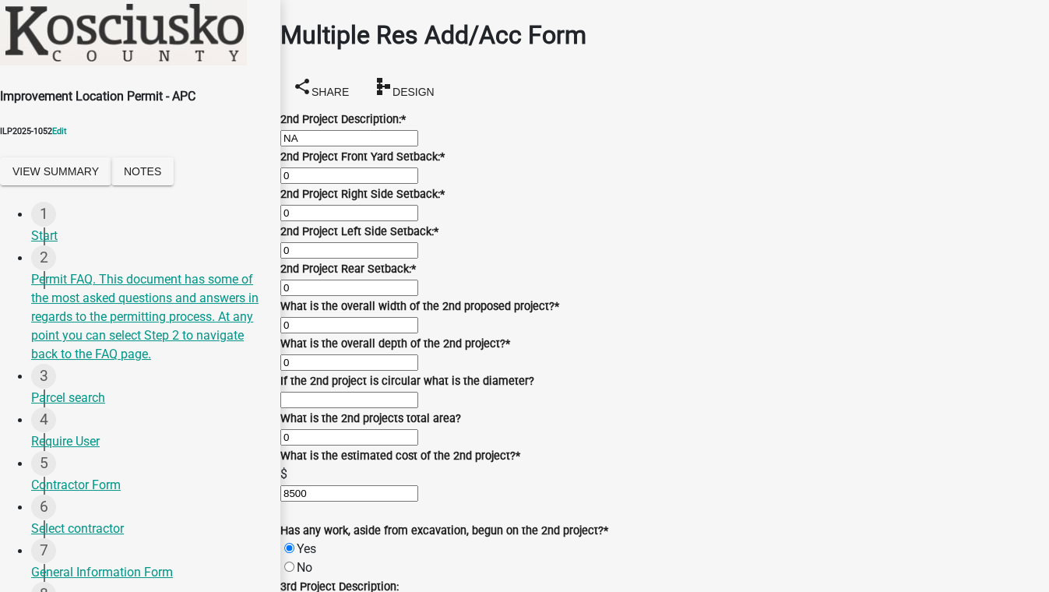
scroll to position [1133, 0]
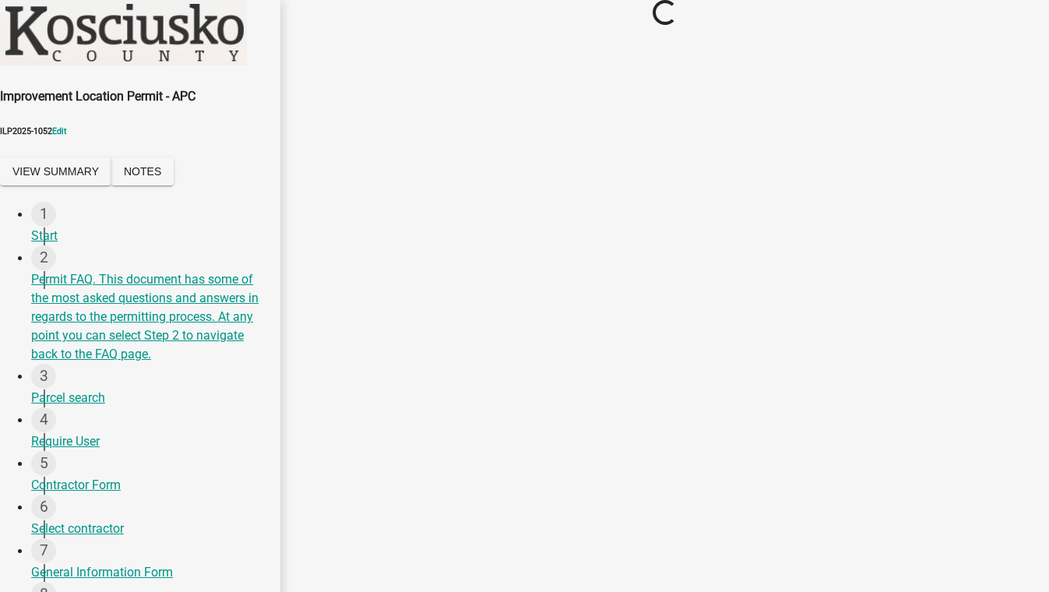
scroll to position [0, 0]
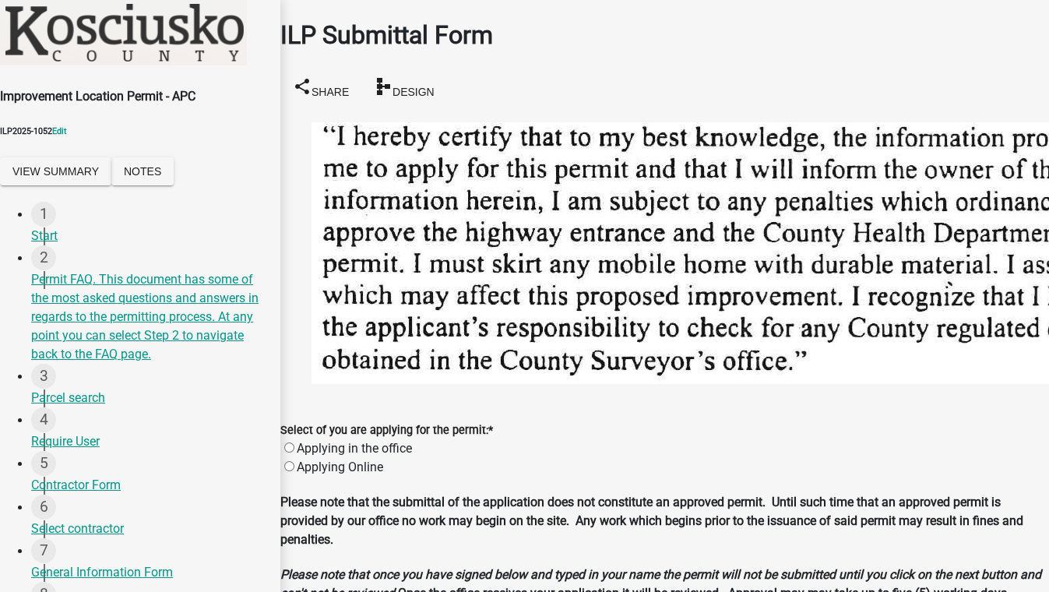
click at [308, 441] on label "Applying in the office" at bounding box center [354, 448] width 115 height 15
click at [295, 443] on input "Applying in the office" at bounding box center [289, 448] width 10 height 10
radio input "true"
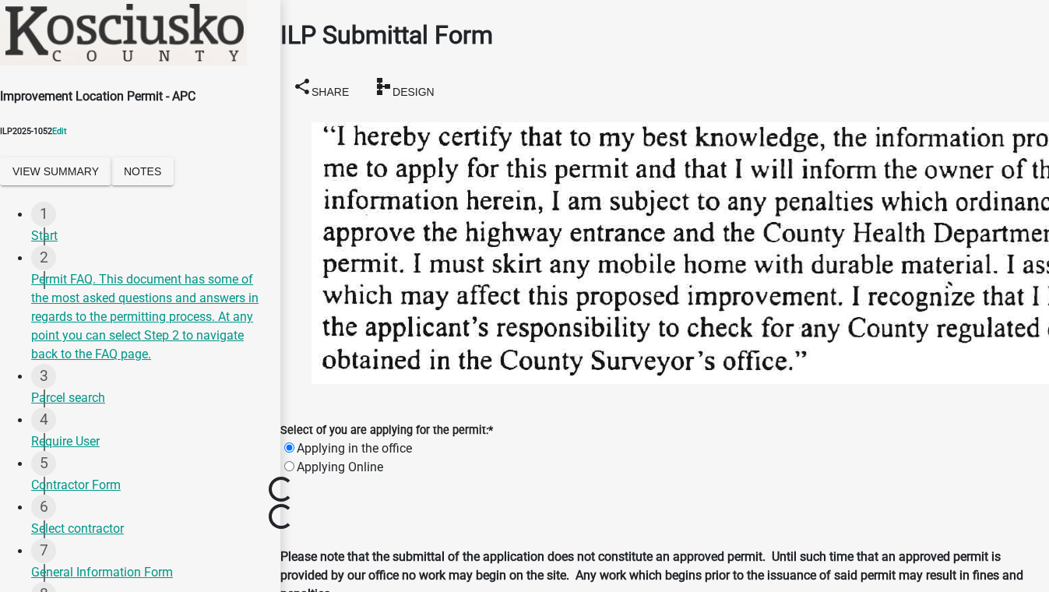
click at [304, 460] on label "Applying Online" at bounding box center [340, 467] width 86 height 15
click at [295, 461] on input "Applying Online" at bounding box center [289, 466] width 10 height 10
radio input "true"
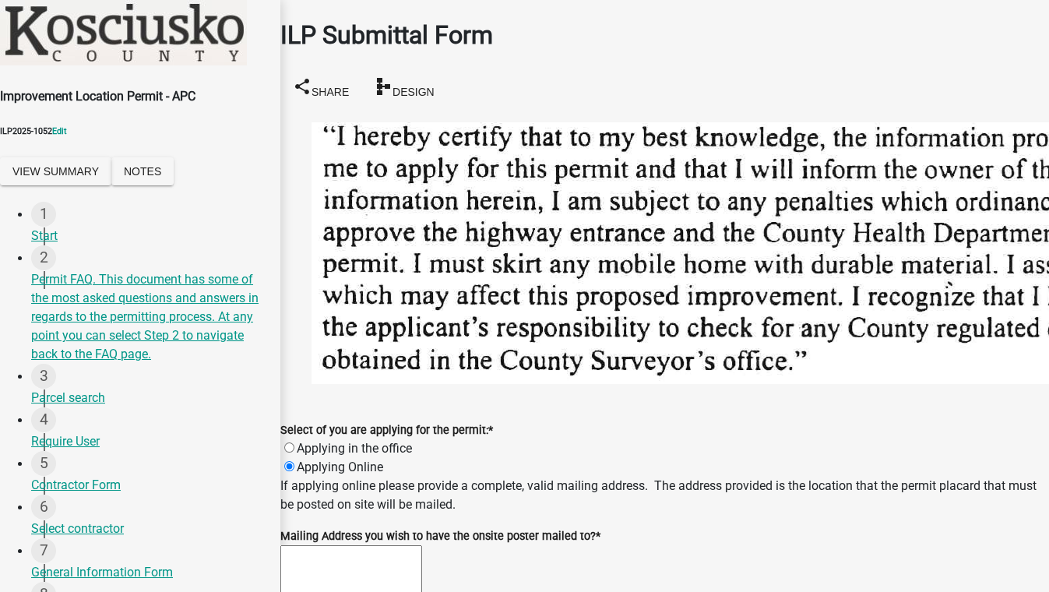
scroll to position [496, 0]
type input "test"
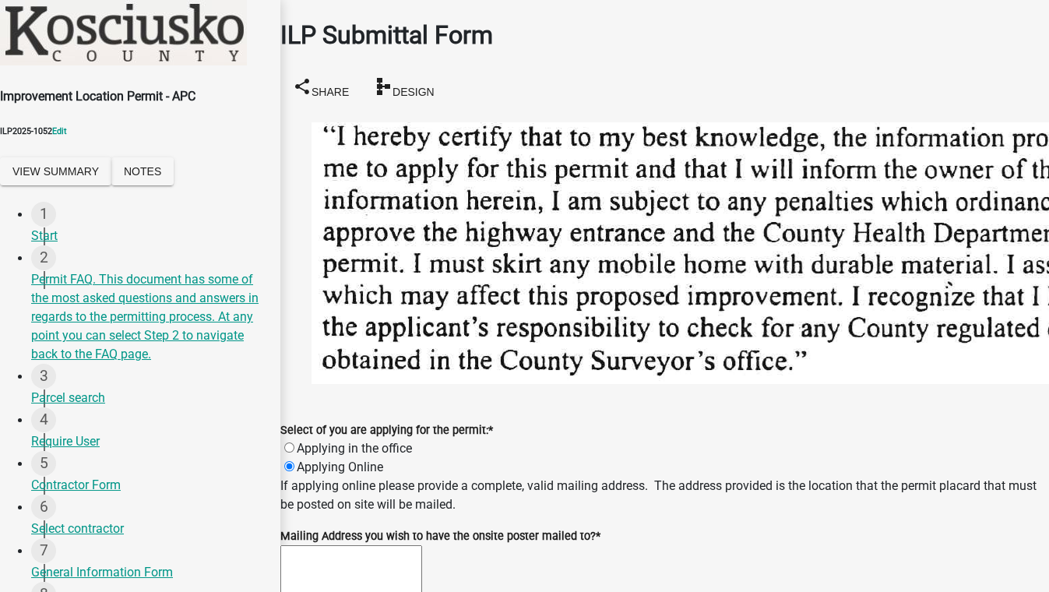
scroll to position [130, 0]
click at [346, 545] on textarea "Mailing Address you wish to have the onsite poster mailed to? *" at bounding box center [351, 576] width 142 height 63
type textarea "test"
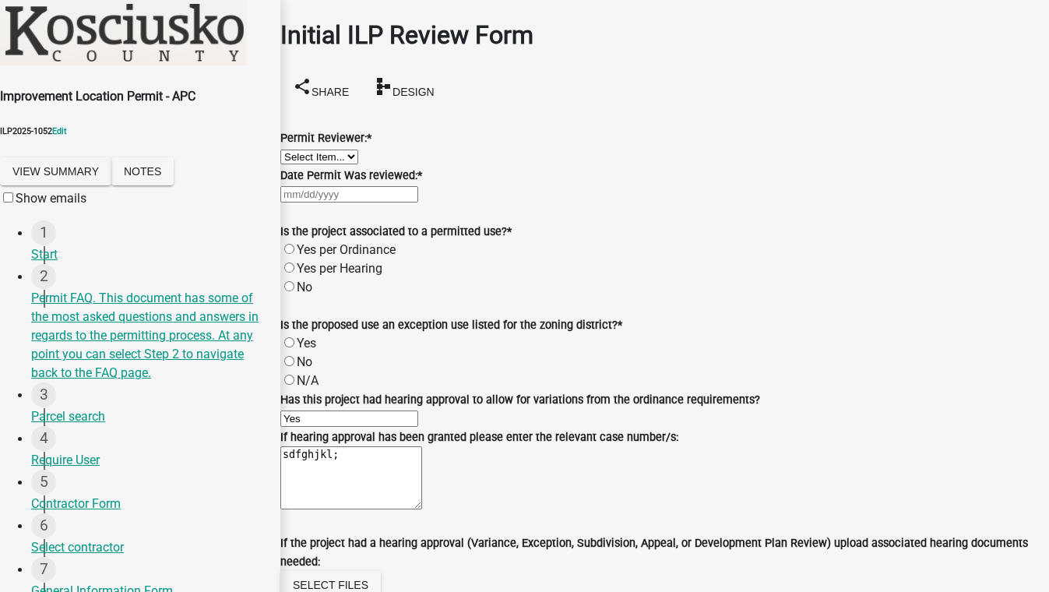
click at [358, 164] on select "Select Item... MMS LT AT CS [PERSON_NAME]" at bounding box center [319, 157] width 78 height 15
click at [299, 150] on select "Select Item... MMS LT AT CS [PERSON_NAME]" at bounding box center [319, 157] width 78 height 15
select select "fc758b50-acba-4166-9f24-5248f0f78016"
select select "9"
select select "2025"
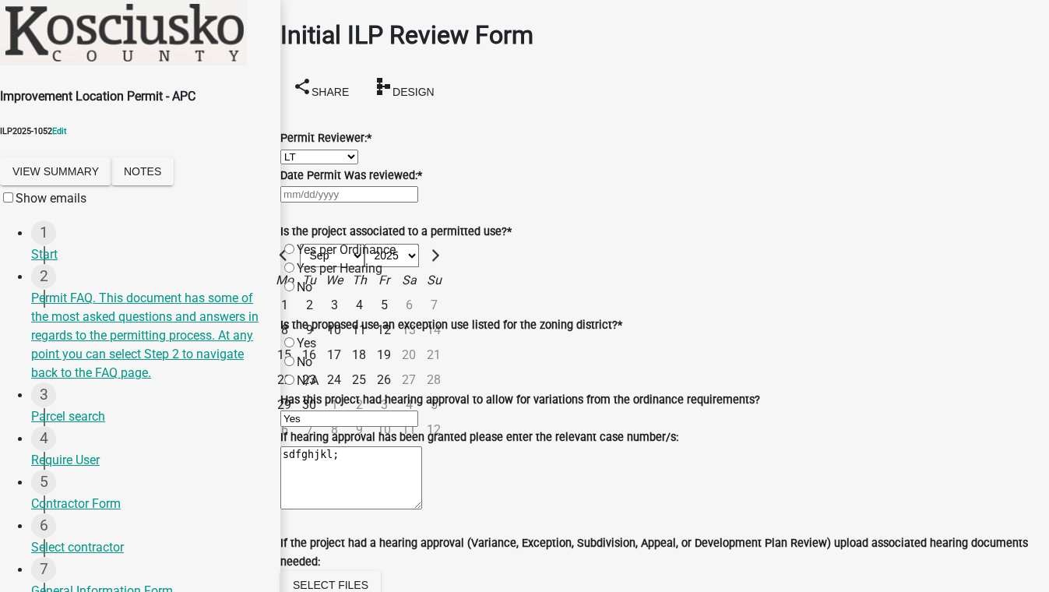
click at [373, 203] on div "[PERSON_NAME] Feb Mar Apr [PERSON_NAME][DATE] Oct Nov [DATE] 1526 1527 1528 152…" at bounding box center [664, 194] width 769 height 19
click at [397, 368] on div "19" at bounding box center [384, 355] width 25 height 25
type input "[DATE]"
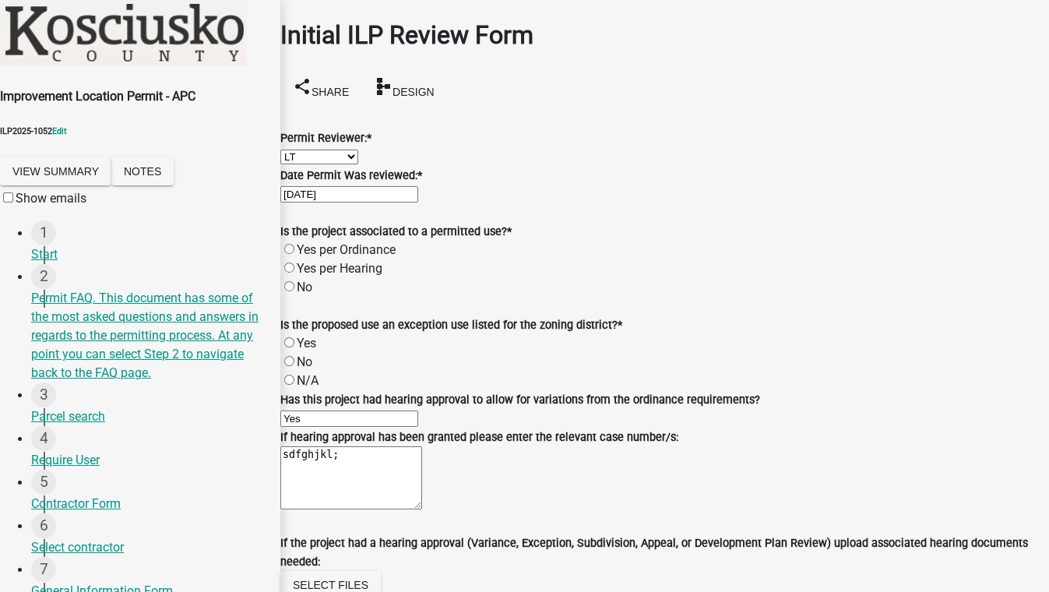
click at [302, 295] on label "No" at bounding box center [305, 287] width 16 height 15
click at [295, 291] on input "No" at bounding box center [289, 286] width 10 height 10
radio input "true"
click at [302, 373] on label "N/A" at bounding box center [308, 380] width 22 height 15
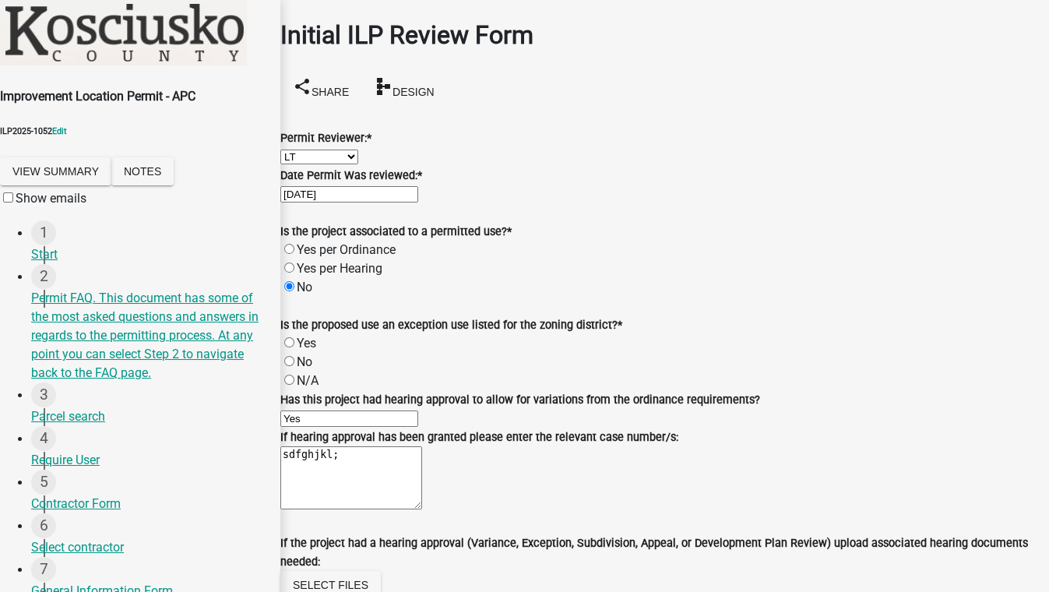
click at [295, 375] on input "N/A" at bounding box center [289, 380] width 10 height 10
radio input "true"
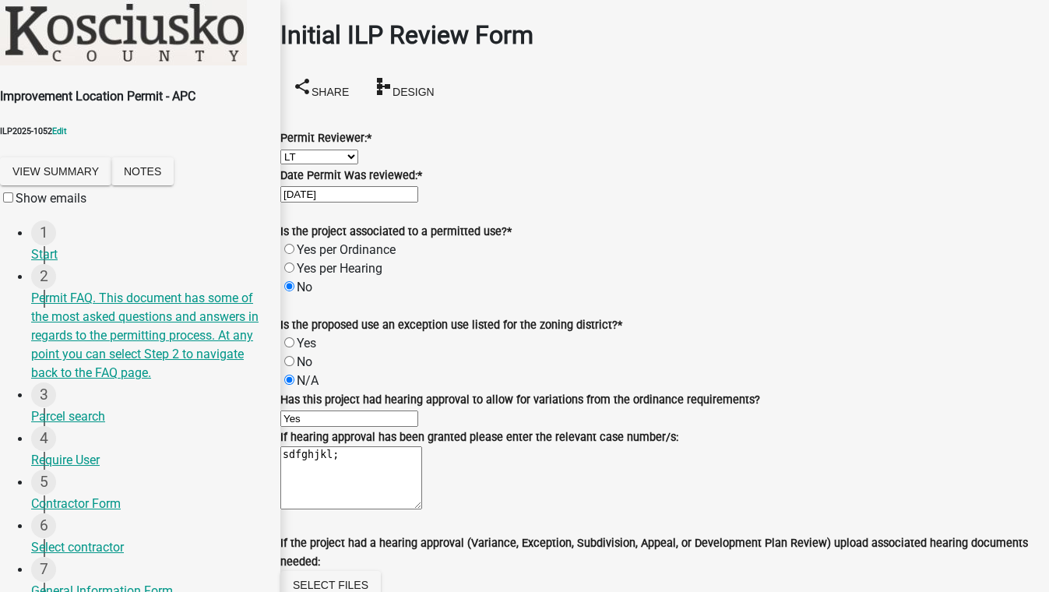
radio input "true"
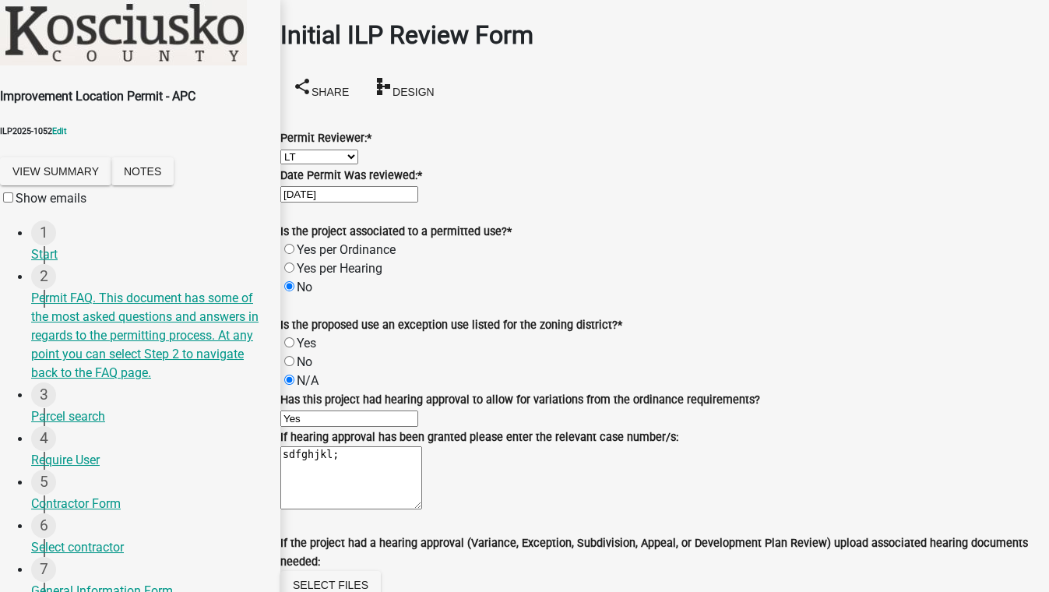
radio input "true"
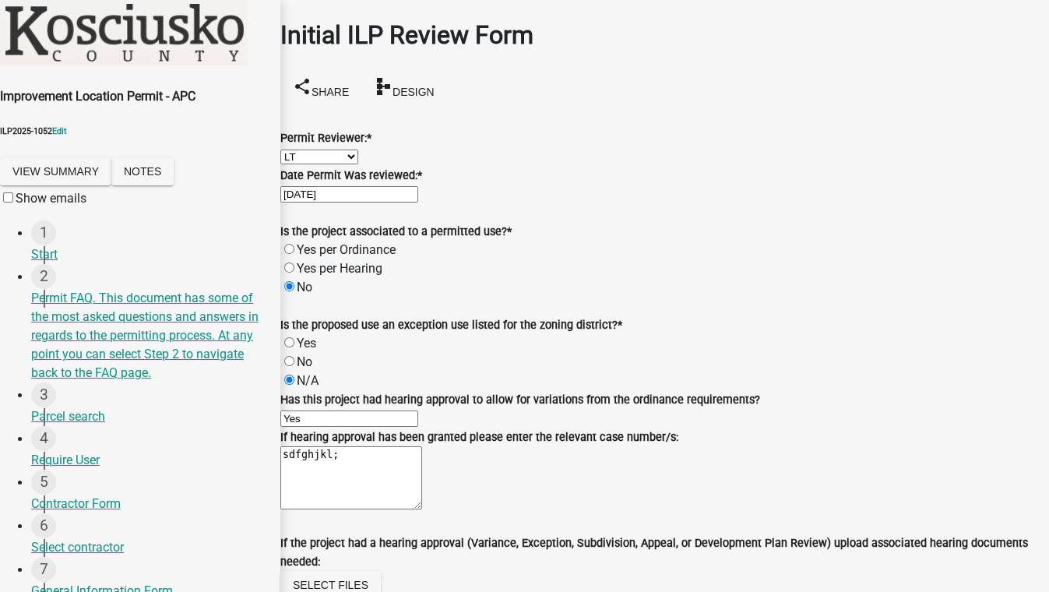
radio input "true"
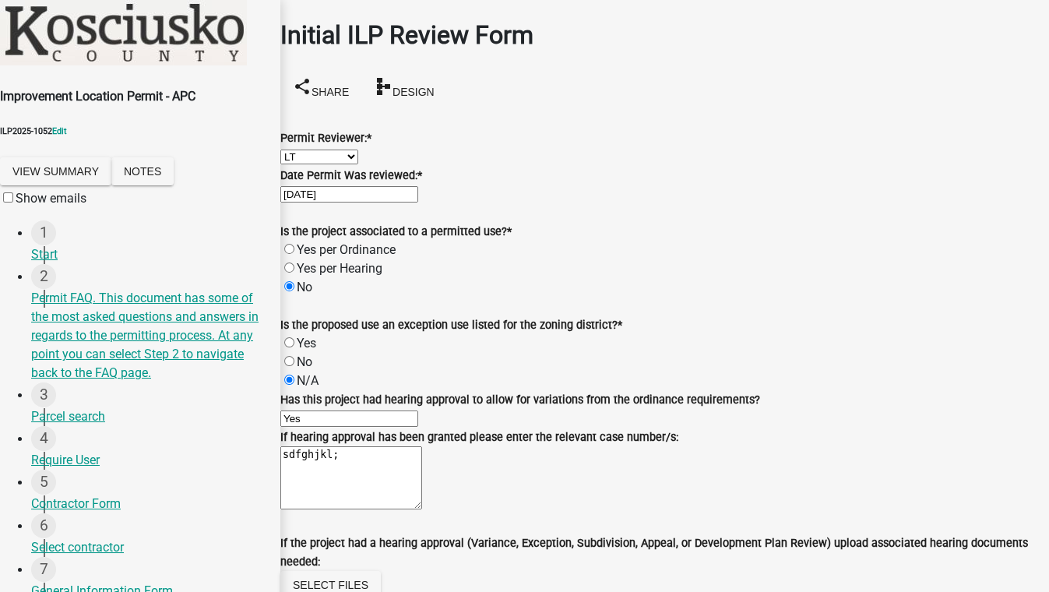
radio input "true"
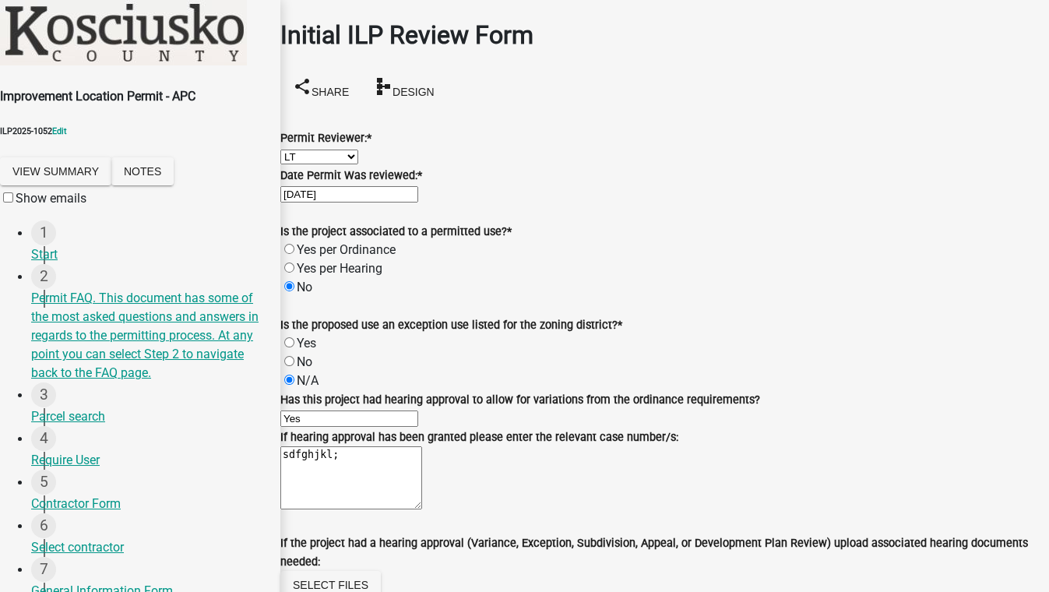
radio input "true"
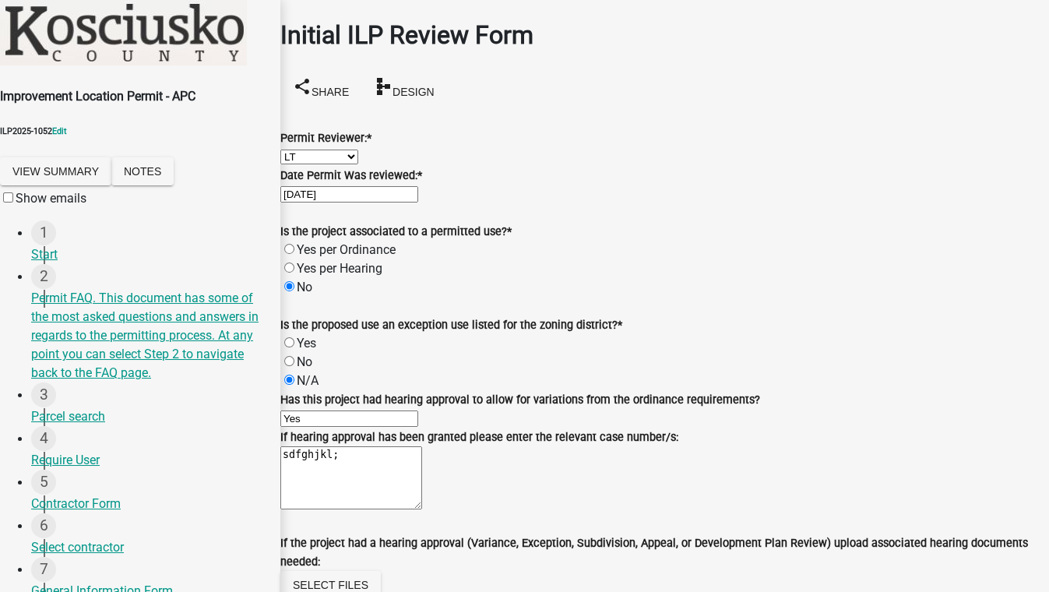
drag, startPoint x: 310, startPoint y: 362, endPoint x: 316, endPoint y: 388, distance: 27.0
radio input "true"
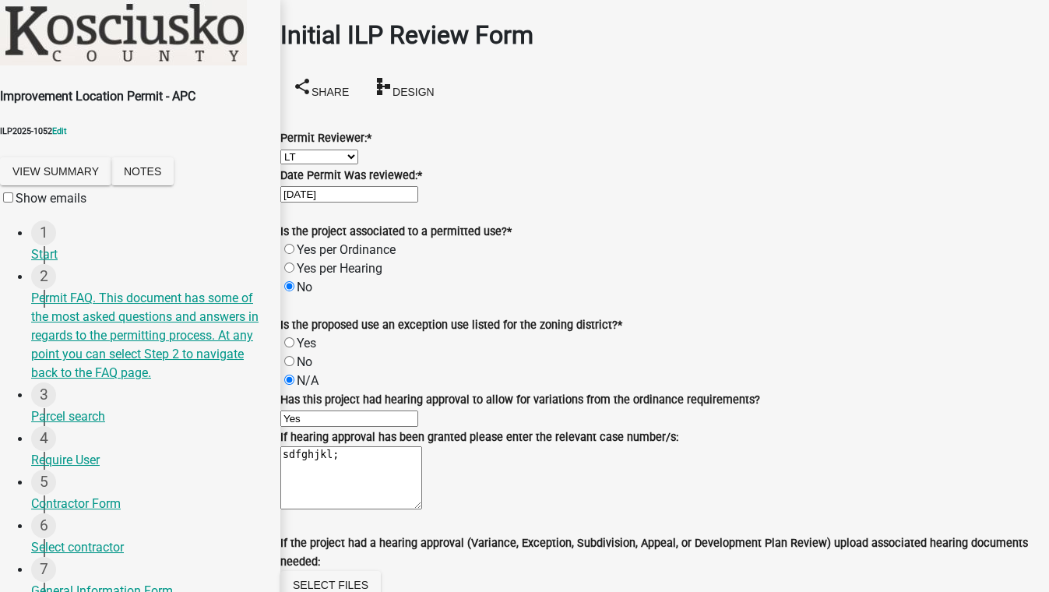
radio input "true"
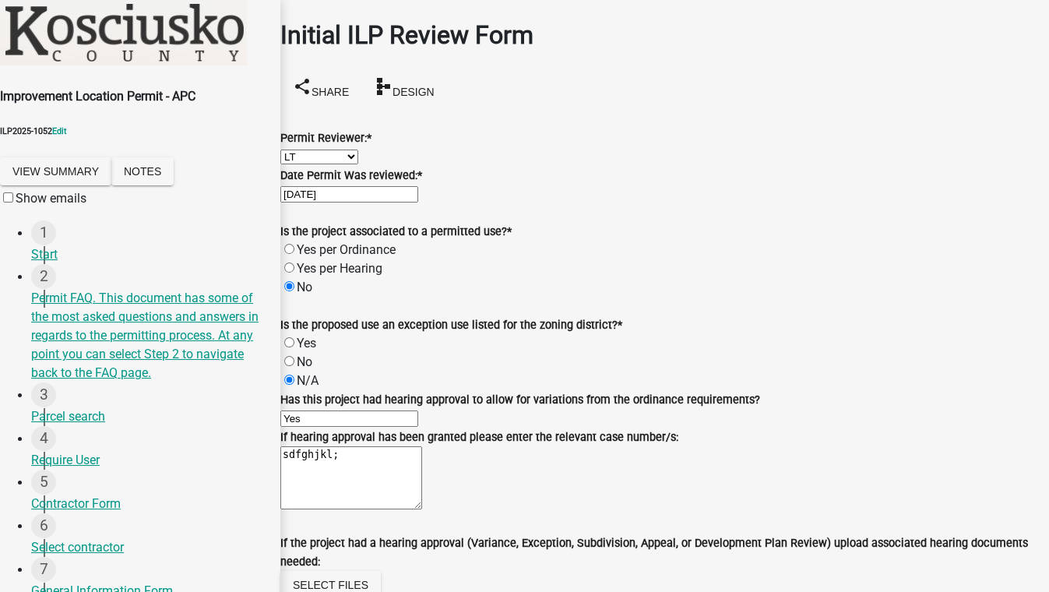
radio input "true"
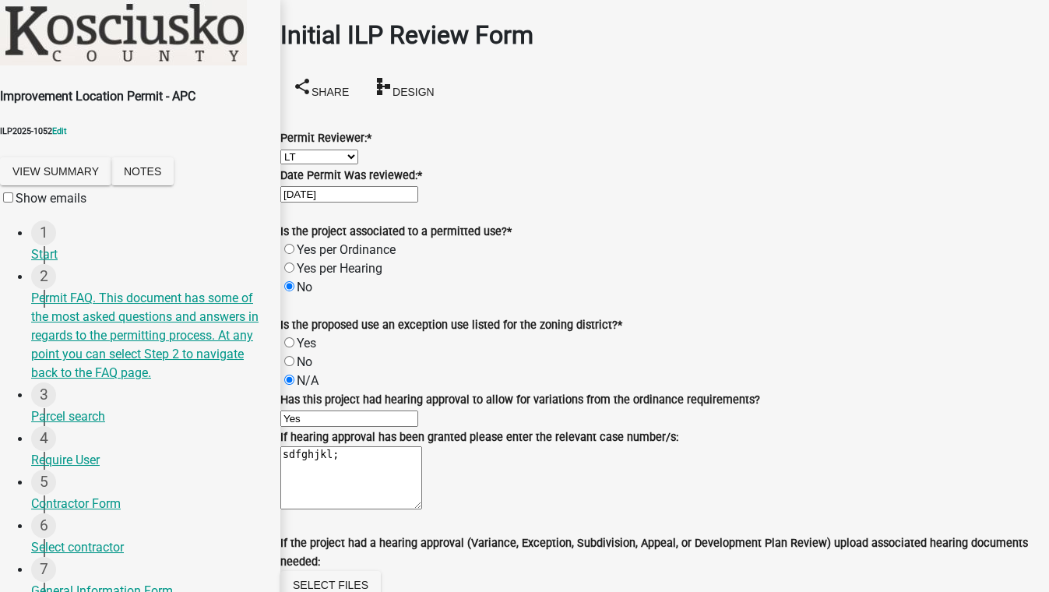
radio input "true"
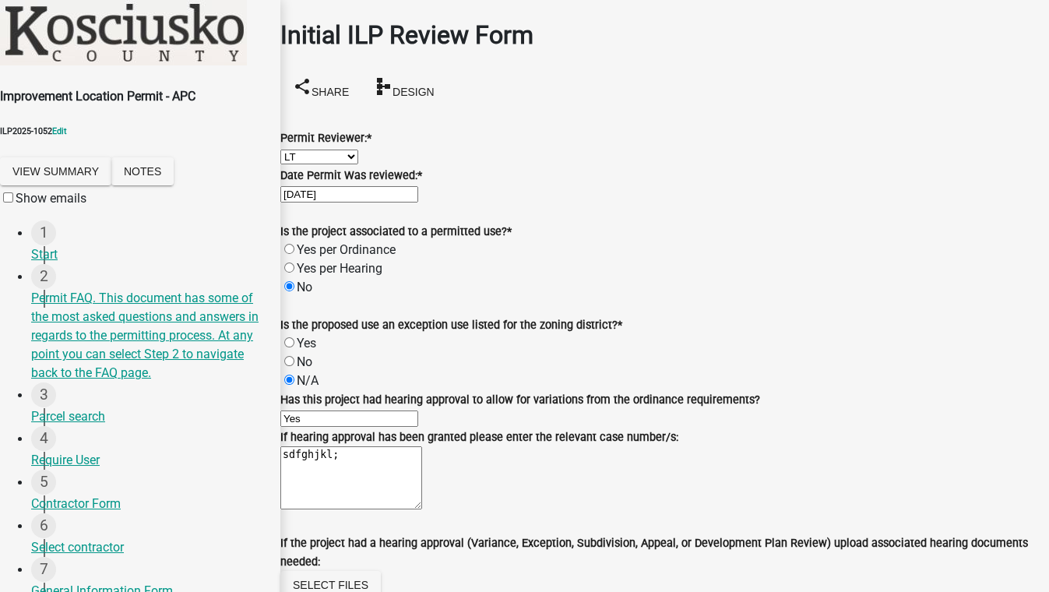
radio input "true"
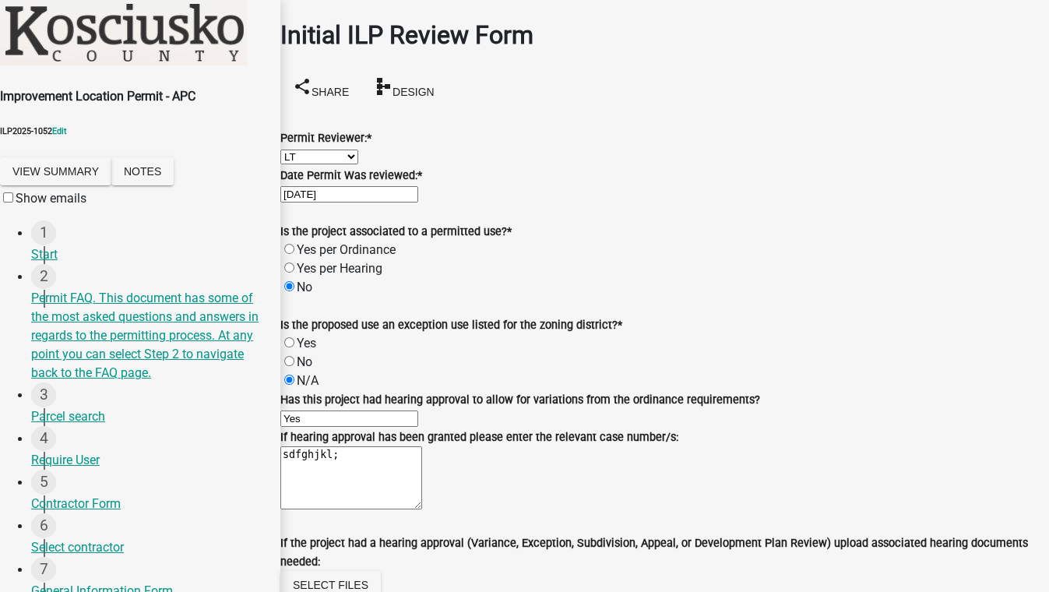
radio input "true"
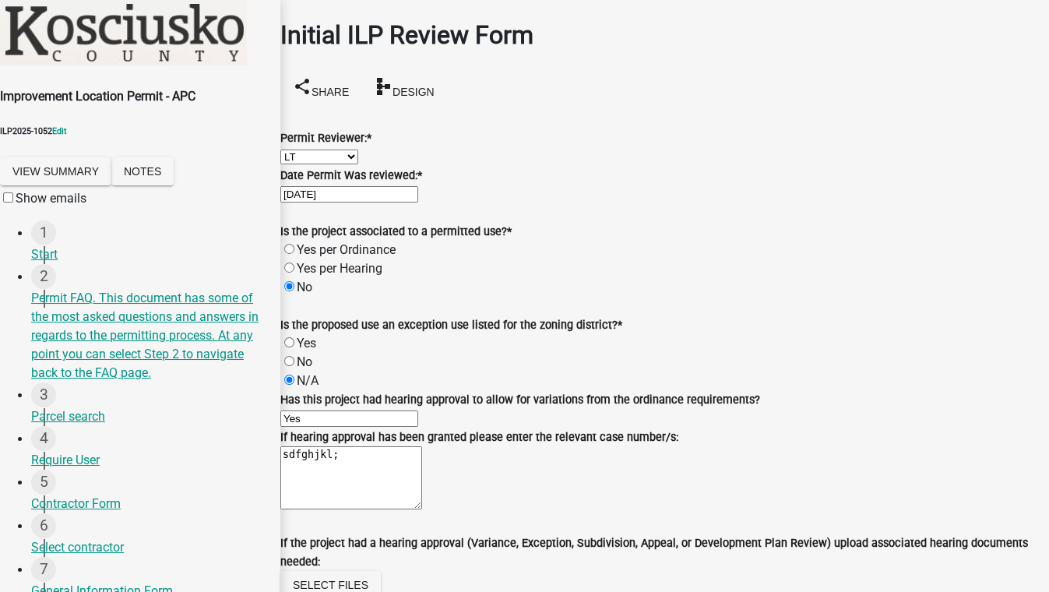
radio input "true"
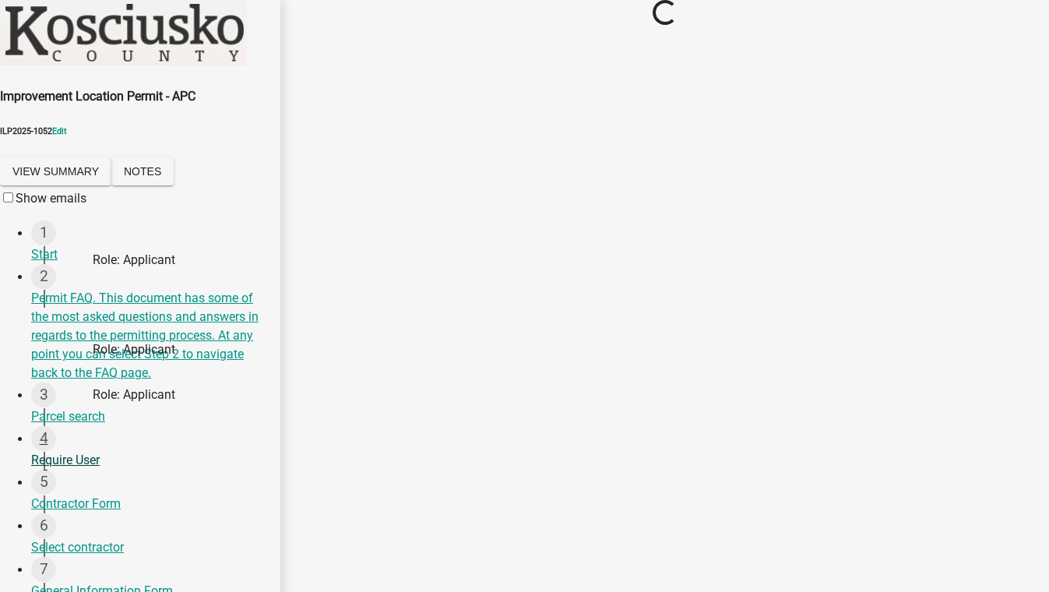
scroll to position [141, 0]
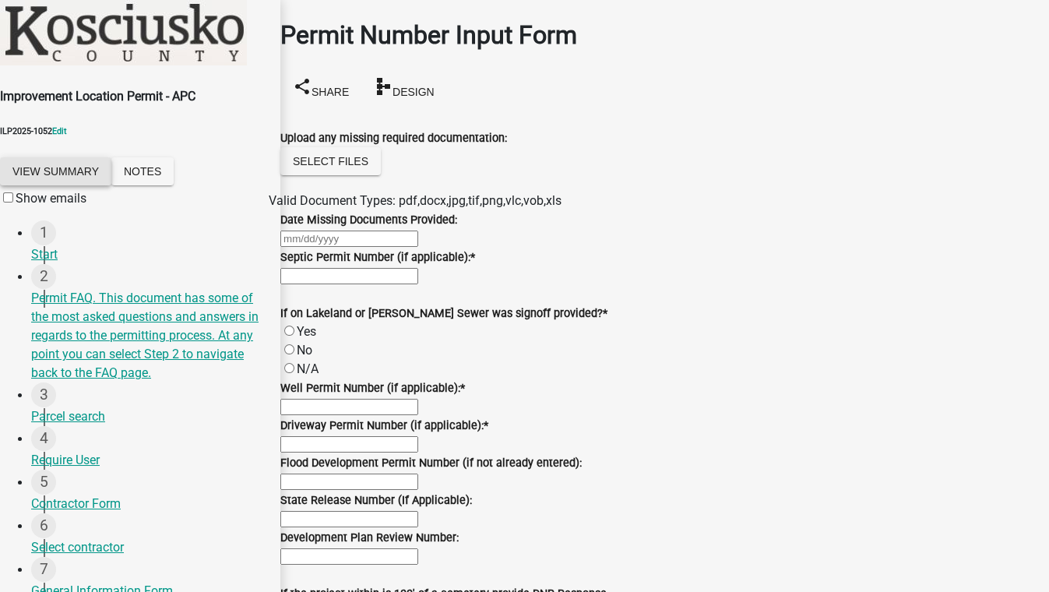
click at [83, 157] on button "View Summary" at bounding box center [55, 171] width 111 height 28
click at [312, 284] on input "Septic Permit Number (if applicable): *" at bounding box center [349, 276] width 138 height 16
type input "12"
click at [92, 157] on button "View Summary" at bounding box center [55, 171] width 111 height 28
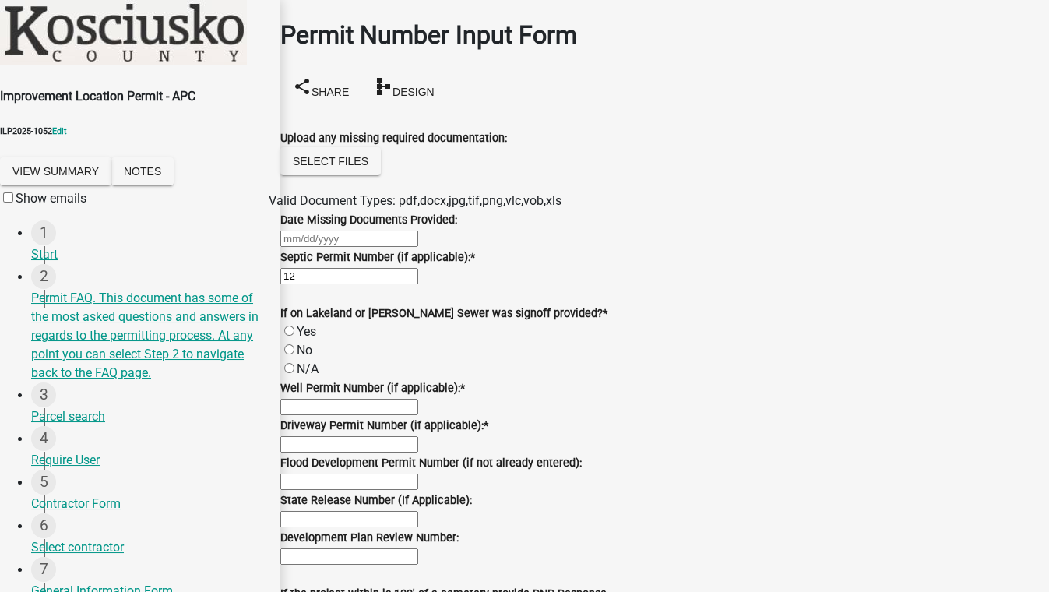
click at [309, 376] on label "N/A" at bounding box center [308, 369] width 22 height 15
click at [295, 373] on input "N/A" at bounding box center [289, 368] width 10 height 10
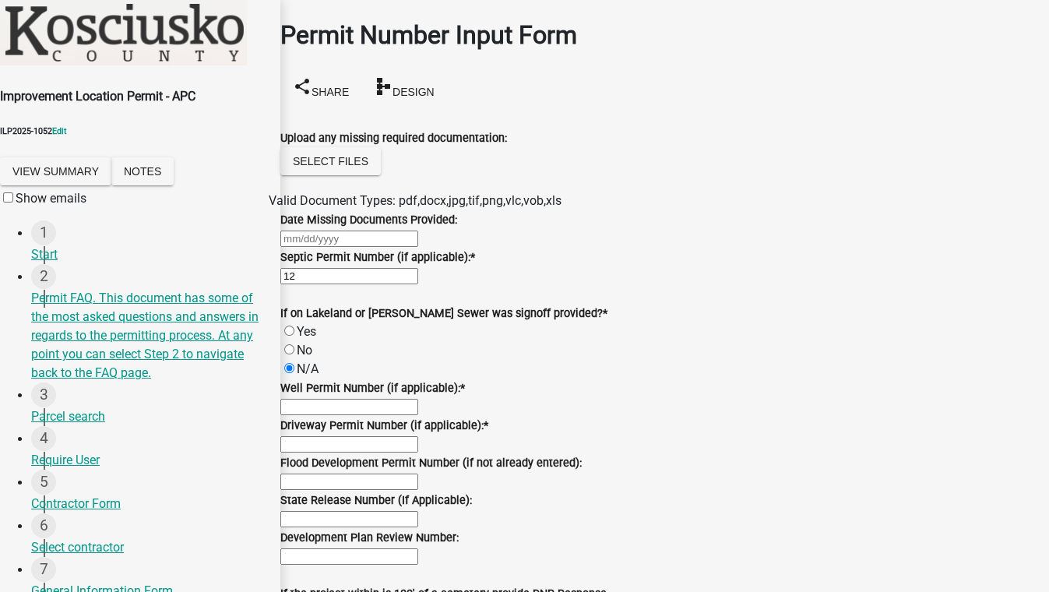
radio input "true"
click at [369, 415] on input "Well Permit Number (if applicable): *" at bounding box center [349, 407] width 138 height 16
type input "12"
click at [305, 453] on input "Driveway Permit Number (if applicable): *" at bounding box center [349, 444] width 138 height 16
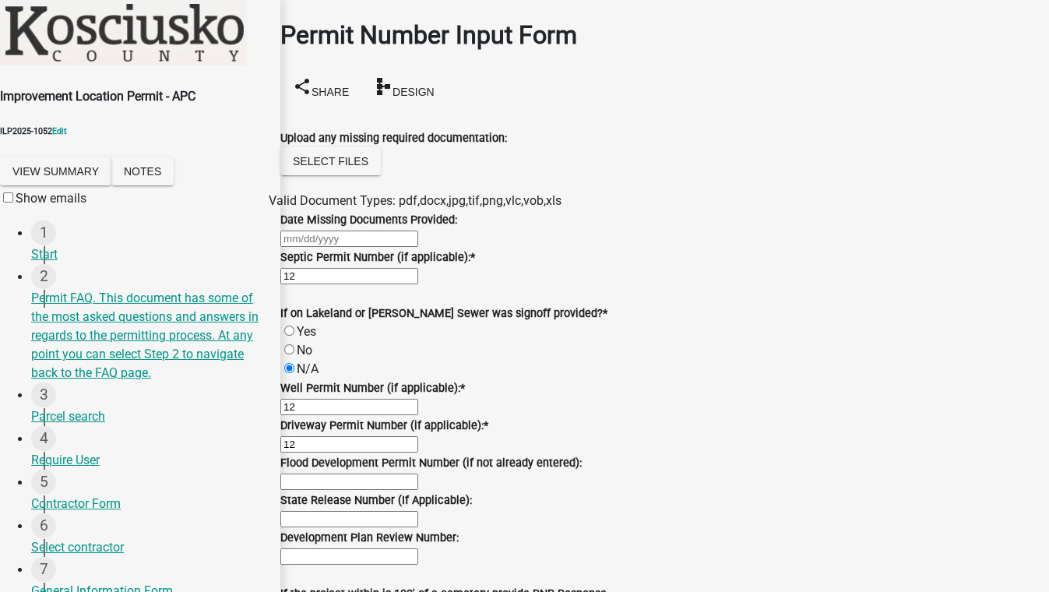
scroll to position [788, 0]
type input "12"
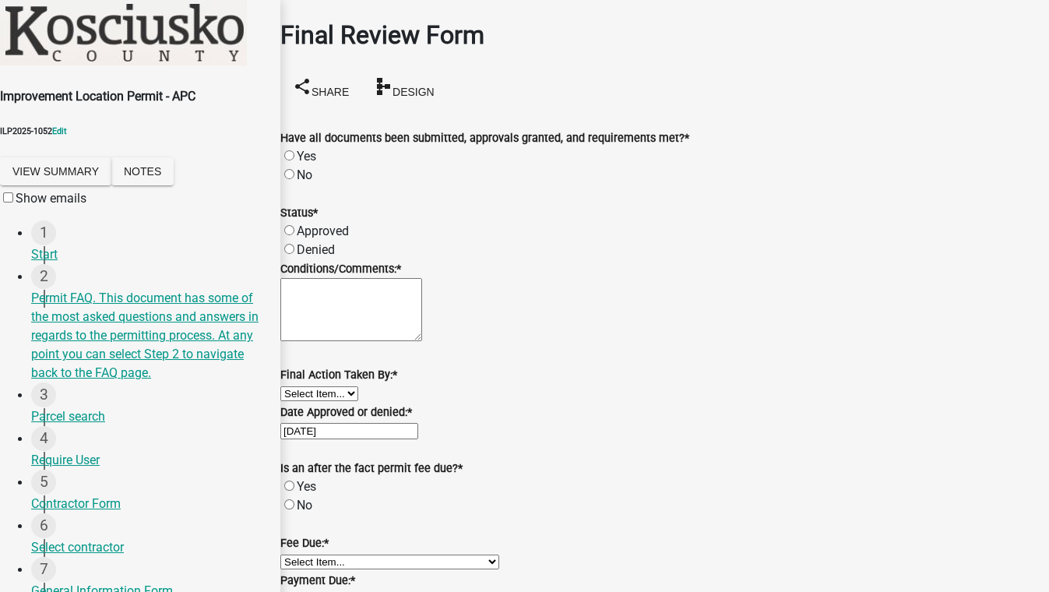
click at [308, 149] on label "Yes" at bounding box center [306, 156] width 19 height 15
click at [295, 150] on input "Yes" at bounding box center [289, 155] width 10 height 10
radio input "true"
click at [308, 224] on label "Approved" at bounding box center [323, 231] width 52 height 15
click at [295, 225] on input "Approved" at bounding box center [289, 230] width 10 height 10
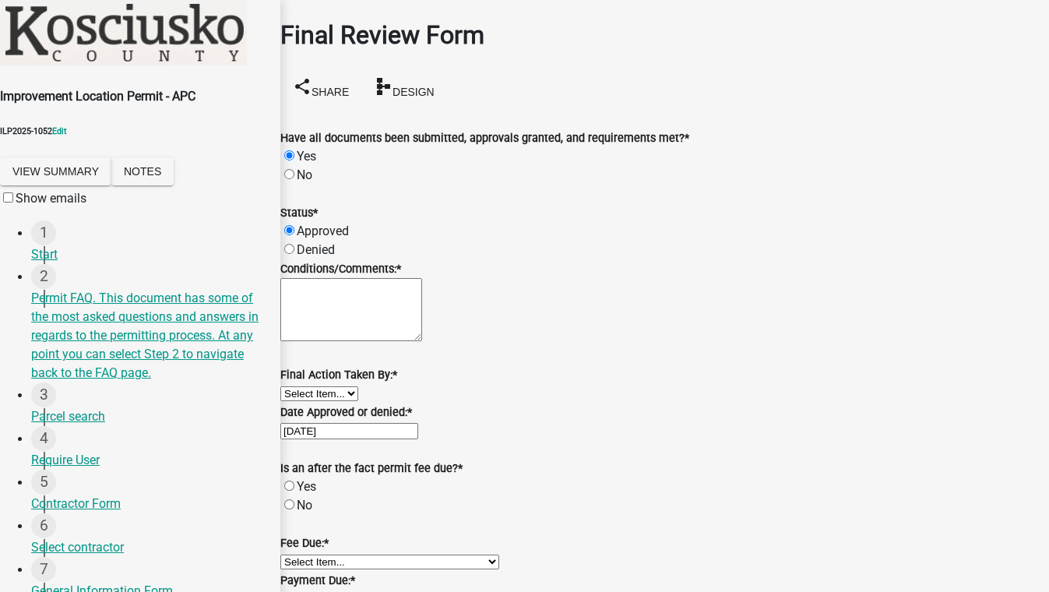
radio input "true"
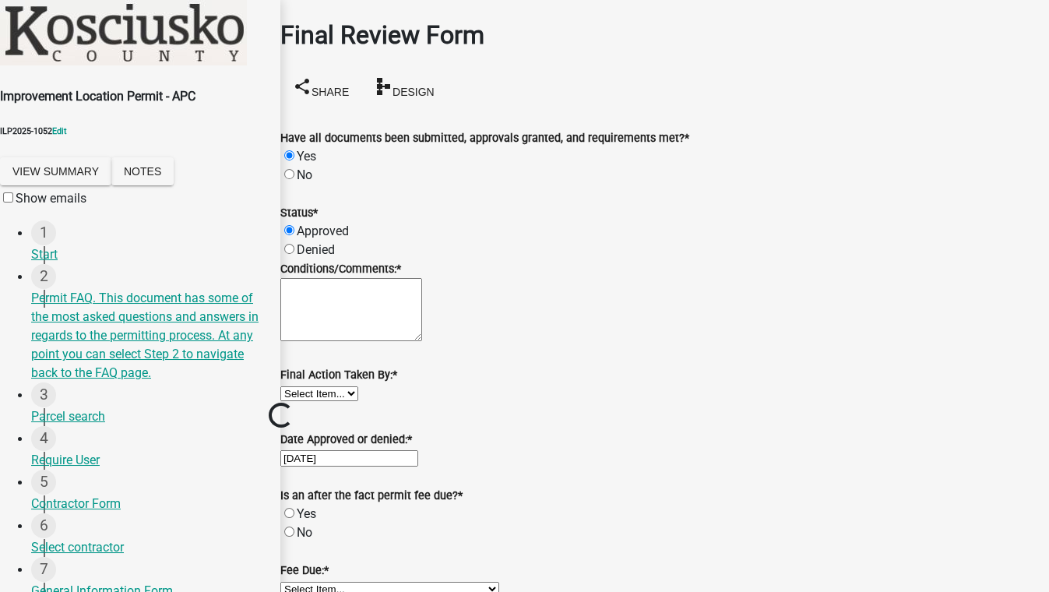
click at [316, 324] on textarea "Conditions/Comments: *" at bounding box center [351, 309] width 142 height 63
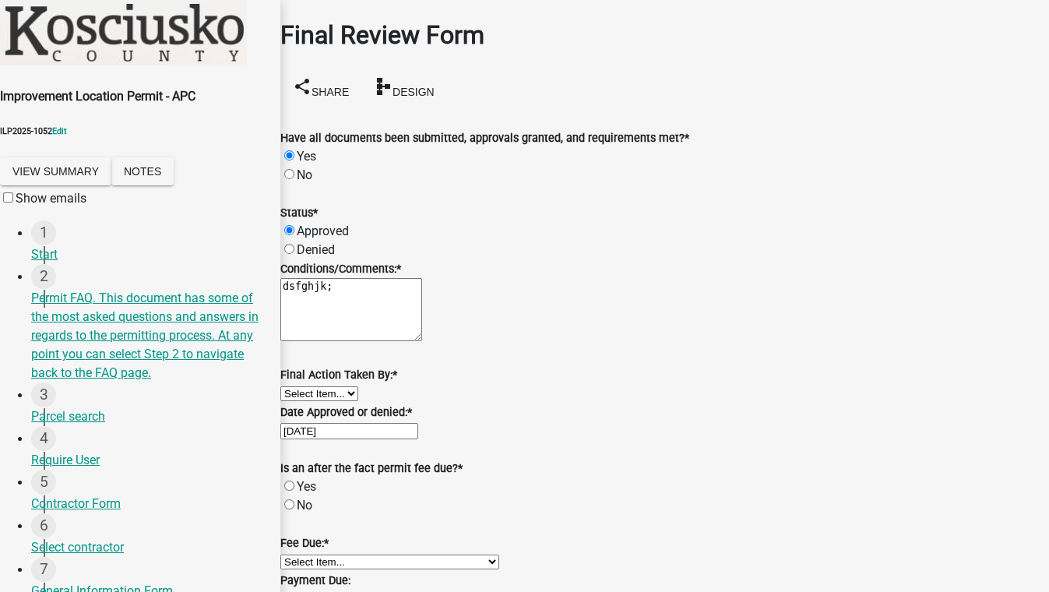
type textarea "dsfghjk;"
click at [331, 401] on select "Select Item... MMS LT AT CS [PERSON_NAME]" at bounding box center [319, 393] width 78 height 15
click at [299, 401] on select "Select Item... MMS LT AT CS [PERSON_NAME]" at bounding box center [319, 393] width 78 height 15
select select "c872cdc8-ca01-49f1-a213-e4b05fa58cd2"
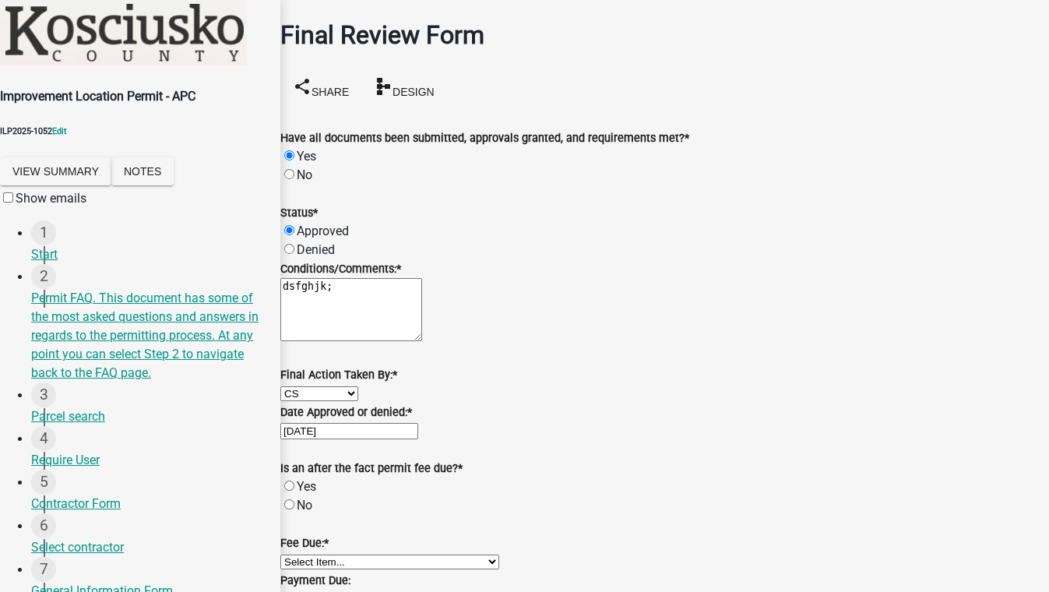
click at [308, 479] on label "Yes" at bounding box center [306, 486] width 19 height 15
click at [295, 481] on input "Yes" at bounding box center [289, 486] width 10 height 10
radio input "true"
click at [366, 555] on select "Select Item... N/A $10.00 $25.00 $125.00 $250 $500 $500 + $10.00 for every 10 s…" at bounding box center [389, 562] width 219 height 15
click at [299, 555] on select "Select Item... N/A $10.00 $25.00 $125.00 $250 $500 $500 + $10.00 for every 10 s…" at bounding box center [389, 562] width 219 height 15
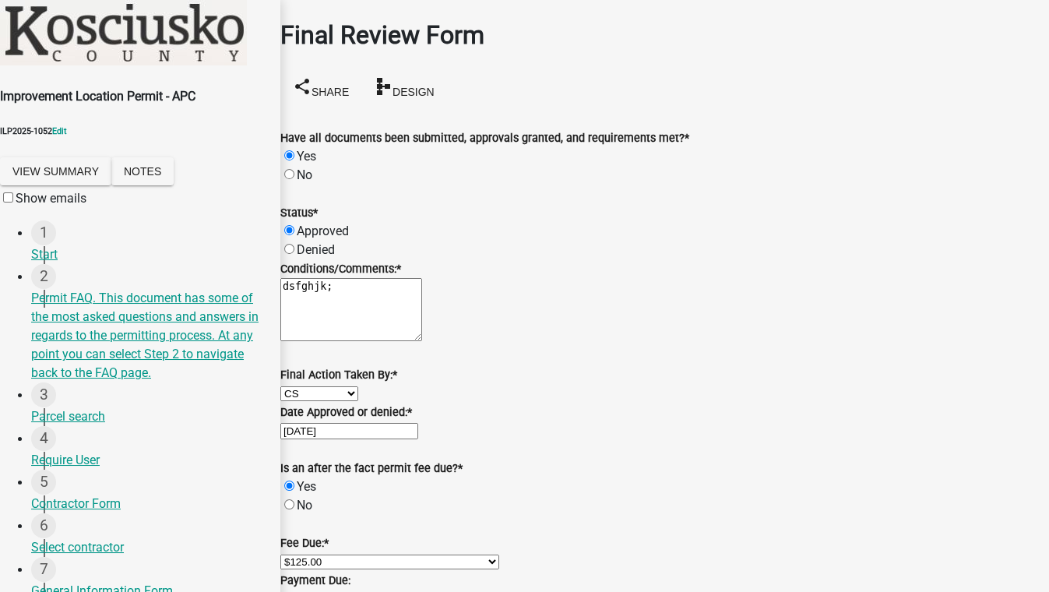
select select "654cf63f-9773-4a49-9949-bcaf97ebfa68"
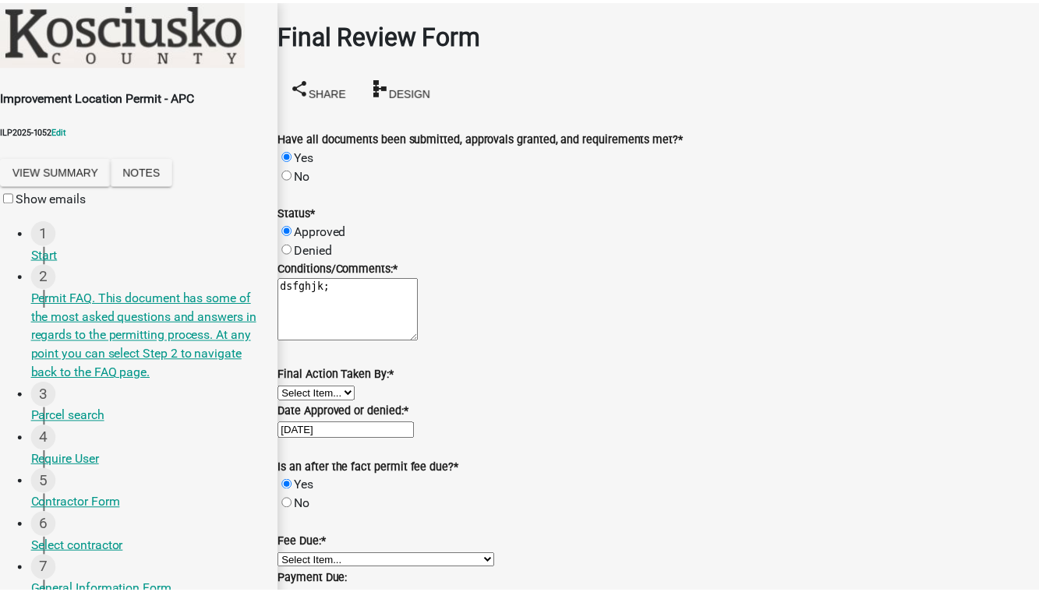
scroll to position [0, 0]
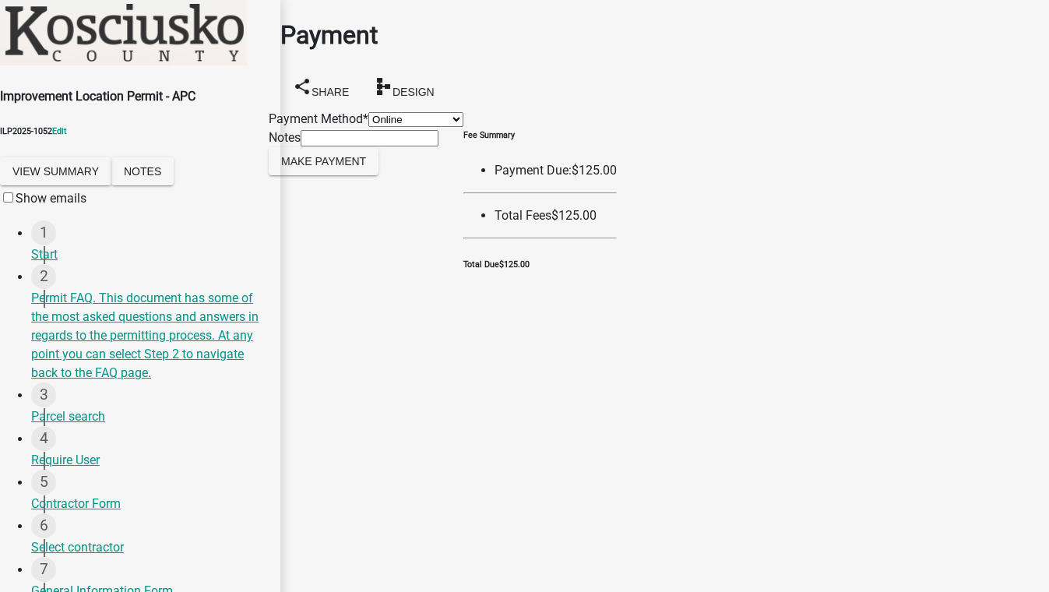
click at [369, 127] on select "Credit Card POS Check Cash Online" at bounding box center [416, 119] width 95 height 15
select select "1: 0"
click at [369, 112] on select "Credit Card POS Check Cash Online" at bounding box center [416, 119] width 95 height 15
click at [325, 167] on span "Make Payment" at bounding box center [323, 160] width 85 height 12
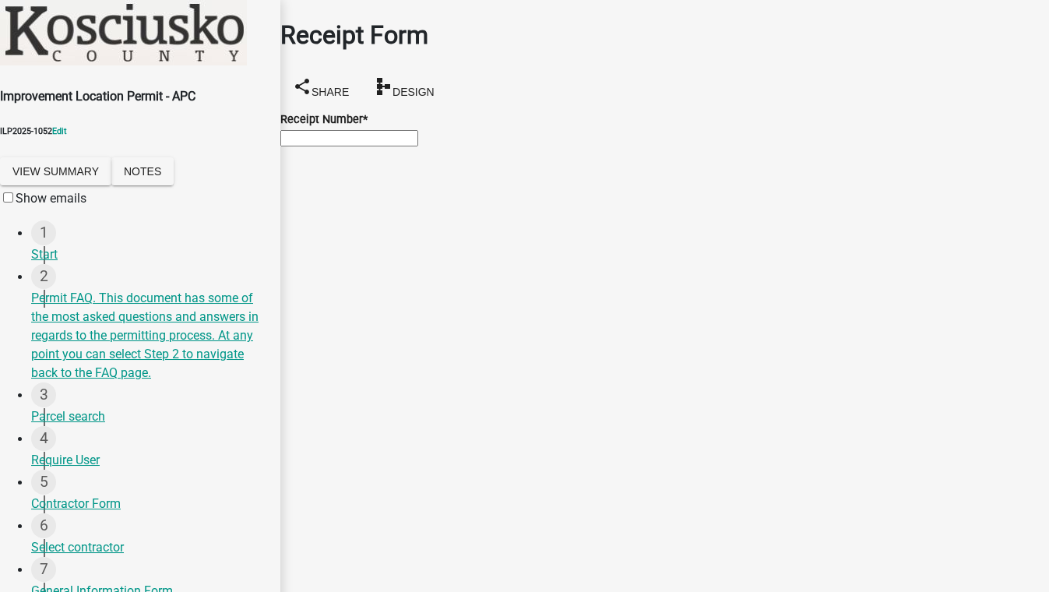
click at [349, 139] on input "Receipt Number *" at bounding box center [349, 138] width 138 height 16
type input "12"
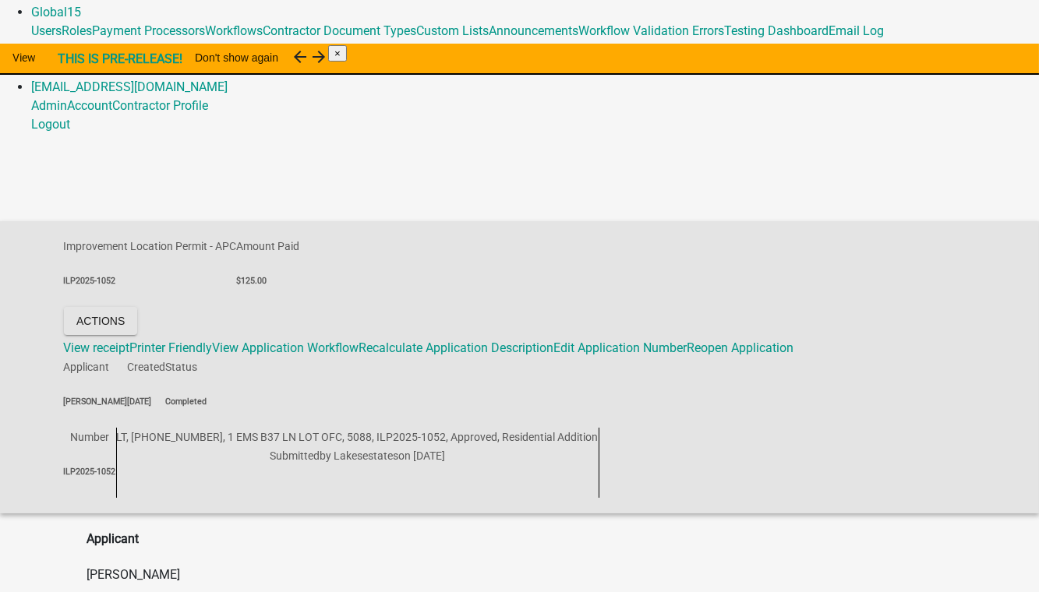
scroll to position [128, 0]
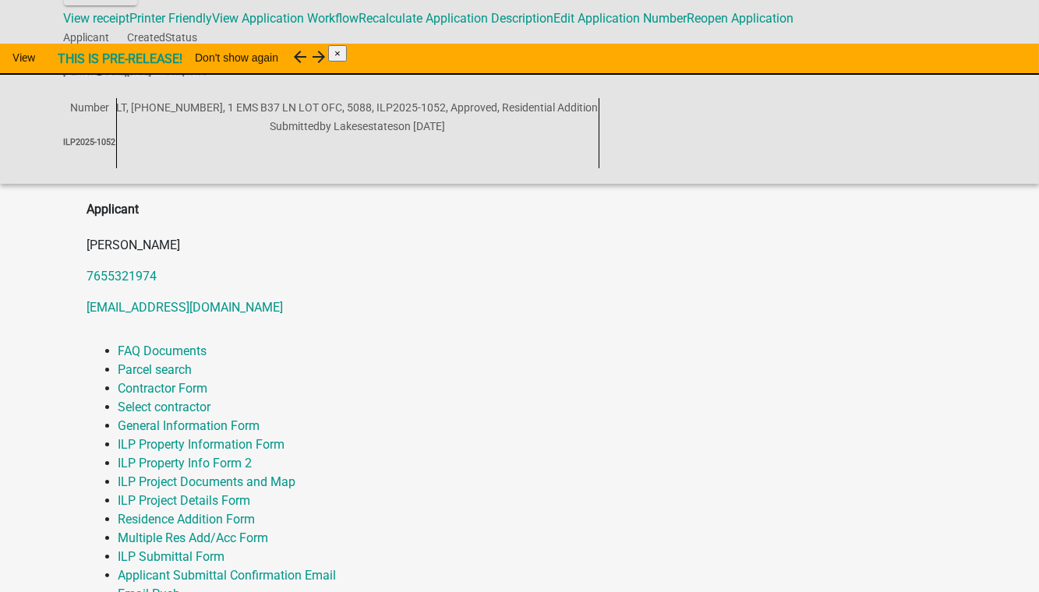
scroll to position [411, 0]
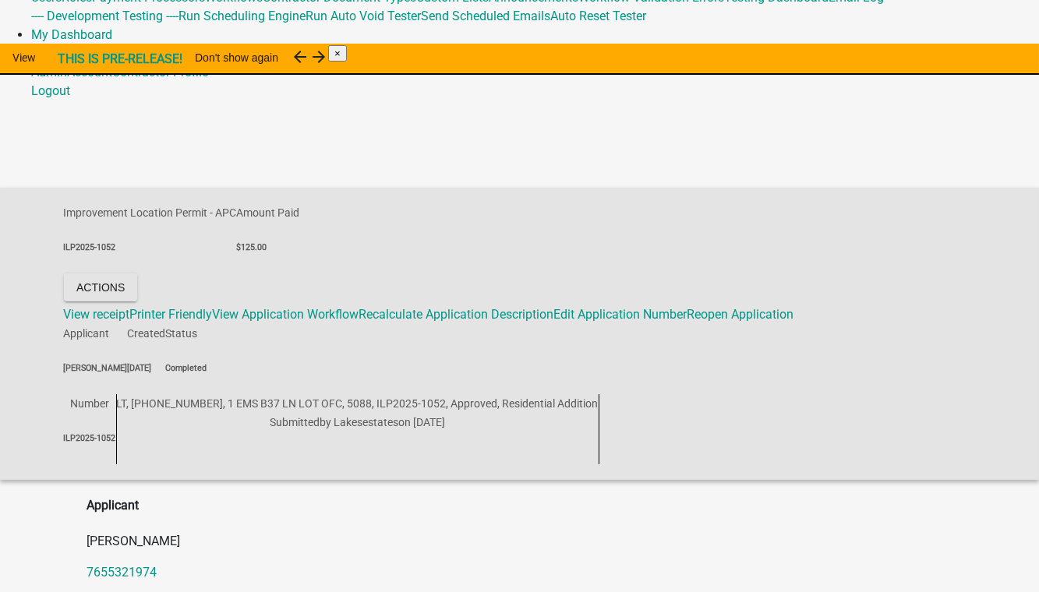
scroll to position [136, 0]
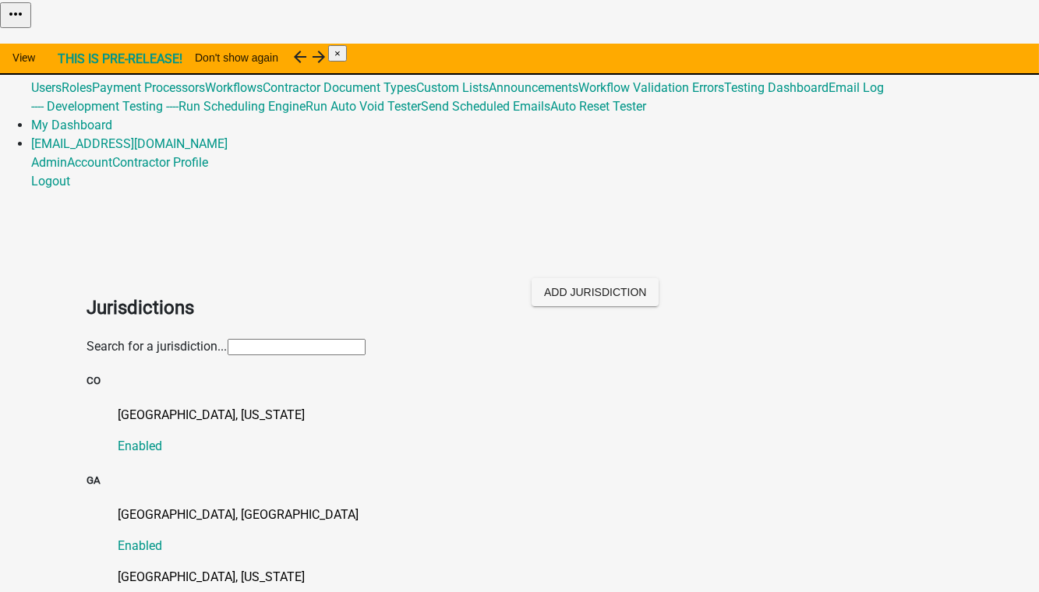
click at [243, 339] on input "text" at bounding box center [297, 347] width 138 height 16
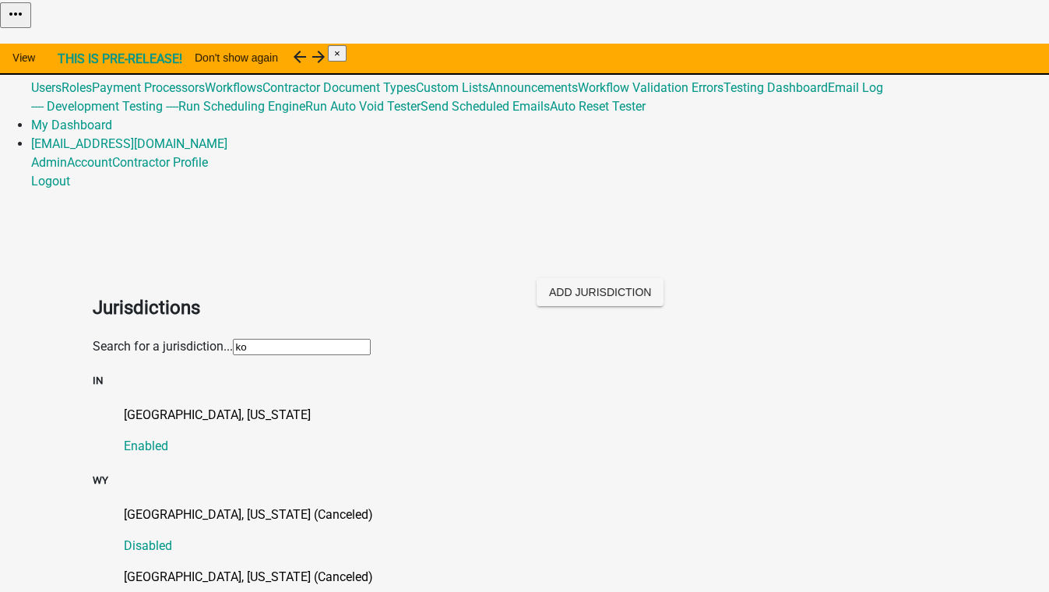
type input "ko"
click at [439, 506] on div "[GEOGRAPHIC_DATA], [US_STATE] (Canceled) Disabled" at bounding box center [541, 531] width 834 height 50
click at [193, 406] on p "[GEOGRAPHIC_DATA], [US_STATE]" at bounding box center [541, 415] width 834 height 19
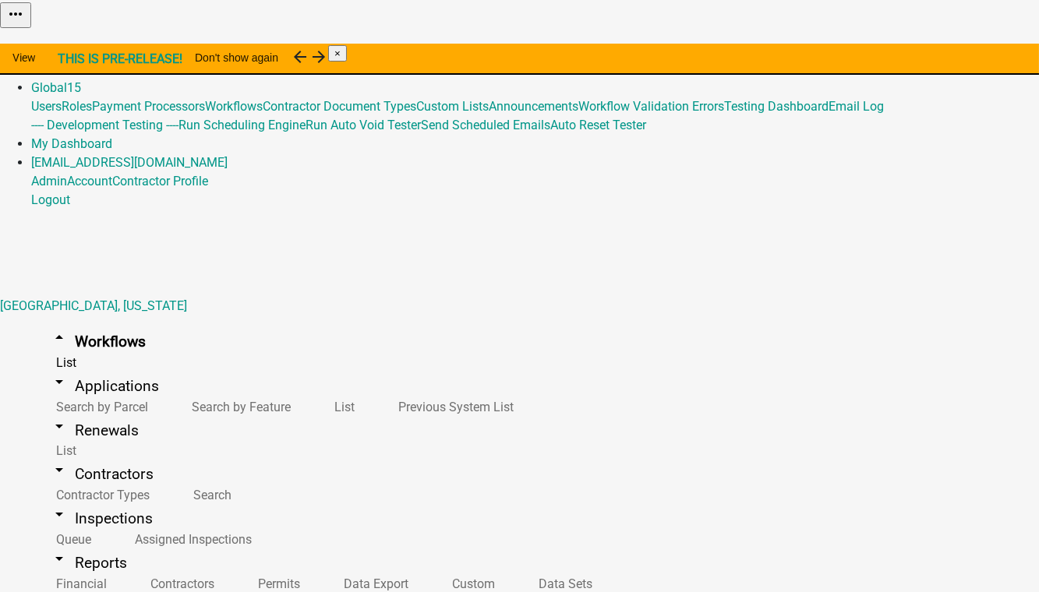
scroll to position [2054, 0]
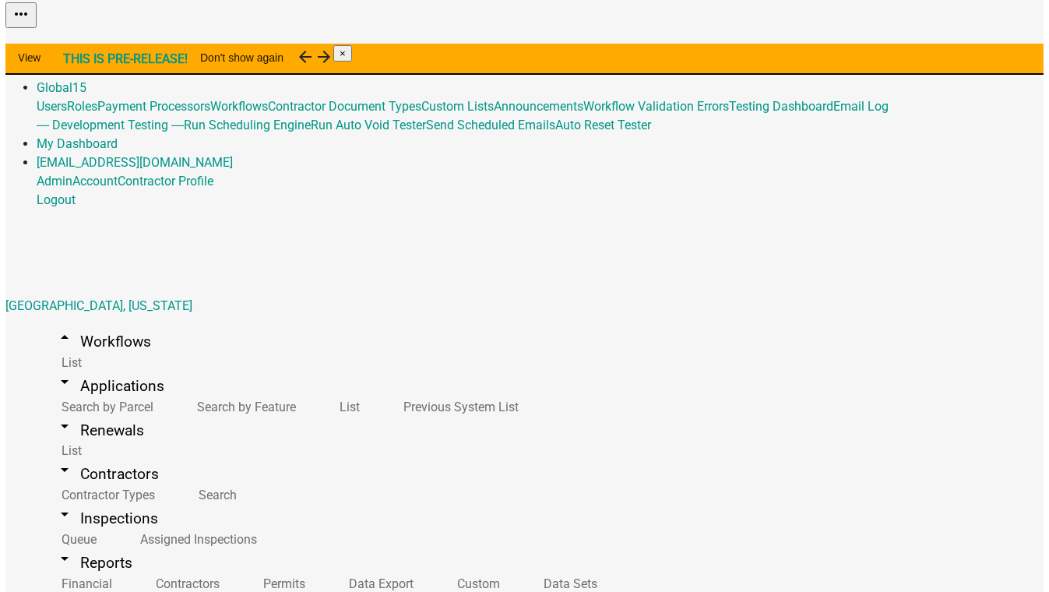
scroll to position [1133, 0]
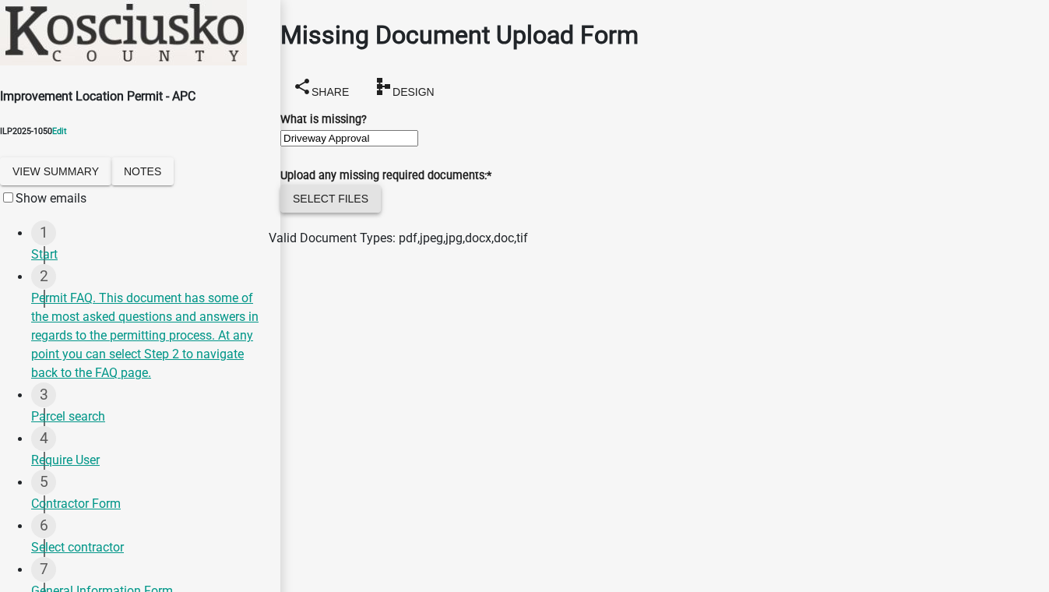
click at [345, 213] on button "Select files" at bounding box center [330, 199] width 101 height 28
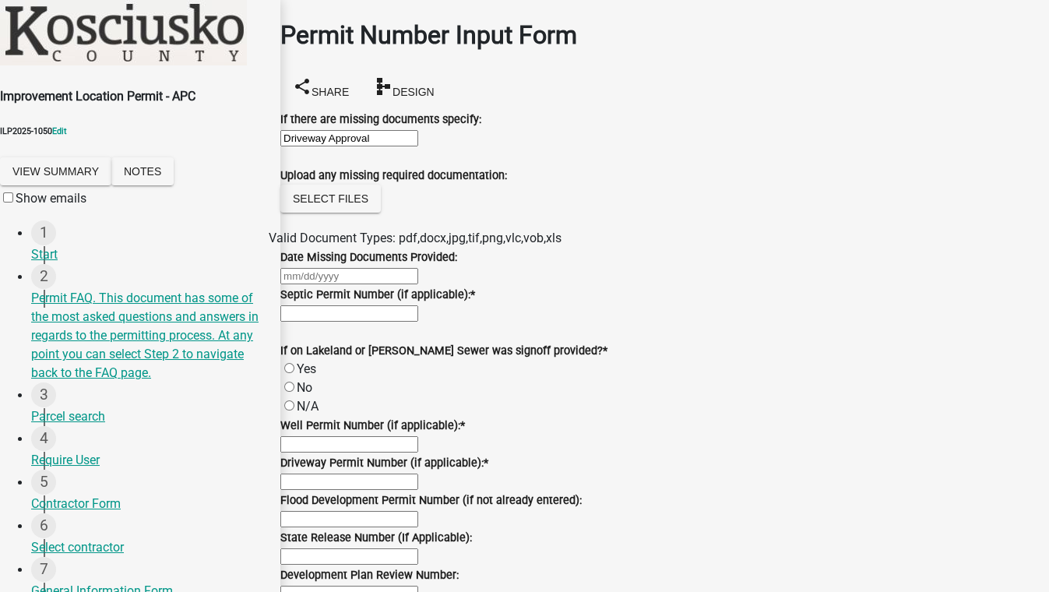
click at [387, 322] on input "Septic Permit Number (if applicable): *" at bounding box center [349, 313] width 138 height 16
type input "12"
select select "9"
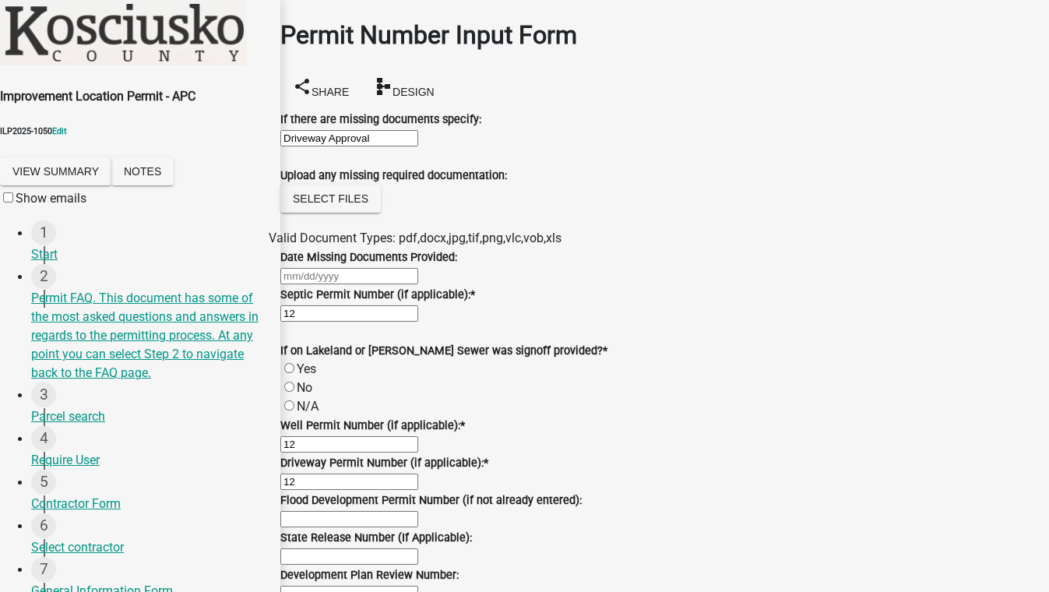
select select "2025"
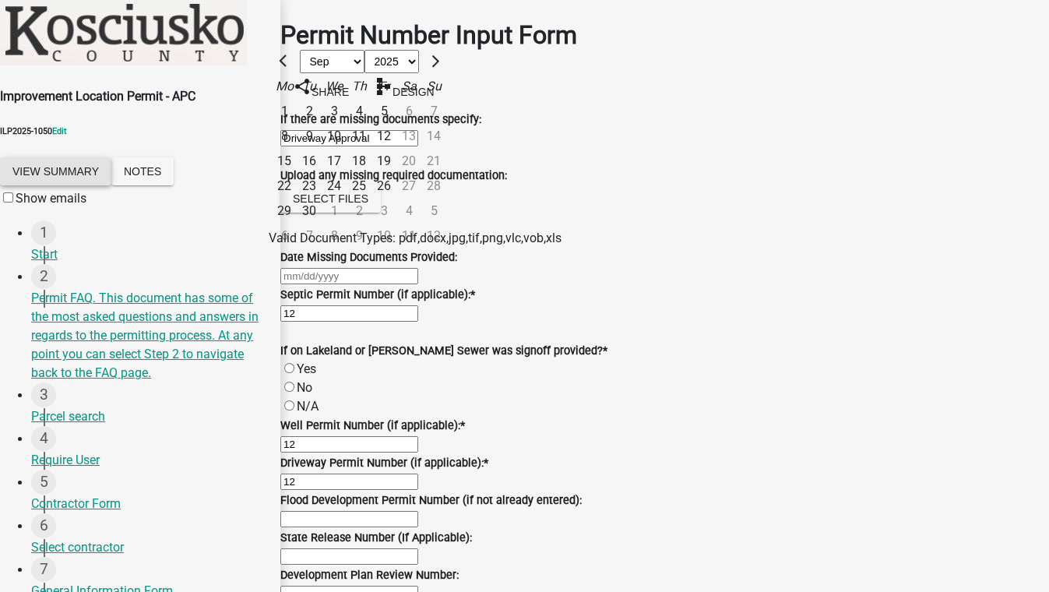
click at [100, 175] on button "View Summary" at bounding box center [55, 171] width 111 height 28
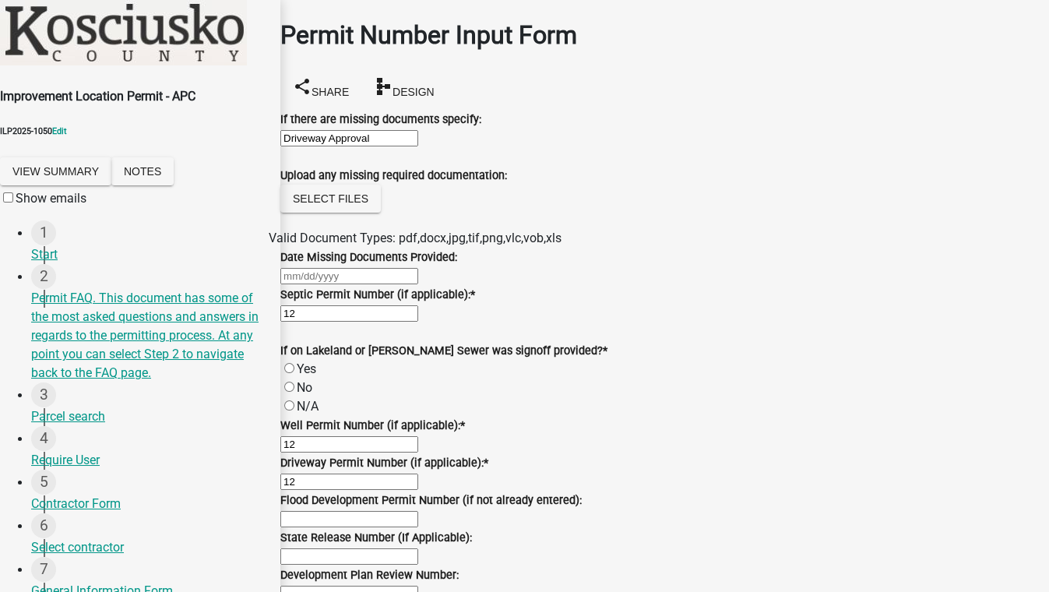
click at [146, 46] on link "View Application Workflow" at bounding box center [73, 38] width 146 height 15
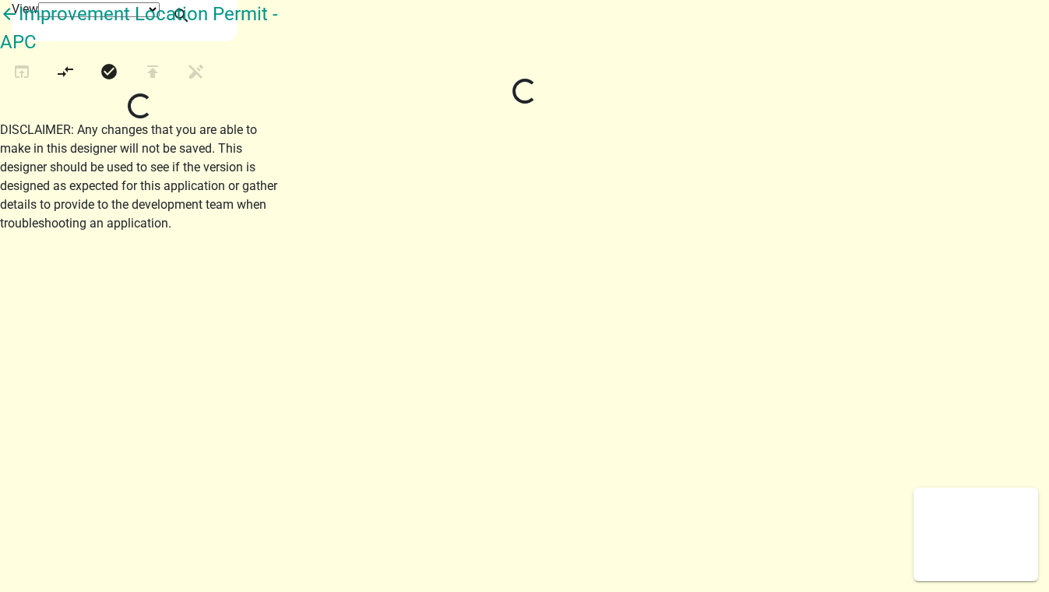
select select "1"
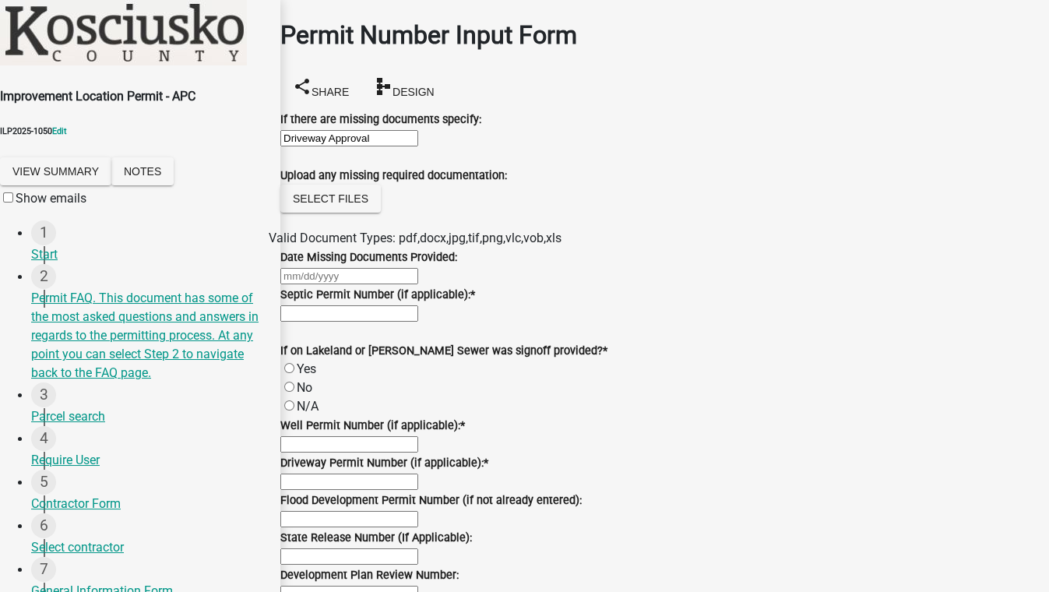
click at [386, 322] on input "Septic Permit Number (if applicable): *" at bounding box center [349, 313] width 138 height 16
type input "12"
select select "9"
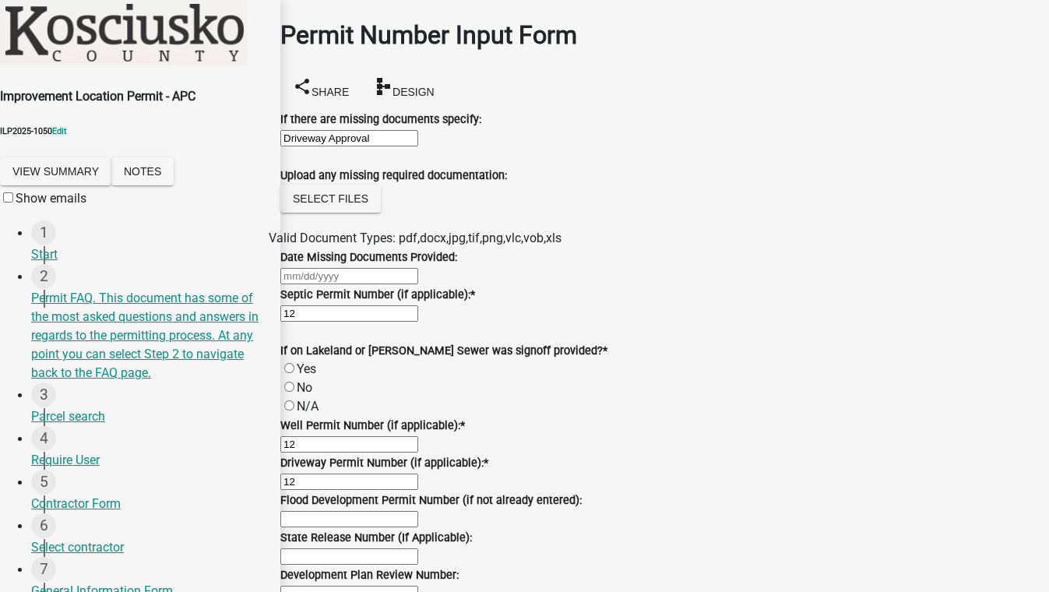
select select "2025"
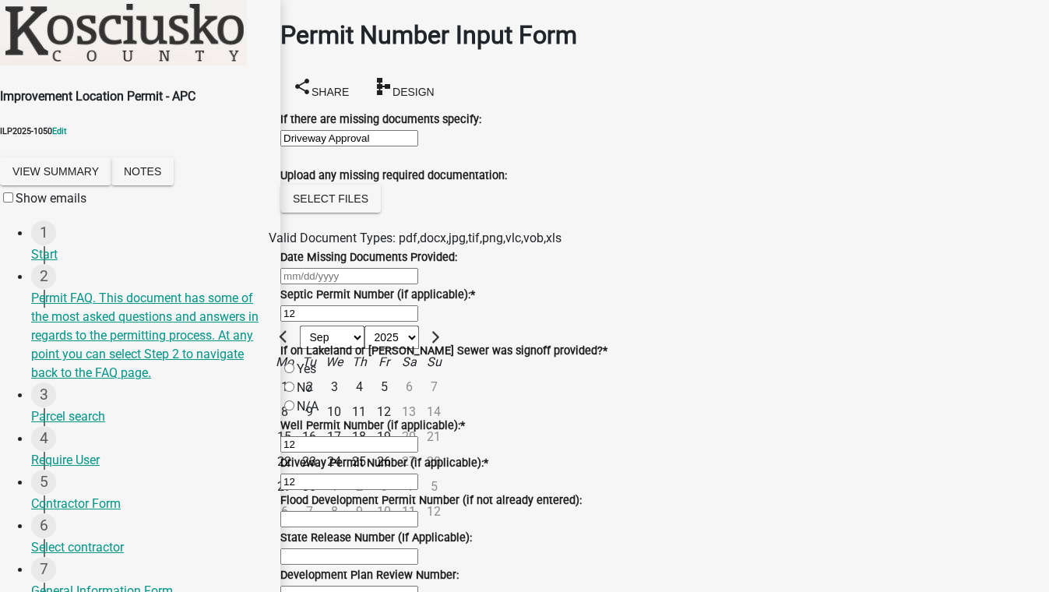
scroll to position [141, 0]
drag, startPoint x: 721, startPoint y: 190, endPoint x: 707, endPoint y: 192, distance: 14.2
click at [721, 248] on div "Date Missing Documents Provided:" at bounding box center [664, 257] width 769 height 19
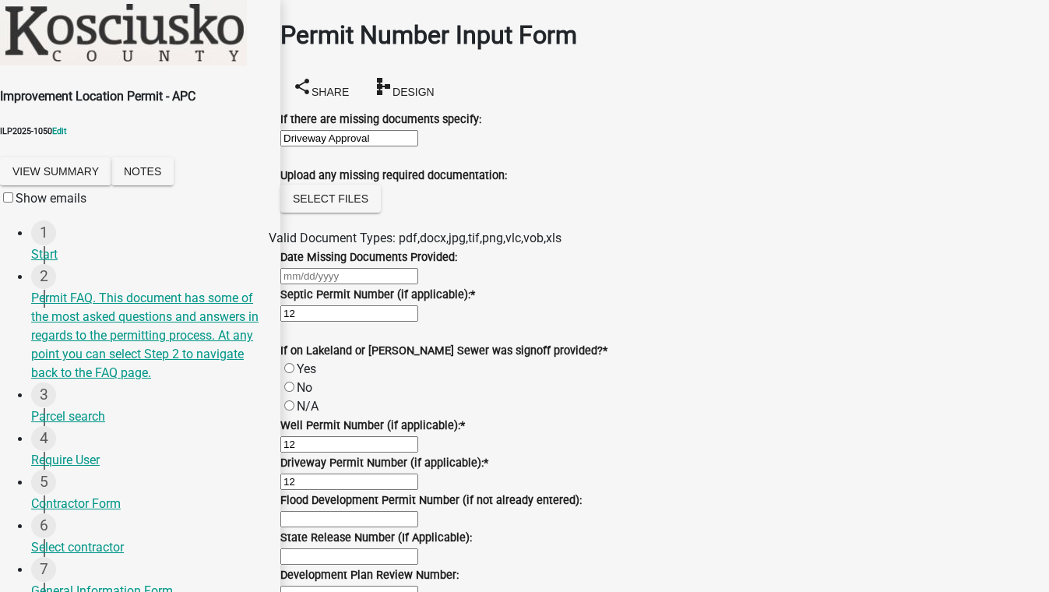
click at [305, 374] on label "Yes" at bounding box center [306, 369] width 19 height 15
click at [295, 373] on input "Yes" at bounding box center [289, 368] width 10 height 10
radio input "true"
click at [309, 413] on label "N/A" at bounding box center [308, 406] width 22 height 15
click at [295, 411] on input "N/A" at bounding box center [289, 405] width 10 height 10
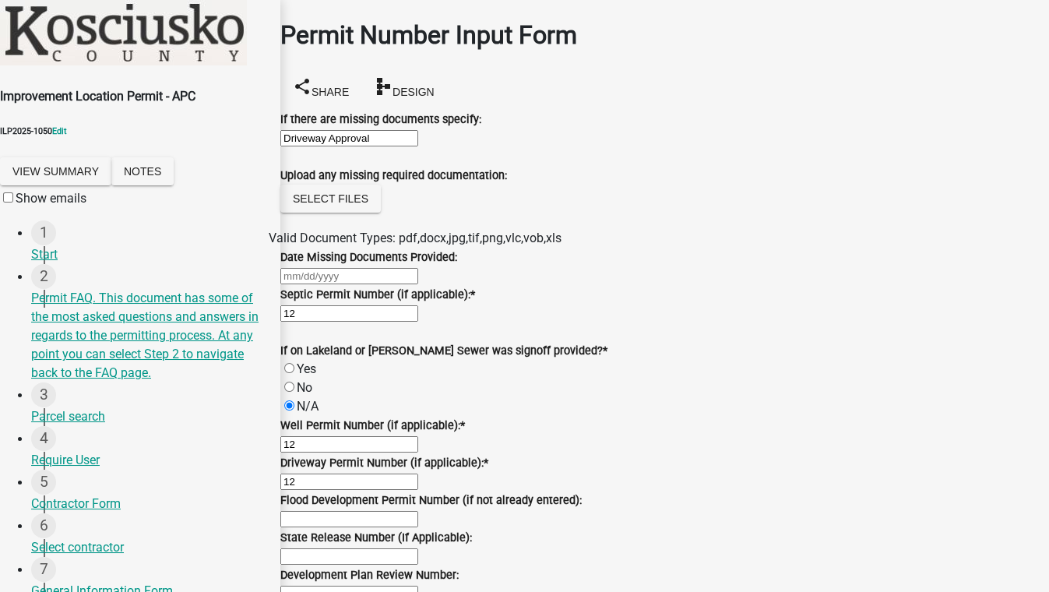
radio input "true"
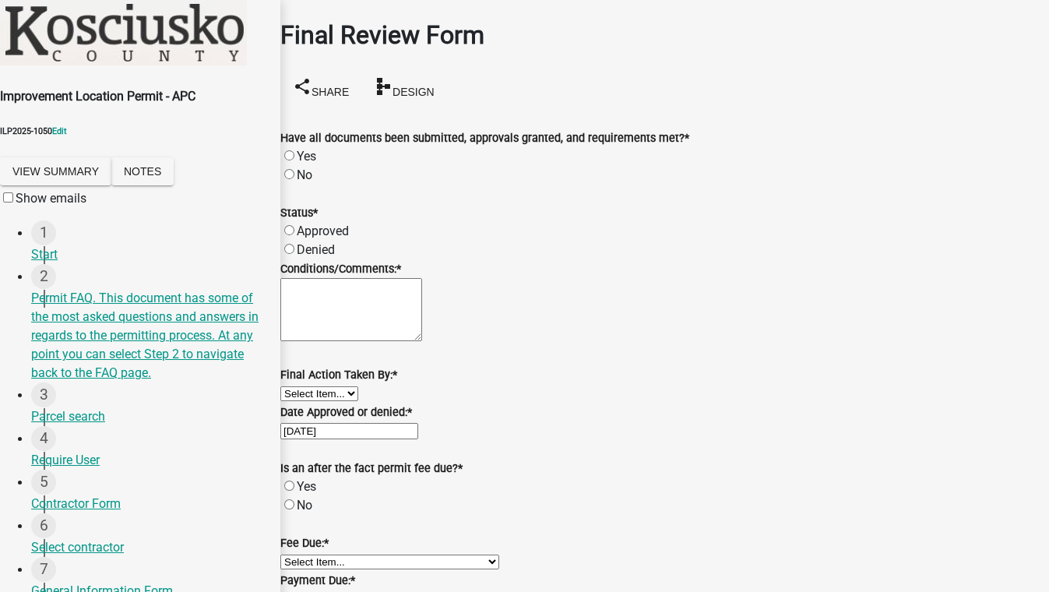
click at [302, 149] on label "Yes" at bounding box center [306, 156] width 19 height 15
click at [295, 150] on input "Yes" at bounding box center [289, 155] width 10 height 10
radio input "true"
click at [307, 225] on label "Approved" at bounding box center [323, 231] width 52 height 15
click at [295, 225] on input "Approved" at bounding box center [289, 230] width 10 height 10
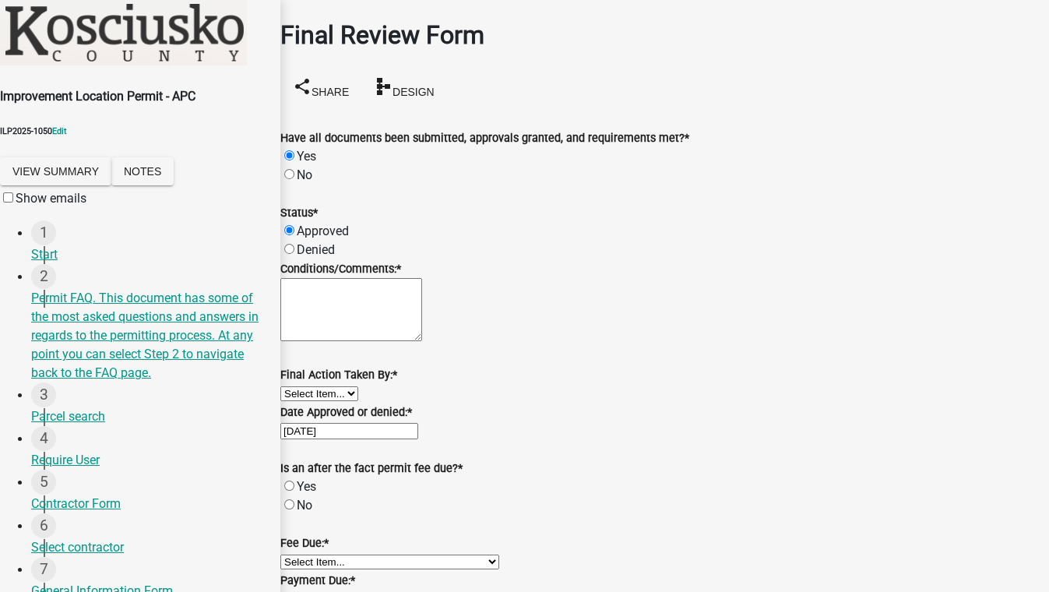
radio input "true"
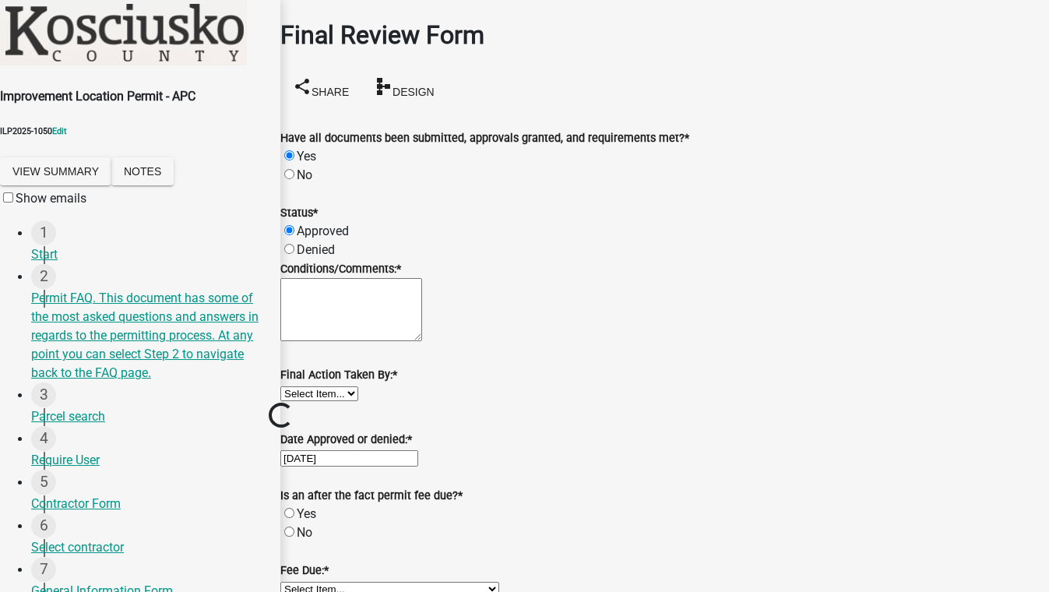
click at [306, 247] on label "Denied" at bounding box center [316, 249] width 38 height 15
click at [295, 247] on input "Denied" at bounding box center [289, 249] width 10 height 10
radio input "true"
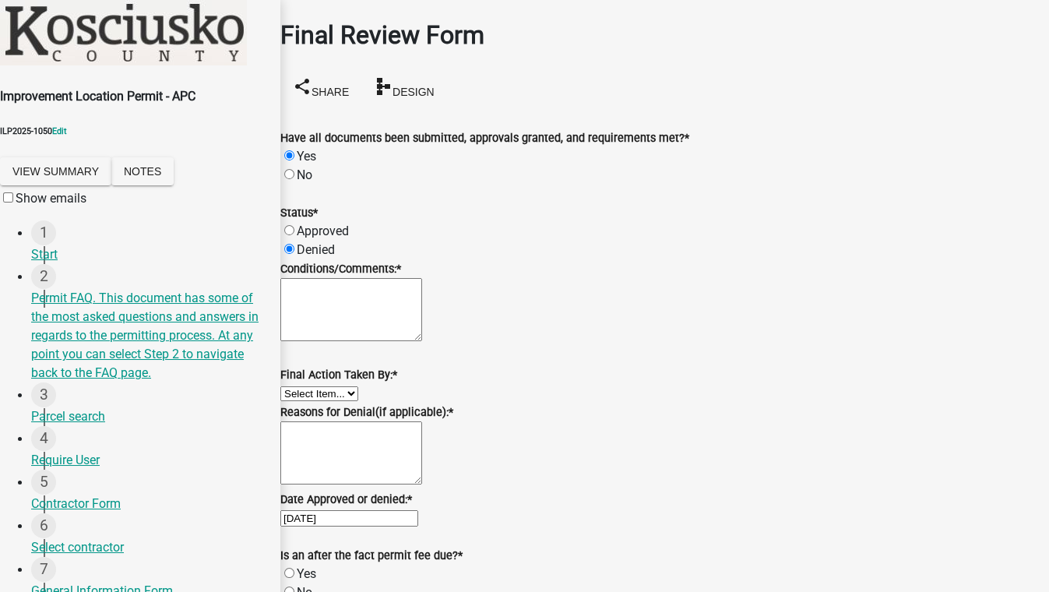
click at [305, 224] on label "Approved" at bounding box center [323, 231] width 52 height 15
click at [295, 225] on input "Approved" at bounding box center [289, 230] width 10 height 10
radio input "true"
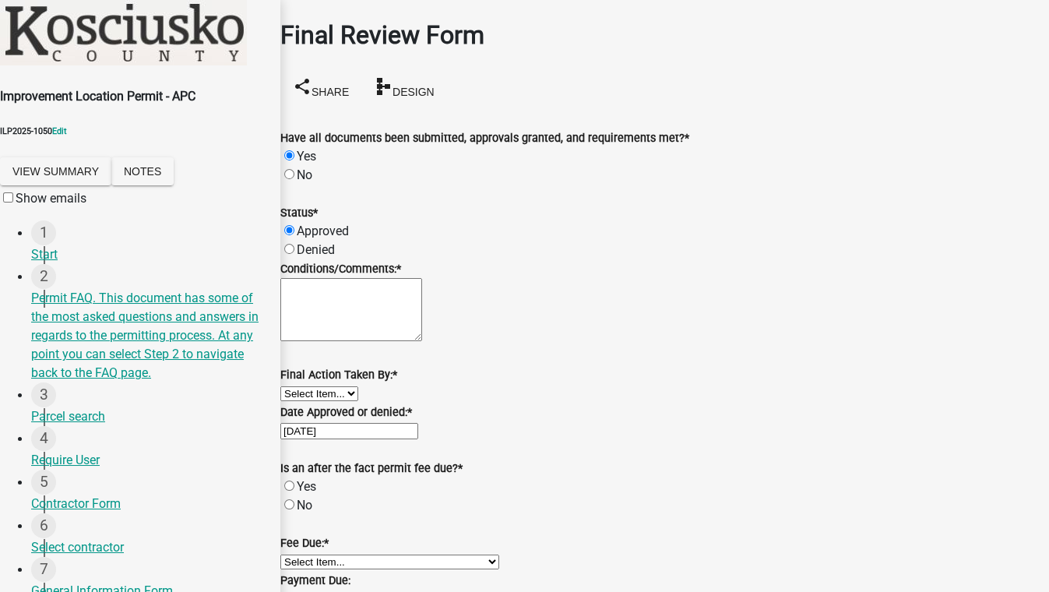
click at [330, 330] on textarea "Conditions/Comments: *" at bounding box center [351, 309] width 142 height 63
type textarea "ewrtyuiop"
click at [358, 395] on select "Select Item... MMS LT AT CS [PERSON_NAME]" at bounding box center [319, 393] width 78 height 15
click at [299, 386] on select "Select Item... MMS LT AT CS [PERSON_NAME]" at bounding box center [319, 393] width 78 height 15
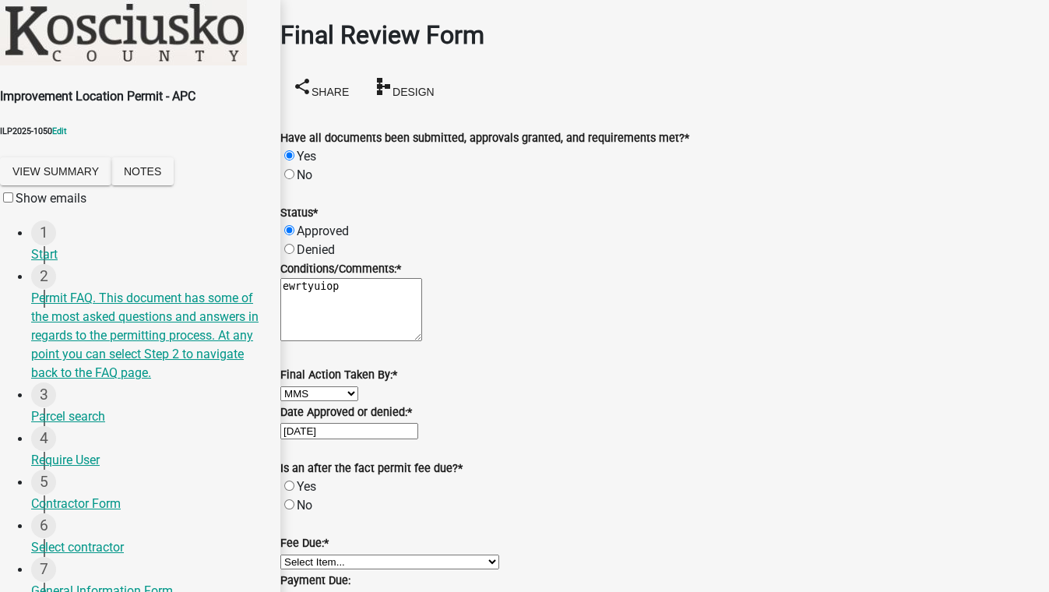
select select "4d3913d6-5a87-4fbb-afdb-cf4209782895"
click at [304, 479] on label "Yes" at bounding box center [306, 486] width 19 height 15
click at [295, 481] on input "Yes" at bounding box center [289, 486] width 10 height 10
radio input "true"
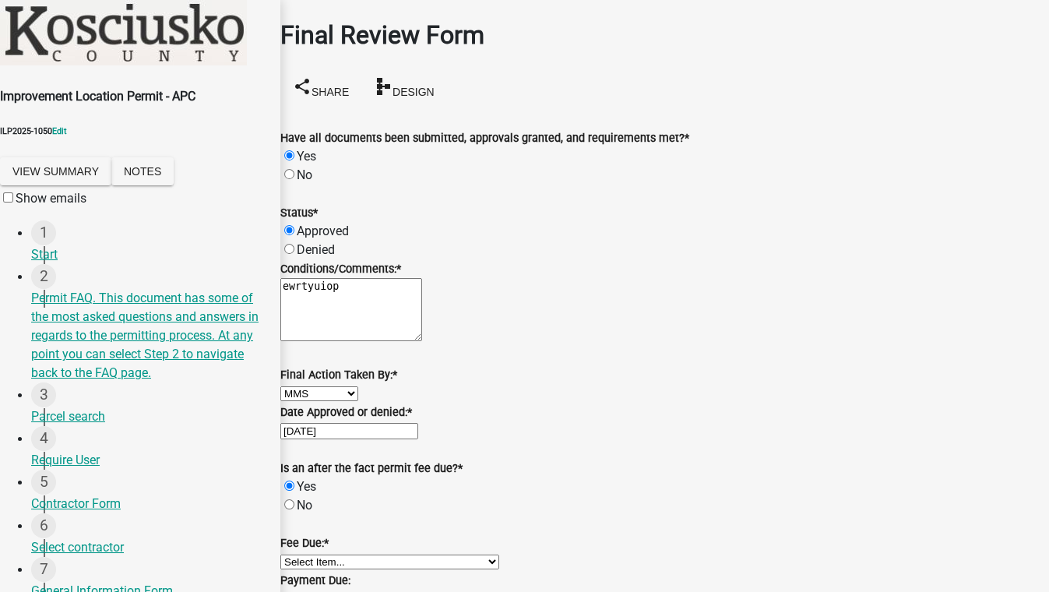
scroll to position [283, 0]
click at [365, 555] on select "Select Item... N/A $10.00 $25.00 $125.00 $250 $500 $500 + $10.00 for every 10 s…" at bounding box center [389, 562] width 219 height 15
click at [299, 555] on select "Select Item... N/A $10.00 $25.00 $125.00 $250 $500 $500 + $10.00 for every 10 s…" at bounding box center [389, 562] width 219 height 15
select select "99c2e196-2f52-4015-9dd1-b58ba083d950"
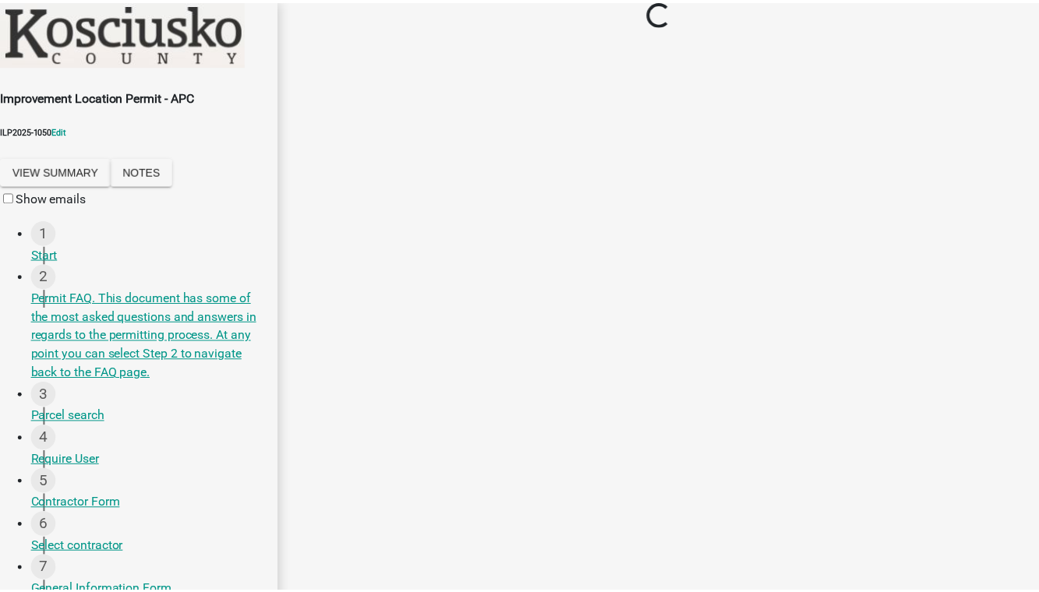
scroll to position [0, 0]
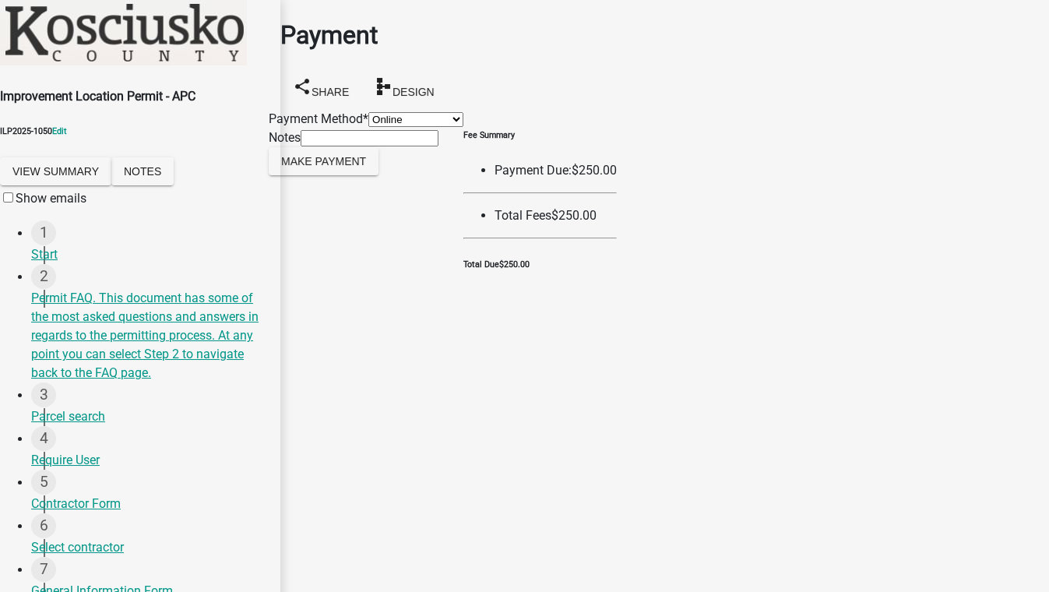
click at [413, 127] on select "Credit Card POS Check Cash Online" at bounding box center [416, 119] width 95 height 15
select select "1: 0"
click at [369, 112] on select "Credit Card POS Check Cash Online" at bounding box center [416, 119] width 95 height 15
click at [357, 167] on span "Make Payment" at bounding box center [323, 160] width 85 height 12
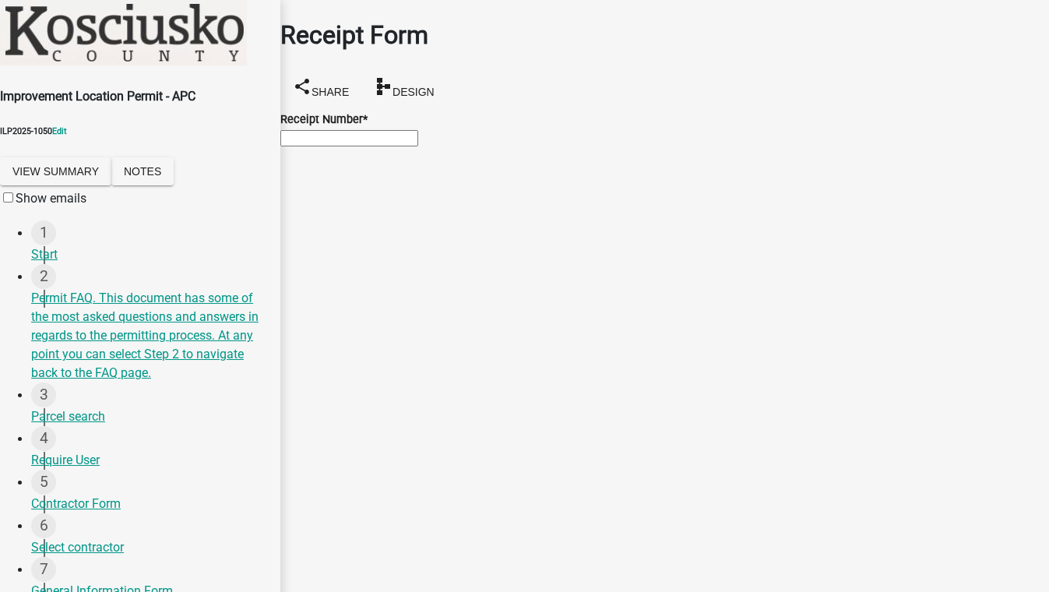
click at [418, 145] on input "Receipt Number *" at bounding box center [349, 138] width 138 height 16
type input "12"
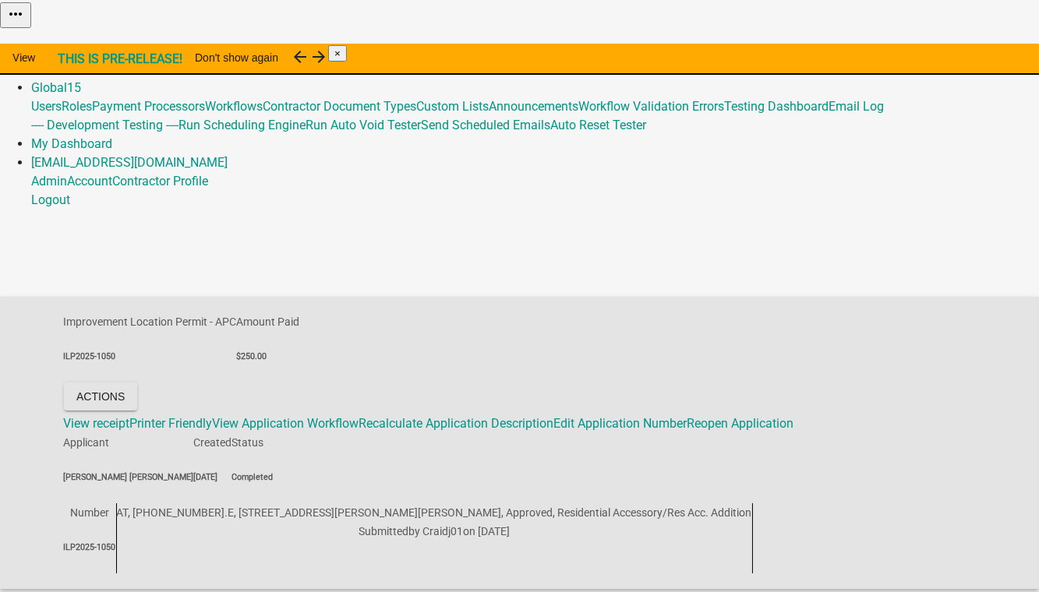
click at [67, 62] on link "Admin" at bounding box center [49, 69] width 36 height 15
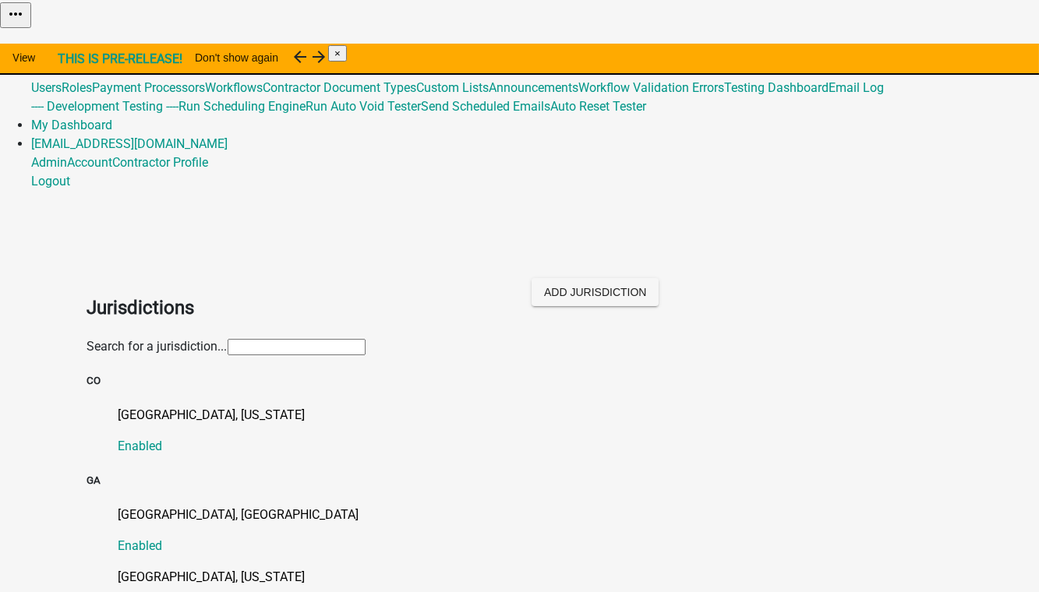
click at [228, 339] on input "text" at bounding box center [297, 347] width 138 height 16
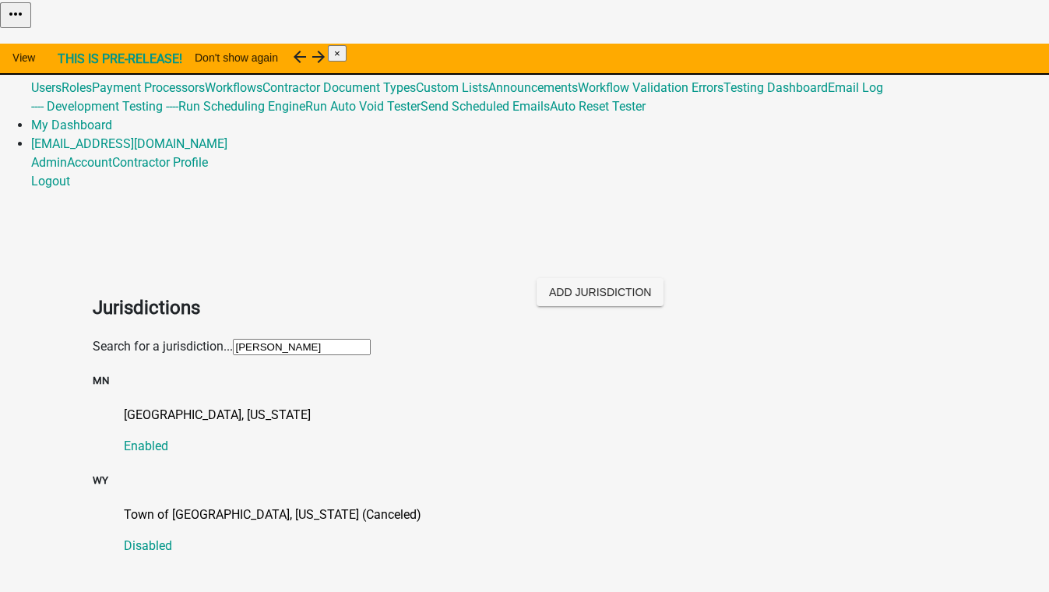
type input "otter tai"
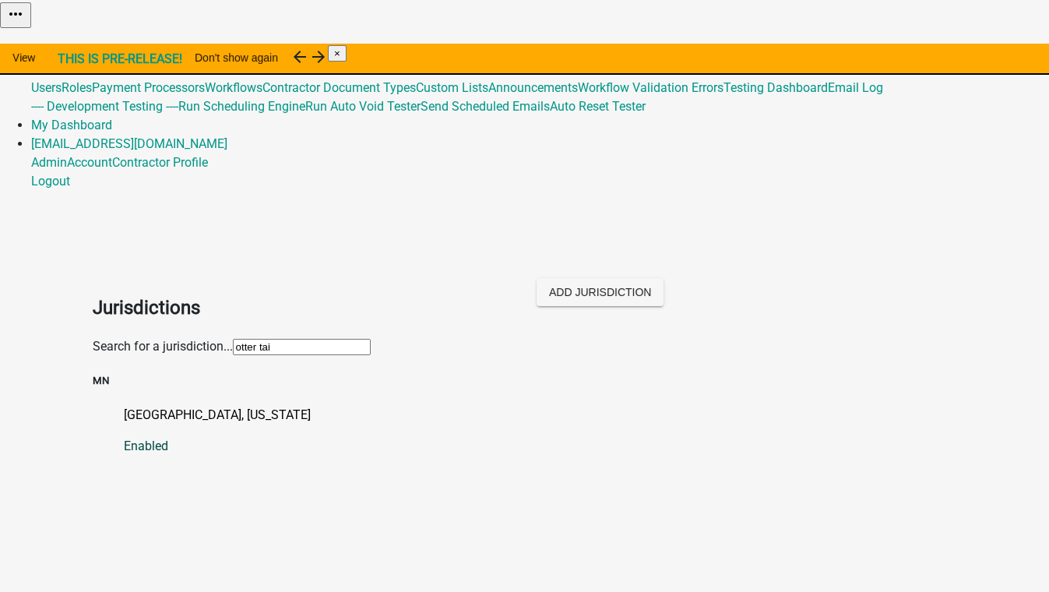
click at [152, 406] on p "[GEOGRAPHIC_DATA], [US_STATE]" at bounding box center [541, 415] width 834 height 19
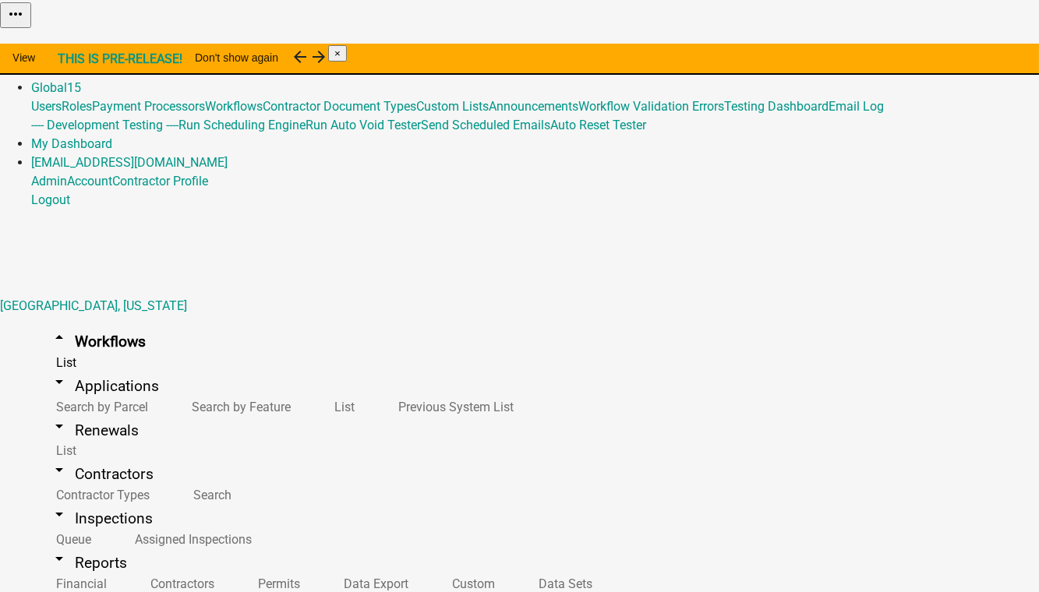
scroll to position [283, 0]
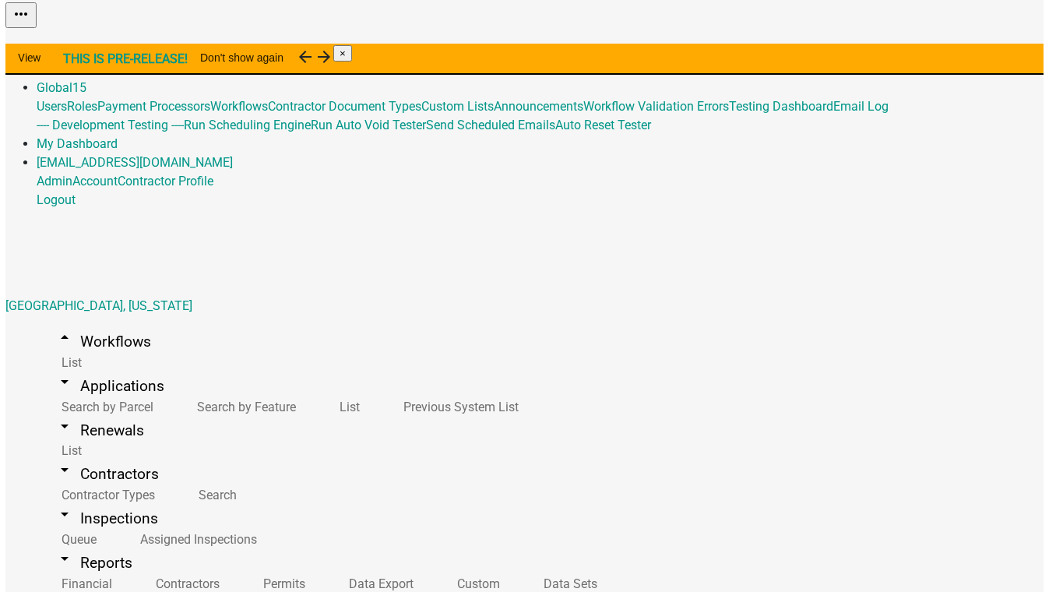
scroll to position [70, 0]
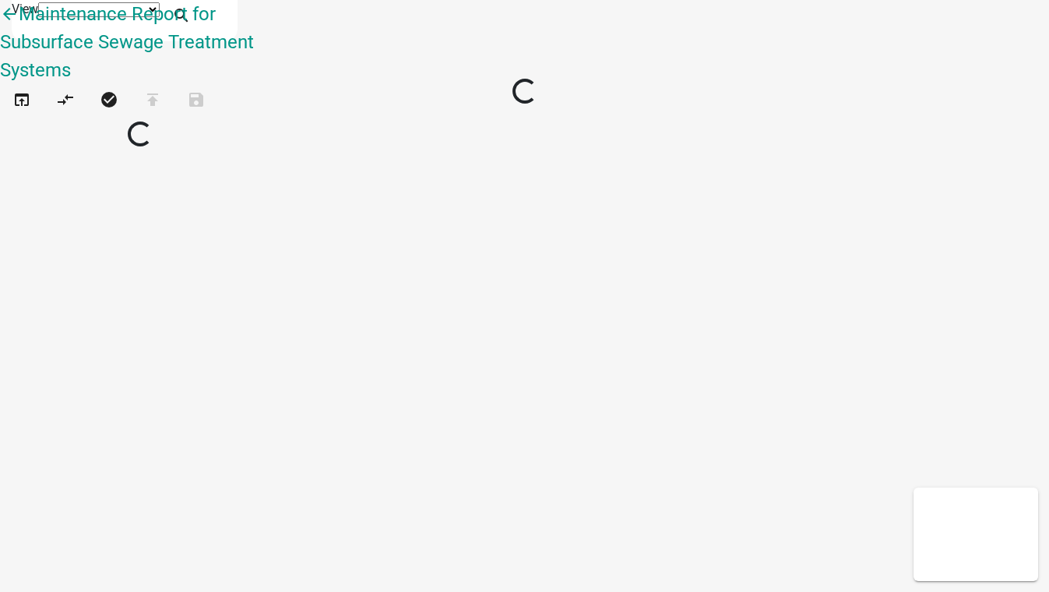
select select "1"
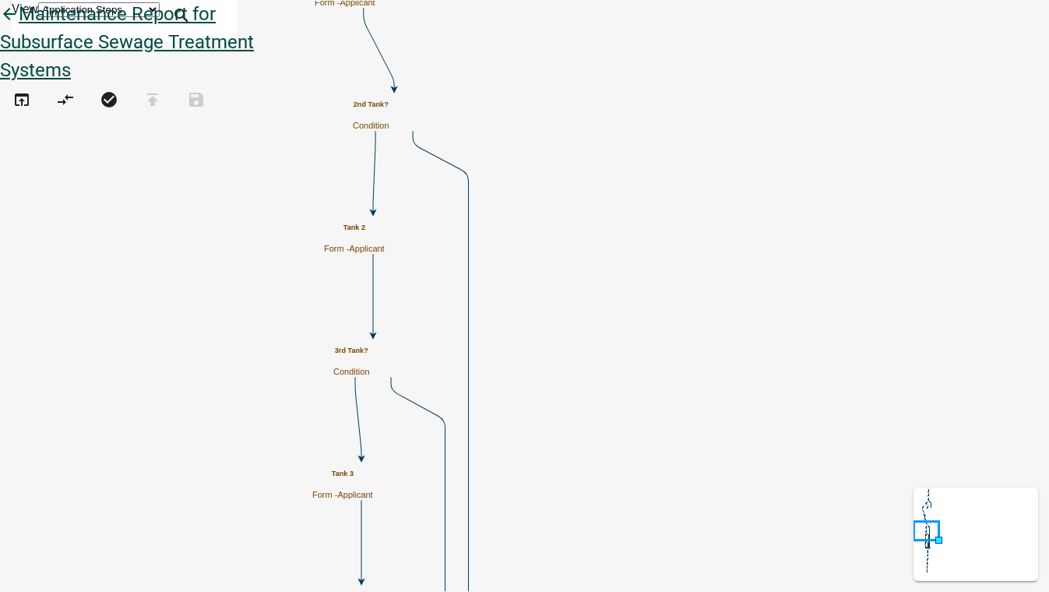
click at [19, 26] on icon "arrow_back" at bounding box center [9, 16] width 19 height 22
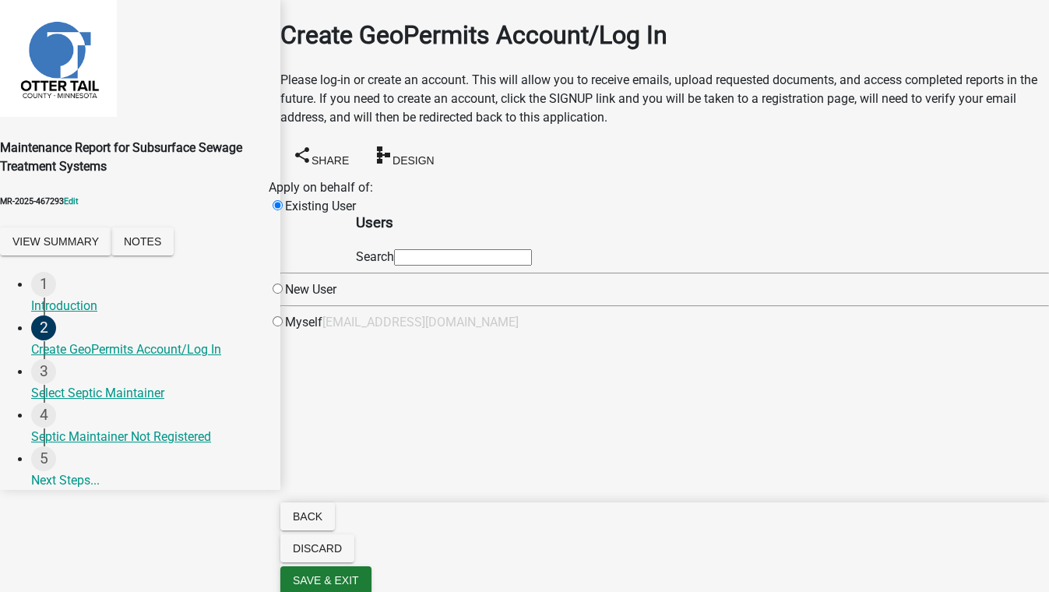
click at [532, 266] on input "text" at bounding box center [463, 257] width 138 height 16
type input "test1"
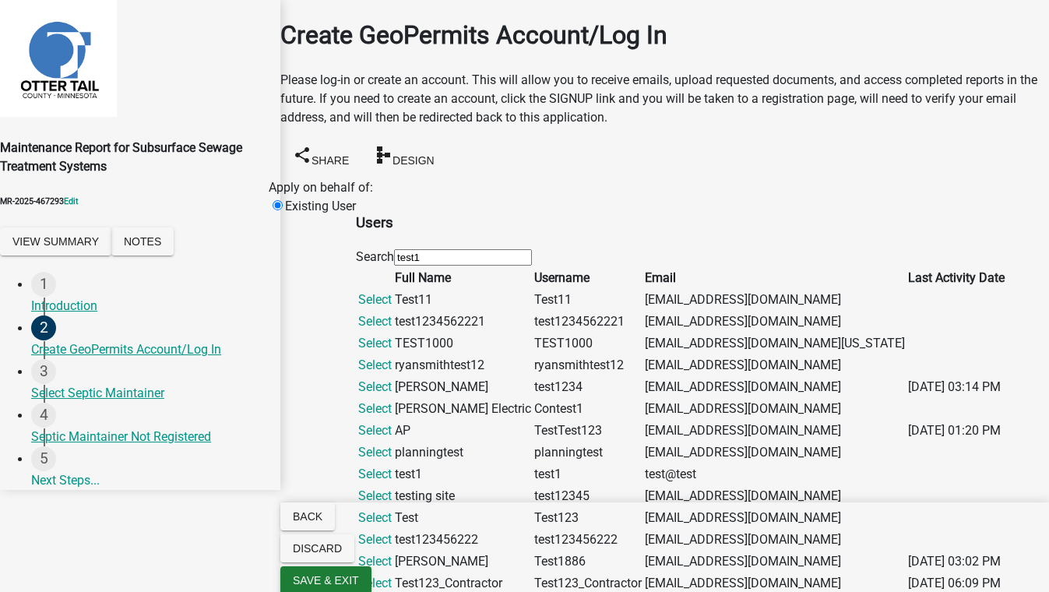
scroll to position [496, 0]
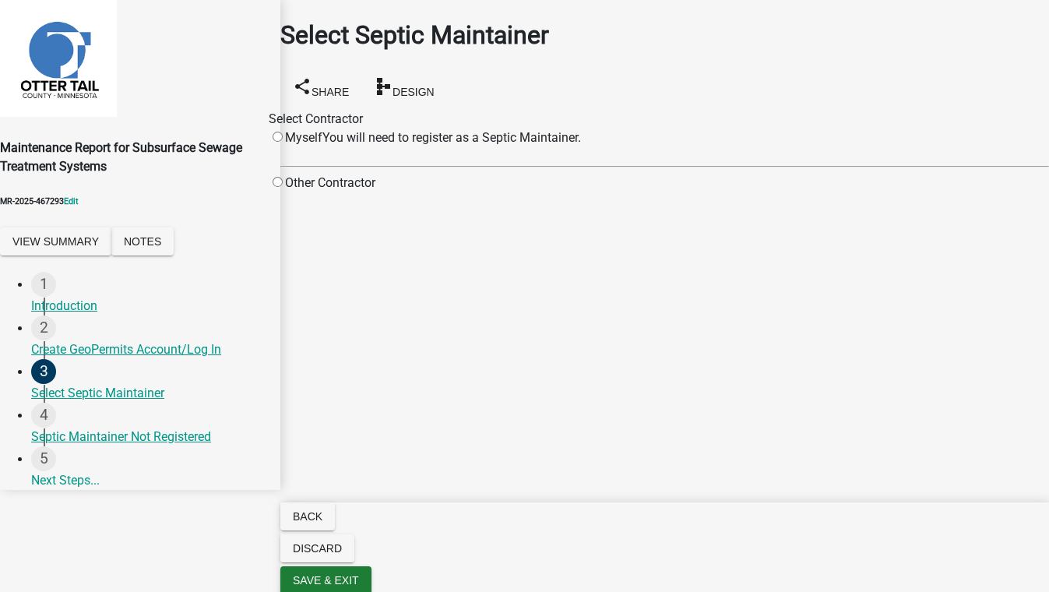
click at [425, 192] on div "Select Contractor Myself You will need to register as a Septic Maintainer. Othe…" at bounding box center [664, 151] width 769 height 83
click at [376, 191] on div "Other Contractor" at bounding box center [322, 183] width 107 height 19
click at [283, 187] on input "radio" at bounding box center [278, 182] width 10 height 10
radio input "true"
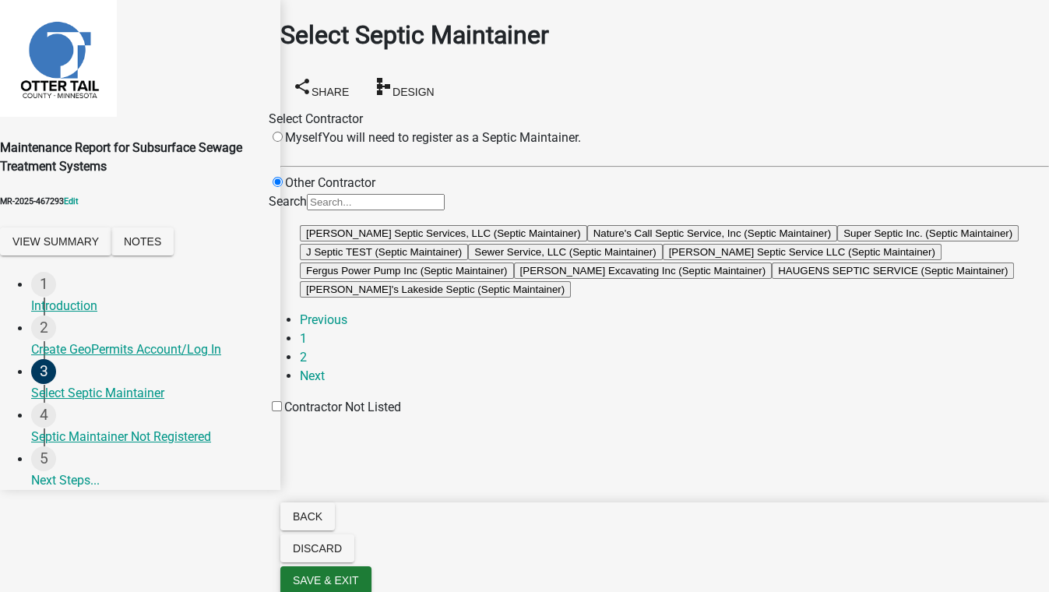
scroll to position [243, 0]
click at [401, 414] on label "Contractor Not Listed" at bounding box center [335, 407] width 132 height 15
click at [282, 411] on input "Contractor Not Listed" at bounding box center [277, 406] width 10 height 10
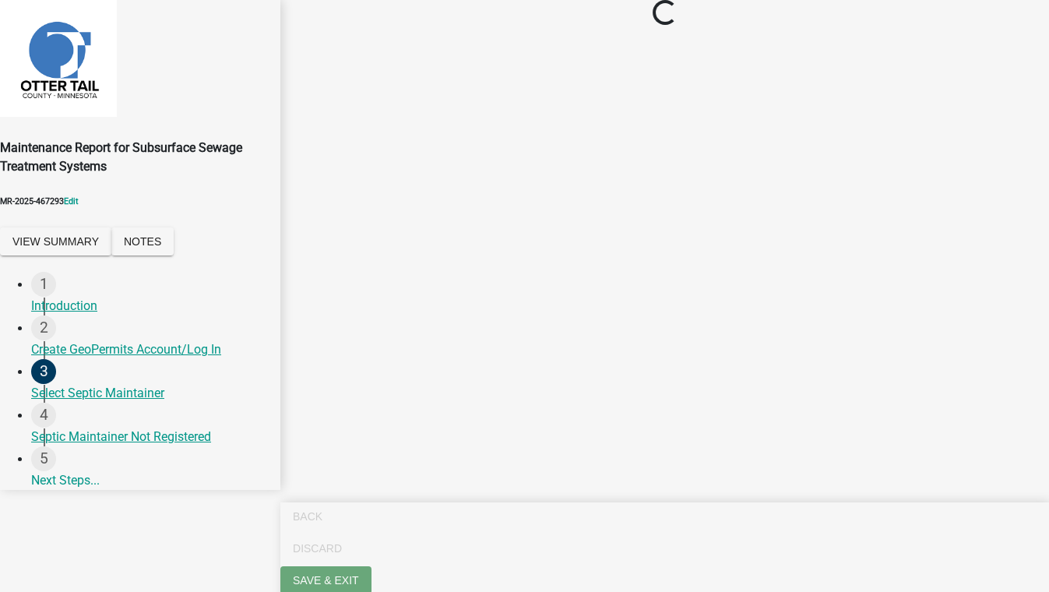
scroll to position [0, 0]
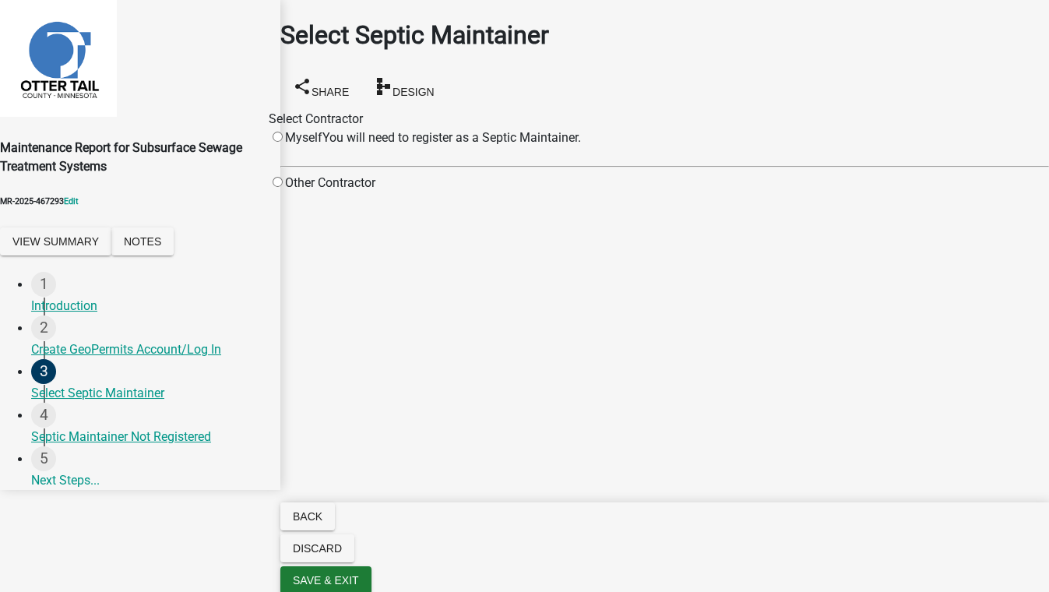
click at [283, 187] on input "radio" at bounding box center [278, 182] width 10 height 10
radio input "true"
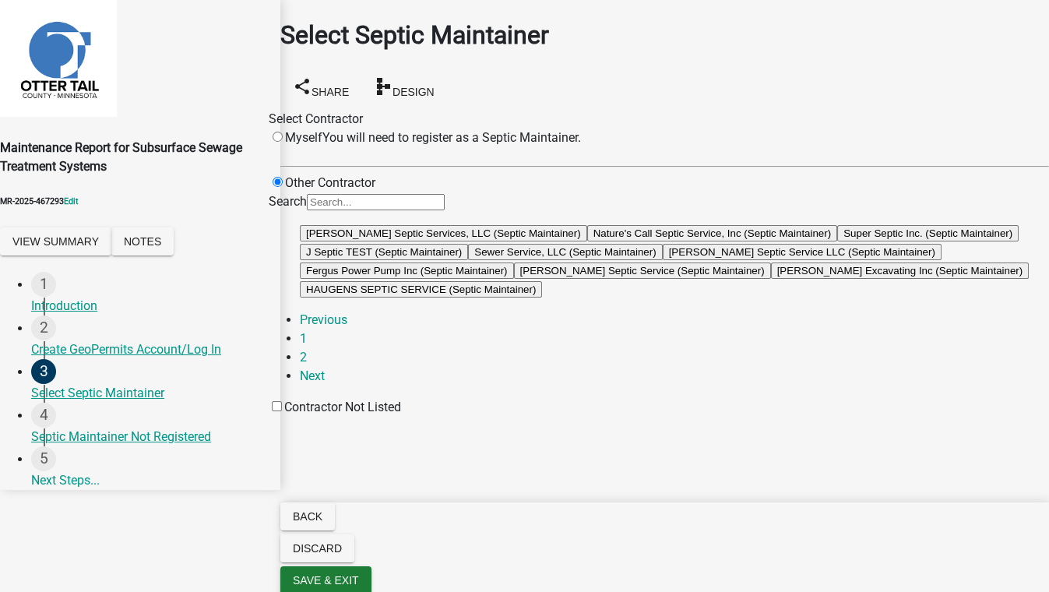
click at [556, 242] on button "[PERSON_NAME] Septic Services, LLC (Septic Maintainer)" at bounding box center [443, 233] width 287 height 16
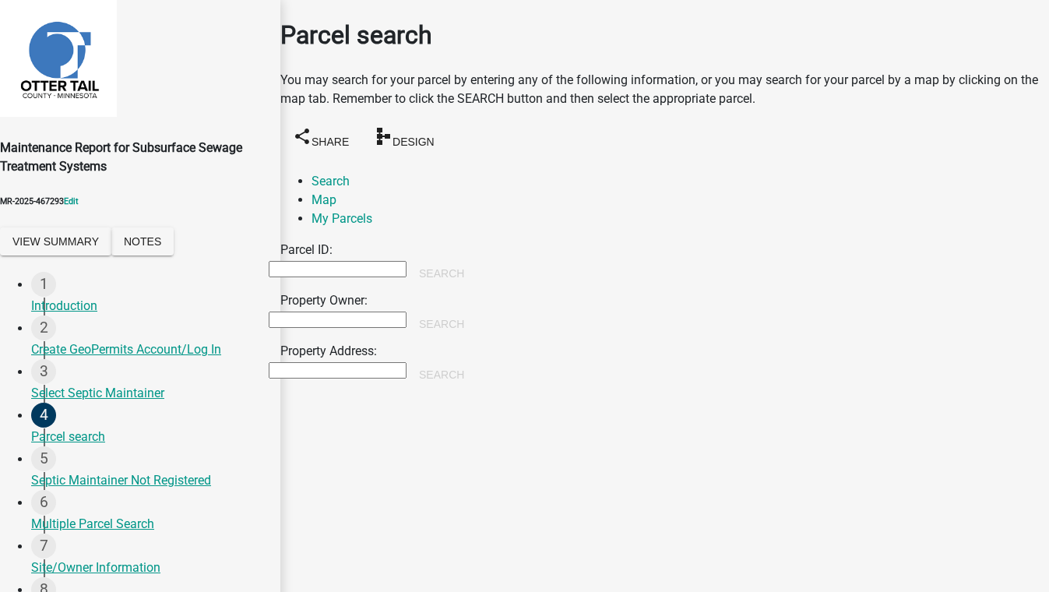
click at [407, 312] on input "Property Owner:" at bounding box center [338, 320] width 138 height 16
type input "[PERSON_NAME]"
click at [477, 310] on button "Search" at bounding box center [442, 324] width 70 height 28
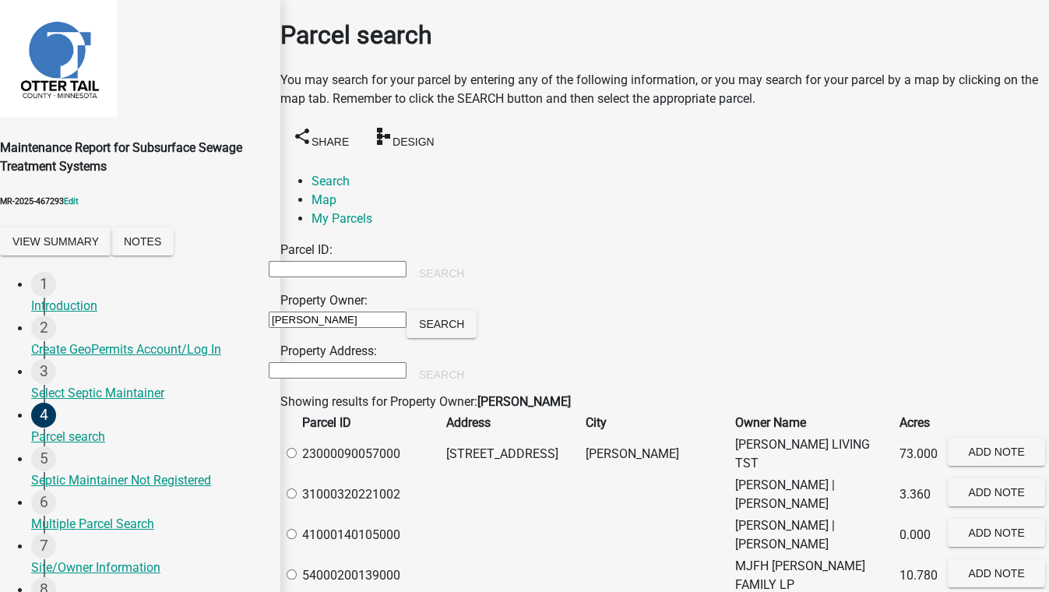
click at [299, 453] on label at bounding box center [299, 453] width 0 height 15
click at [297, 453] on input "radio" at bounding box center [292, 453] width 10 height 10
radio input "true"
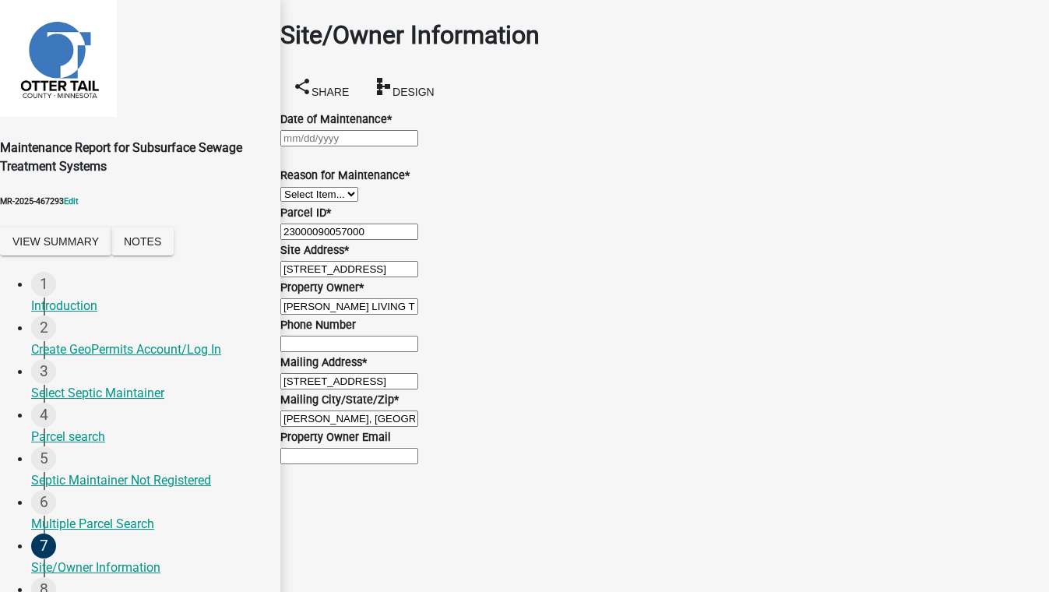
select select "9"
select select "2025"
click at [332, 143] on div "[PERSON_NAME] Feb Mar Apr [PERSON_NAME][DATE] Oct Nov [DATE] 1526 1527 1528 152…" at bounding box center [664, 138] width 769 height 19
click at [422, 262] on div "13" at bounding box center [409, 274] width 25 height 25
type input "[DATE]"
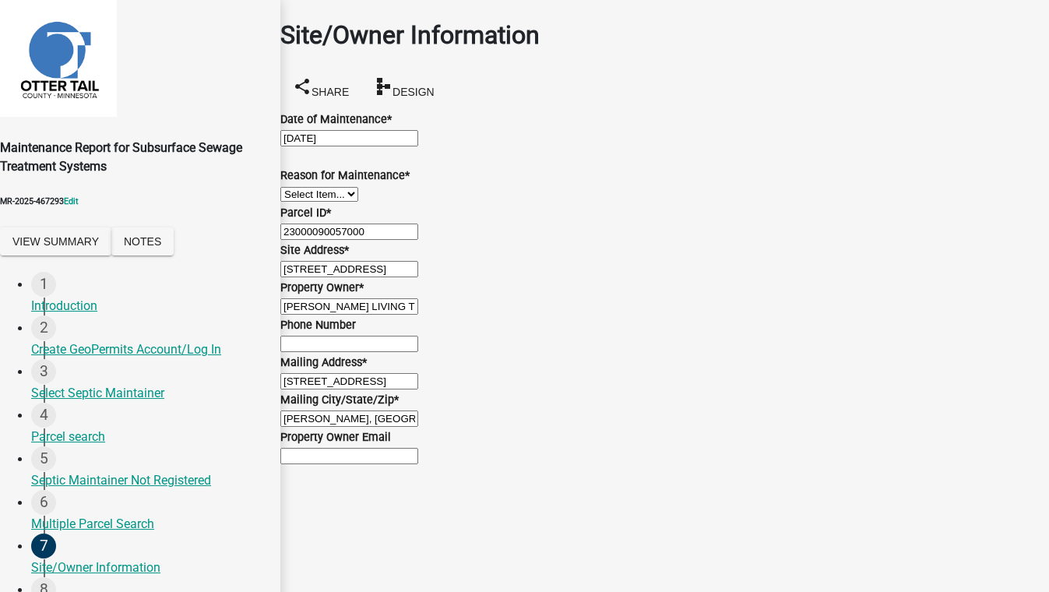
click at [355, 202] on select "Select Item... Called Routine Other" at bounding box center [319, 194] width 78 height 15
click at [299, 202] on select "Select Item... Called Routine Other" at bounding box center [319, 194] width 78 height 15
select select "3ac72b63-7b21-42e4-8192-806faae7a4f1"
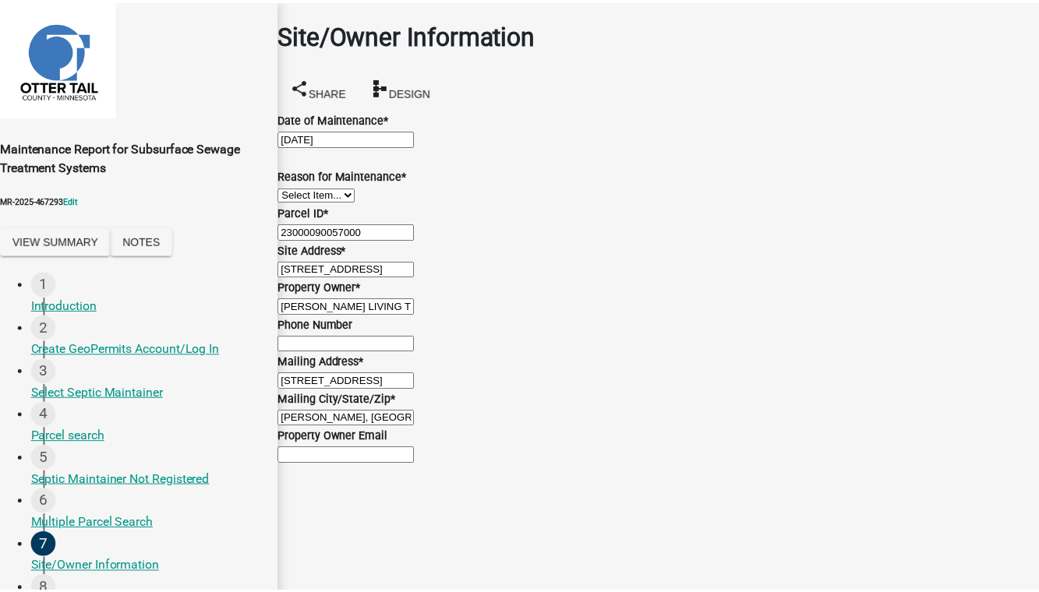
scroll to position [0, 0]
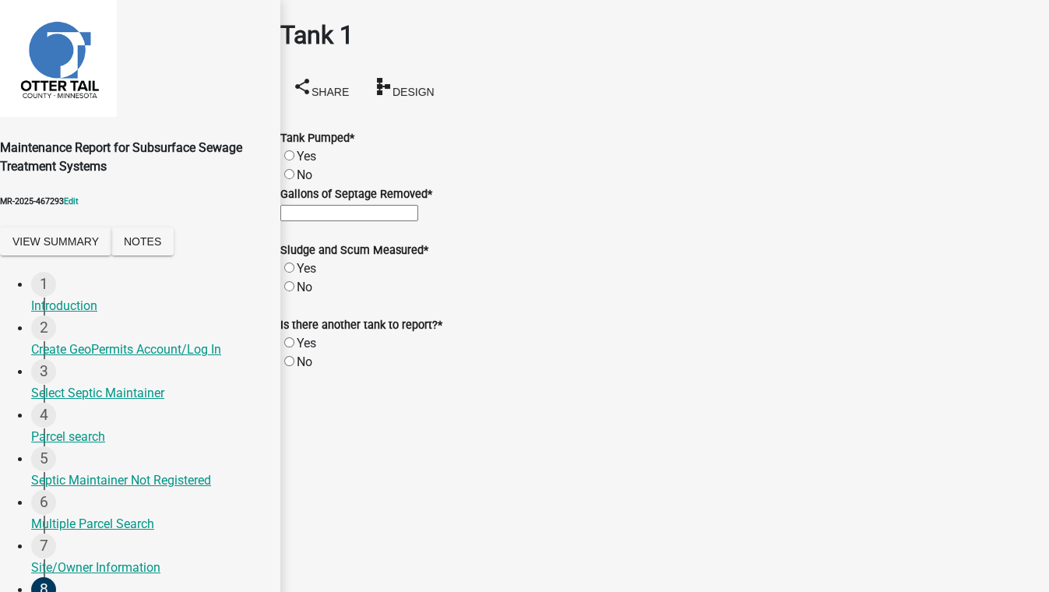
click at [309, 149] on label "Yes" at bounding box center [306, 156] width 19 height 15
click at [295, 150] on input "Yes" at bounding box center [289, 155] width 10 height 10
radio input "true"
click at [318, 221] on input "Gallons of Septage Removed *" at bounding box center [349, 213] width 138 height 16
type input "200"
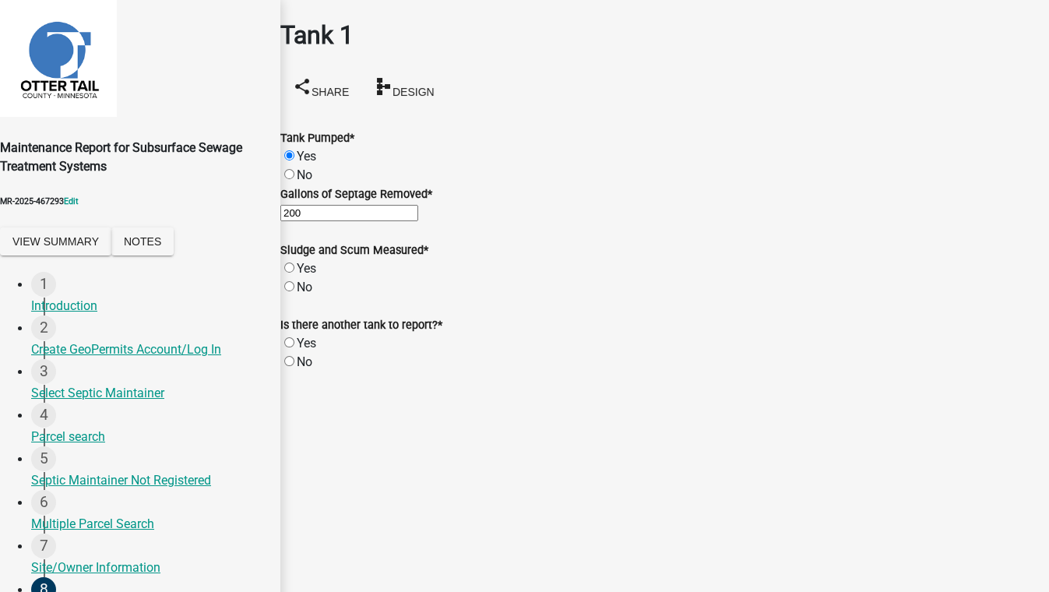
click at [304, 276] on label "Yes" at bounding box center [306, 268] width 19 height 15
click at [295, 273] on input "Yes" at bounding box center [289, 268] width 10 height 10
radio input "true"
click at [305, 369] on label "No" at bounding box center [305, 362] width 16 height 15
click at [295, 366] on input "No" at bounding box center [289, 361] width 10 height 10
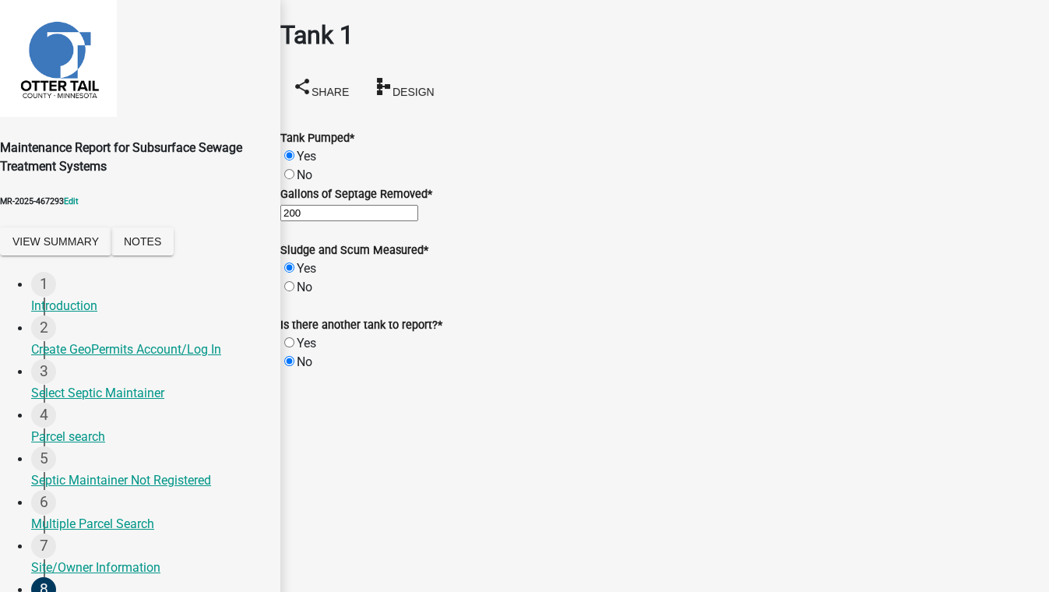
radio input "true"
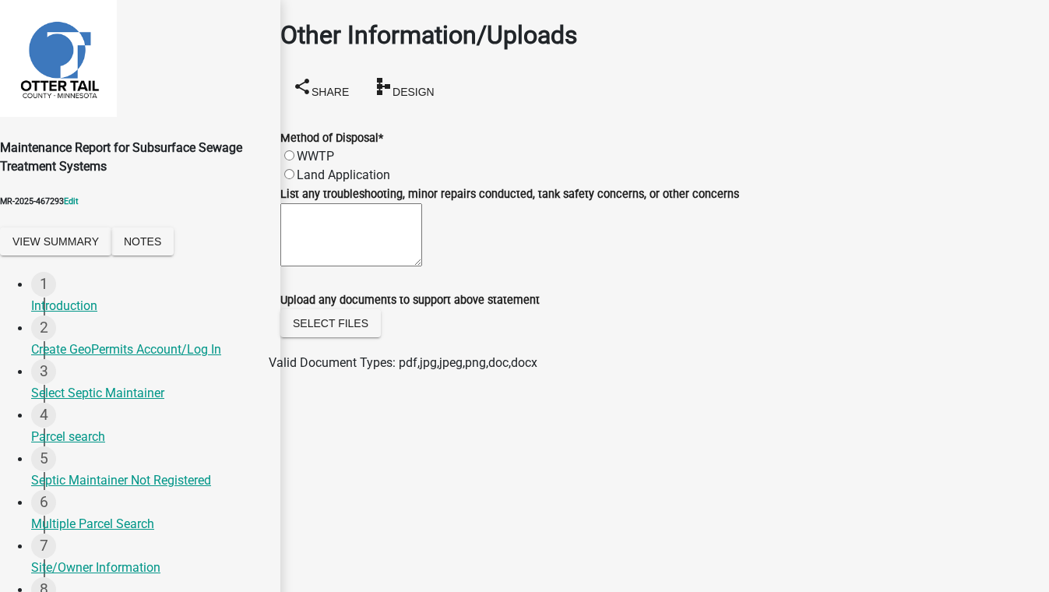
click at [304, 168] on label "Land Application" at bounding box center [343, 175] width 93 height 15
click at [295, 169] on input "Land Application" at bounding box center [289, 174] width 10 height 10
radio input "true"
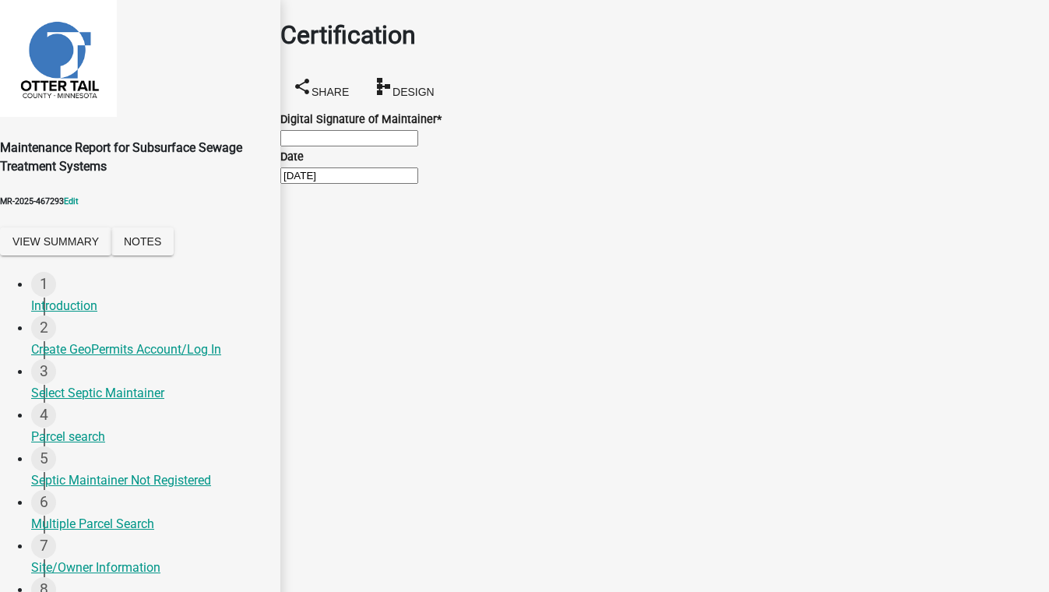
click at [326, 144] on input "Digital Signature of Maintainer *" at bounding box center [349, 138] width 138 height 16
type input "sadfghm"
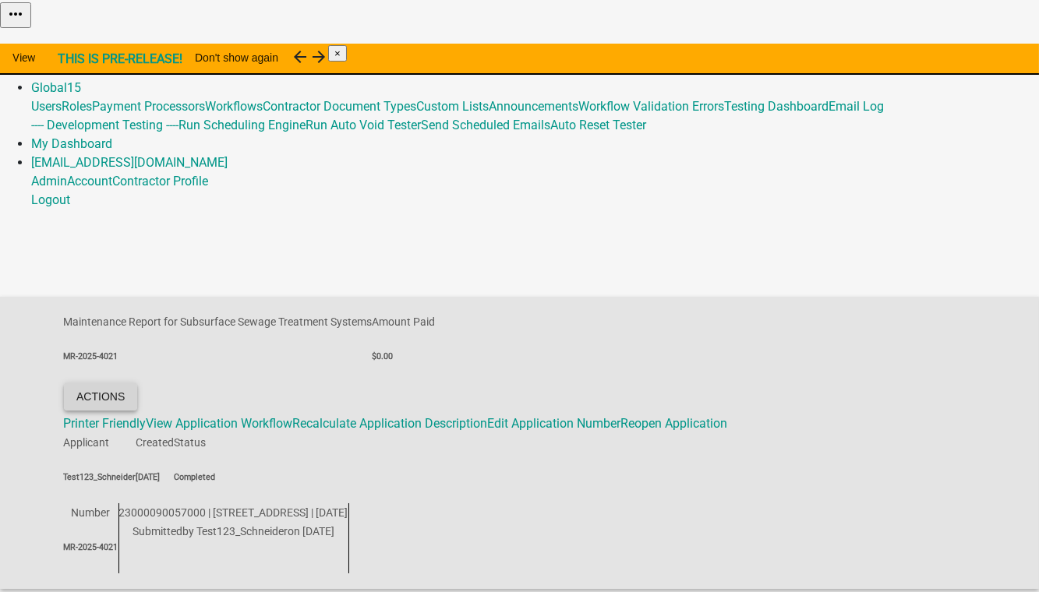
click at [137, 383] on button "Actions" at bounding box center [100, 397] width 73 height 28
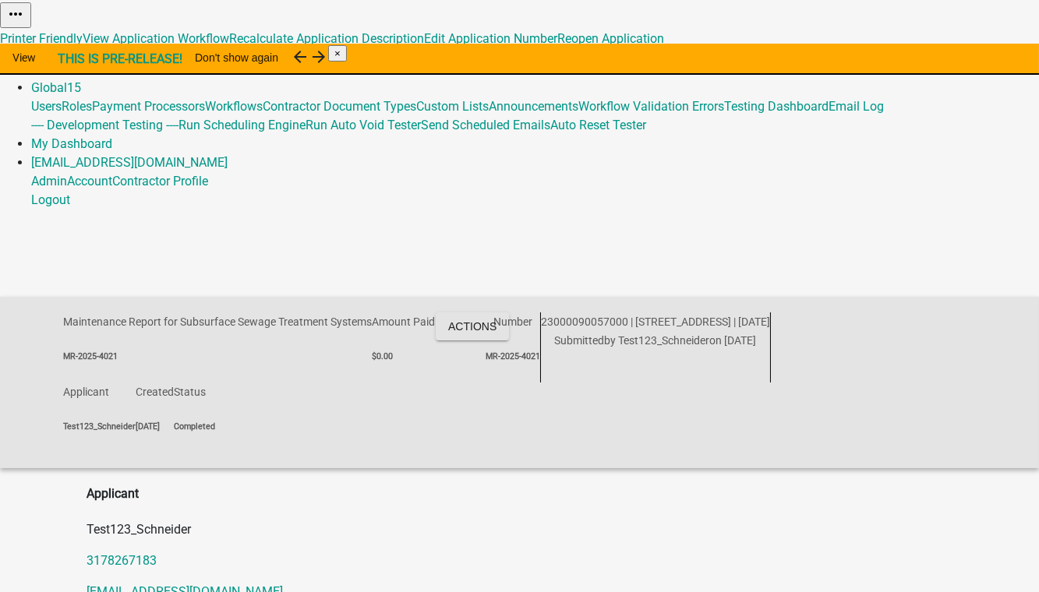
click at [263, 520] on p "Test123_Schneider" at bounding box center [519, 529] width 865 height 19
